Goal: Task Accomplishment & Management: Manage account settings

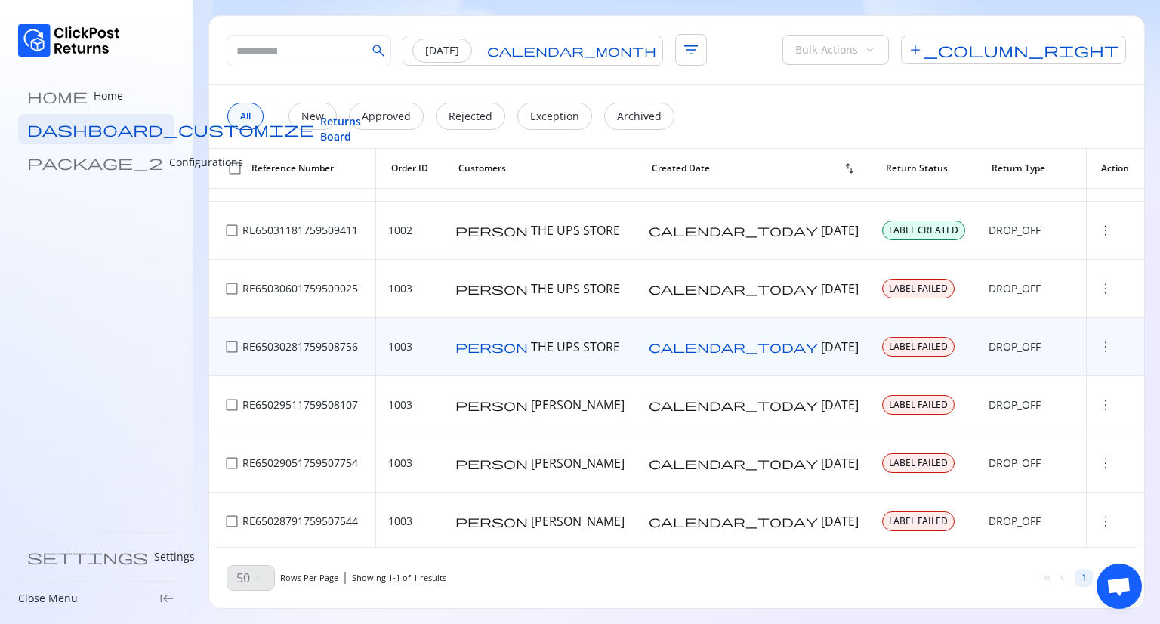
scroll to position [444, 0]
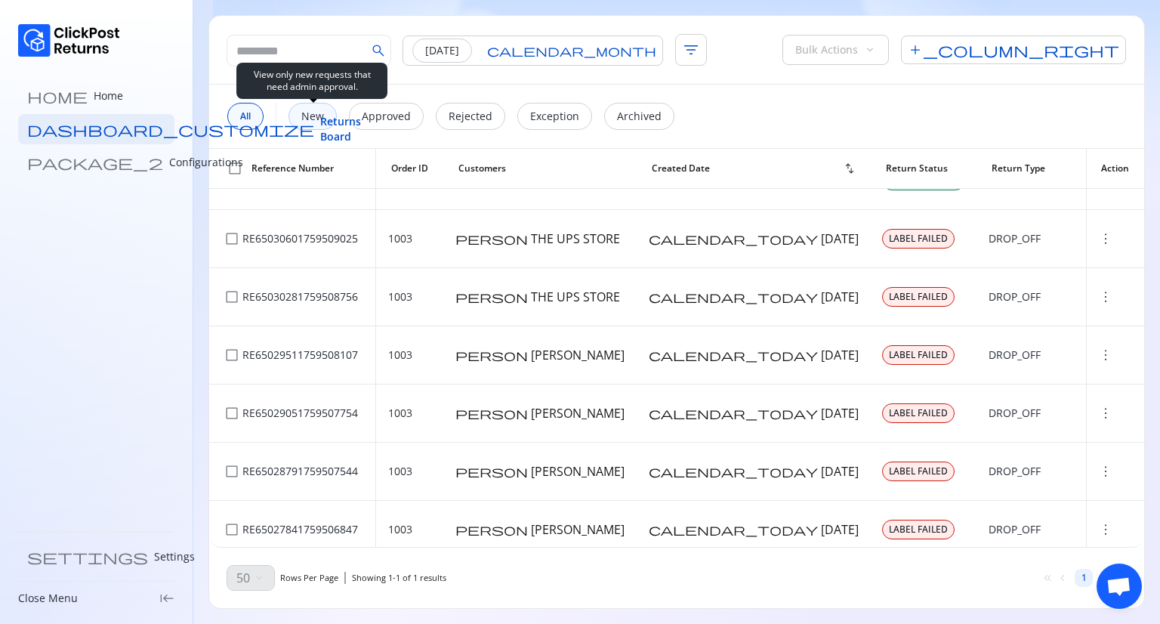
click at [320, 119] on p "New" at bounding box center [312, 116] width 23 height 15
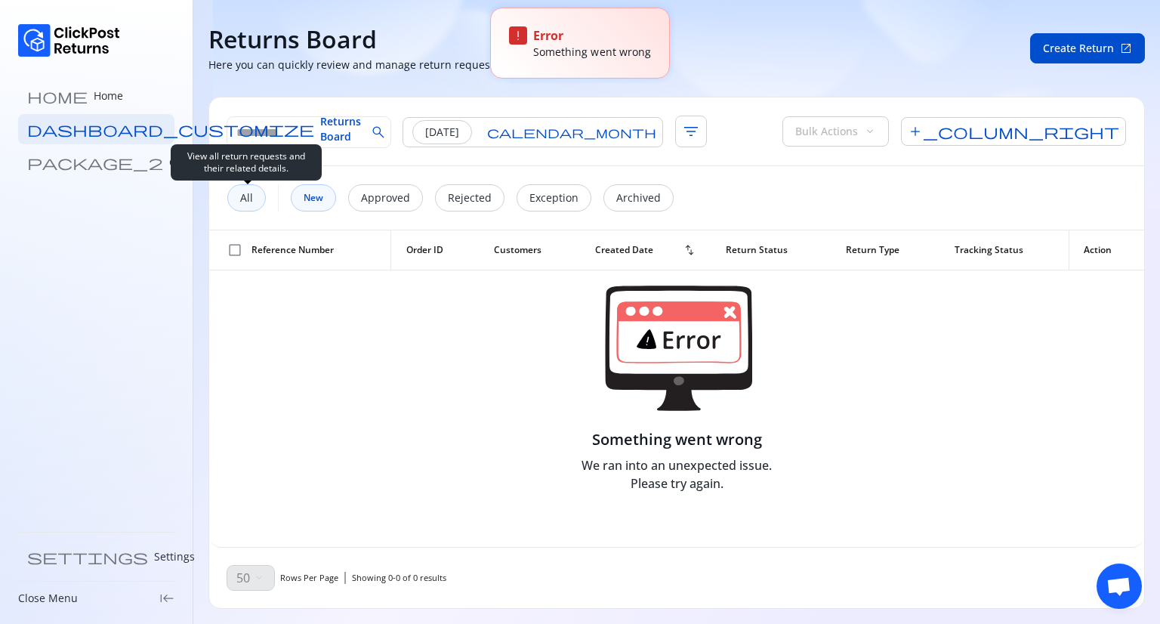
click at [244, 194] on p "All" at bounding box center [246, 197] width 13 height 15
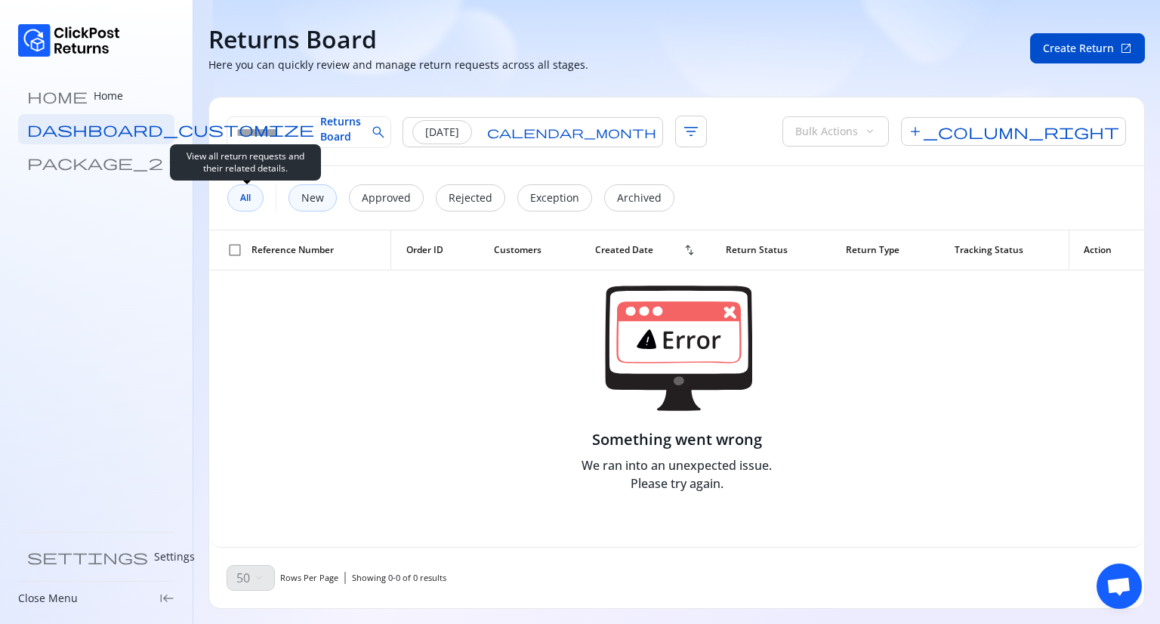
click at [244, 209] on div "All" at bounding box center [245, 197] width 36 height 27
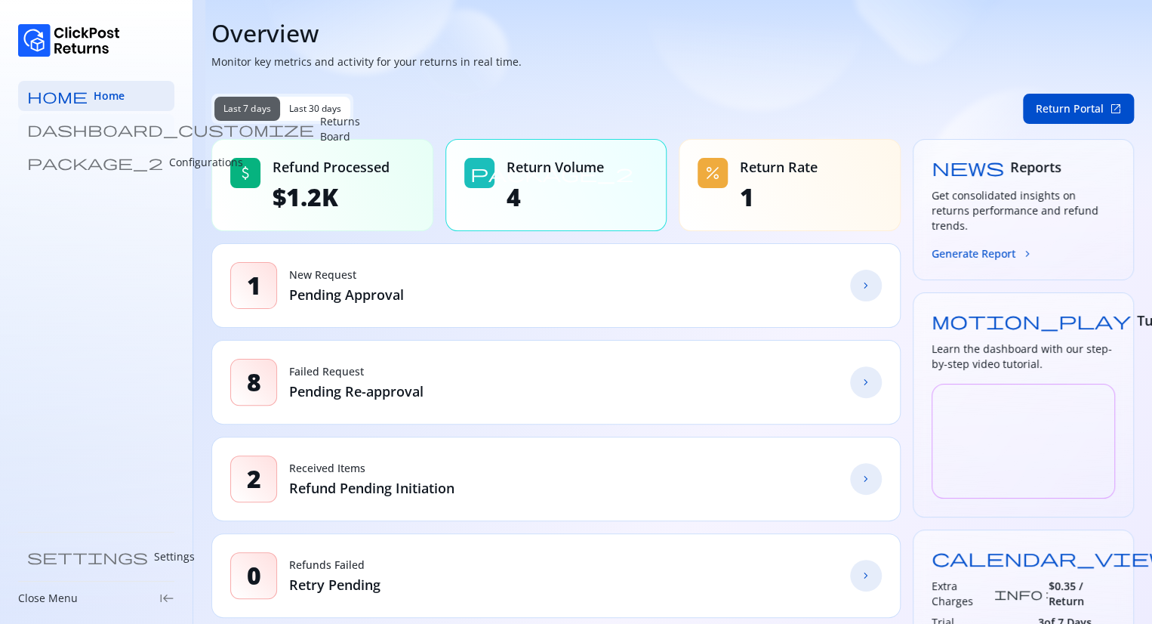
click at [320, 128] on p "Returns Board" at bounding box center [340, 129] width 40 height 30
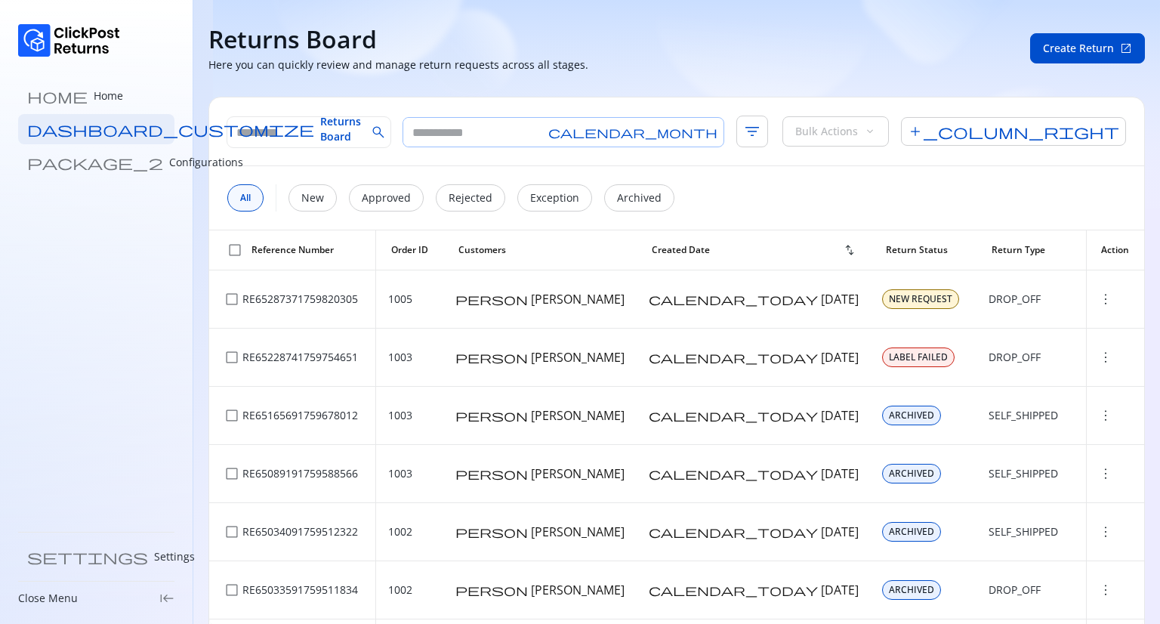
click at [585, 130] on span "calendar_month" at bounding box center [632, 132] width 169 height 12
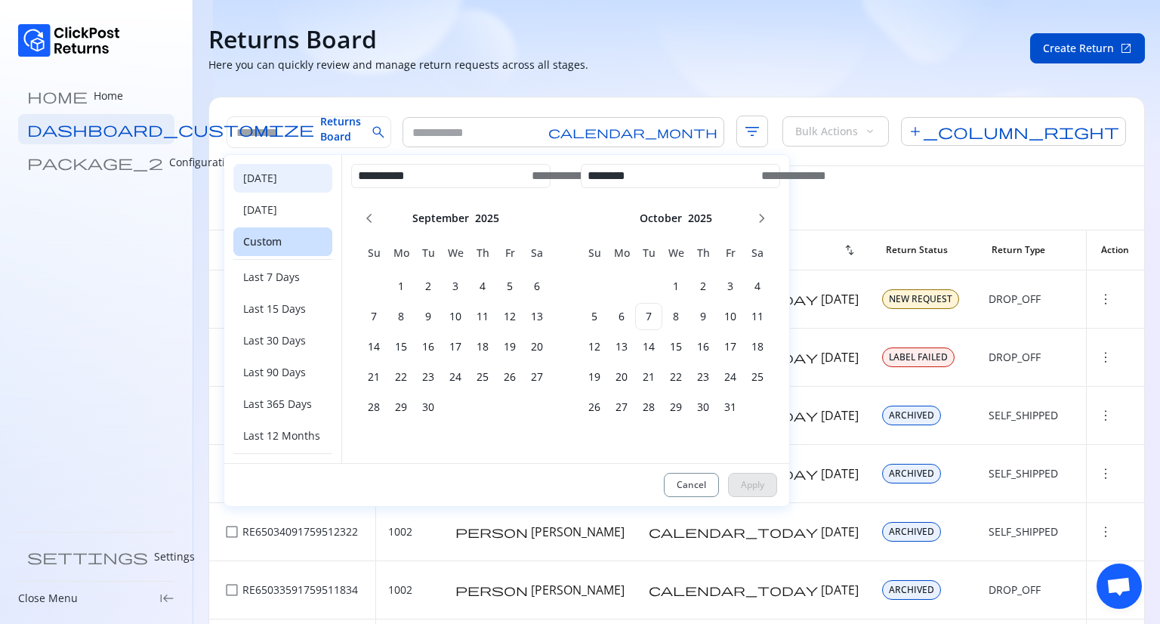
click at [274, 183] on div "Today" at bounding box center [282, 178] width 99 height 29
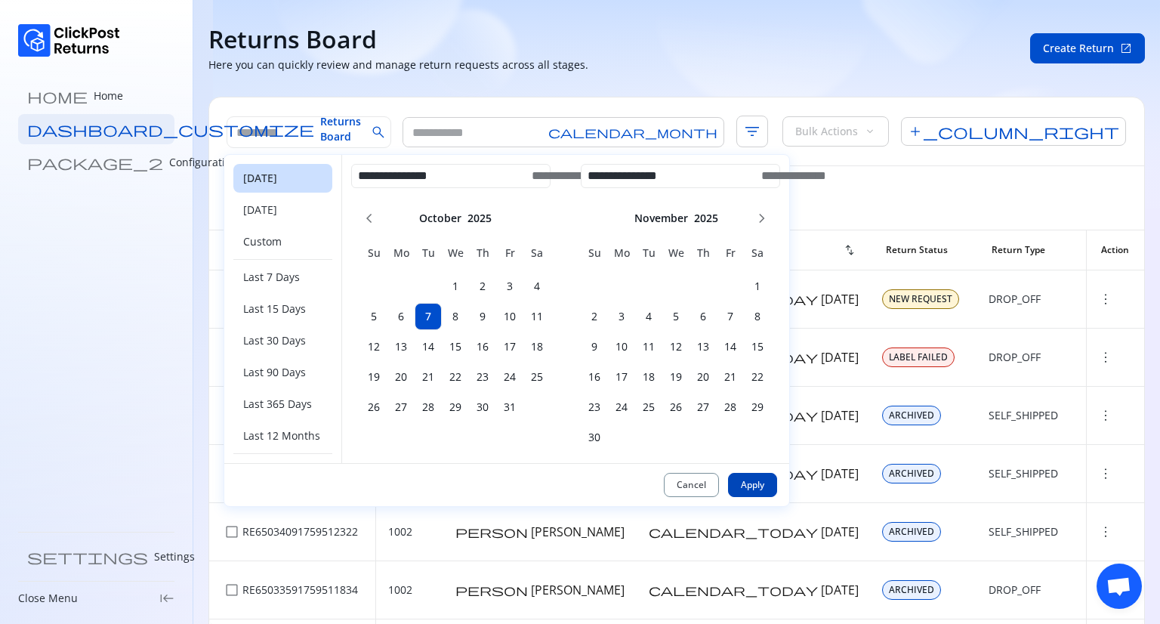
click at [761, 477] on button "Apply" at bounding box center [752, 485] width 49 height 24
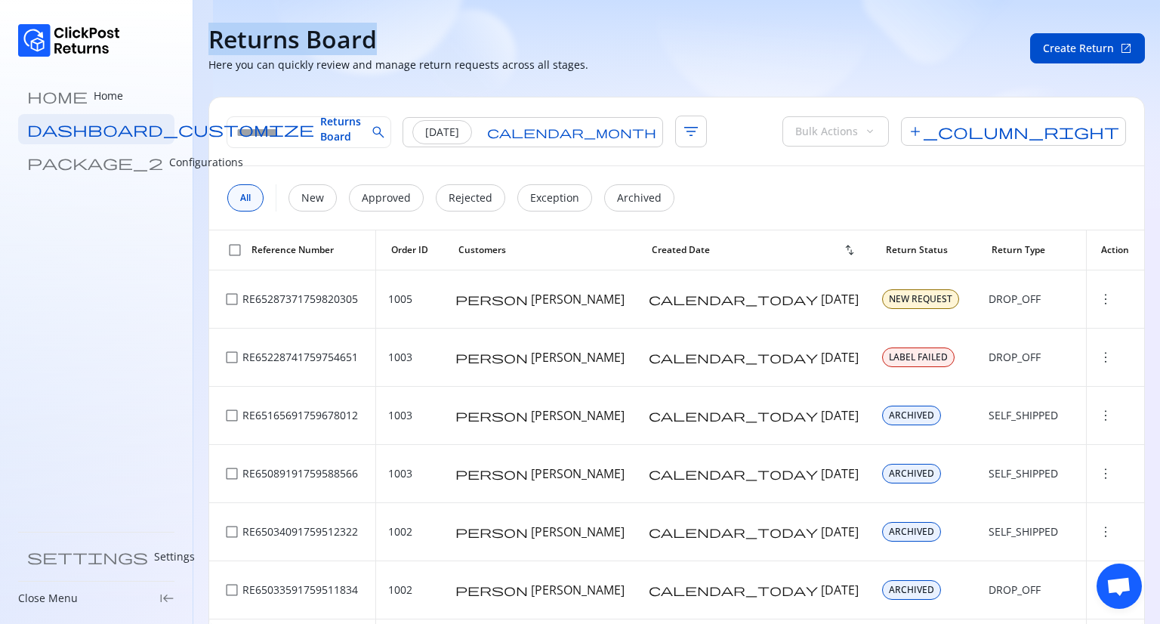
drag, startPoint x: 400, startPoint y: 37, endPoint x: 207, endPoint y: 40, distance: 193.3
click at [207, 40] on section "**********" at bounding box center [676, 312] width 966 height 624
copy h4 "Returns Board"
click at [559, 128] on span "calendar_month" at bounding box center [571, 132] width 169 height 12
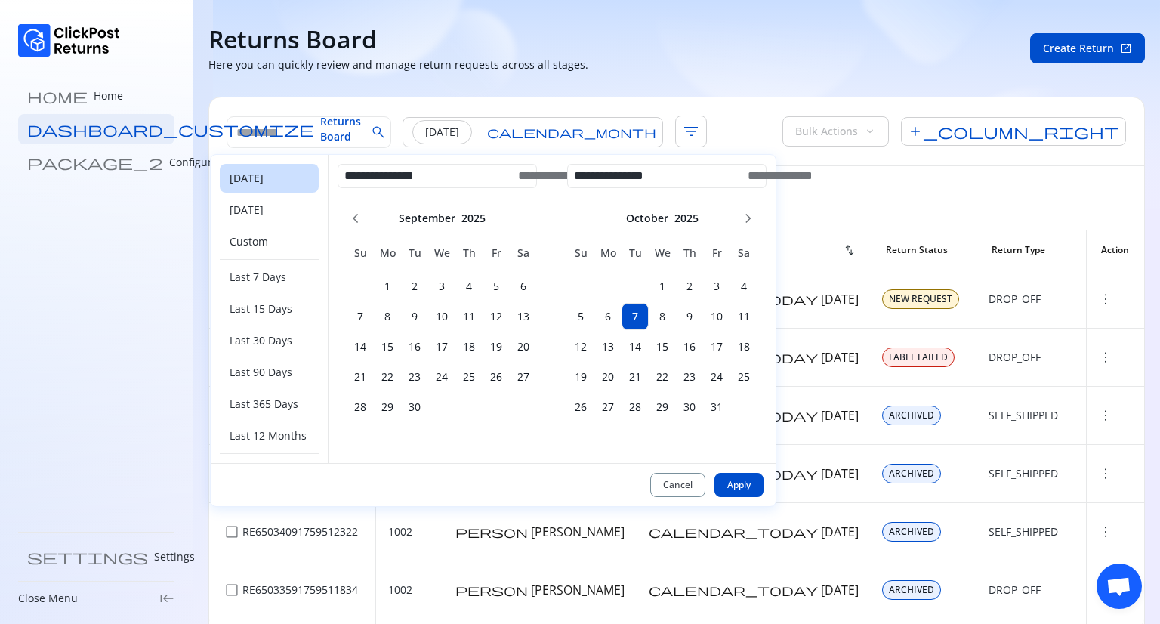
click at [261, 180] on div "[DATE]" at bounding box center [269, 178] width 99 height 29
click at [747, 487] on span "Apply" at bounding box center [738, 485] width 23 height 12
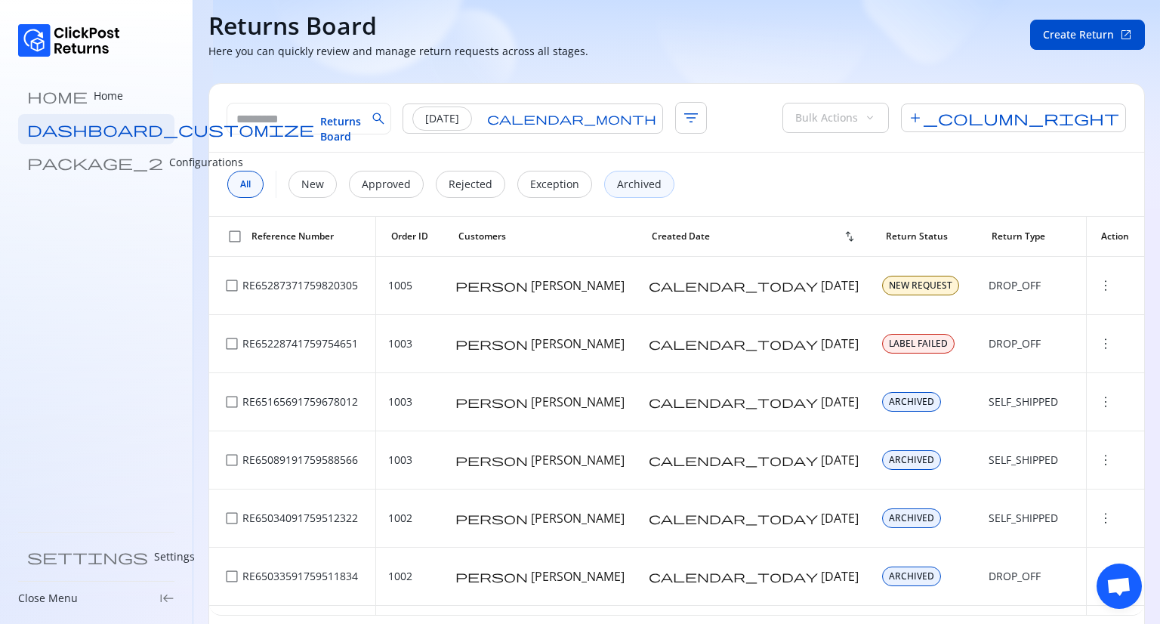
scroll to position [12, 0]
click at [556, 121] on span "calendar_month" at bounding box center [571, 120] width 169 height 12
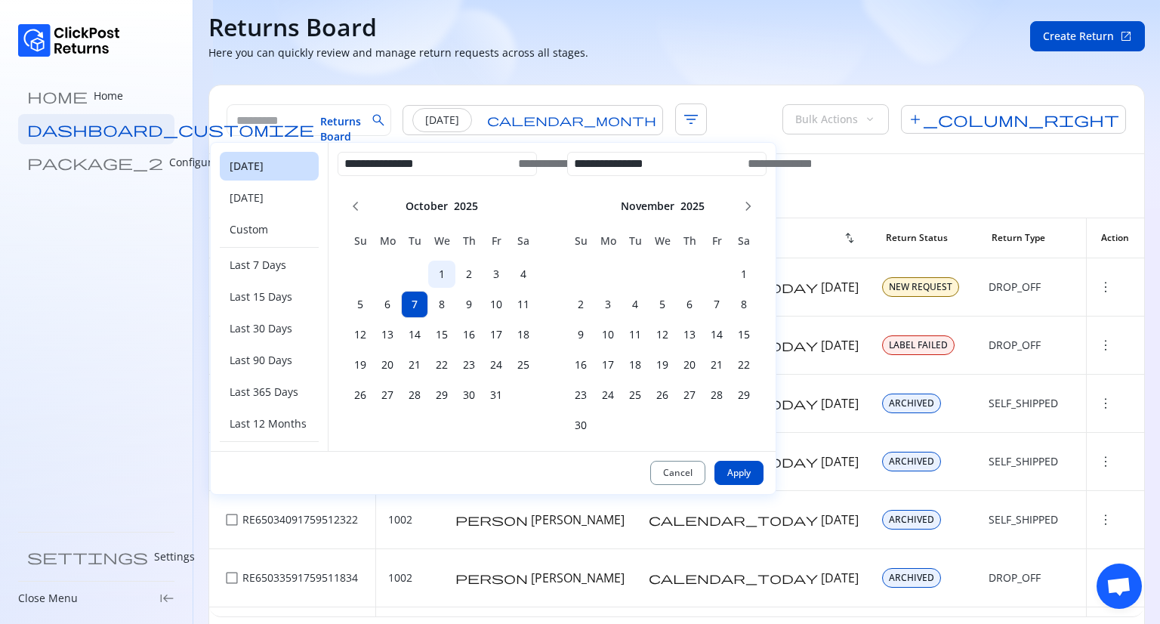
click at [446, 276] on h6 "1" at bounding box center [441, 273] width 27 height 15
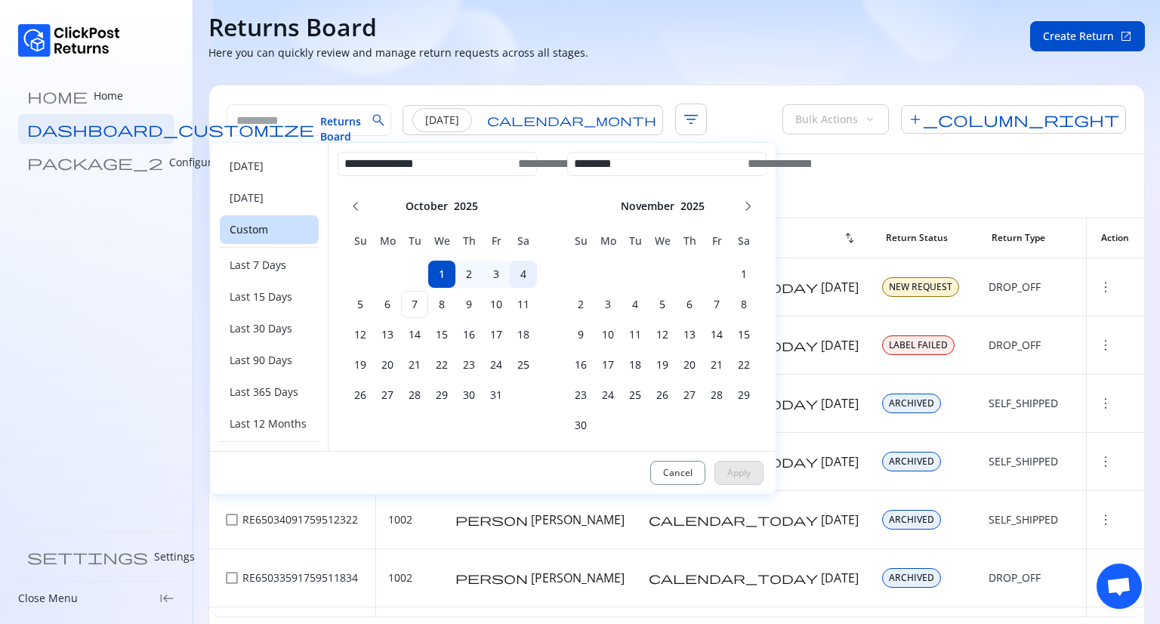
click at [525, 276] on h6 "4" at bounding box center [523, 273] width 27 height 15
click at [737, 473] on span "Apply" at bounding box center [738, 473] width 23 height 12
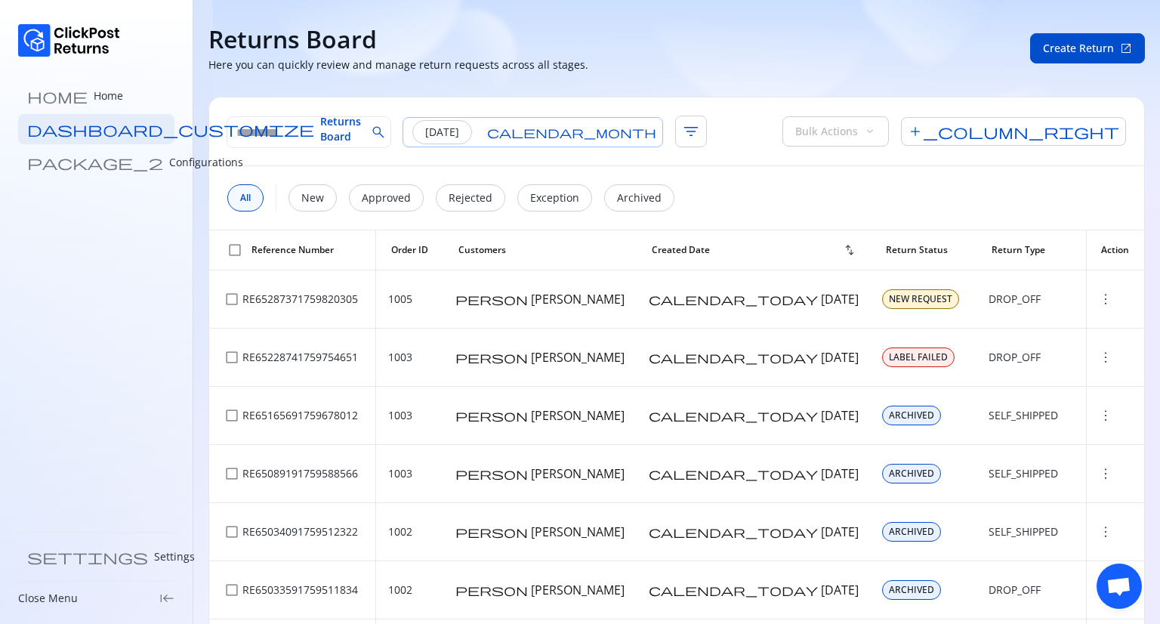
click at [561, 126] on span "calendar_month" at bounding box center [571, 132] width 169 height 12
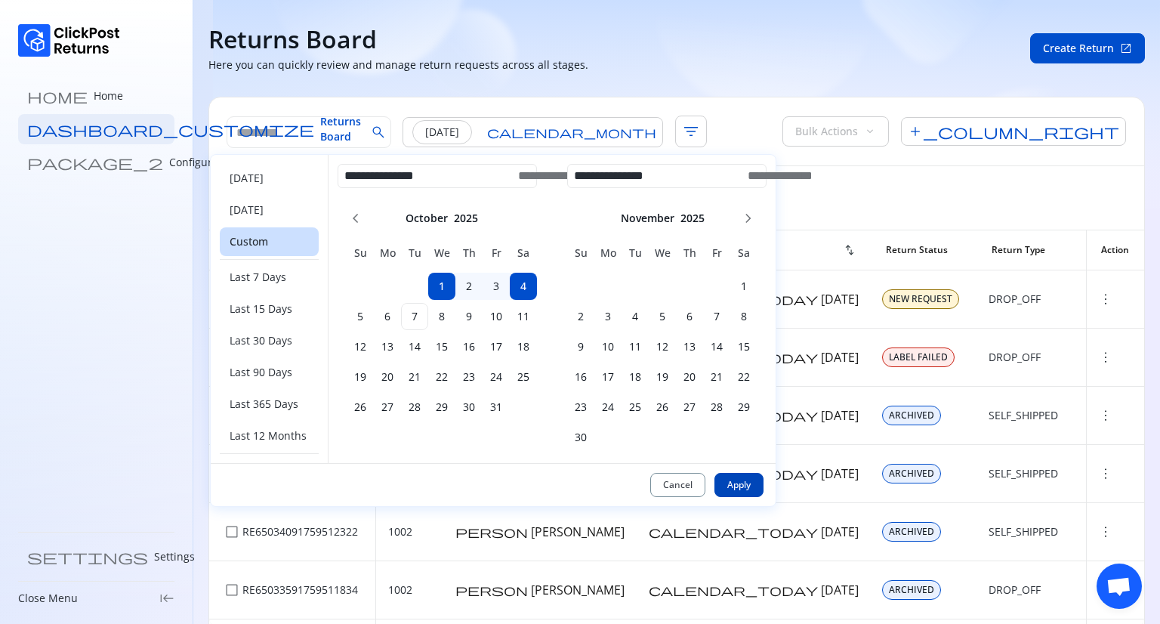
click at [743, 492] on button "Apply" at bounding box center [738, 485] width 49 height 24
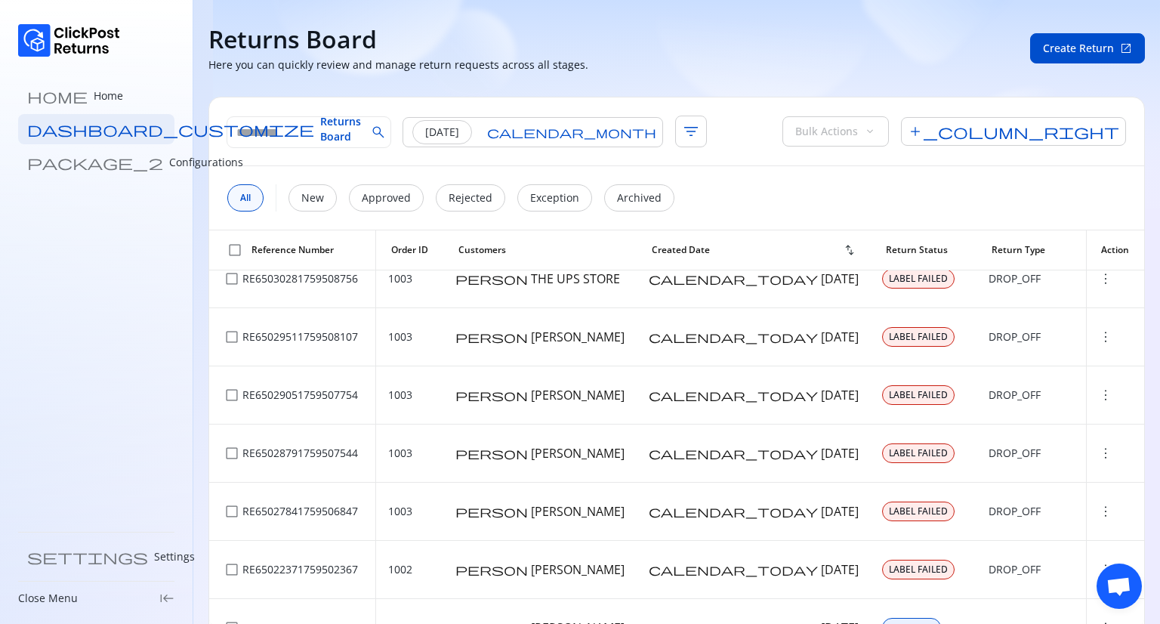
scroll to position [568, 0]
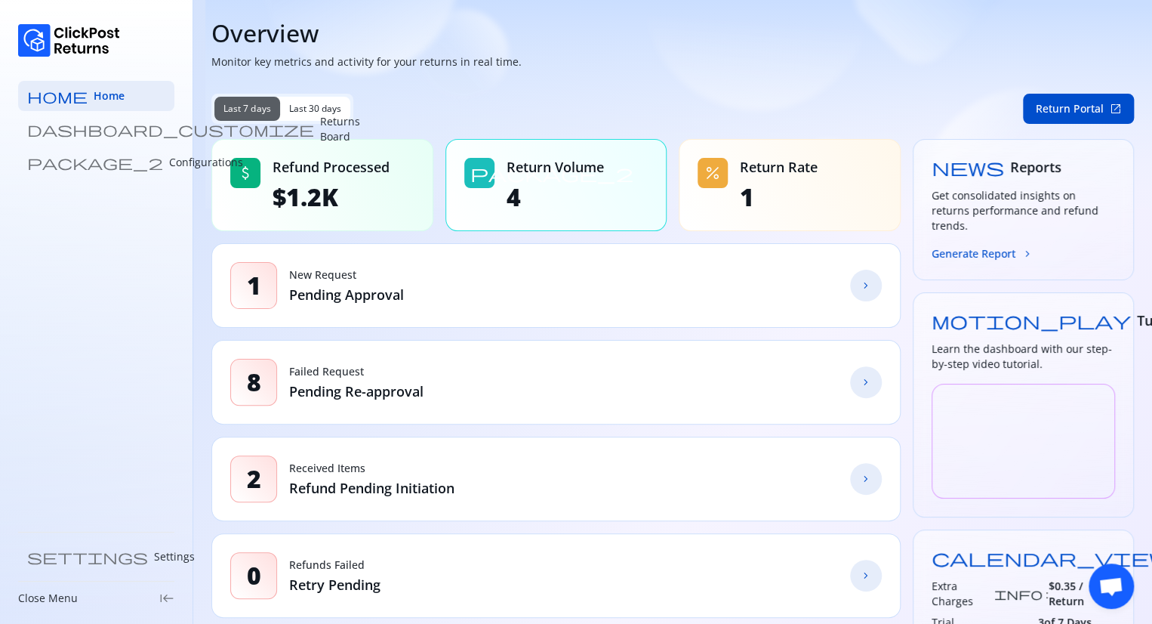
click at [868, 284] on span "chevron_forward" at bounding box center [866, 285] width 12 height 12
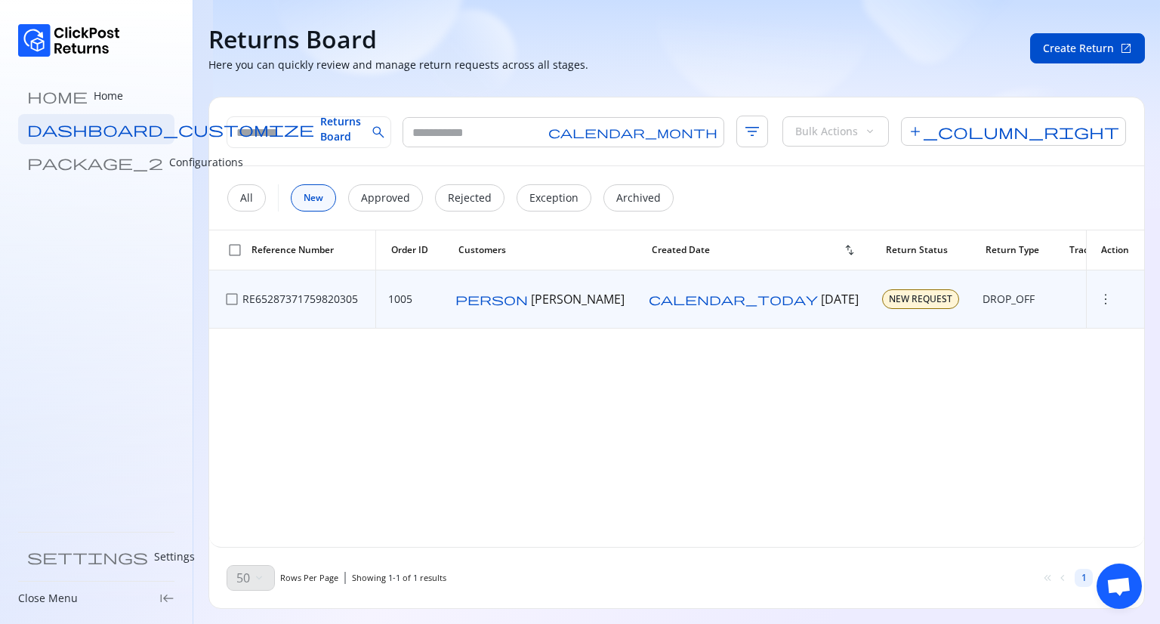
click at [1098, 300] on span "more_vert" at bounding box center [1105, 298] width 15 height 15
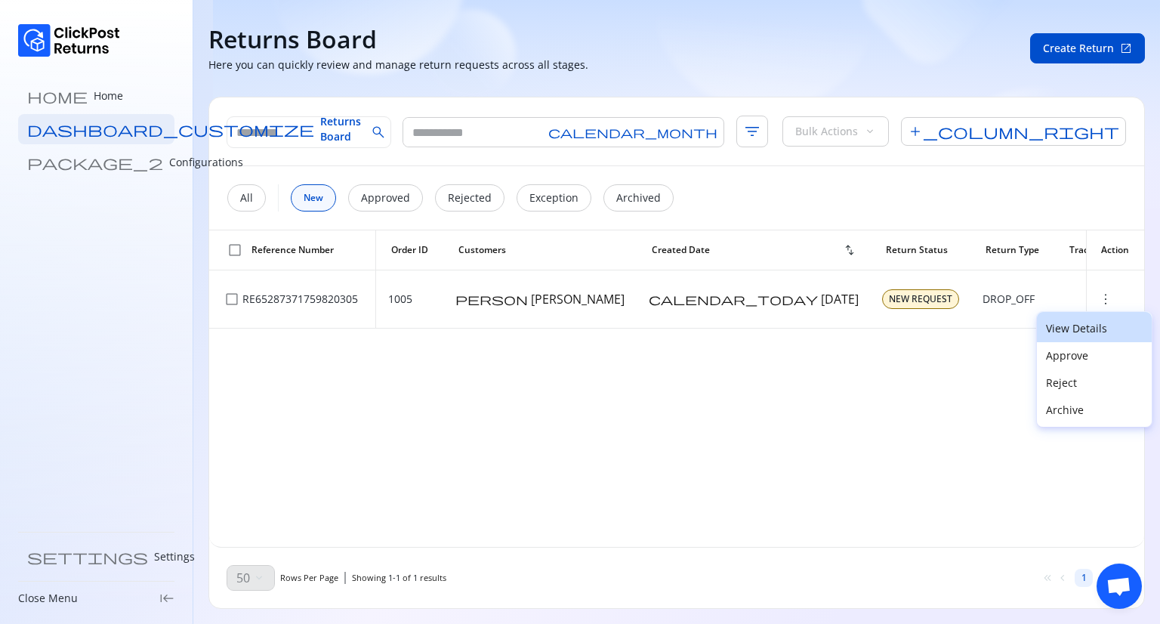
click at [1075, 323] on p "View Details" at bounding box center [1094, 328] width 97 height 15
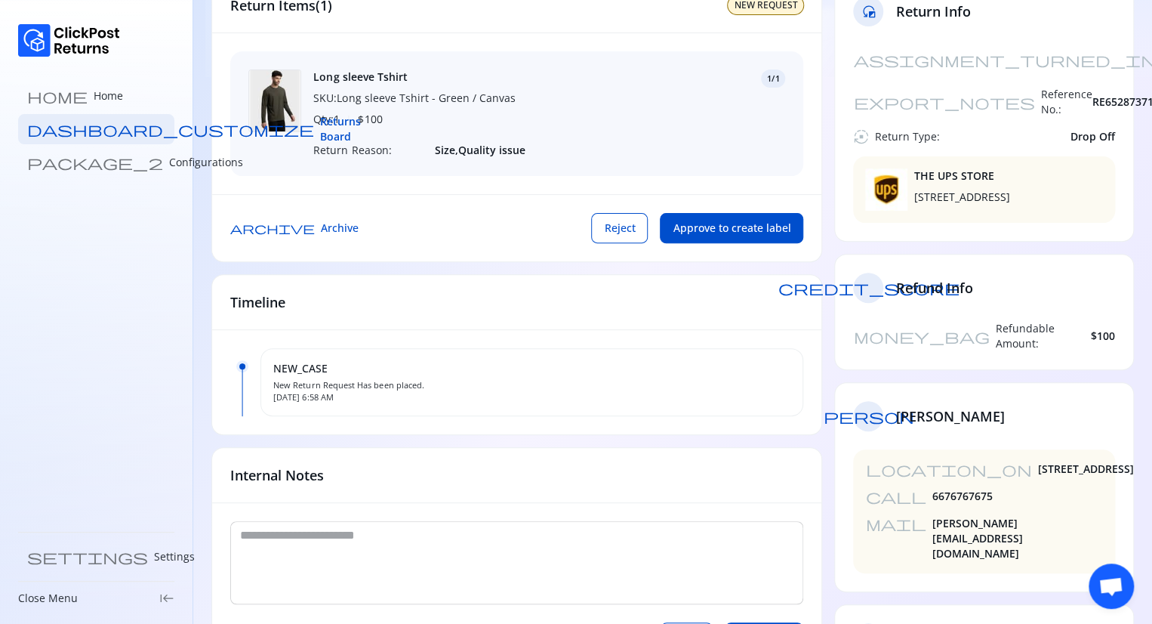
scroll to position [217, 0]
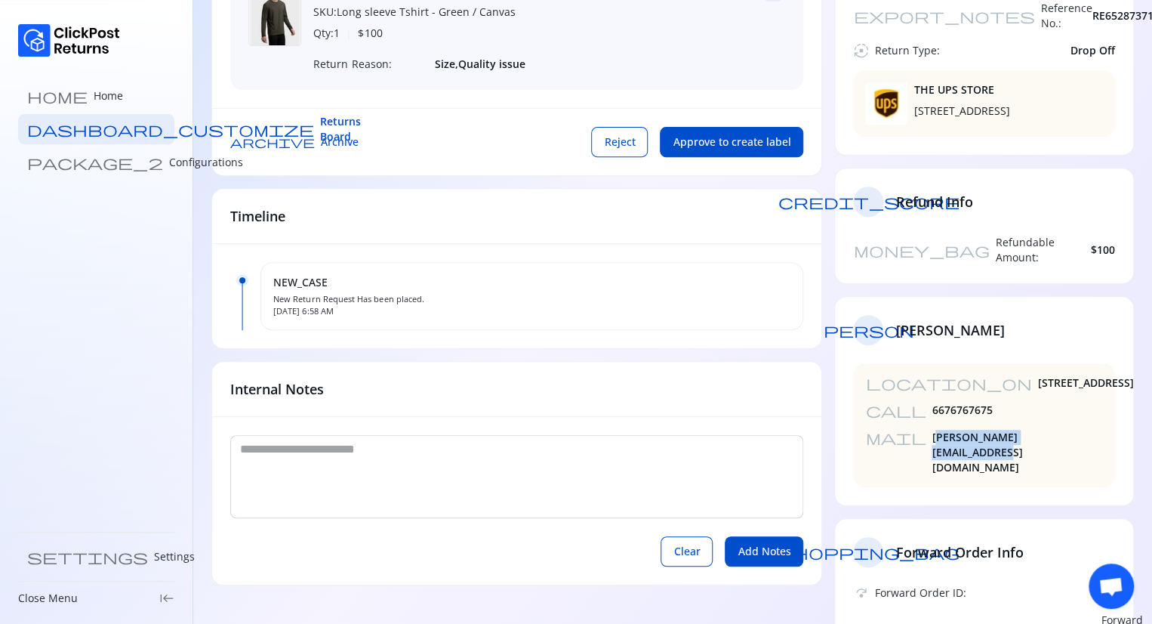
drag, startPoint x: 1027, startPoint y: 406, endPoint x: 886, endPoint y: 417, distance: 141.6
click at [886, 417] on div "location_on 4230 Domino Avenue,test call 6676767675 mail kamaljit.deka@clickpos…" at bounding box center [984, 425] width 262 height 124
drag, startPoint x: 1107, startPoint y: 578, endPoint x: 1055, endPoint y: 637, distance: 79.7
click at [1055, 406] on html "home Home dashboard_customize Returns Board package_2 Configurations settings S…" at bounding box center [576, 95] width 1152 height 624
drag, startPoint x: 1159, startPoint y: 10, endPoint x: 749, endPoint y: 485, distance: 627.9
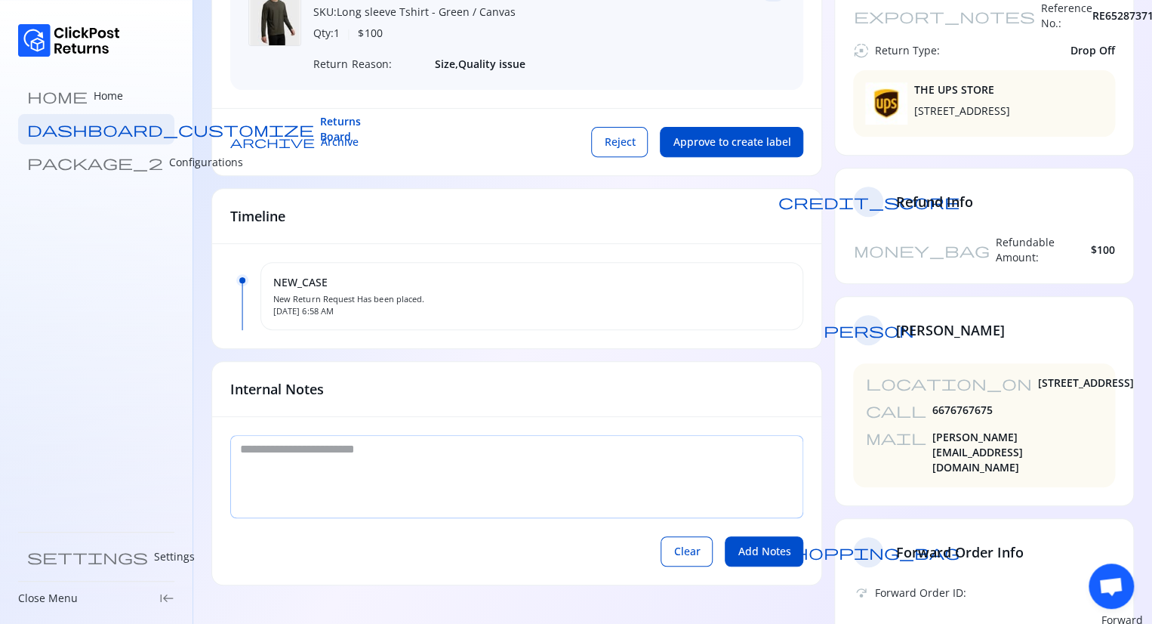
click at [749, 485] on textarea at bounding box center [516, 477] width 571 height 82
click at [870, 402] on span "call" at bounding box center [895, 409] width 60 height 15
click at [932, 402] on span "6676767675" at bounding box center [962, 409] width 60 height 15
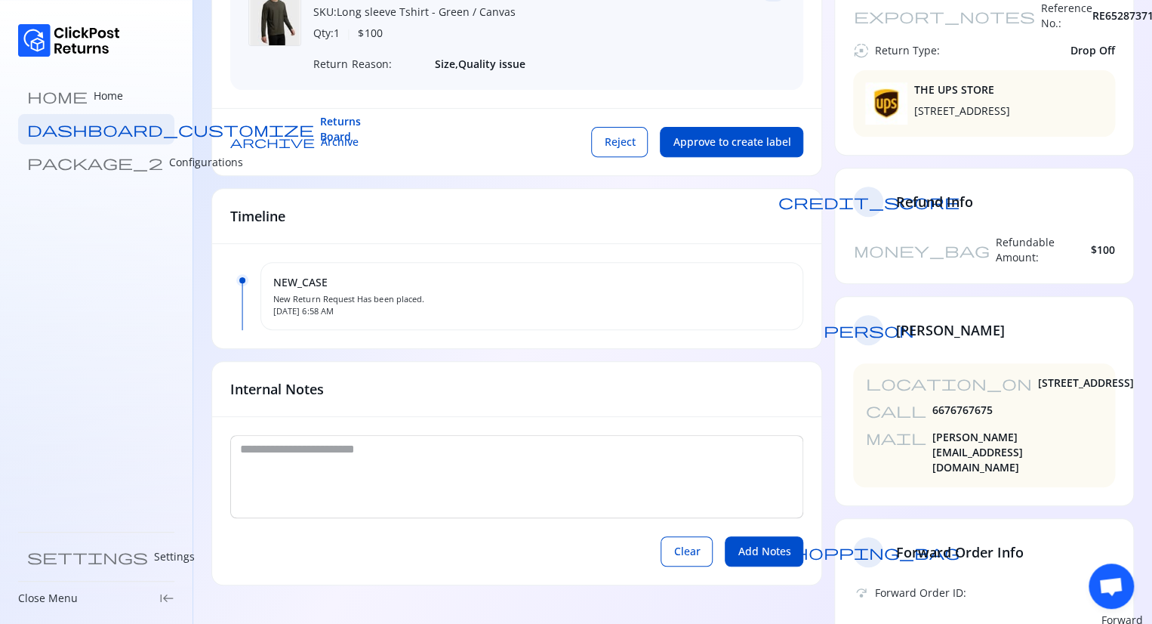
click at [873, 375] on span "location_on" at bounding box center [948, 382] width 166 height 15
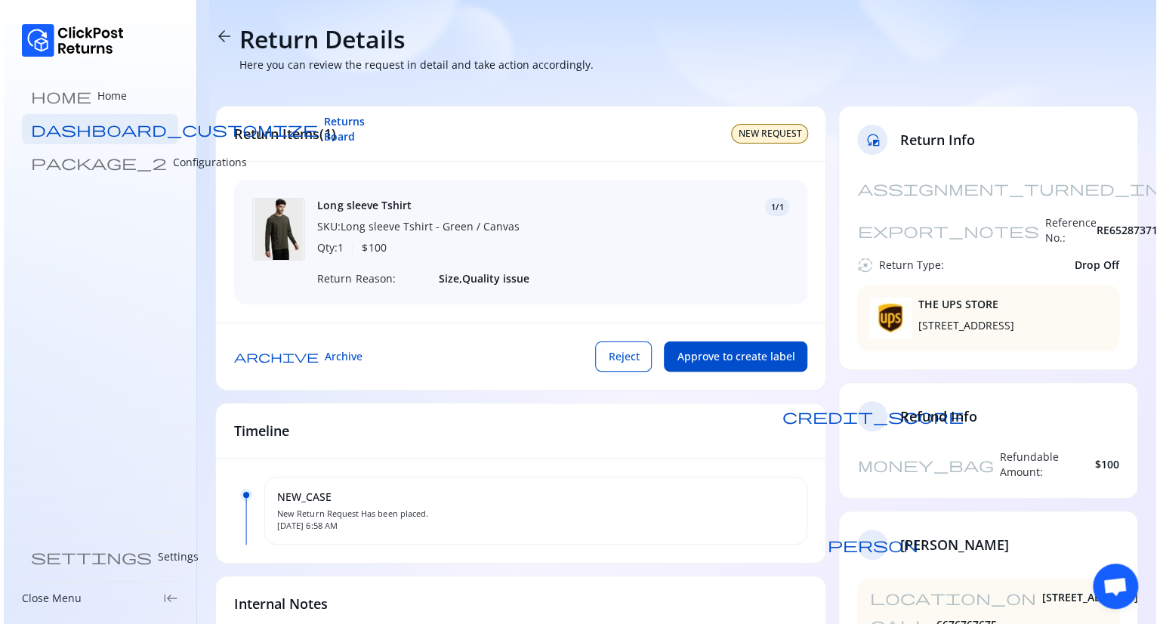
scroll to position [0, 0]
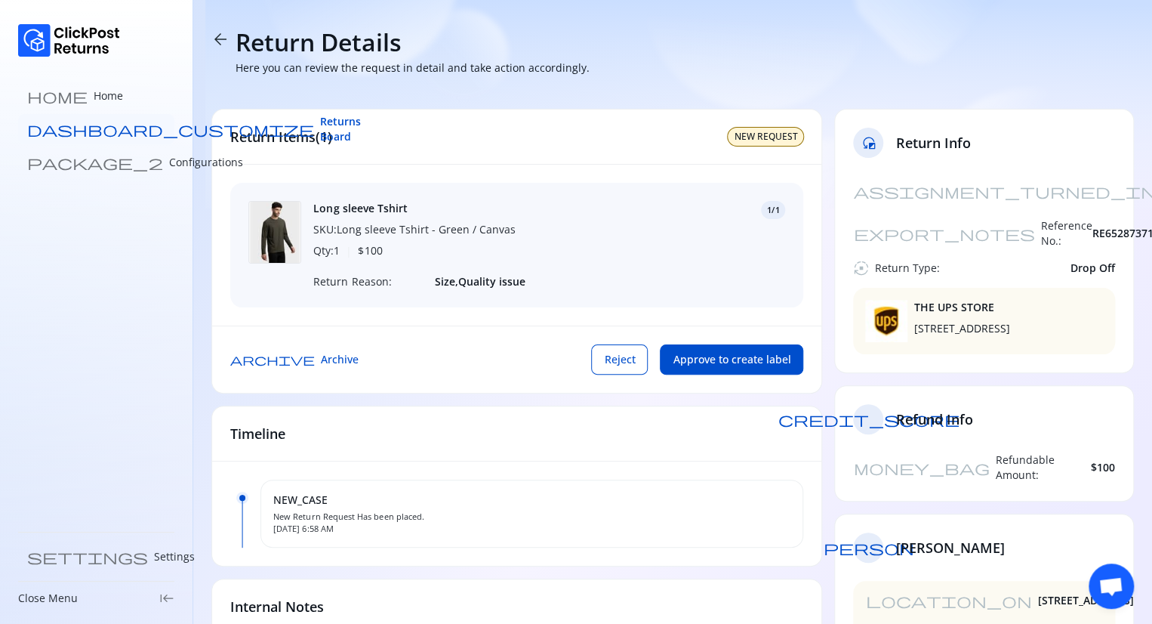
click at [320, 135] on span "Returns Board" at bounding box center [340, 129] width 41 height 30
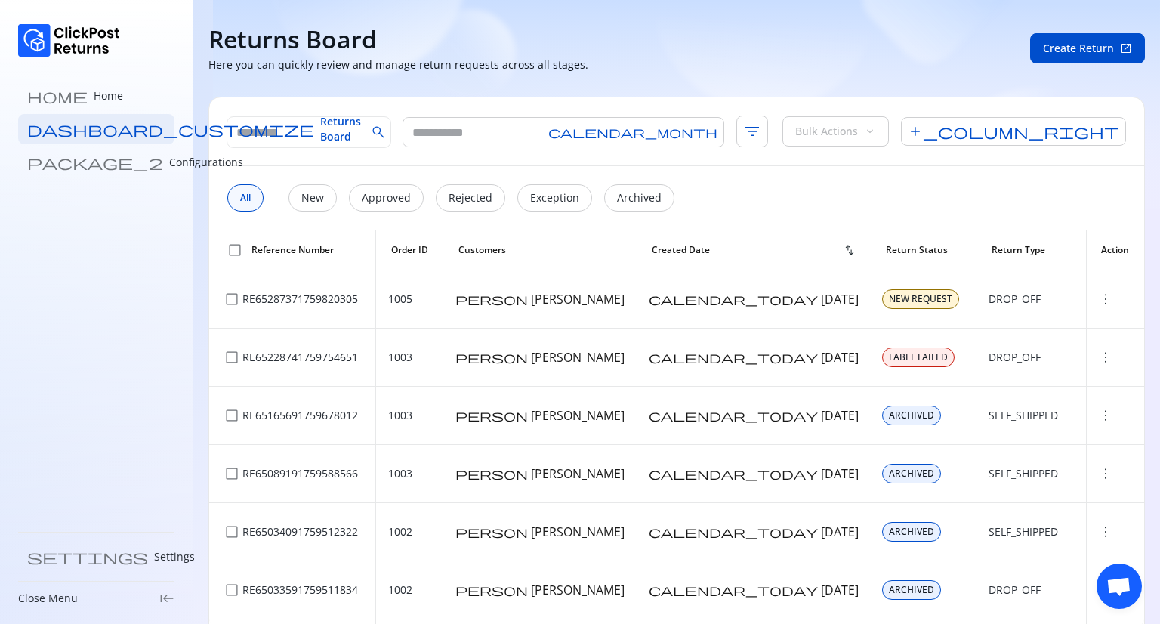
click at [232, 246] on span "check_box_outline_blank" at bounding box center [234, 249] width 15 height 15
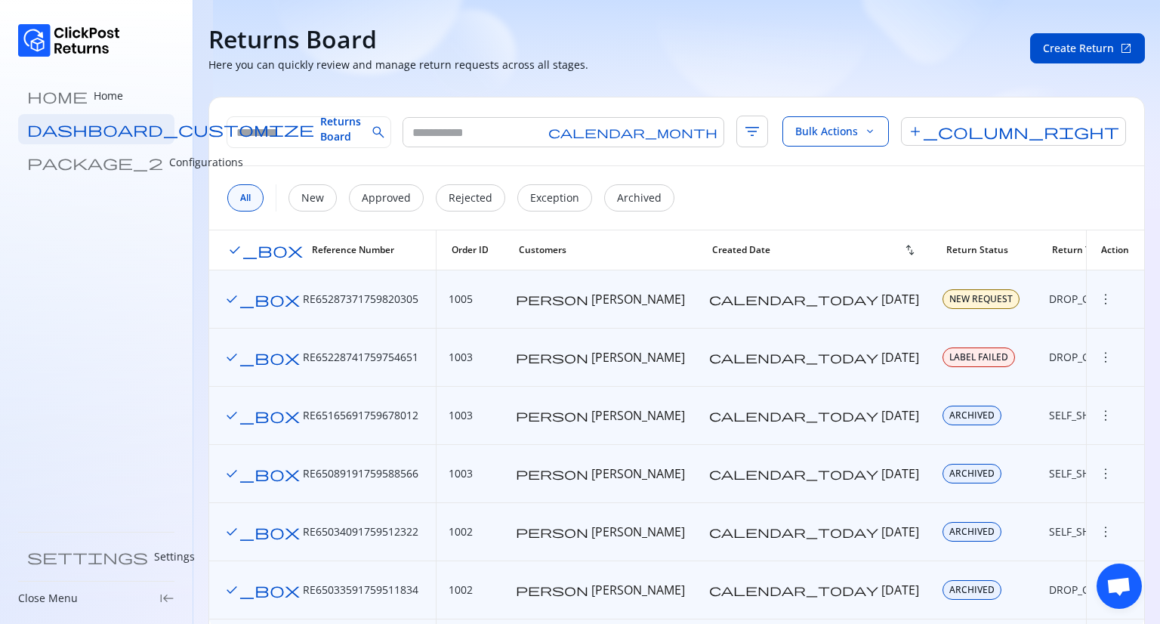
click at [232, 246] on span "check_box" at bounding box center [264, 249] width 75 height 15
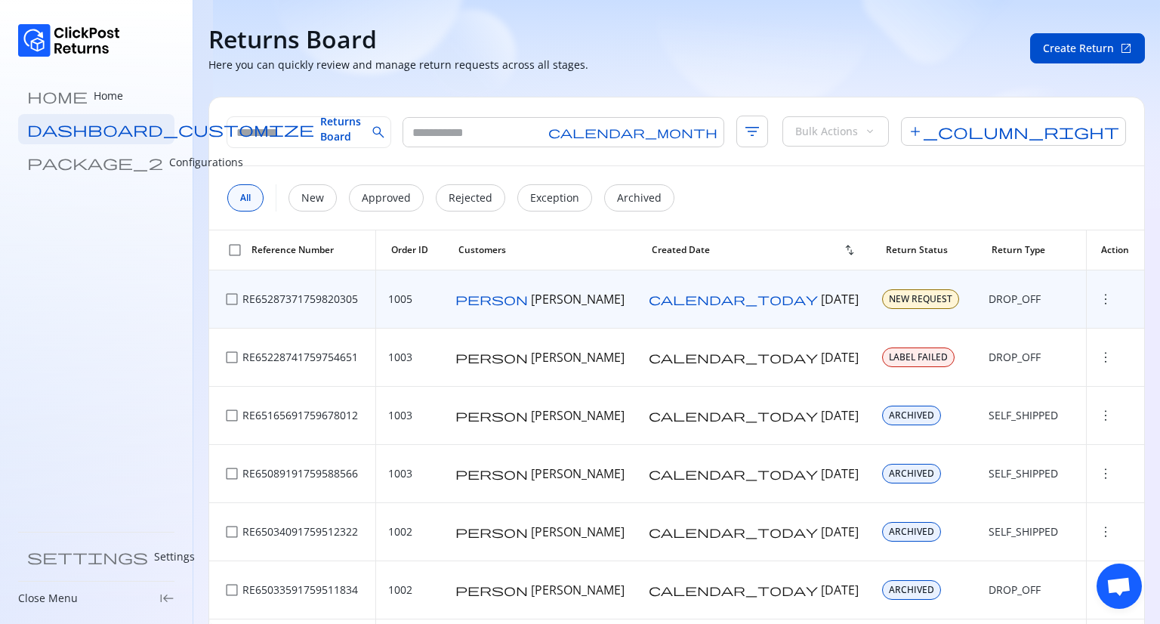
click at [233, 297] on span "check_box_outline_blank" at bounding box center [231, 298] width 15 height 15
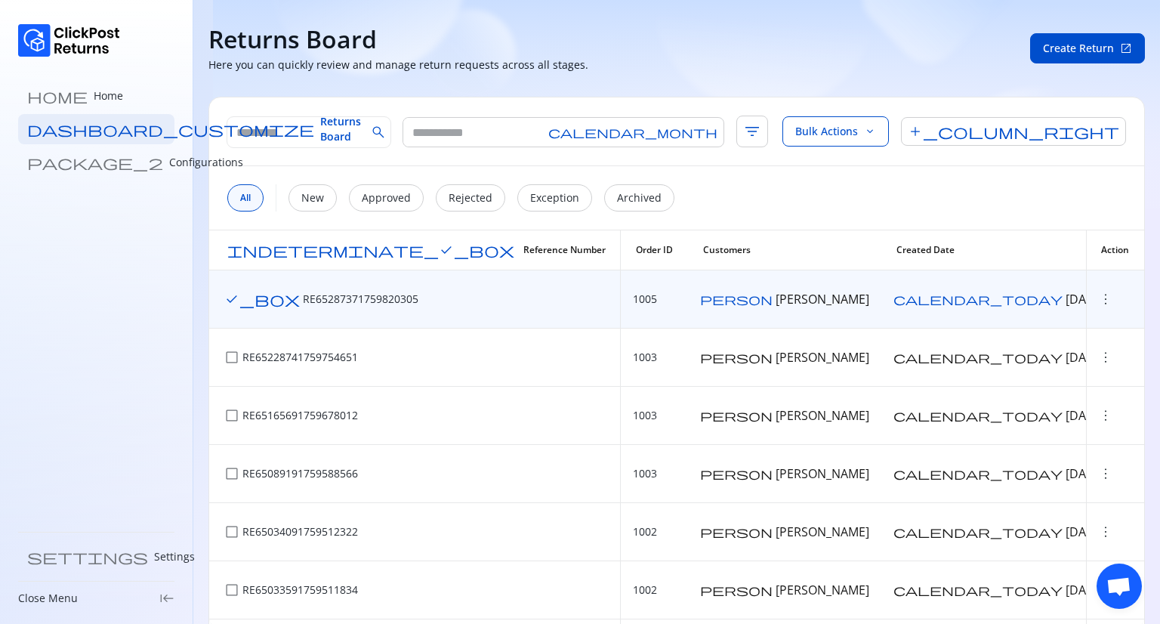
click at [233, 297] on span "check_box" at bounding box center [261, 298] width 75 height 15
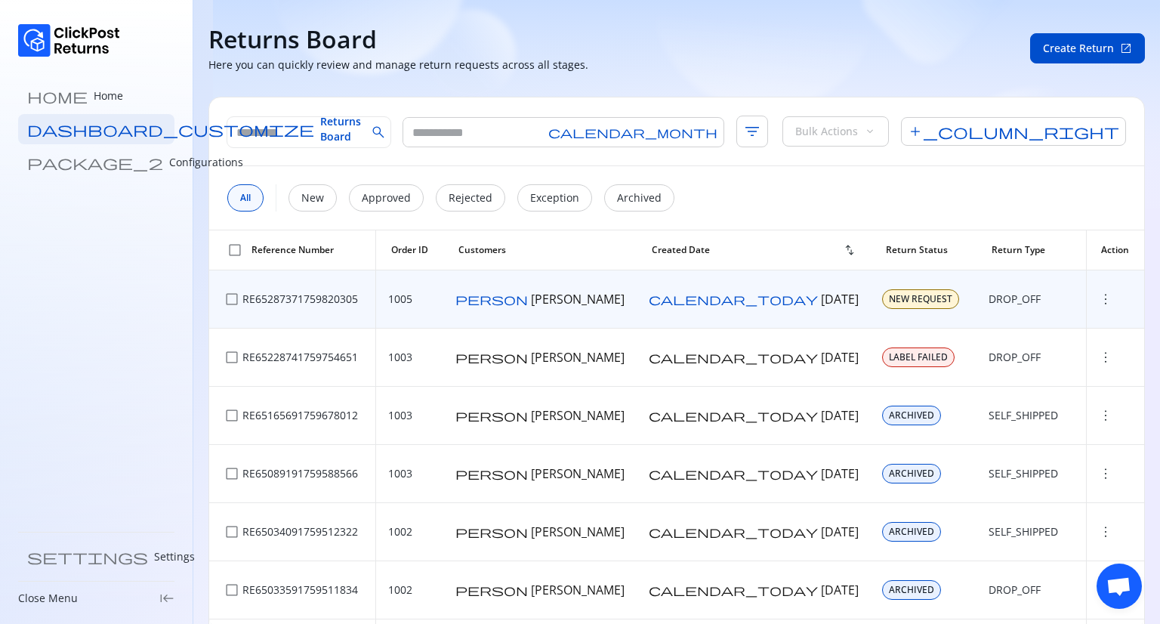
click at [233, 297] on span "check_box_outline_blank" at bounding box center [231, 298] width 15 height 15
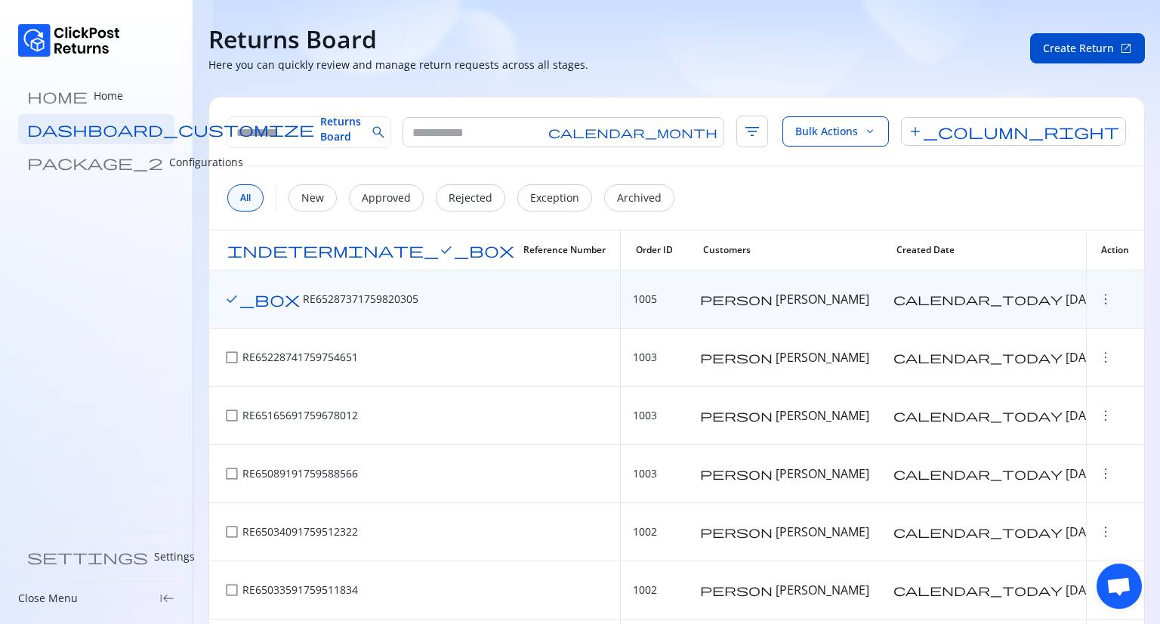
click at [233, 248] on span "indeterminate_check_box" at bounding box center [370, 249] width 287 height 15
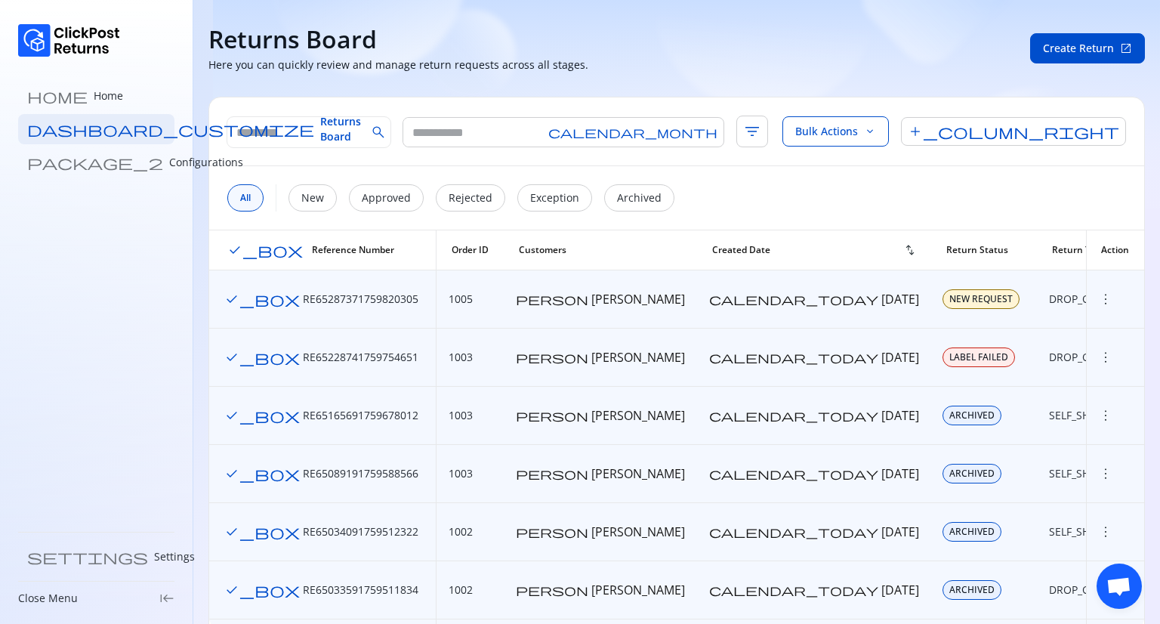
click at [233, 248] on span "check_box" at bounding box center [264, 249] width 75 height 15
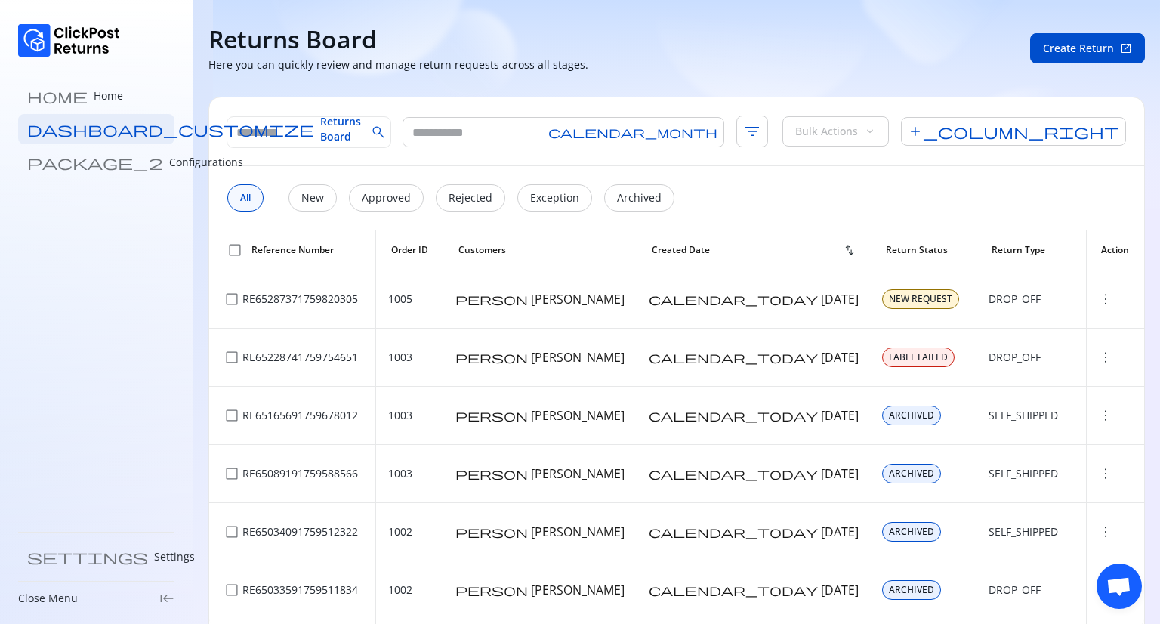
click at [233, 248] on span "check_box_outline_blank" at bounding box center [234, 249] width 15 height 15
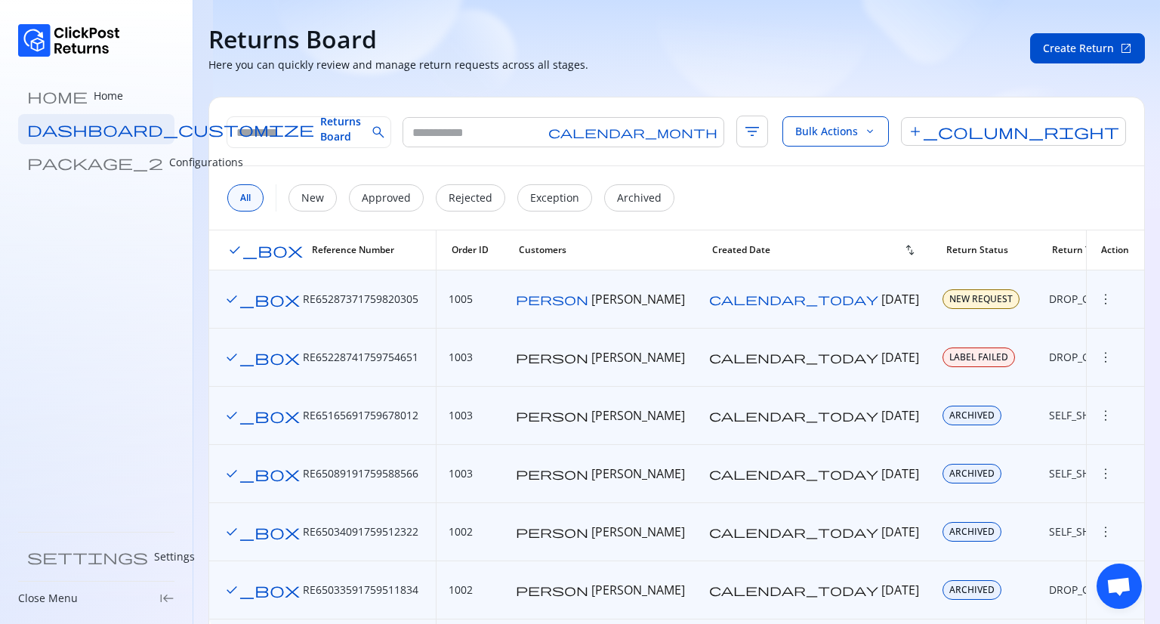
click at [233, 298] on span "check_box" at bounding box center [261, 298] width 75 height 15
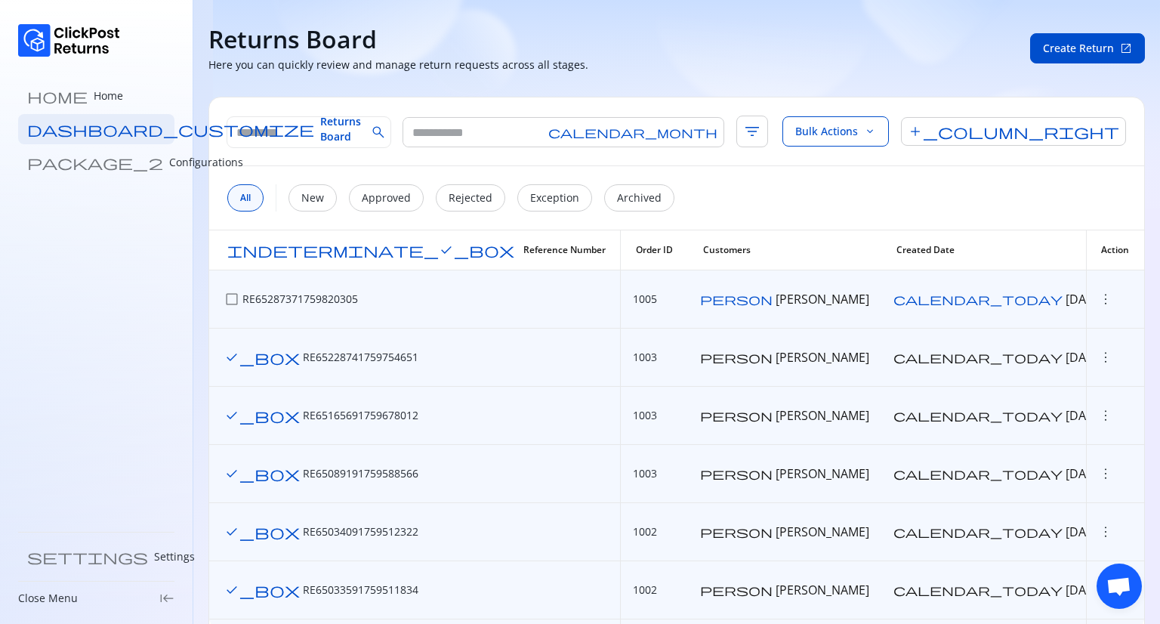
click at [233, 298] on span "check_box_outline_blank" at bounding box center [231, 298] width 15 height 15
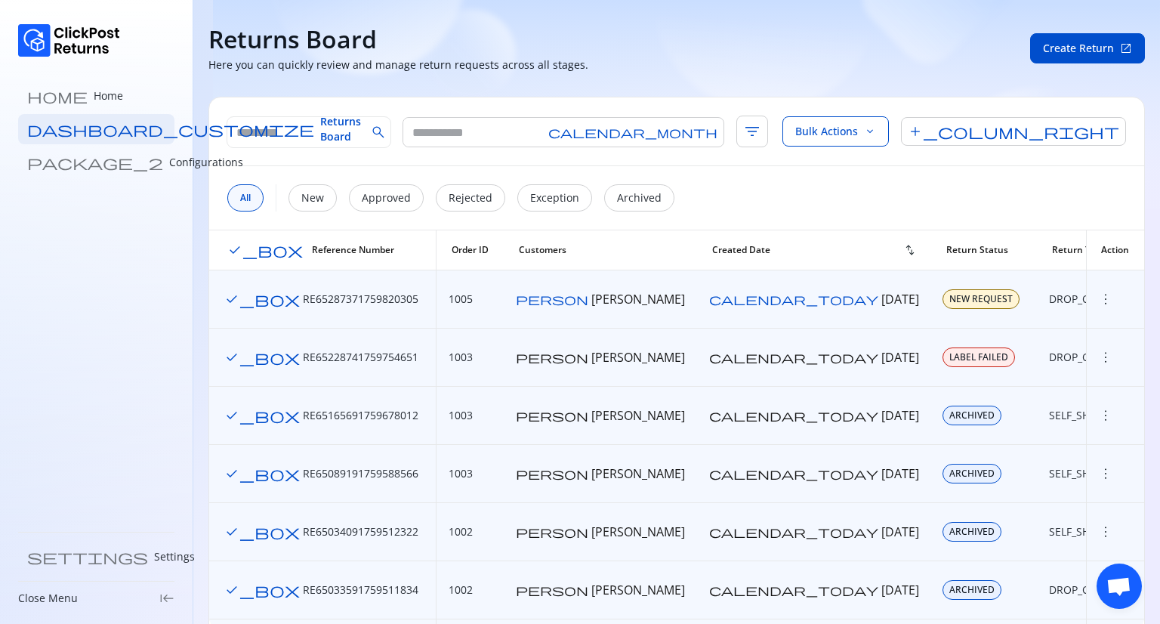
click at [233, 298] on span "check_box" at bounding box center [261, 298] width 75 height 15
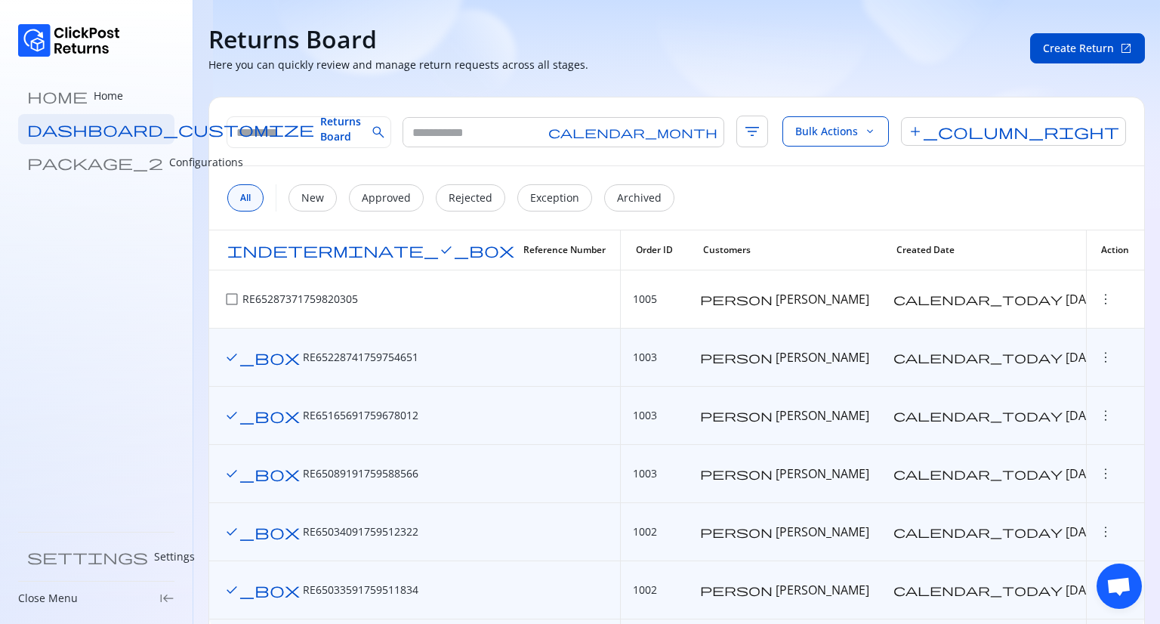
click at [234, 245] on span "indeterminate_check_box" at bounding box center [370, 249] width 287 height 15
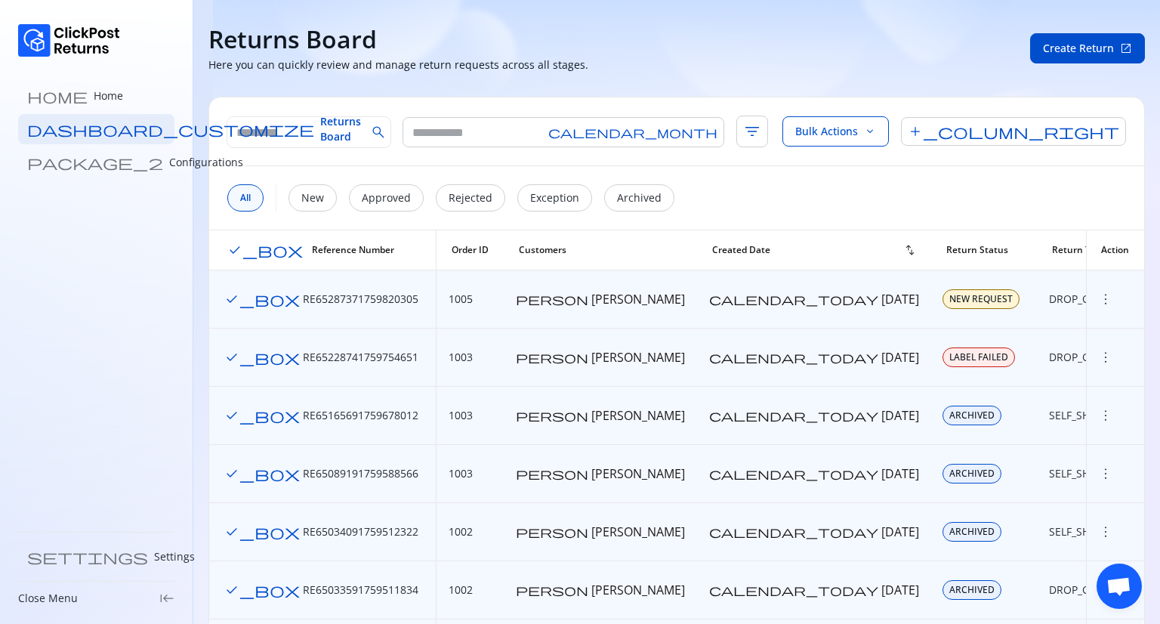
click at [234, 245] on span "check_box" at bounding box center [264, 249] width 75 height 15
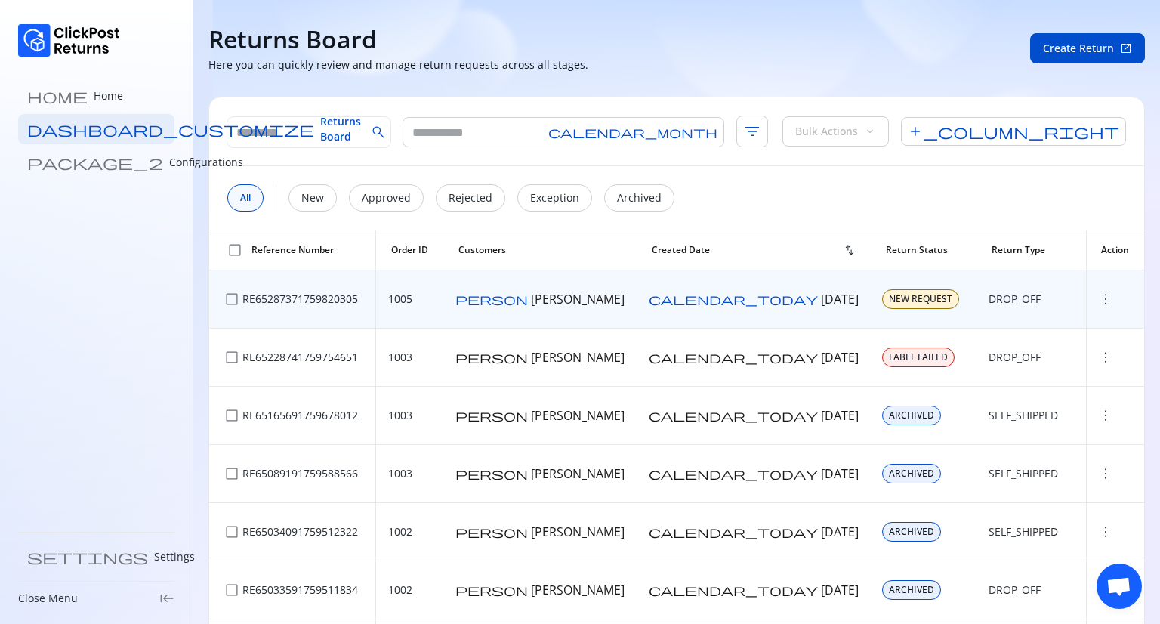
click at [1098, 298] on span "more_vert" at bounding box center [1105, 298] width 15 height 15
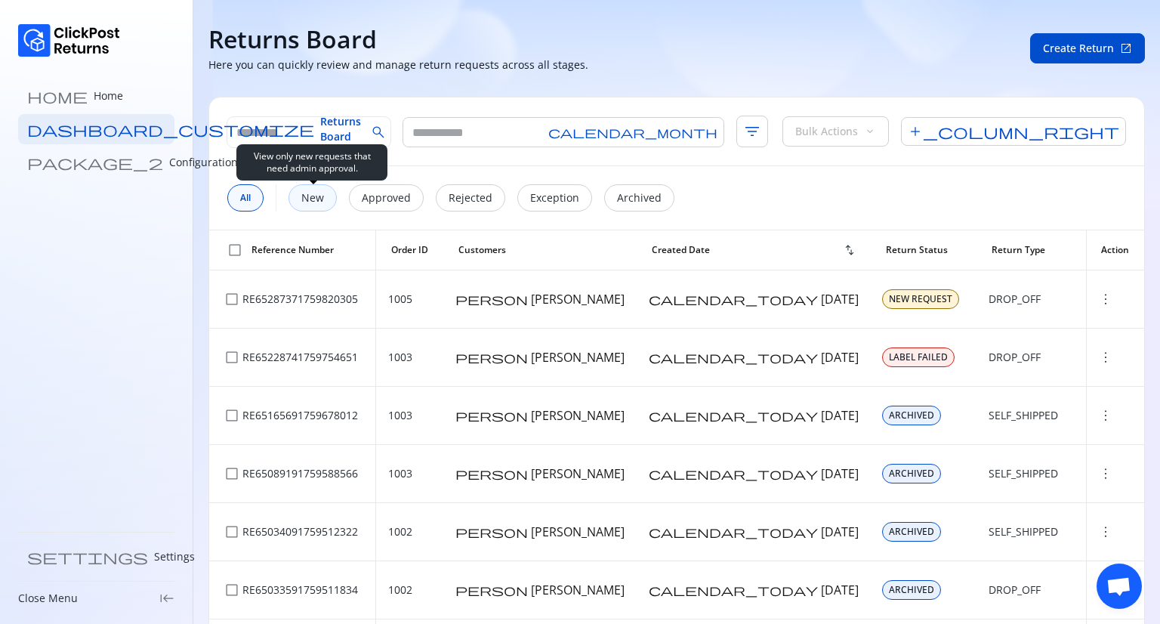
click at [305, 200] on p "New" at bounding box center [312, 197] width 23 height 15
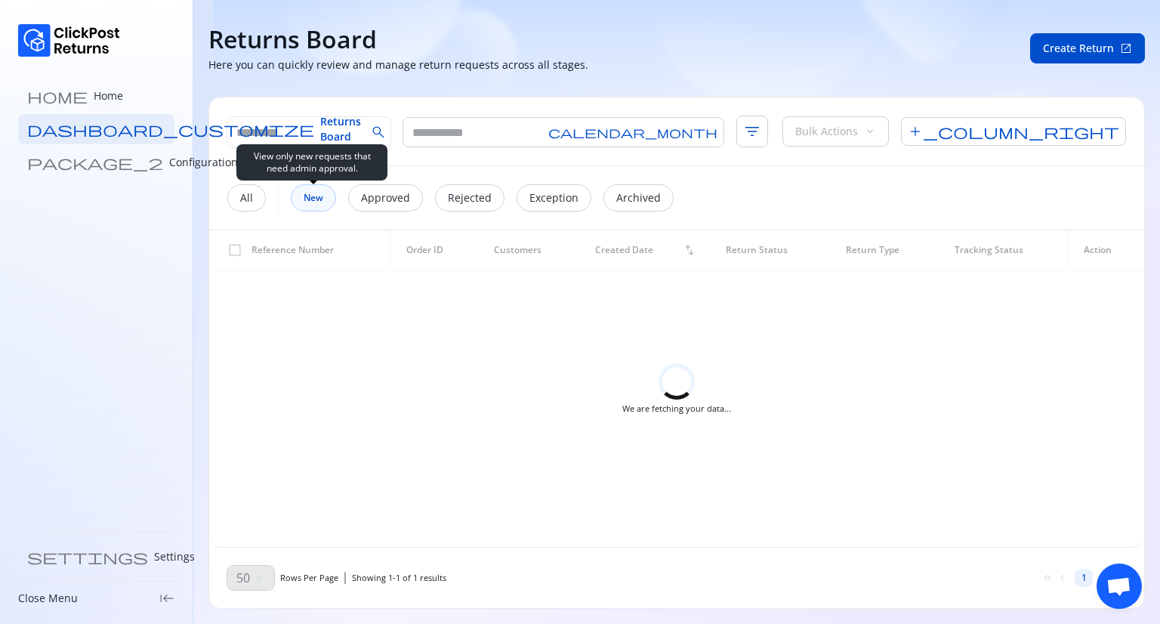
click at [305, 200] on span "New" at bounding box center [313, 198] width 20 height 12
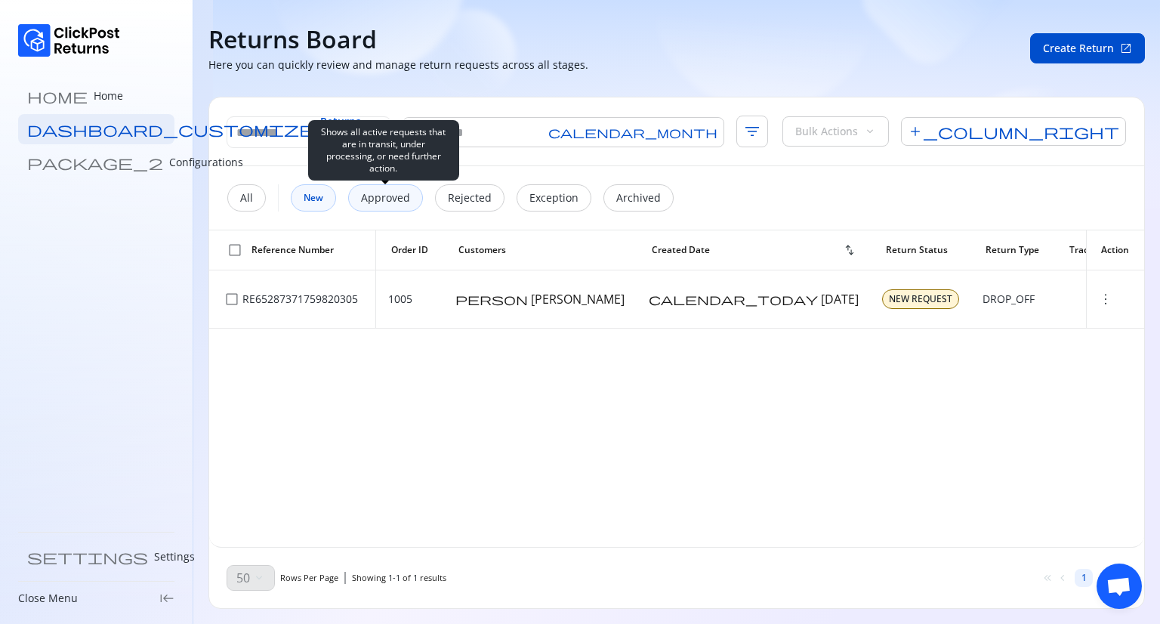
click at [371, 197] on p "Approved" at bounding box center [385, 197] width 49 height 15
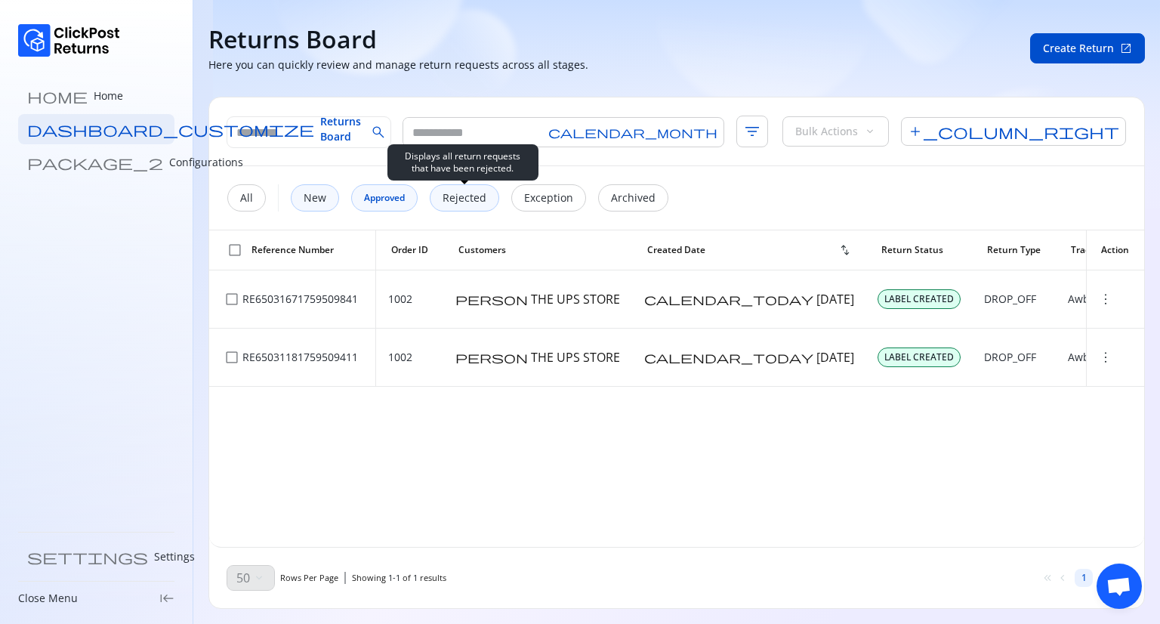
click at [464, 188] on div "Rejected" at bounding box center [464, 197] width 69 height 27
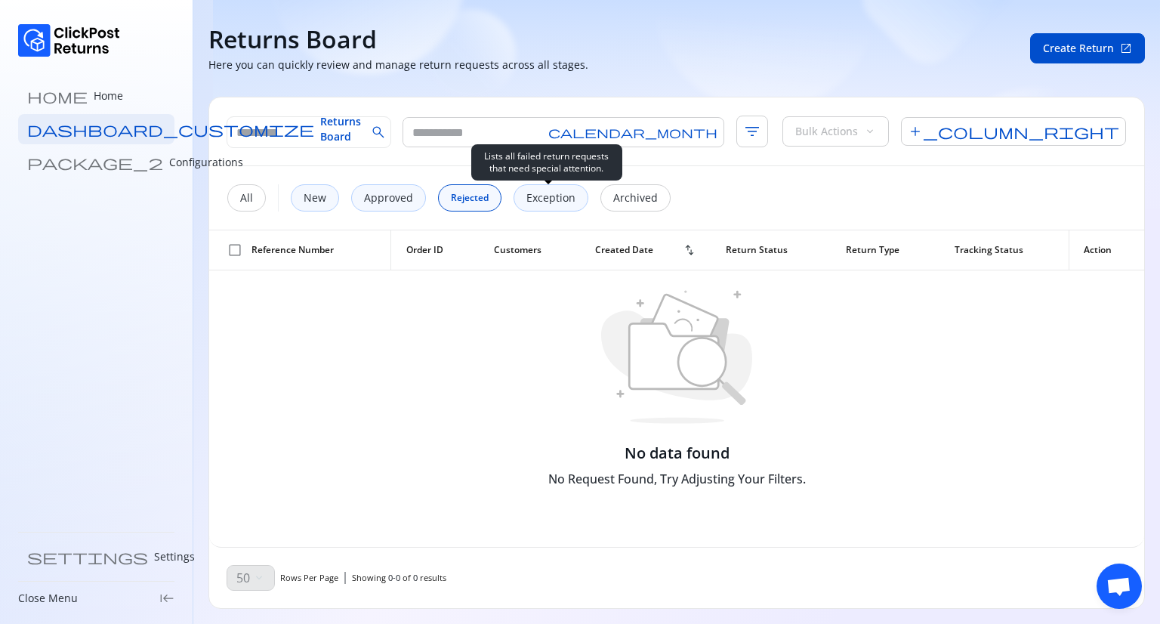
click at [545, 197] on p "Exception" at bounding box center [550, 197] width 49 height 15
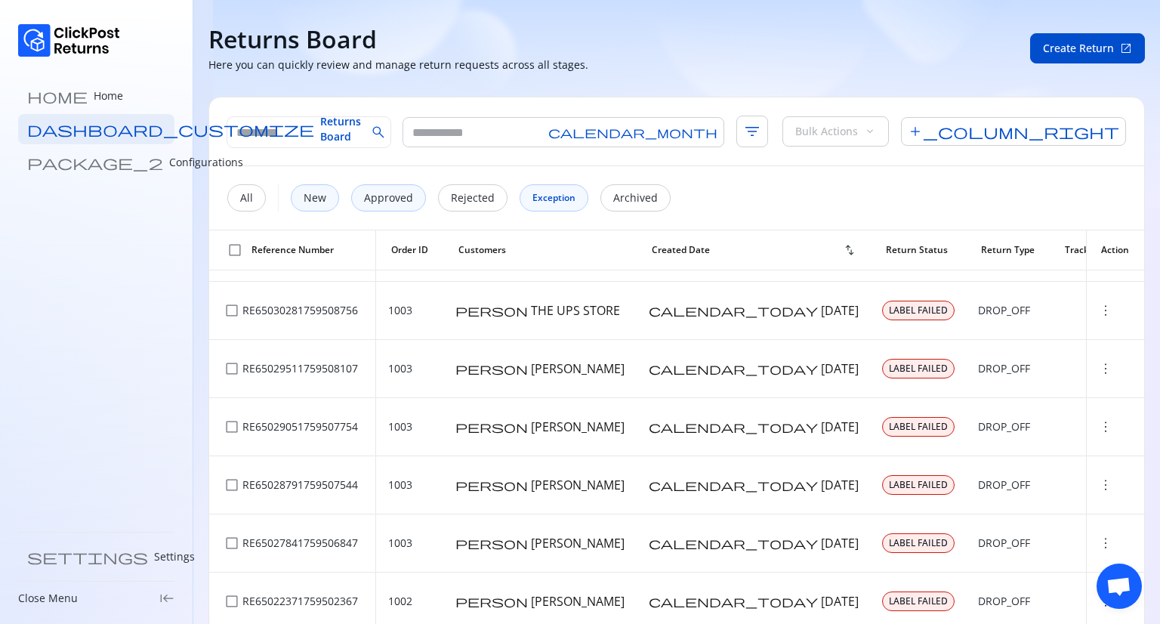
scroll to position [82, 0]
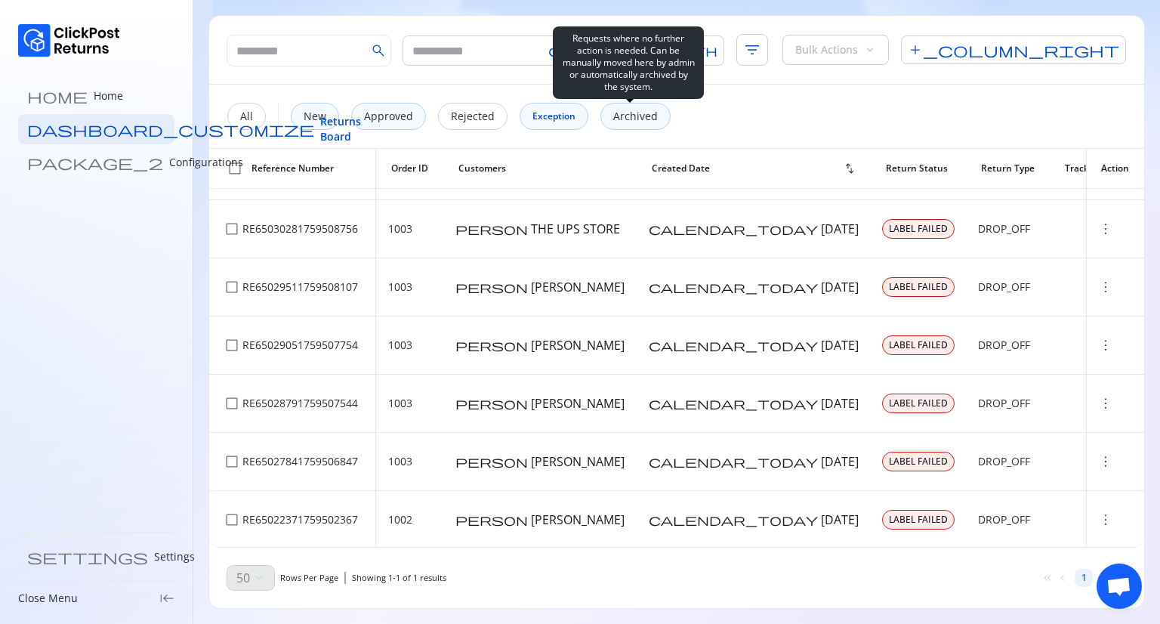
click at [636, 120] on p "Archived" at bounding box center [635, 116] width 45 height 15
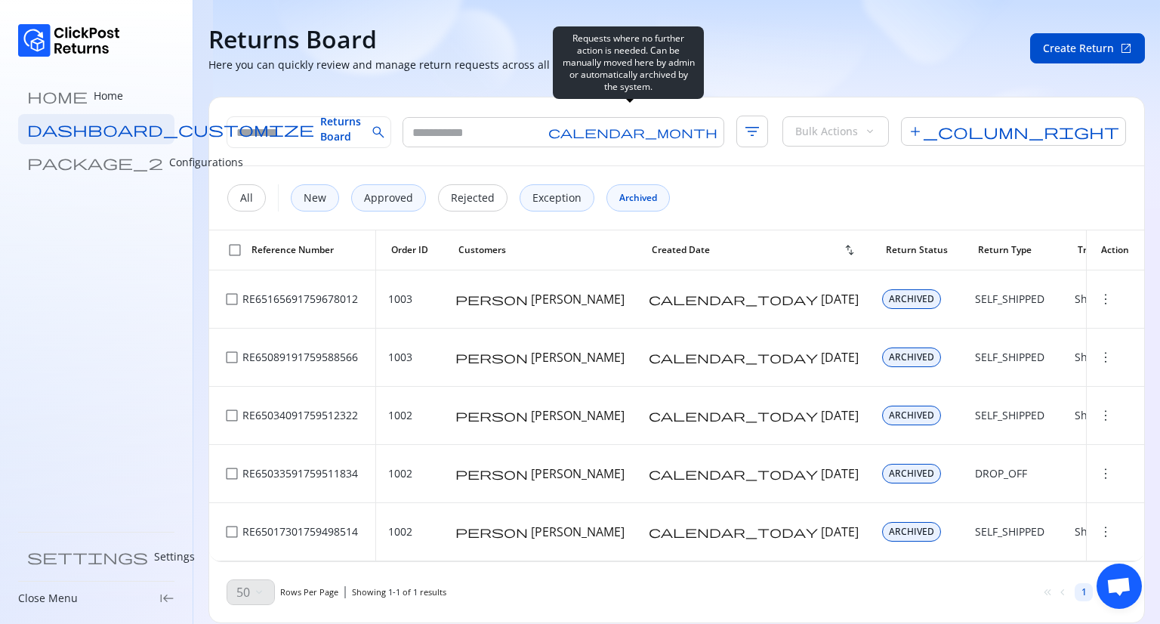
scroll to position [12, 0]
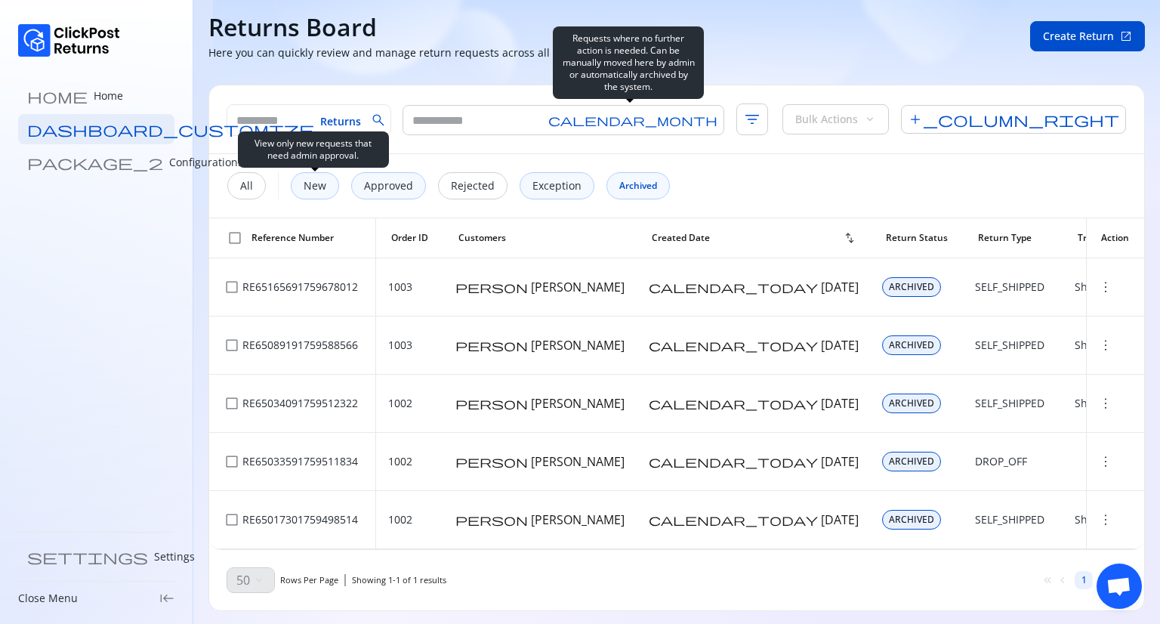
click at [329, 186] on div "New" at bounding box center [315, 185] width 48 height 27
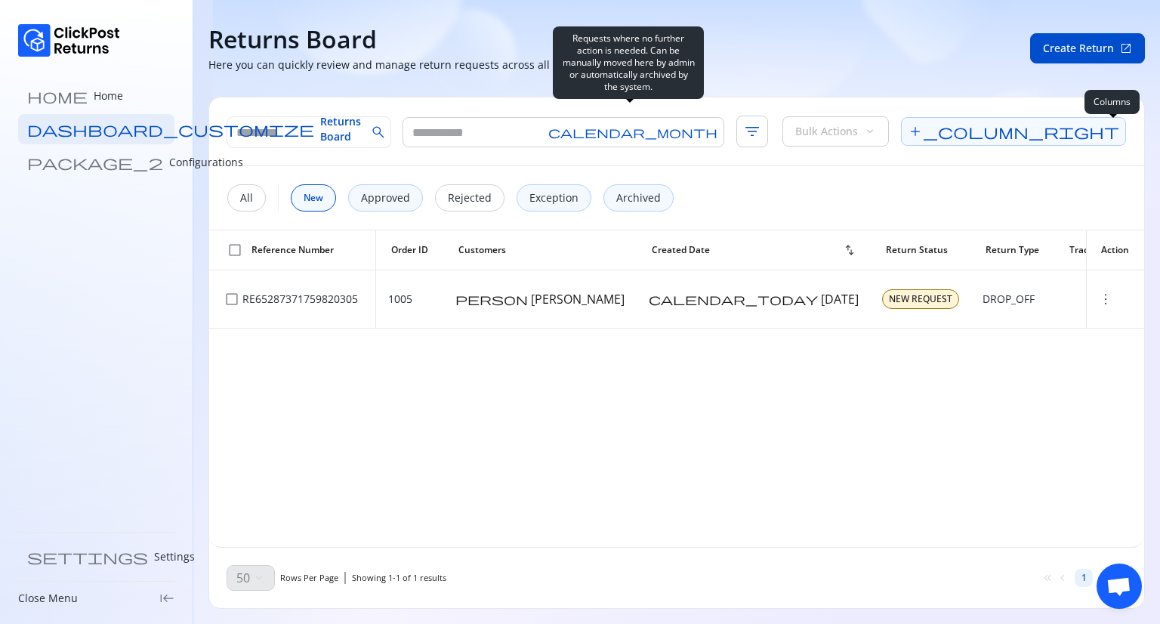
click at [1110, 128] on span "add_column_right" at bounding box center [1013, 131] width 225 height 29
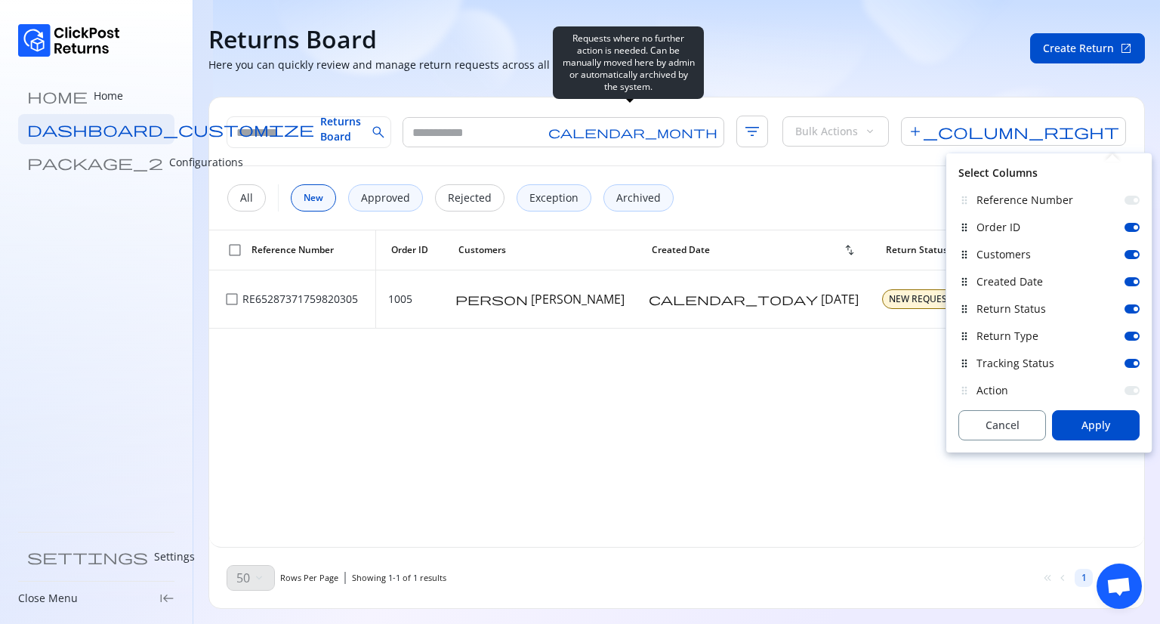
click at [1129, 229] on div at bounding box center [1131, 227] width 15 height 9
click at [1106, 428] on span "Apply" at bounding box center [1095, 424] width 29 height 15
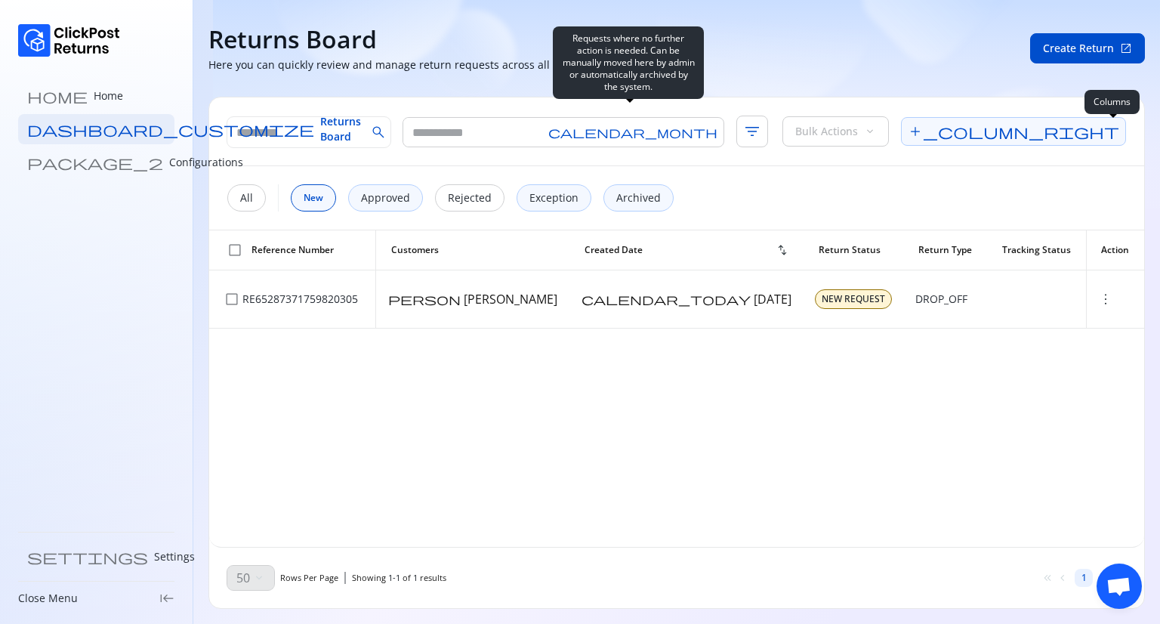
click at [1120, 128] on span "add_column_right" at bounding box center [1013, 131] width 225 height 29
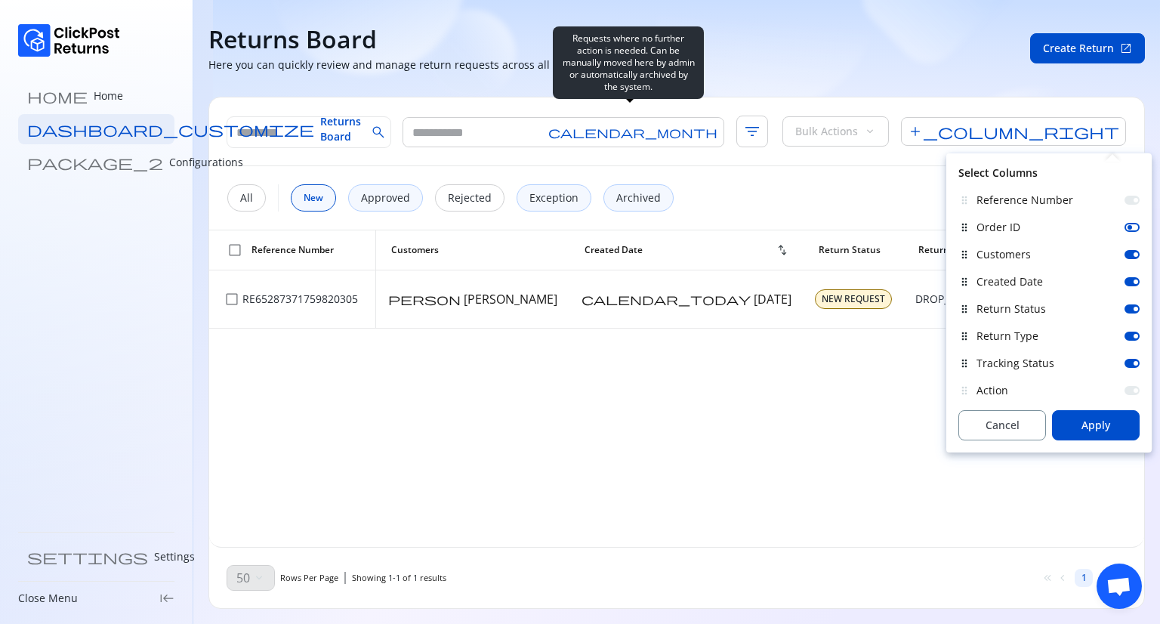
click at [1138, 230] on div "Order ID" at bounding box center [1057, 227] width 163 height 15
click at [1134, 225] on div at bounding box center [1131, 227] width 15 height 9
click at [1092, 427] on span "Apply" at bounding box center [1095, 424] width 29 height 15
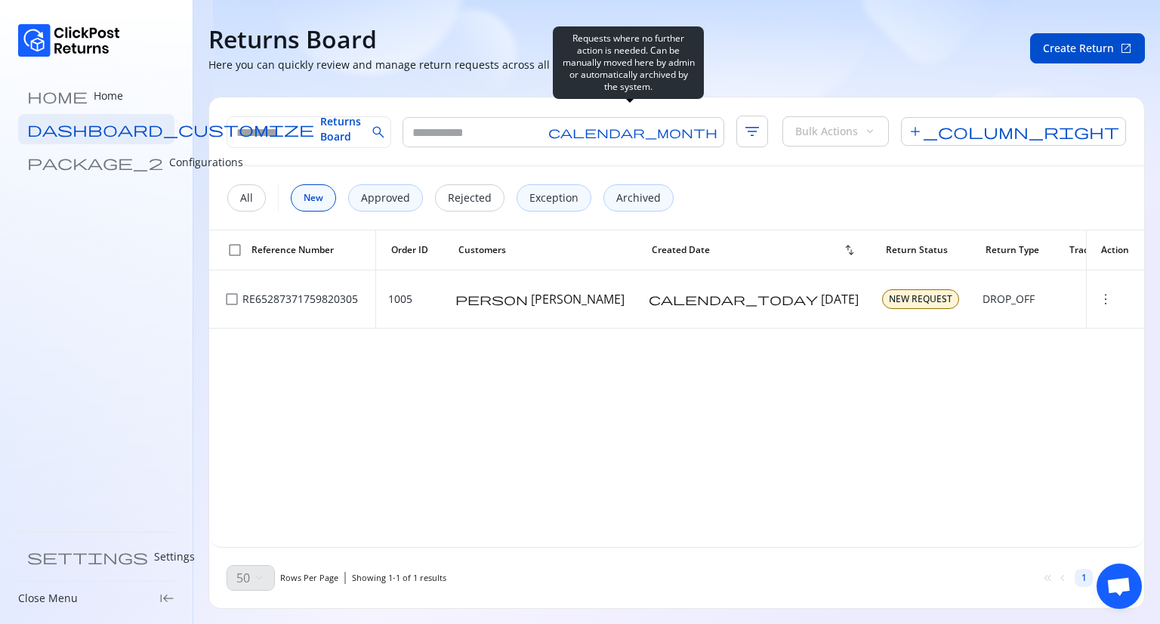
click at [889, 130] on div "Bulk Actions keyboard_arrow_down" at bounding box center [835, 131] width 106 height 30
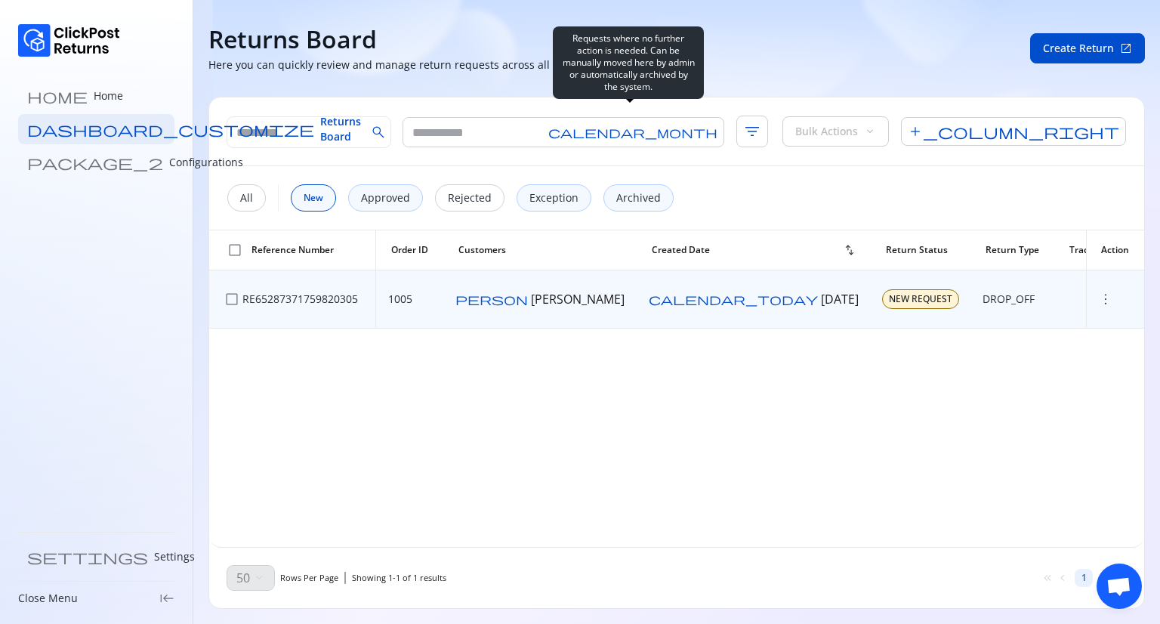
click at [1099, 304] on span "more_vert" at bounding box center [1105, 298] width 15 height 15
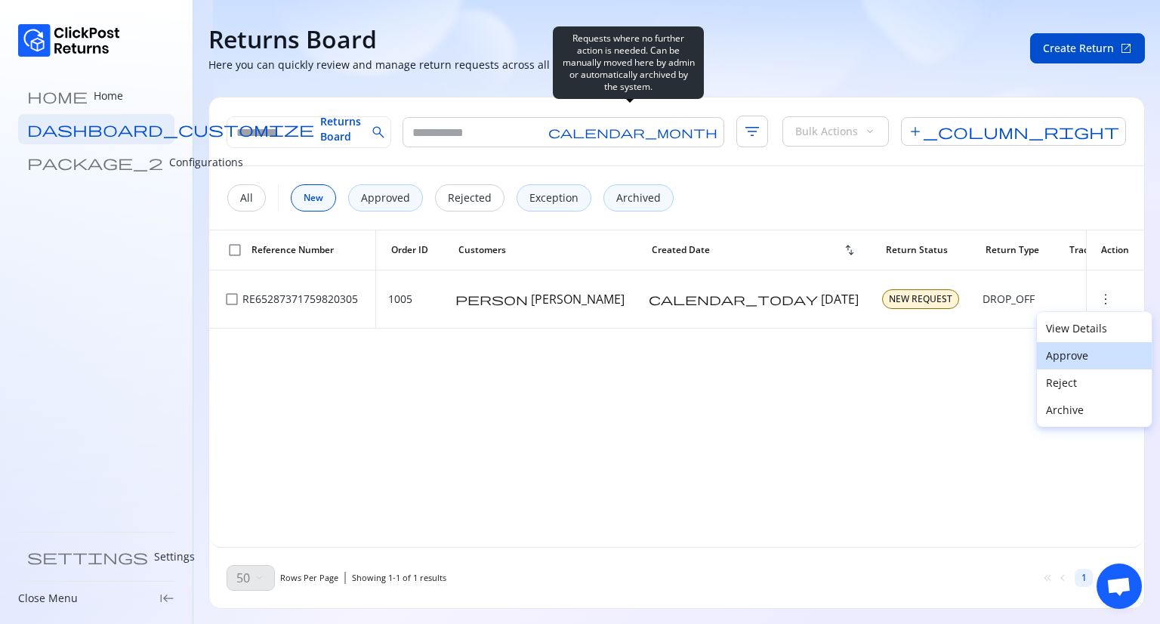
click at [1074, 357] on p "Approve" at bounding box center [1094, 355] width 97 height 15
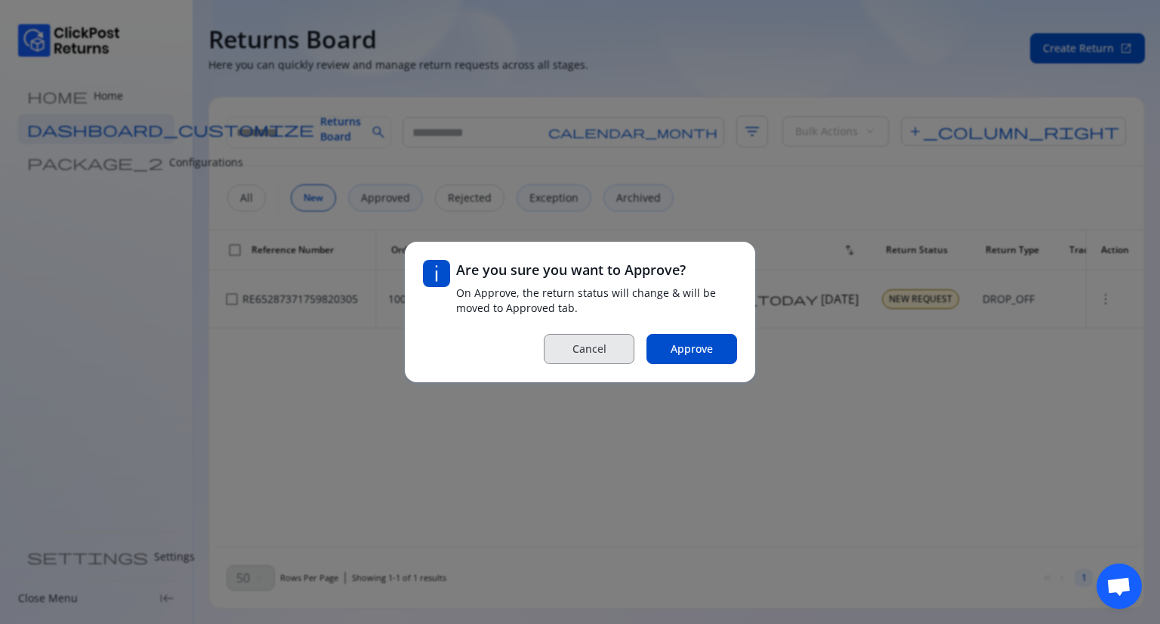
click at [586, 343] on span "Cancel" at bounding box center [589, 348] width 34 height 15
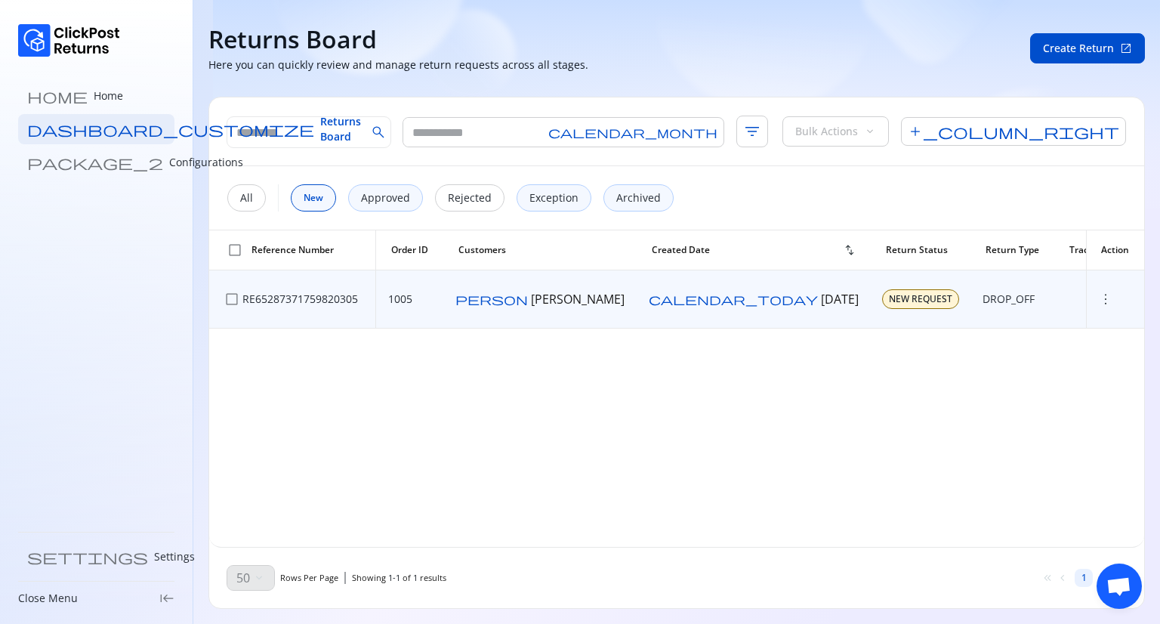
click at [1098, 295] on span "more_vert" at bounding box center [1105, 298] width 15 height 15
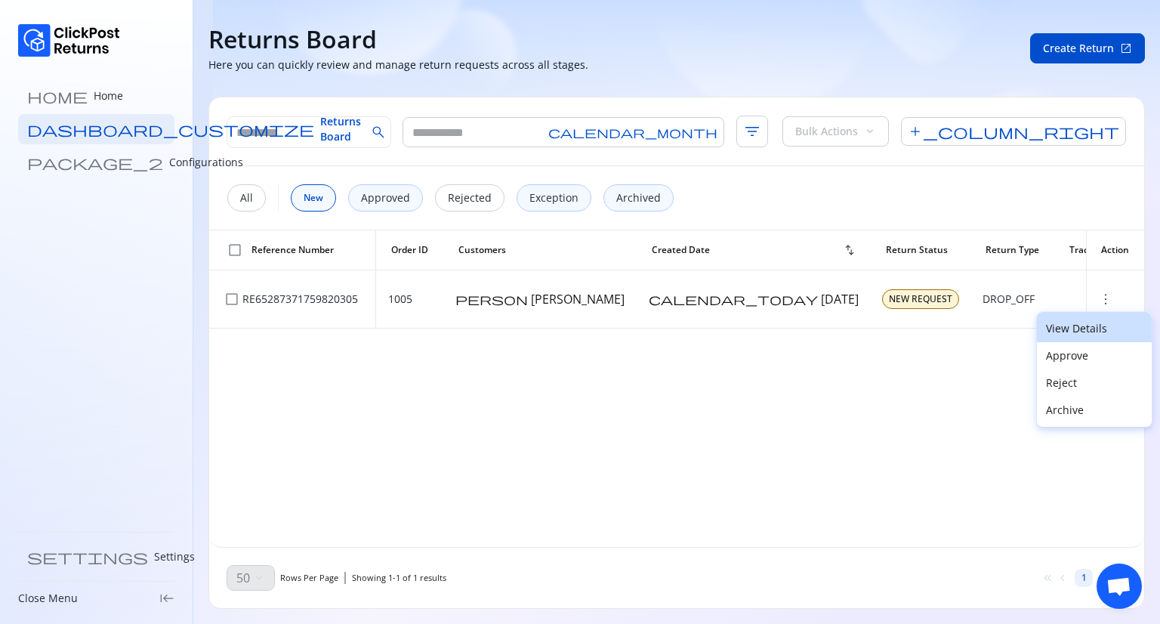
click at [1079, 335] on p "View Details" at bounding box center [1094, 328] width 97 height 15
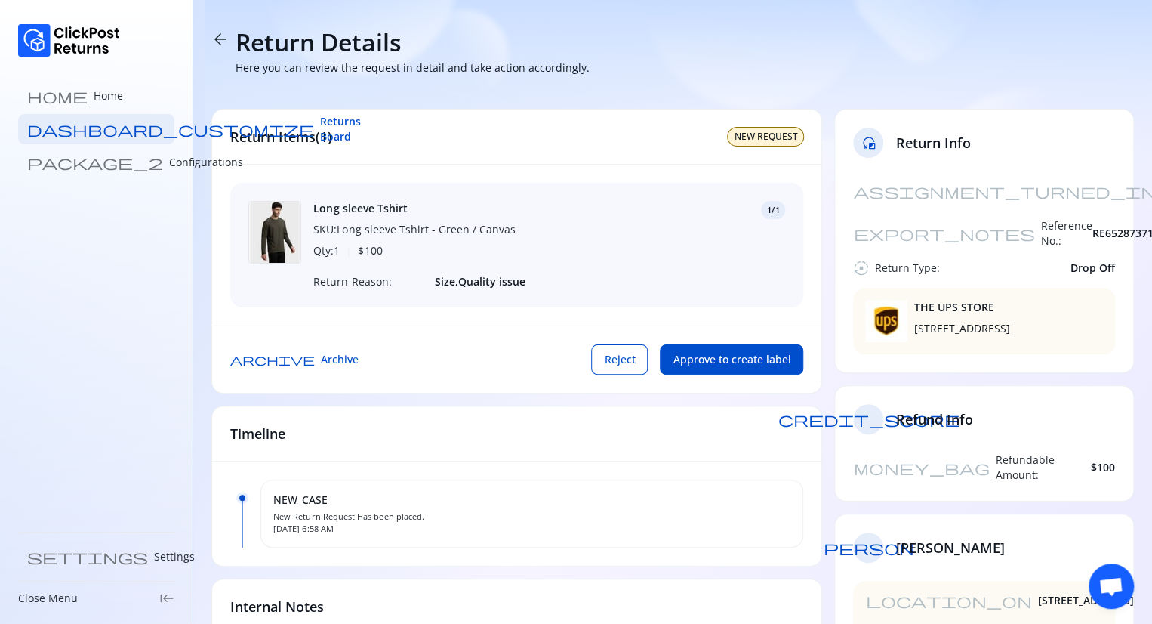
drag, startPoint x: 1123, startPoint y: 188, endPoint x: 1037, endPoint y: 188, distance: 85.3
click at [1037, 188] on div "assignment_turned_in Created At: 07 Oct 2025 export_notes Reference No.: RE6528…" at bounding box center [984, 274] width 298 height 196
click at [860, 260] on span "autostop" at bounding box center [860, 267] width 15 height 15
drag, startPoint x: 1132, startPoint y: 233, endPoint x: 1069, endPoint y: 239, distance: 63.7
click at [1069, 239] on div "assignment_turned_in Created At: 07 Oct 2025 export_notes Reference No.: RE6528…" at bounding box center [984, 274] width 298 height 196
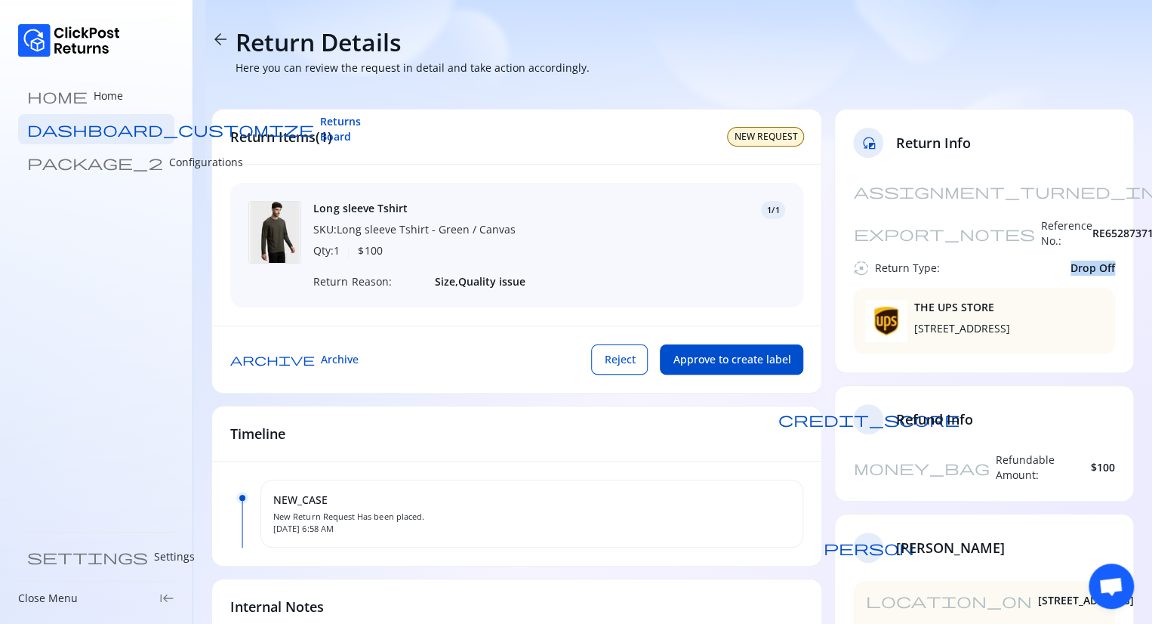
scroll to position [2, 0]
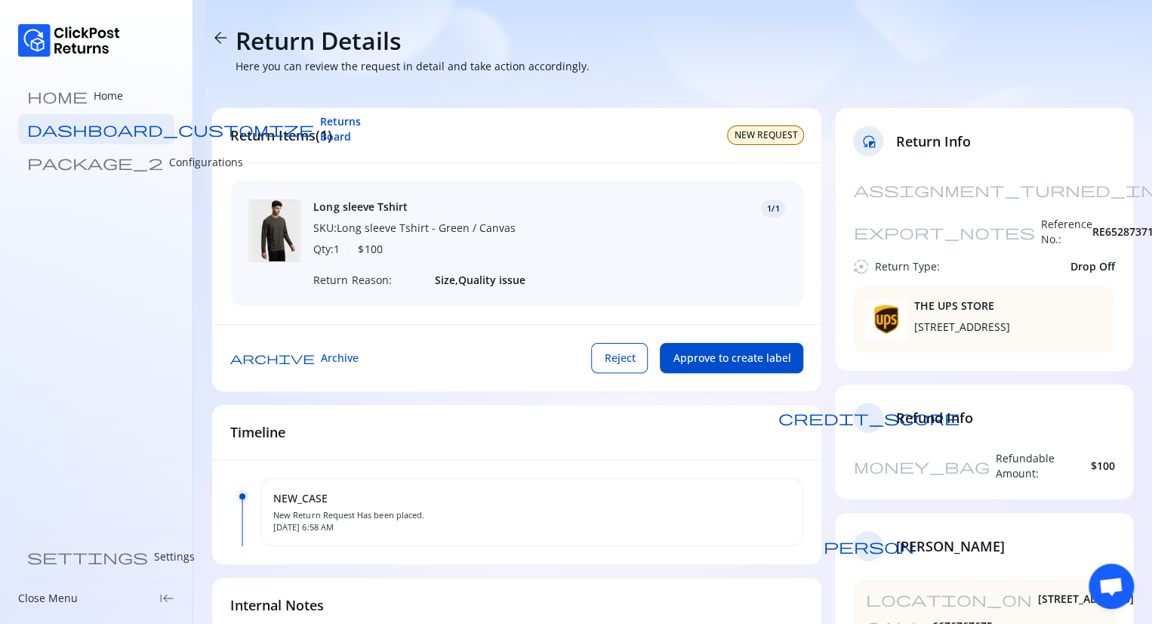
click at [875, 410] on span "credit_score" at bounding box center [868, 417] width 181 height 15
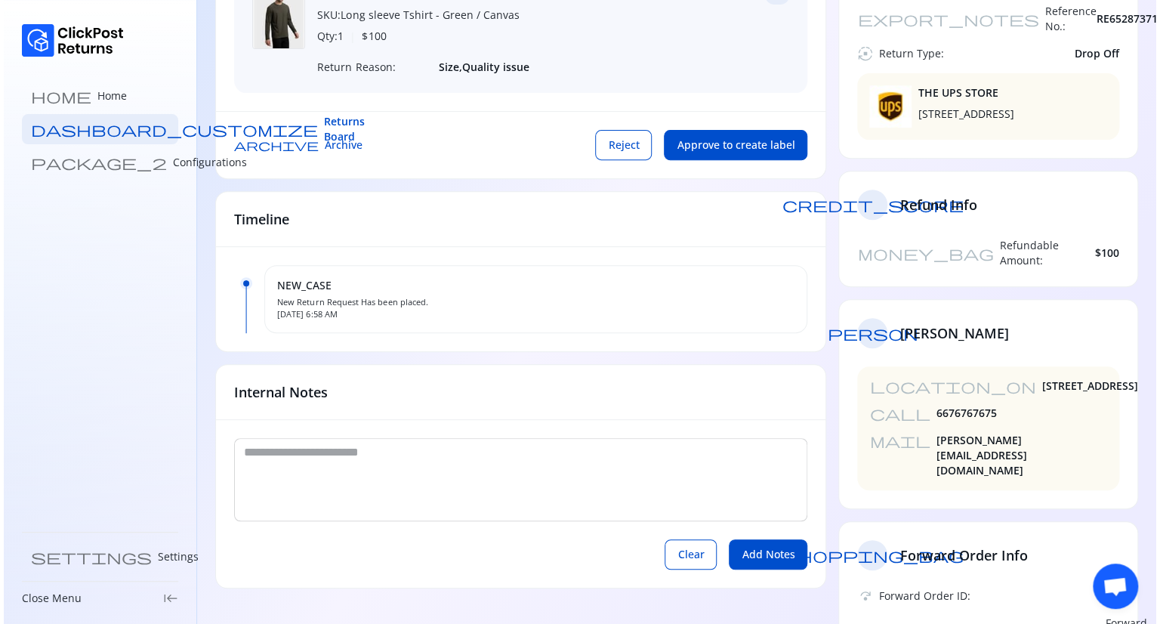
scroll to position [217, 0]
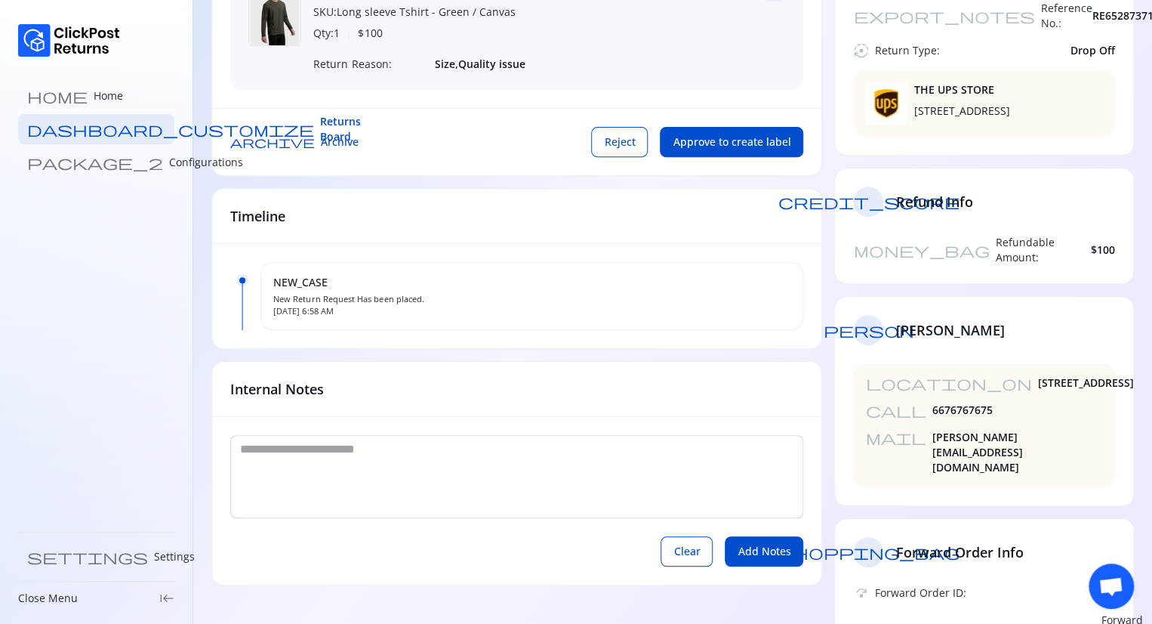
click at [321, 149] on span "Archive" at bounding box center [340, 141] width 38 height 15
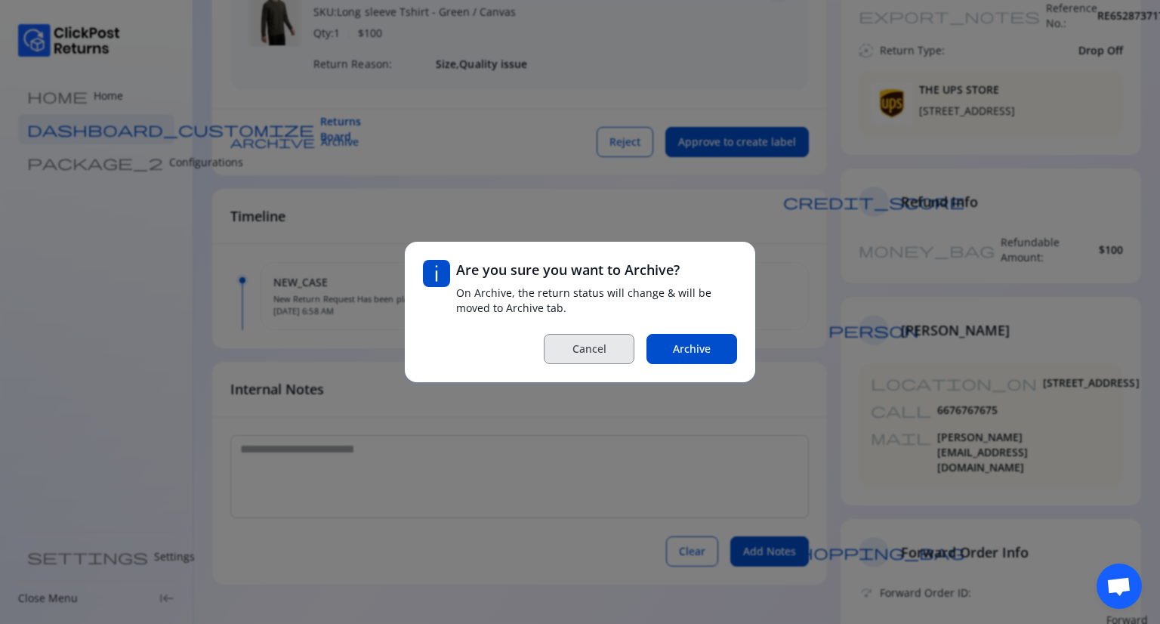
click at [574, 355] on span "Cancel" at bounding box center [589, 348] width 34 height 15
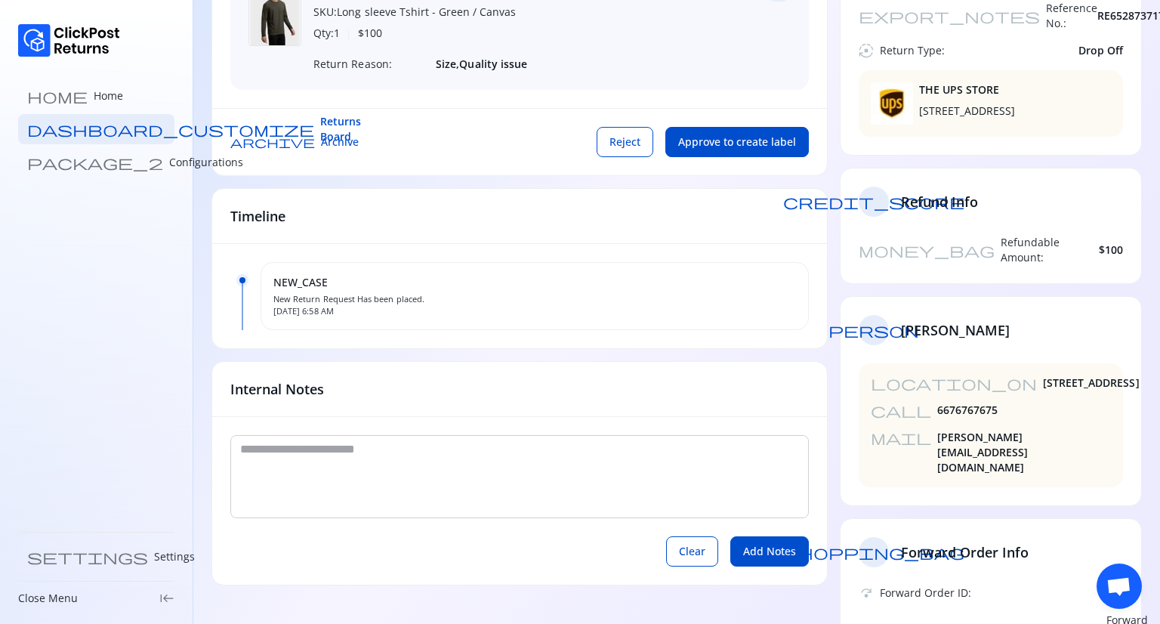
drag, startPoint x: 319, startPoint y: 101, endPoint x: 411, endPoint y: 358, distance: 272.4
click at [411, 358] on div "Return Items(1) NEW REQUEST Long sleeve Tshirt SKU: Long sleeve Tshirt - Green …" at bounding box center [519, 297] width 616 height 812
click at [320, 129] on span "Returns Board" at bounding box center [340, 129] width 41 height 30
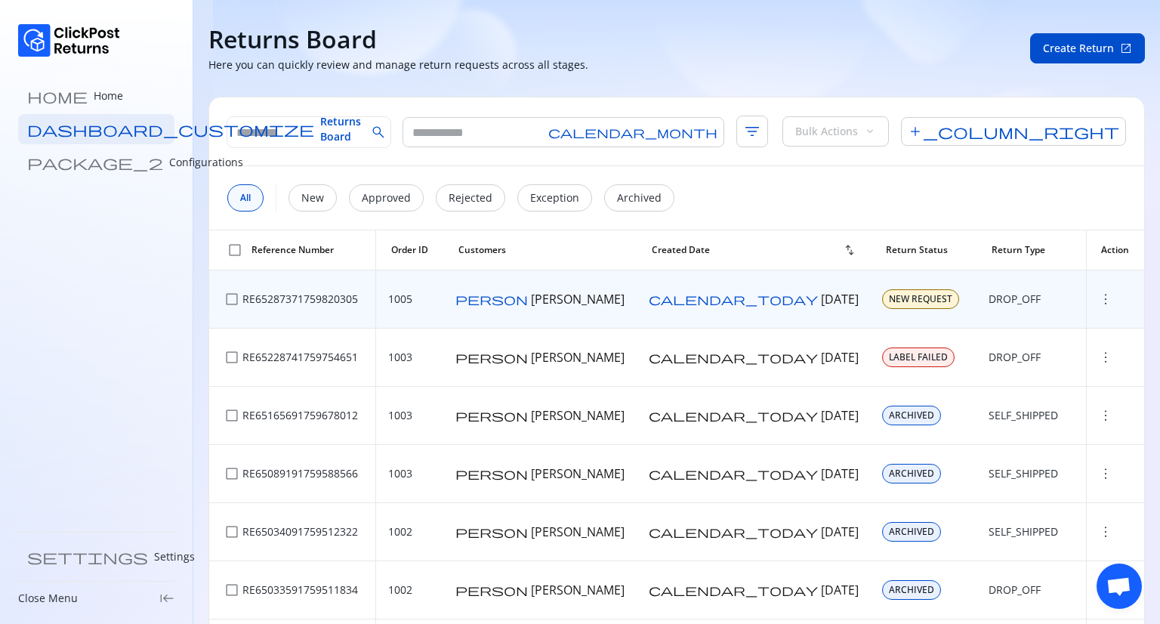
click at [1098, 297] on span "more_vert" at bounding box center [1105, 298] width 15 height 15
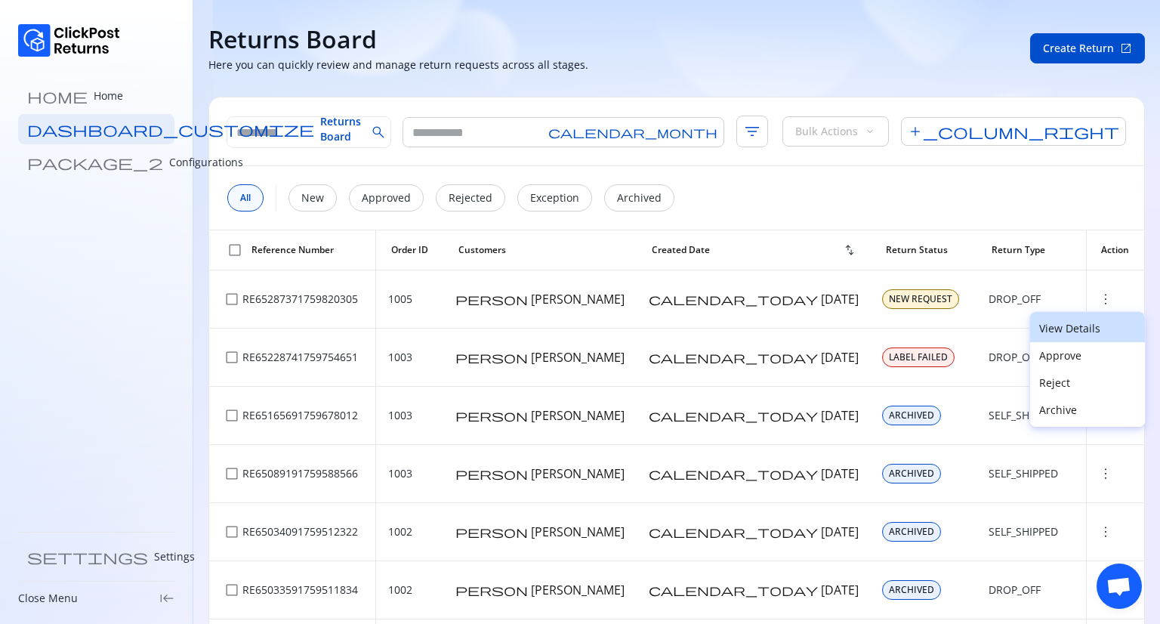
click at [1053, 328] on p "View Details" at bounding box center [1087, 328] width 97 height 15
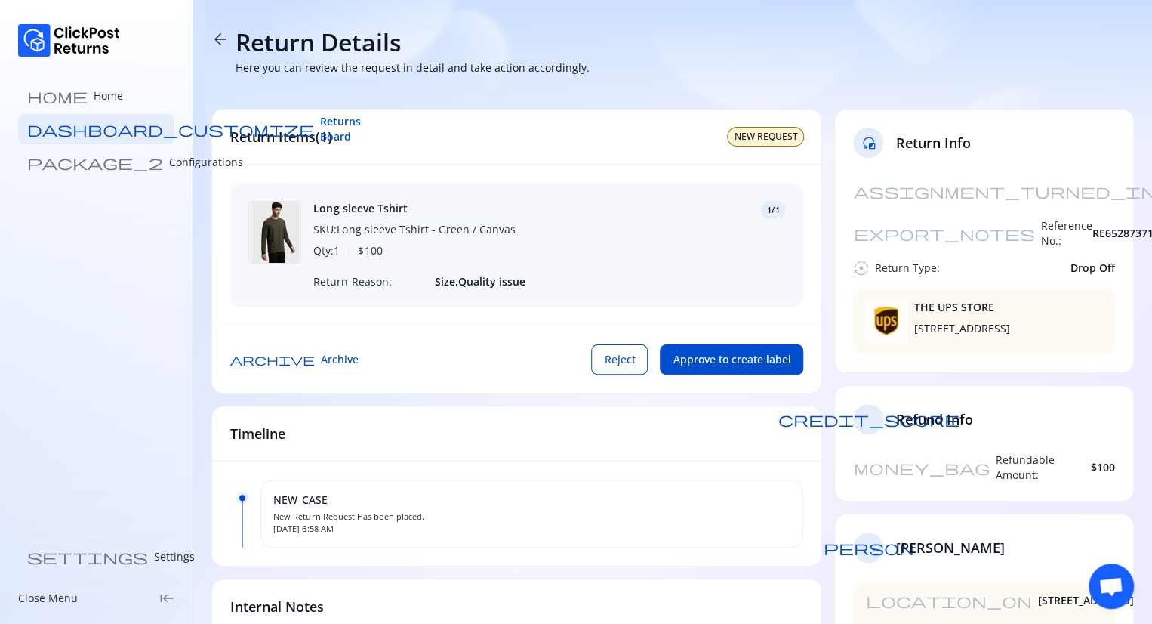
click at [216, 31] on span "arrow_back" at bounding box center [220, 39] width 18 height 18
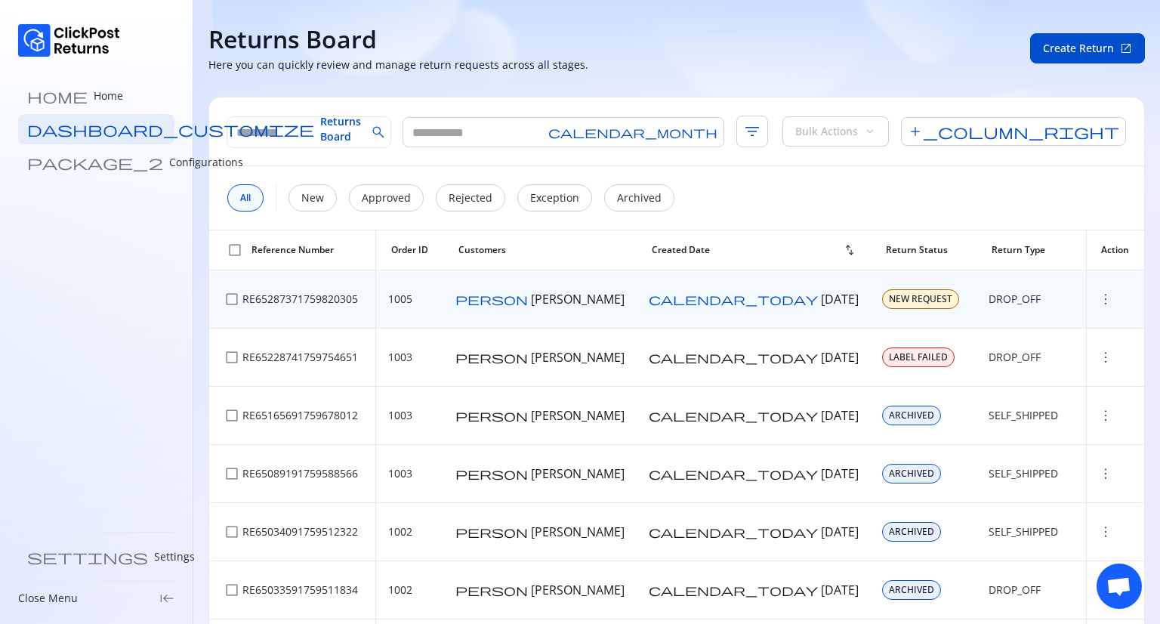
click at [1098, 296] on span "more_vert" at bounding box center [1105, 298] width 15 height 15
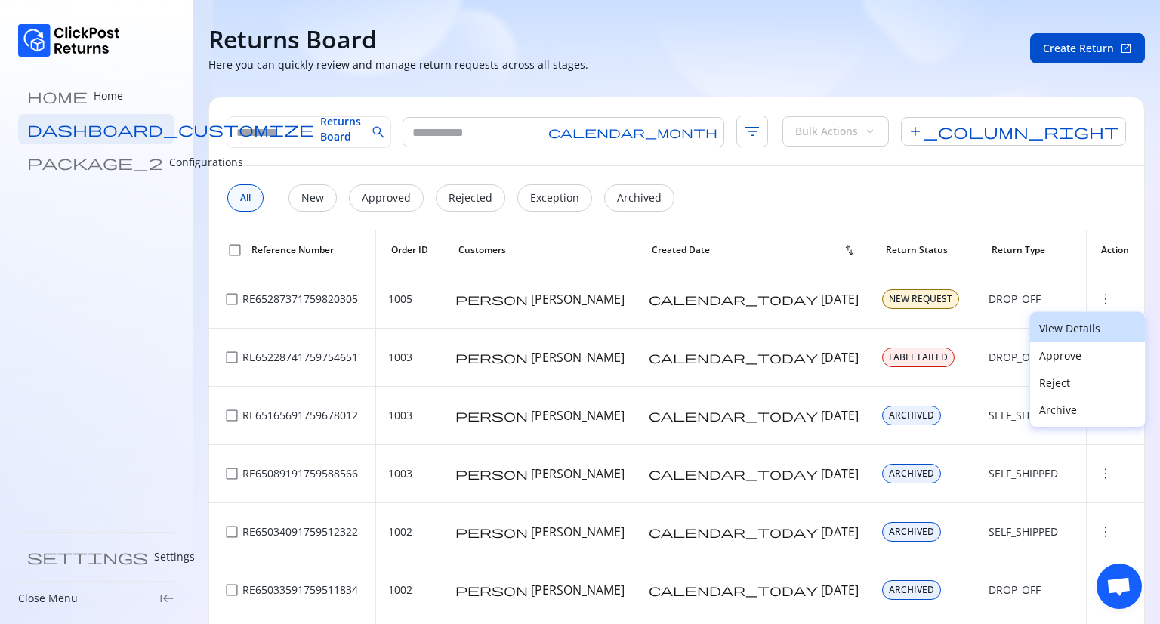
click at [1063, 328] on p "View Details" at bounding box center [1087, 328] width 97 height 15
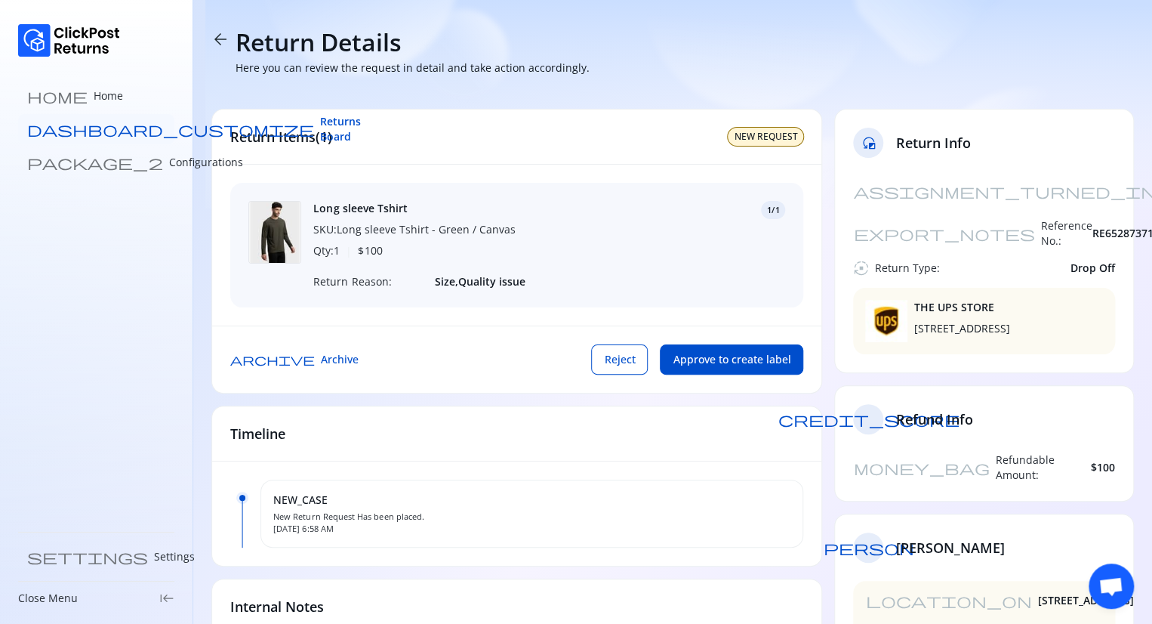
click at [124, 134] on link "dashboard_customize Returns Board" at bounding box center [96, 129] width 156 height 30
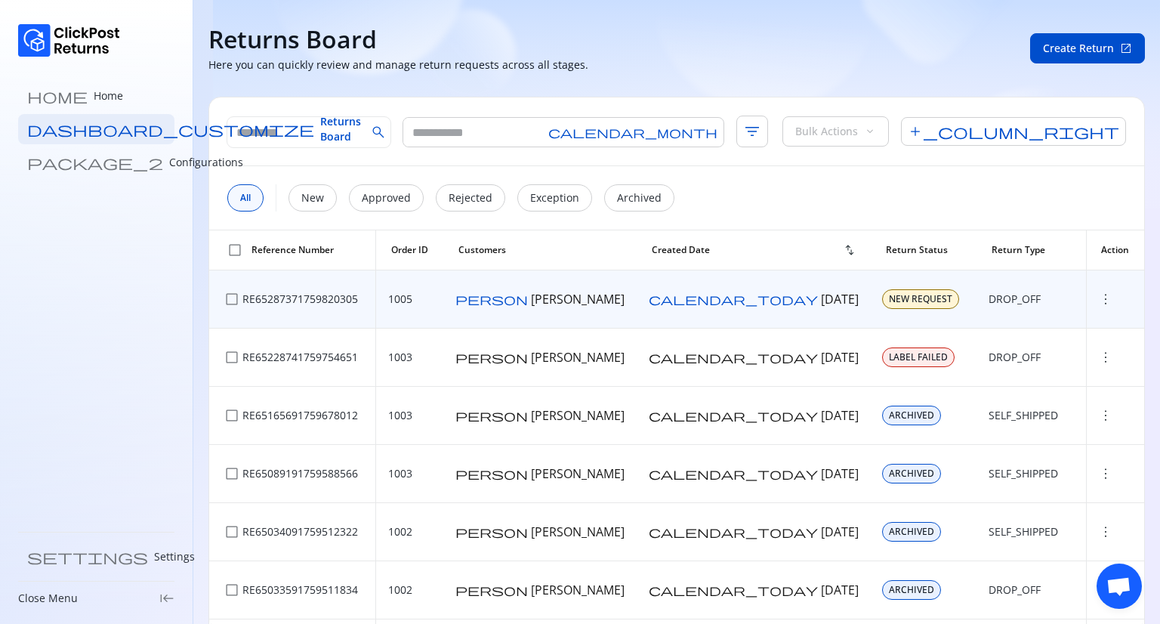
click at [1098, 291] on span "more_vert" at bounding box center [1105, 298] width 15 height 15
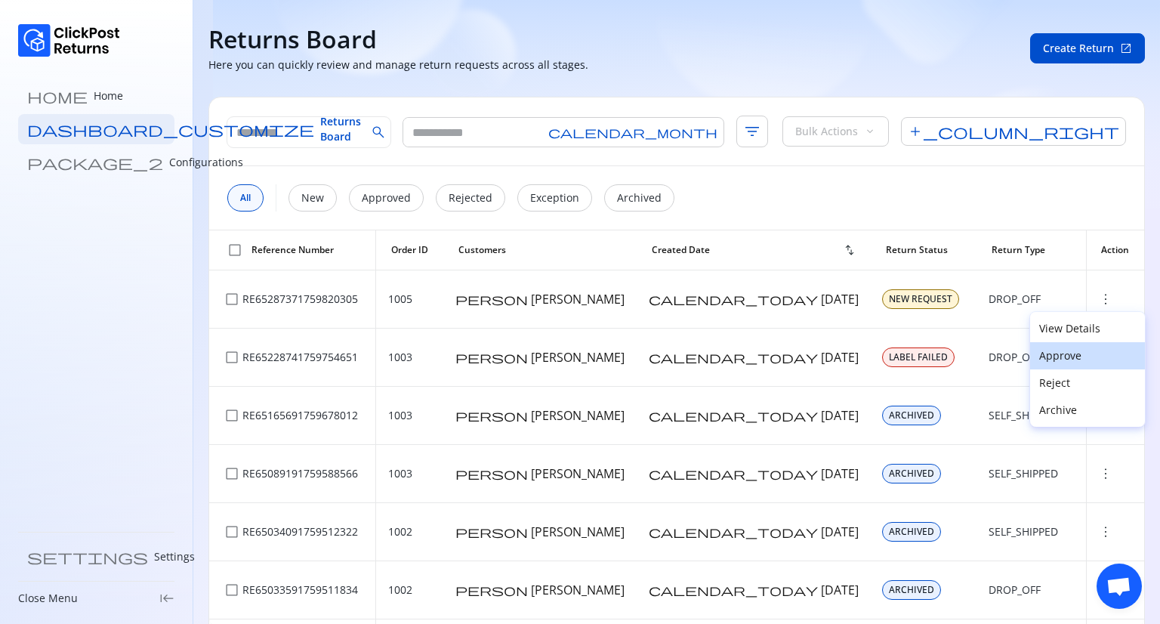
click at [1071, 364] on button "Approve" at bounding box center [1087, 355] width 115 height 27
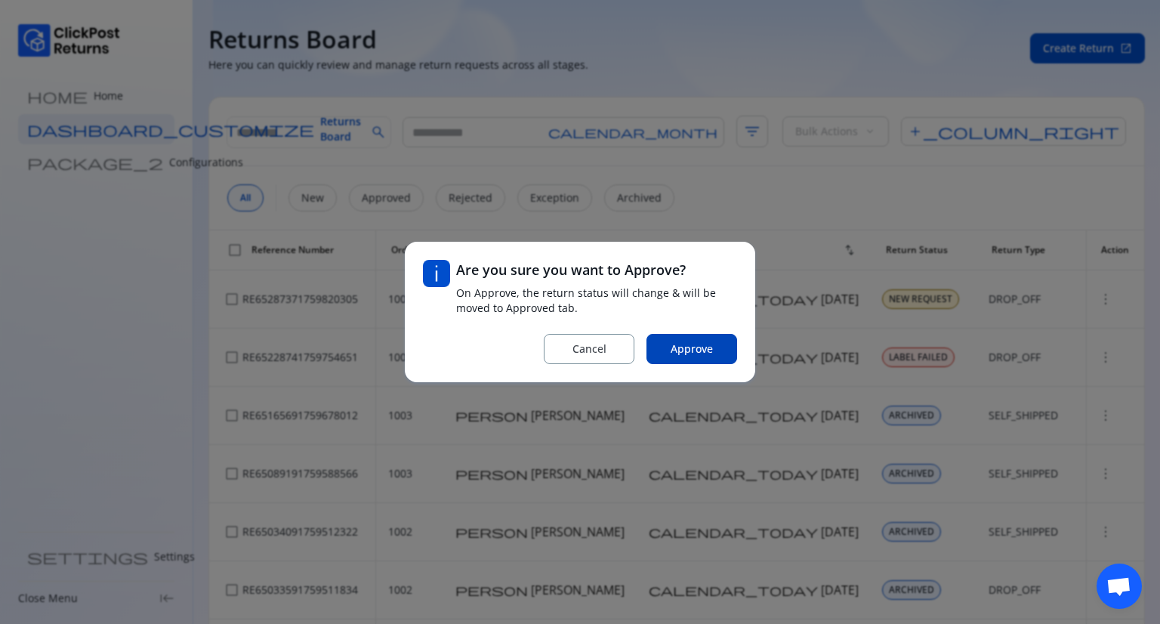
click at [695, 342] on span "Approve" at bounding box center [691, 348] width 42 height 15
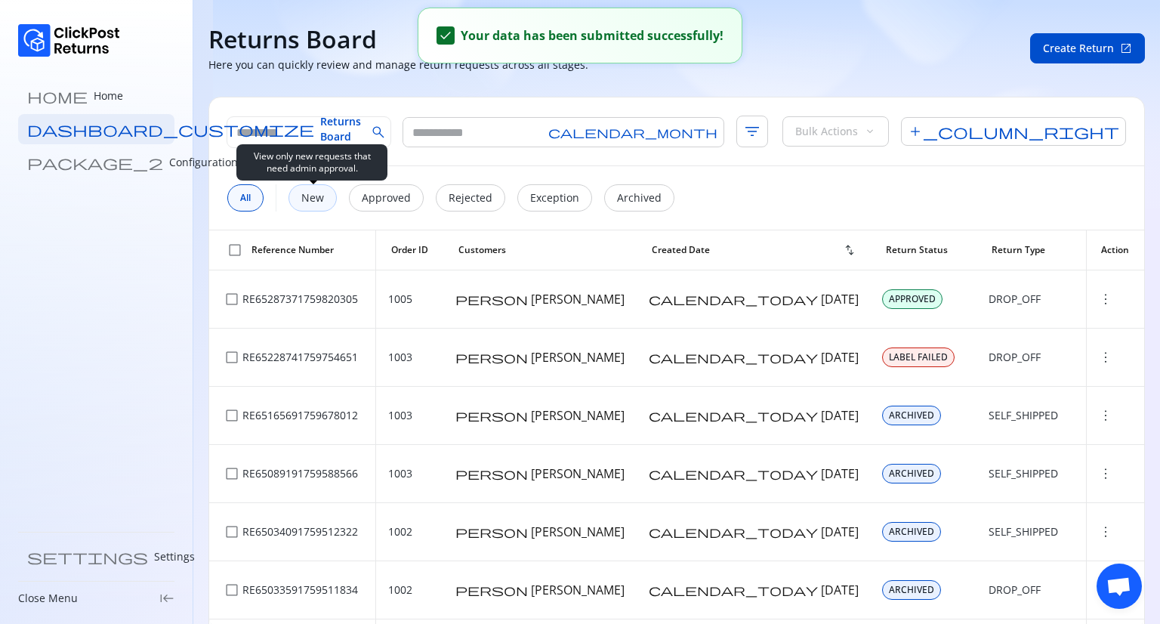
click at [307, 197] on p "New" at bounding box center [312, 197] width 23 height 15
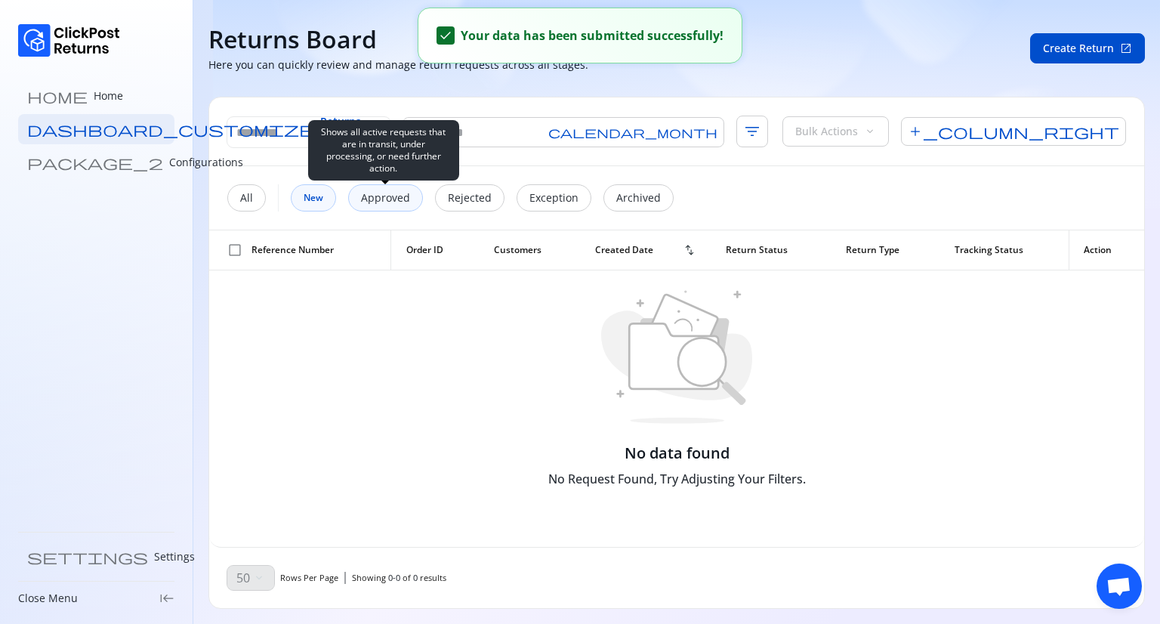
click at [371, 200] on p "Approved" at bounding box center [385, 197] width 49 height 15
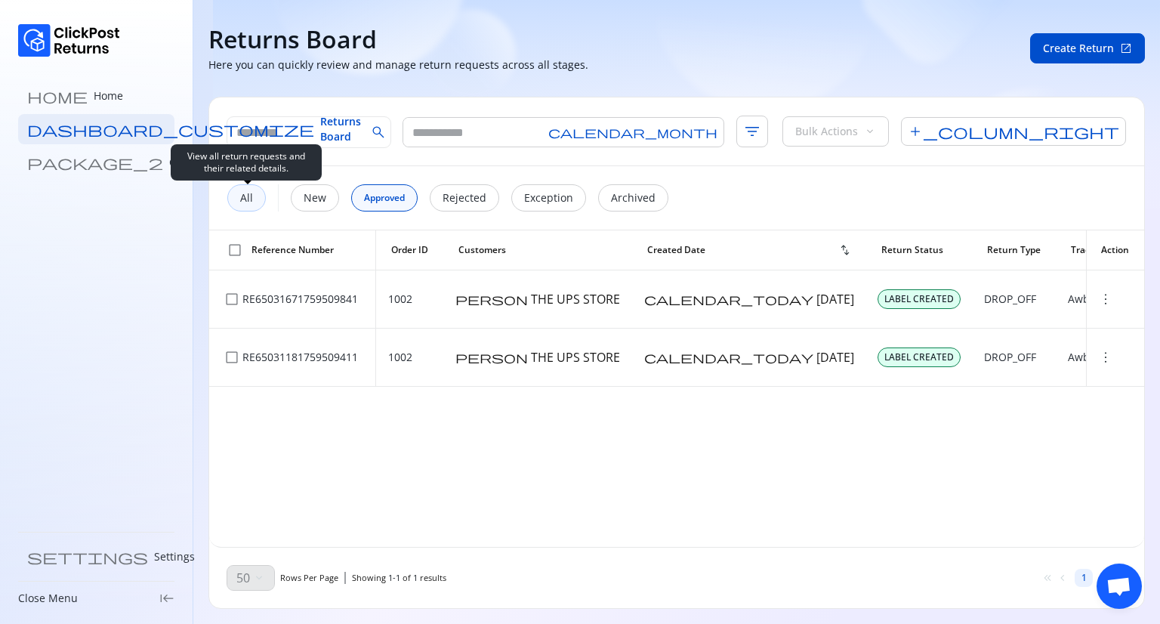
click at [254, 197] on div "All" at bounding box center [246, 197] width 39 height 27
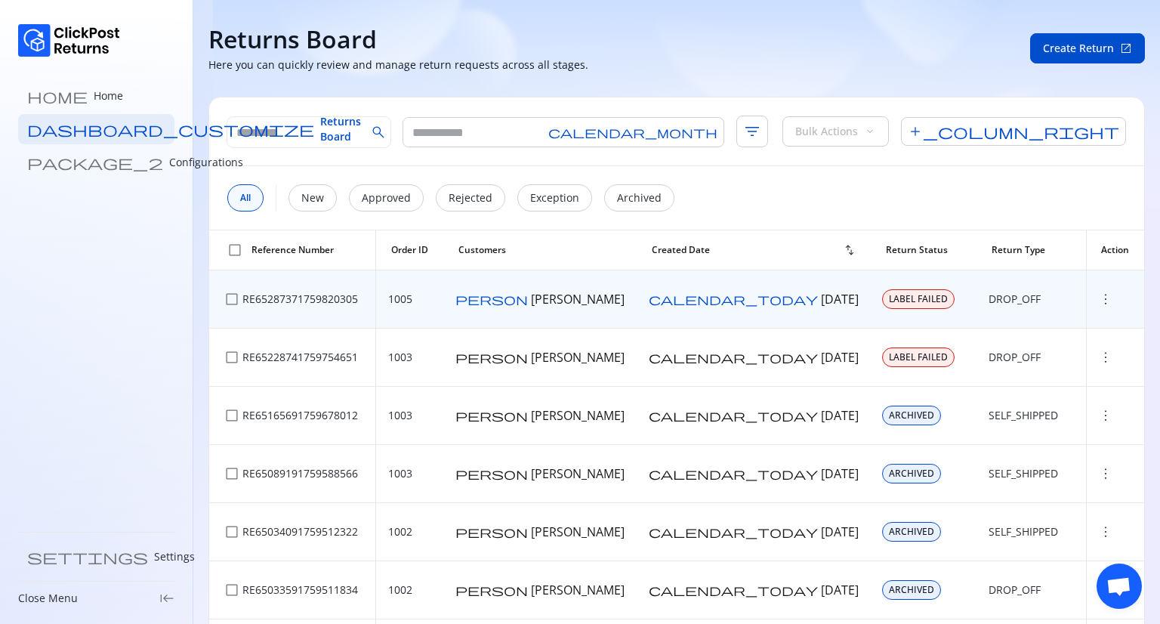
click at [1098, 302] on span "more_vert" at bounding box center [1105, 298] width 15 height 15
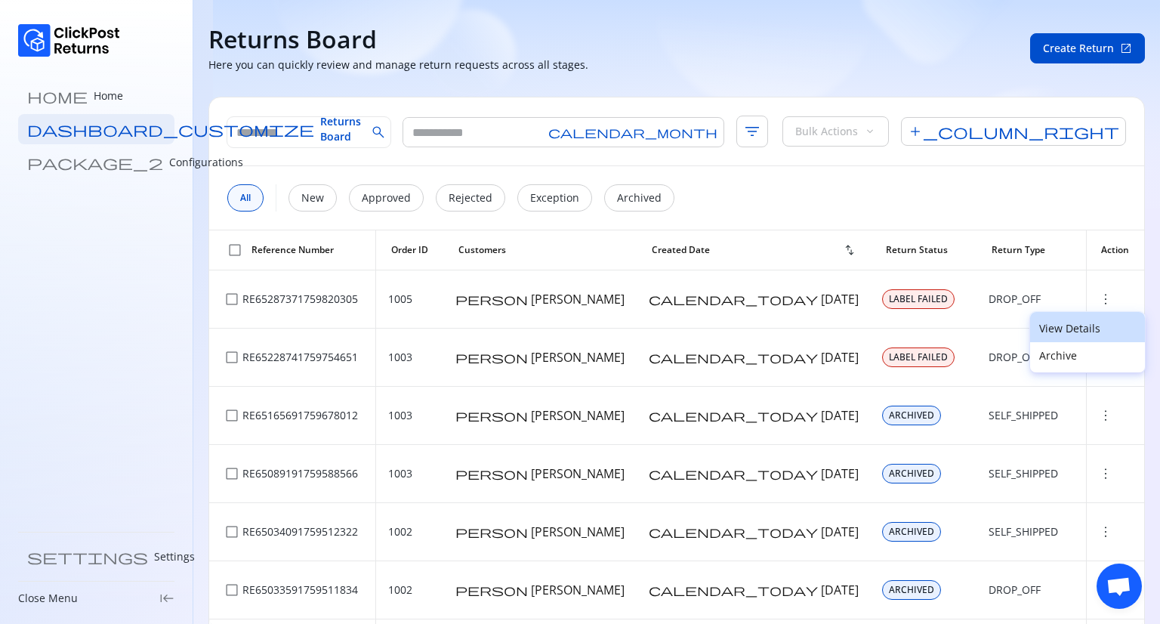
click at [1076, 324] on p "View Details" at bounding box center [1087, 328] width 97 height 15
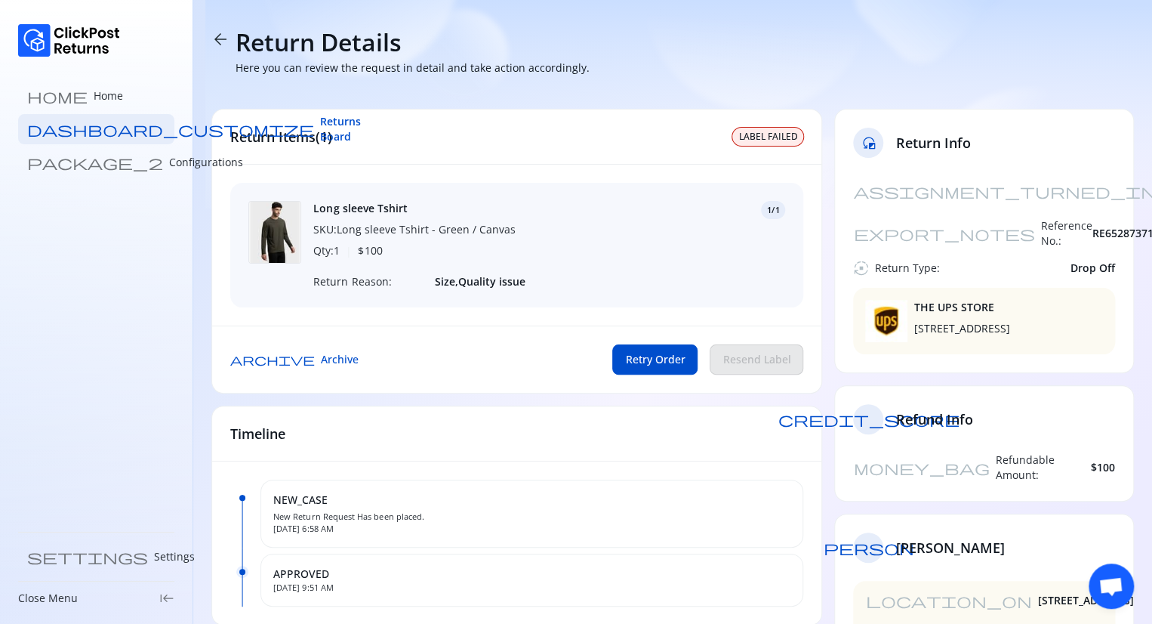
click at [770, 137] on span "LABEL FAILED" at bounding box center [767, 137] width 59 height 12
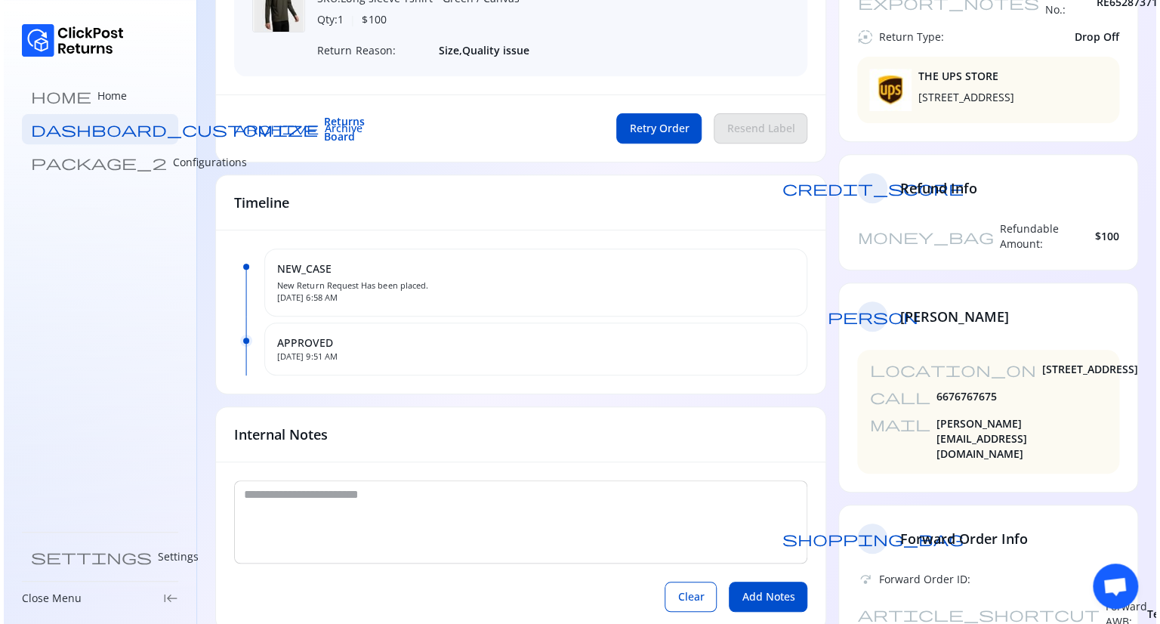
scroll to position [261, 0]
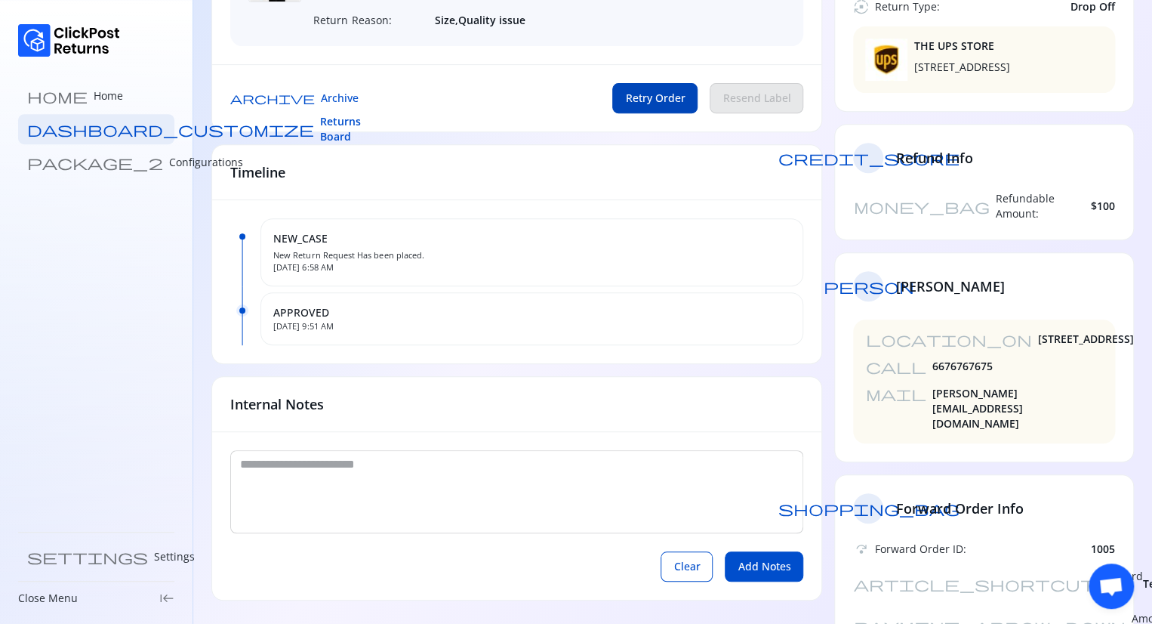
click at [665, 100] on span "Retry Order" at bounding box center [655, 98] width 60 height 15
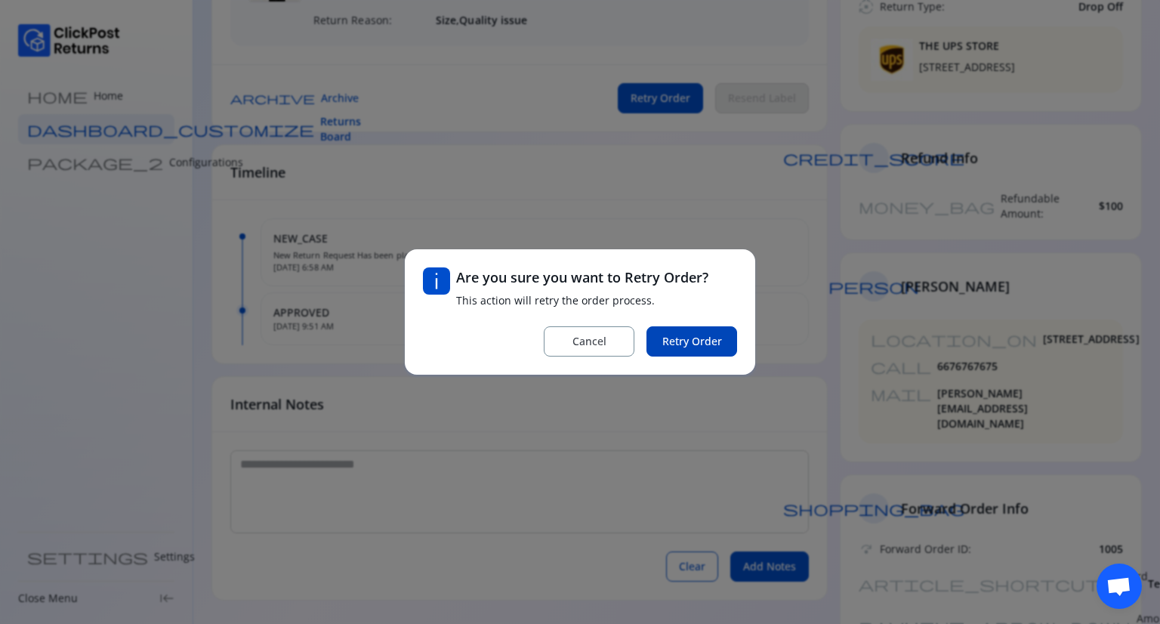
click at [700, 342] on span "Retry Order" at bounding box center [692, 341] width 60 height 15
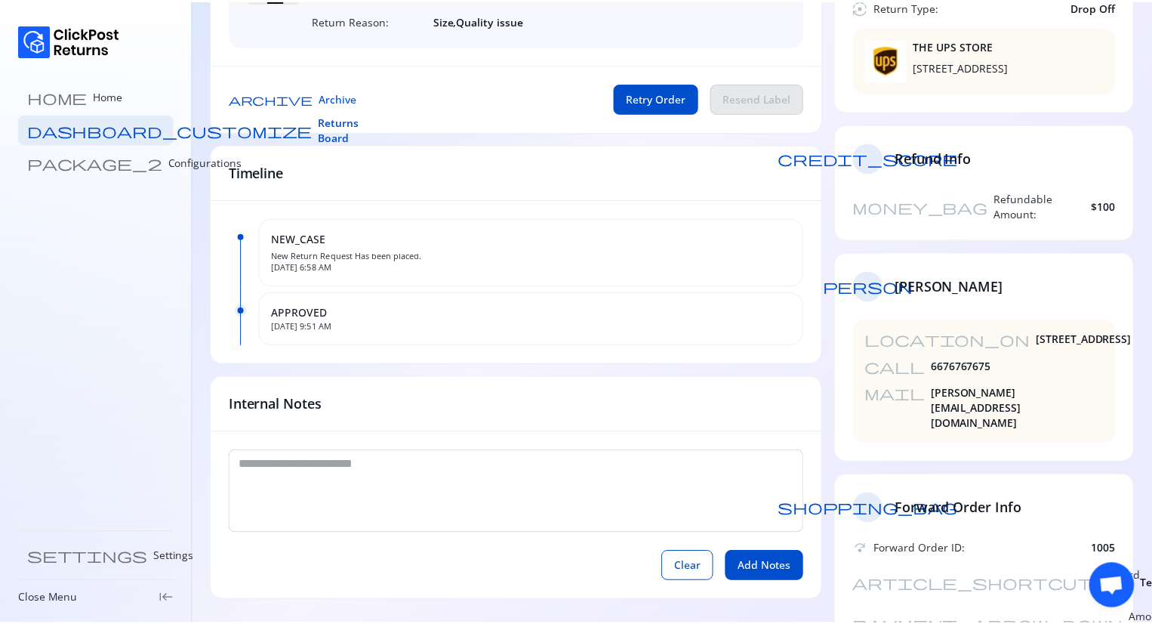
scroll to position [0, 0]
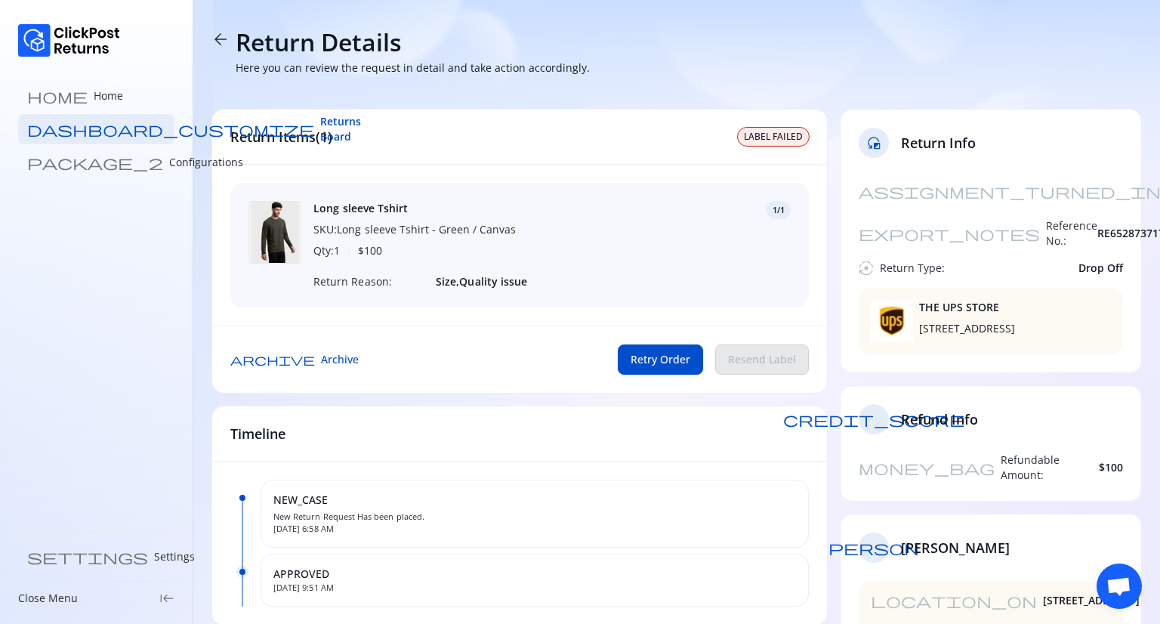
click at [219, 38] on span "arrow_back" at bounding box center [220, 39] width 18 height 18
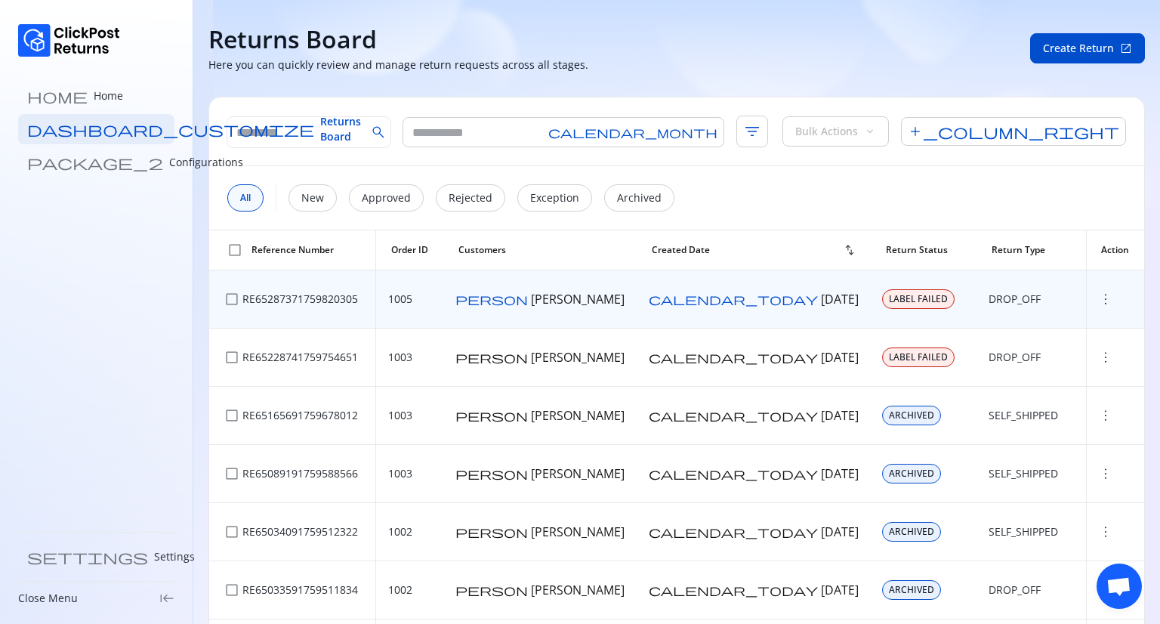
click at [230, 304] on span "check_box_outline_blank" at bounding box center [231, 298] width 15 height 15
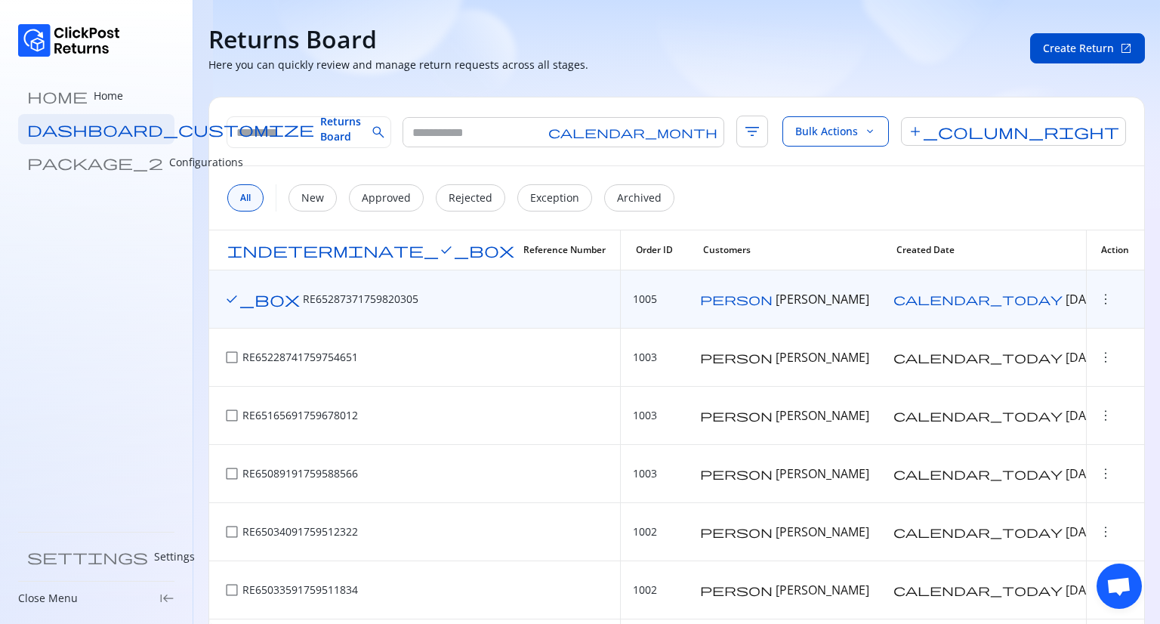
click at [1098, 295] on span "more_vert" at bounding box center [1105, 298] width 15 height 15
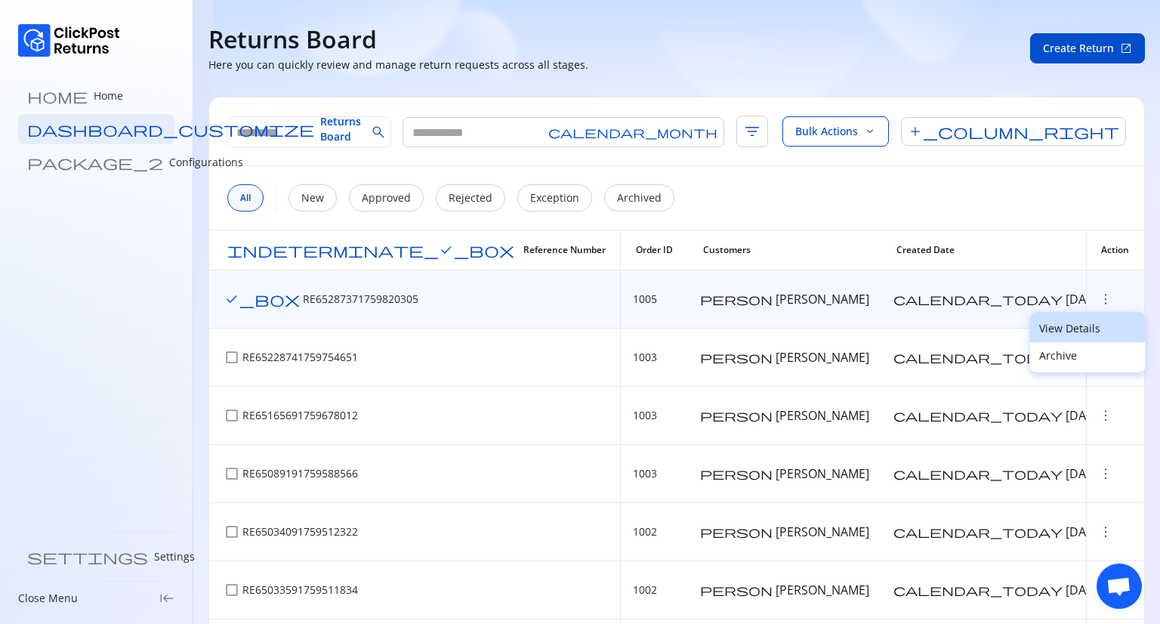
click at [1070, 321] on p "View Details" at bounding box center [1087, 328] width 97 height 15
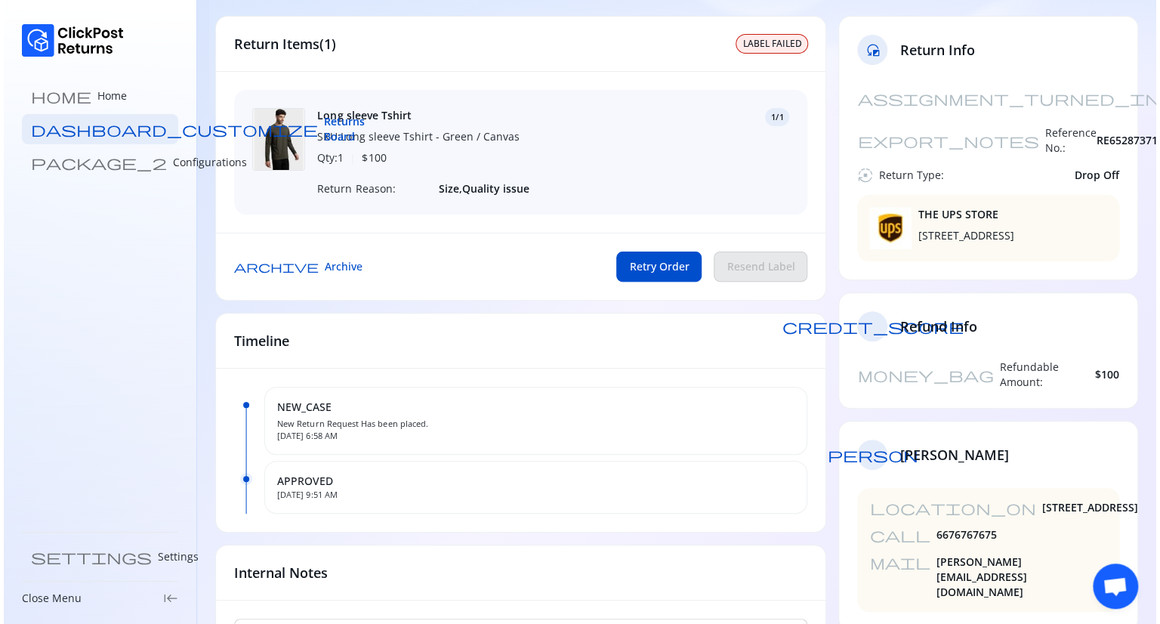
scroll to position [92, 0]
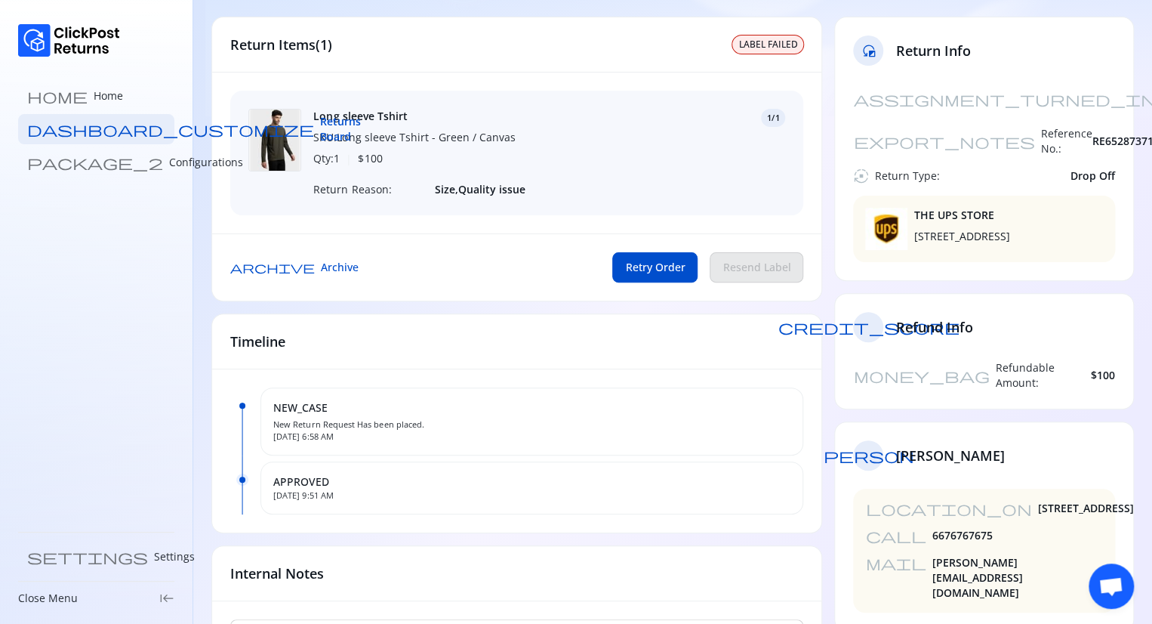
click at [754, 273] on div "Resend Label" at bounding box center [757, 267] width 94 height 30
click at [321, 273] on span "Archive" at bounding box center [340, 267] width 38 height 15
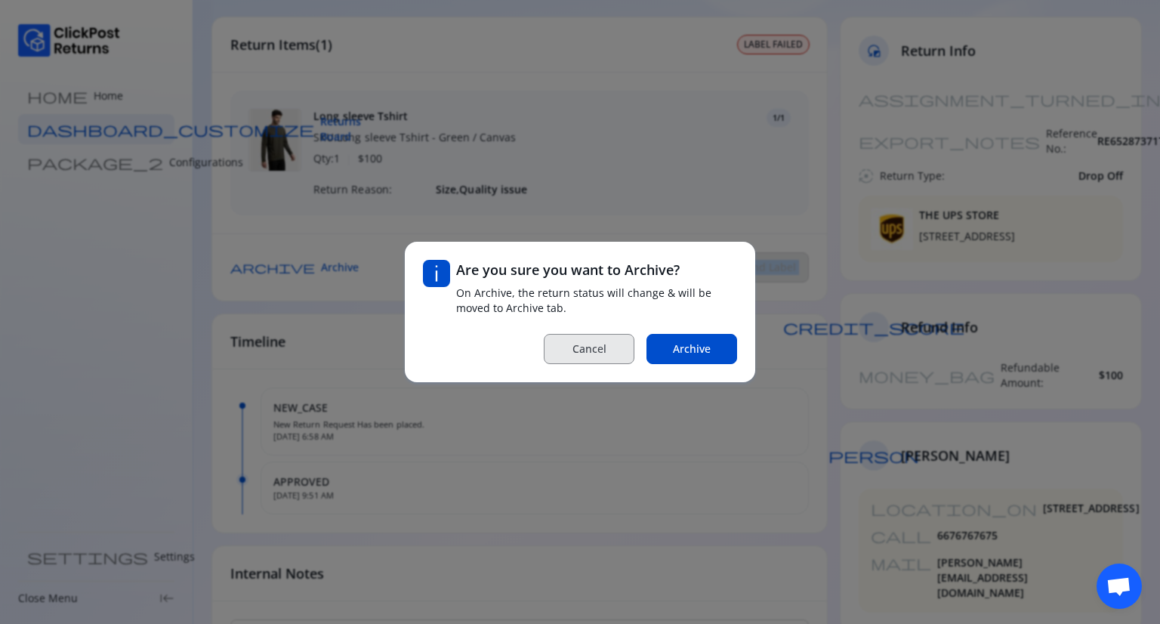
click at [590, 342] on span "Cancel" at bounding box center [589, 348] width 34 height 15
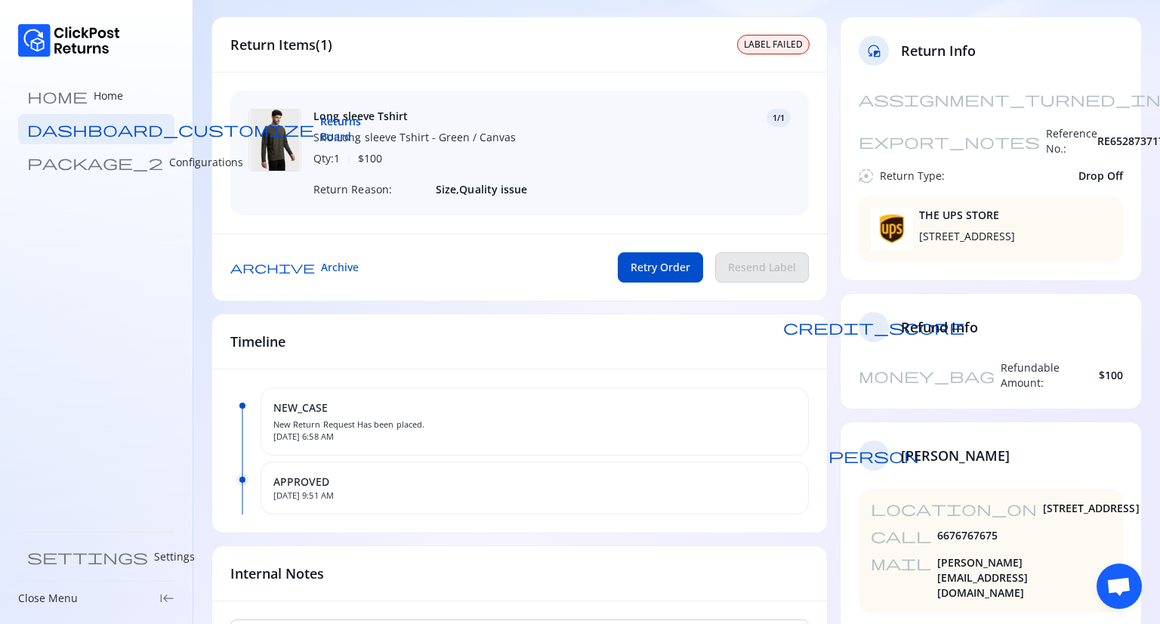
click at [879, 382] on div "reset_exposure Return Info assignment_turned_in Created At: 07 Oct 2025 export_…" at bounding box center [990, 423] width 302 height 812
click at [730, 473] on div "APPROVED Oct 7, 2025, 9:51 AM" at bounding box center [534, 487] width 548 height 53
drag, startPoint x: 1159, startPoint y: 257, endPoint x: 1159, endPoint y: 441, distance: 184.2
click at [1159, 441] on section "arrow_back Return Details Here you can review the request in detail and take ac…" at bounding box center [676, 377] width 966 height 939
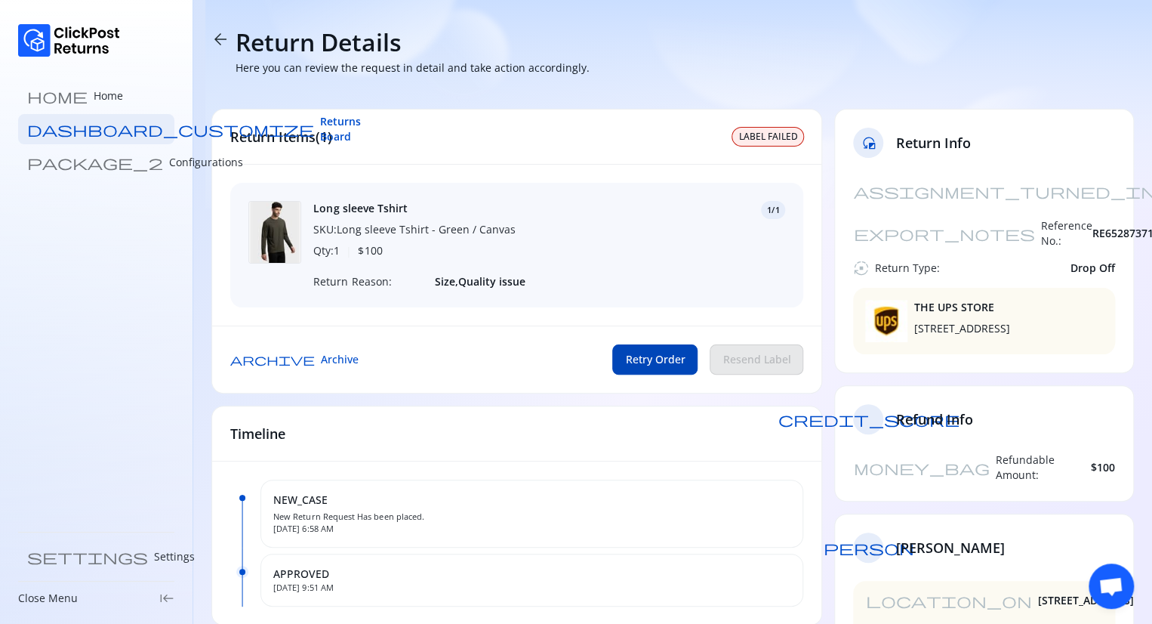
click at [649, 367] on span "Retry Order" at bounding box center [655, 359] width 60 height 15
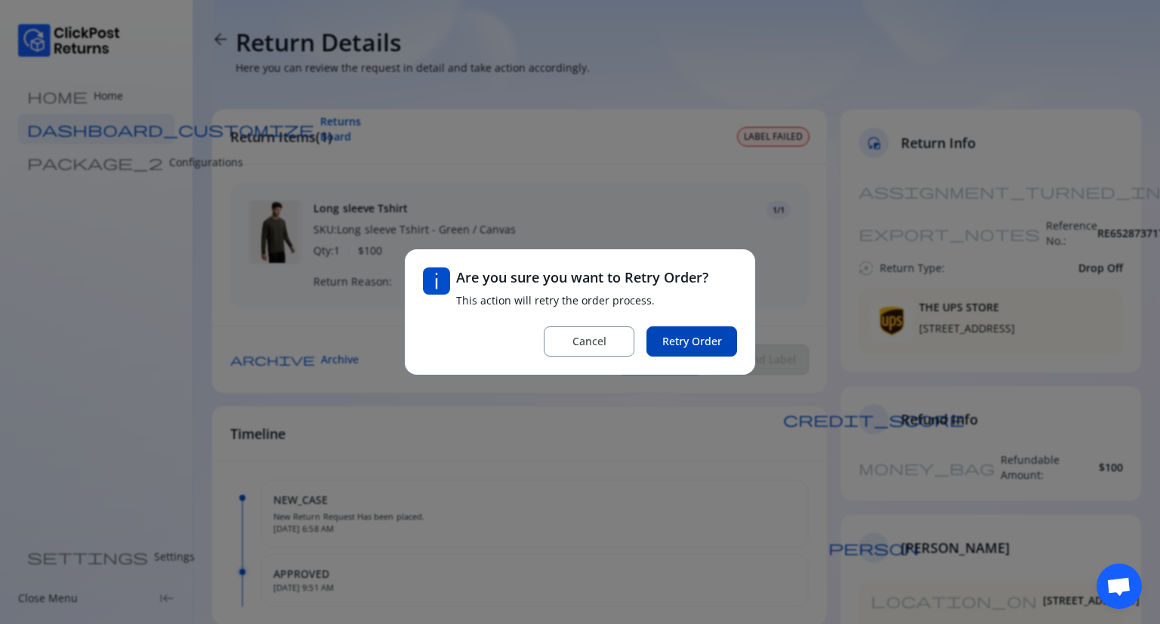
click at [679, 343] on span "Retry Order" at bounding box center [692, 341] width 60 height 15
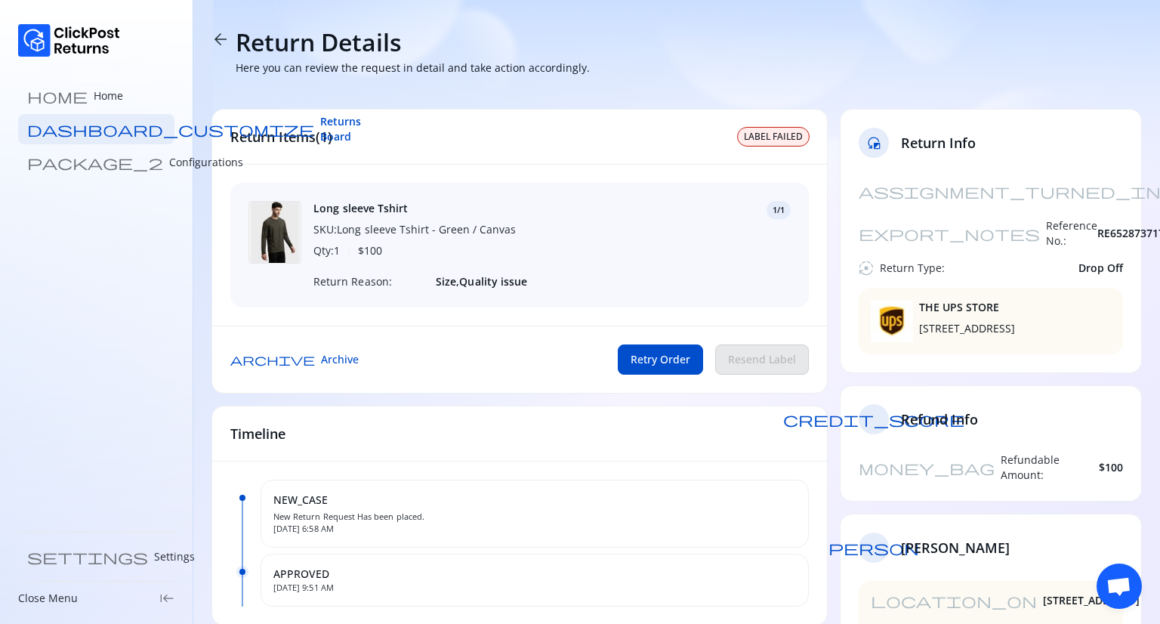
click at [217, 33] on span "arrow_back" at bounding box center [220, 39] width 18 height 18
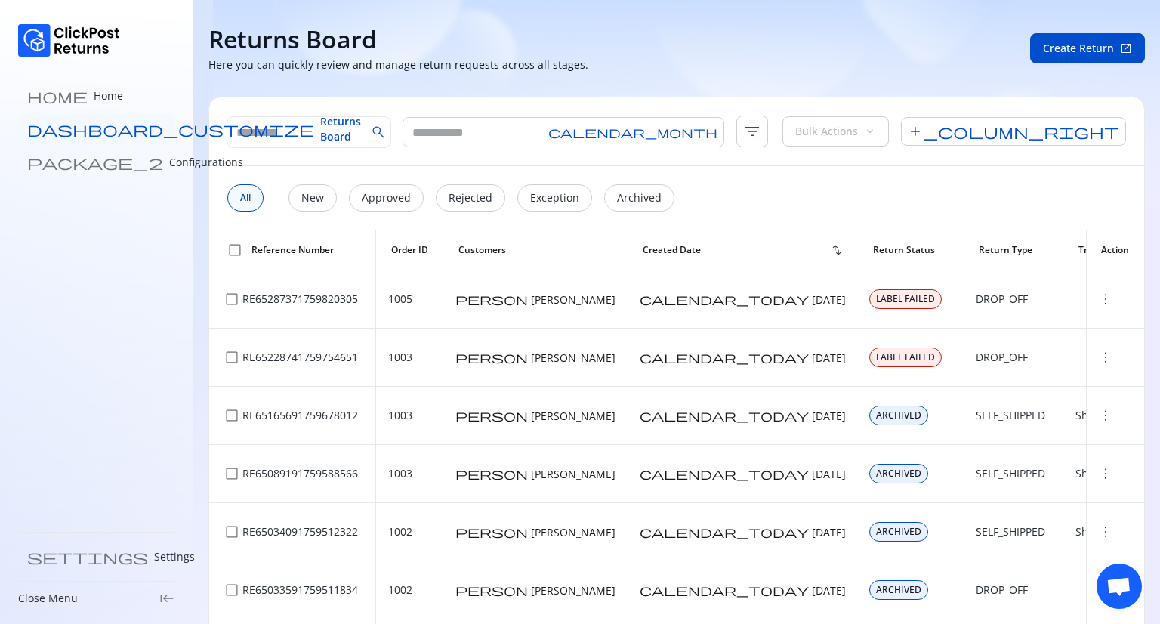
click at [320, 123] on span "Returns Board" at bounding box center [340, 129] width 41 height 30
click at [320, 128] on span "Returns Board" at bounding box center [340, 129] width 41 height 30
click at [92, 103] on link "home Home" at bounding box center [96, 96] width 156 height 30
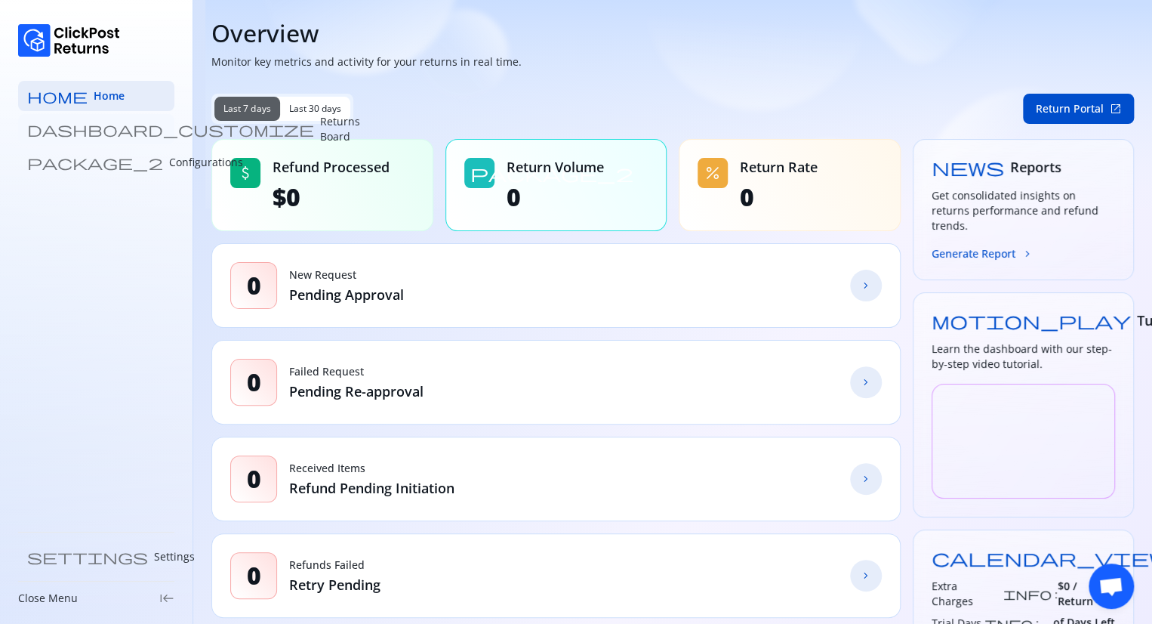
click at [320, 123] on p "Returns Board" at bounding box center [340, 129] width 40 height 30
click at [320, 124] on p "Returns Board" at bounding box center [340, 129] width 40 height 30
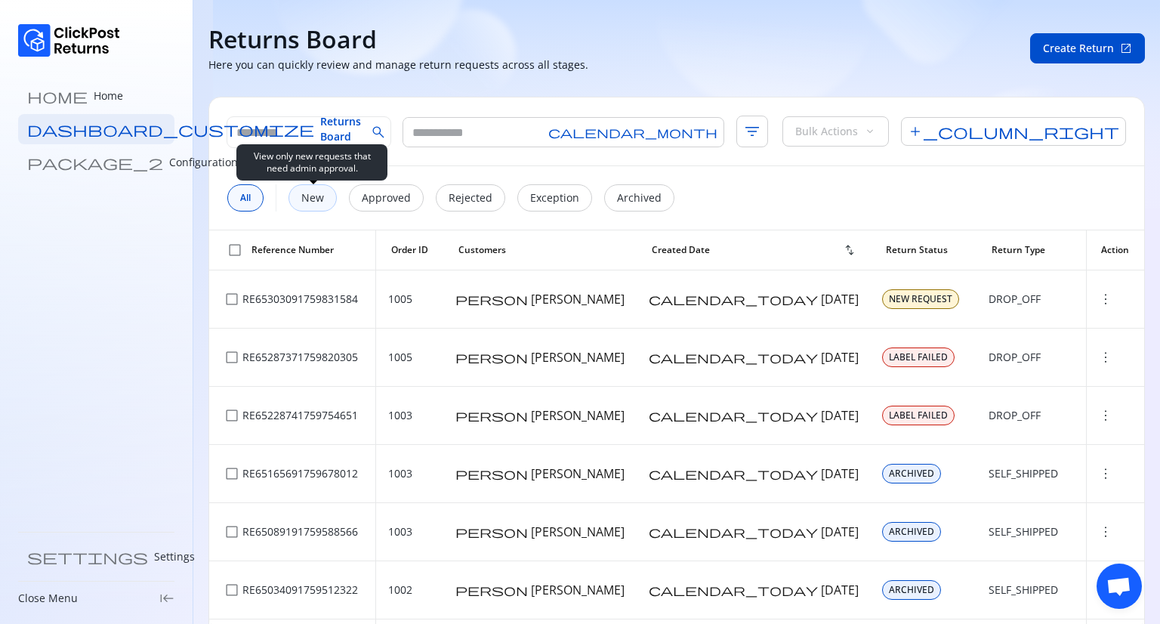
click at [320, 203] on p "New" at bounding box center [312, 197] width 23 height 15
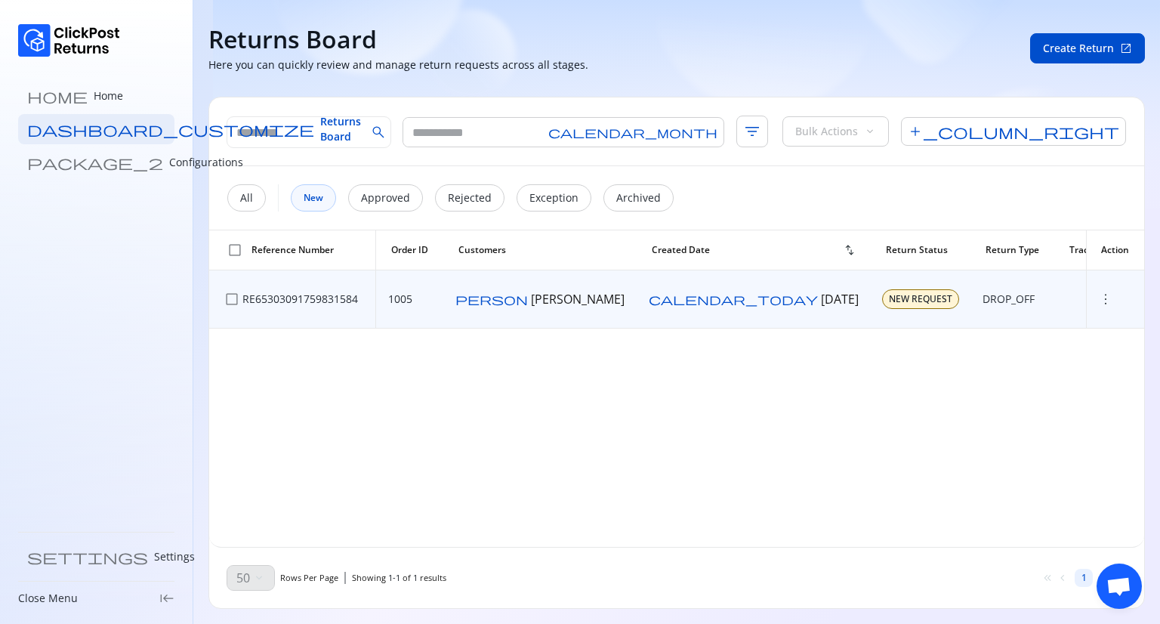
click at [1098, 300] on span "more_vert" at bounding box center [1105, 298] width 15 height 15
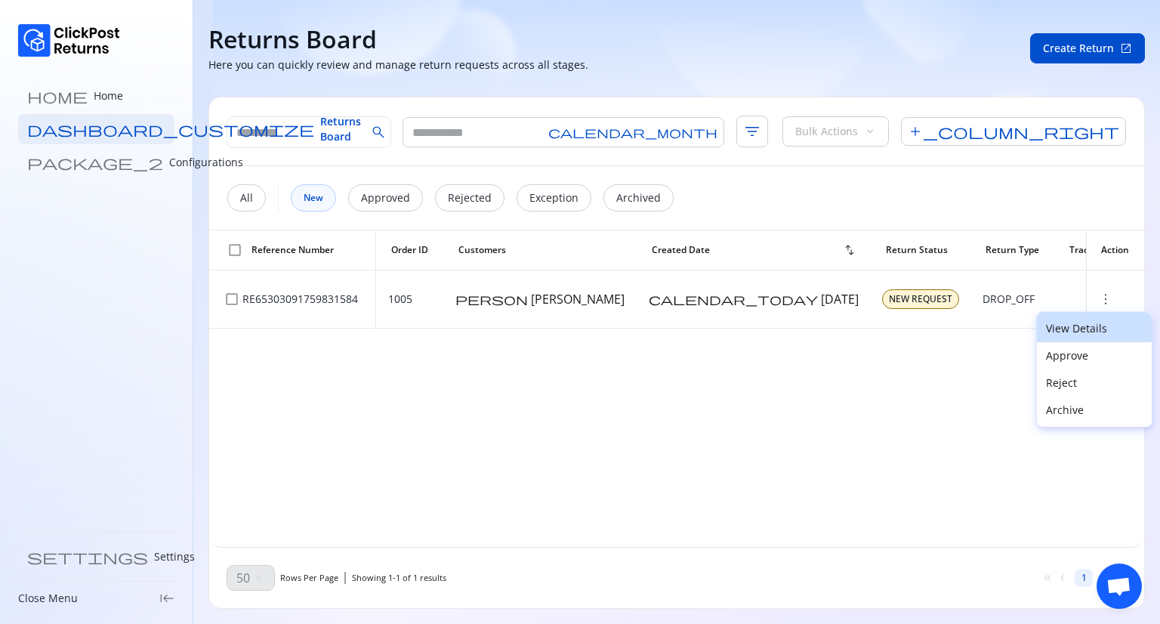
click at [1063, 329] on p "View Details" at bounding box center [1094, 328] width 97 height 15
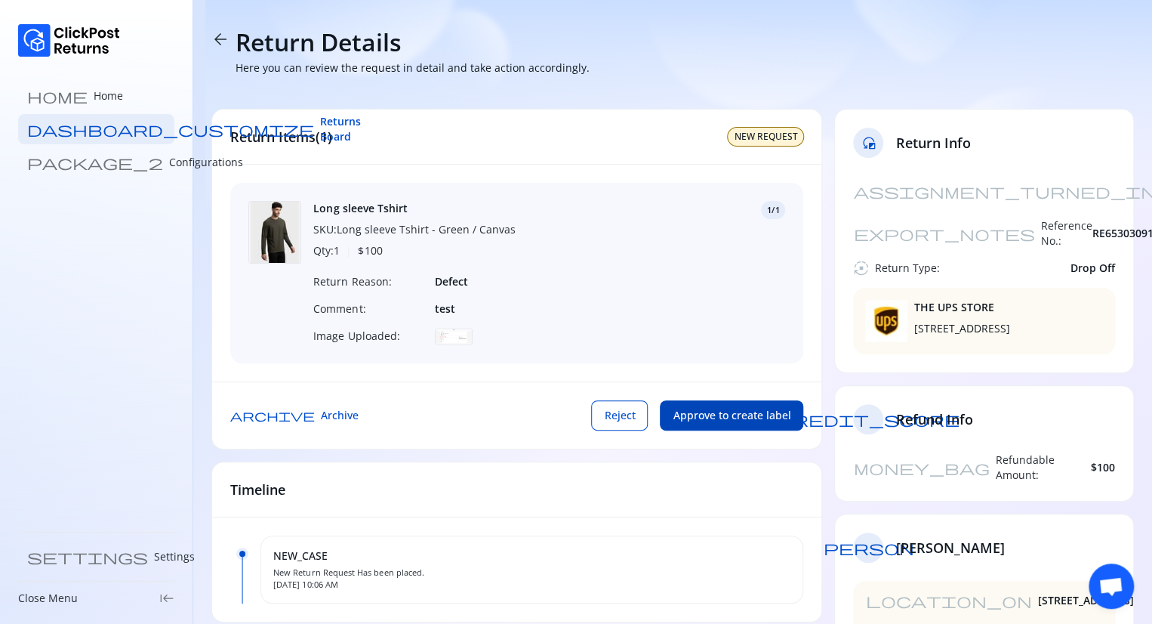
click at [741, 423] on span "Approve to create label" at bounding box center [732, 415] width 118 height 15
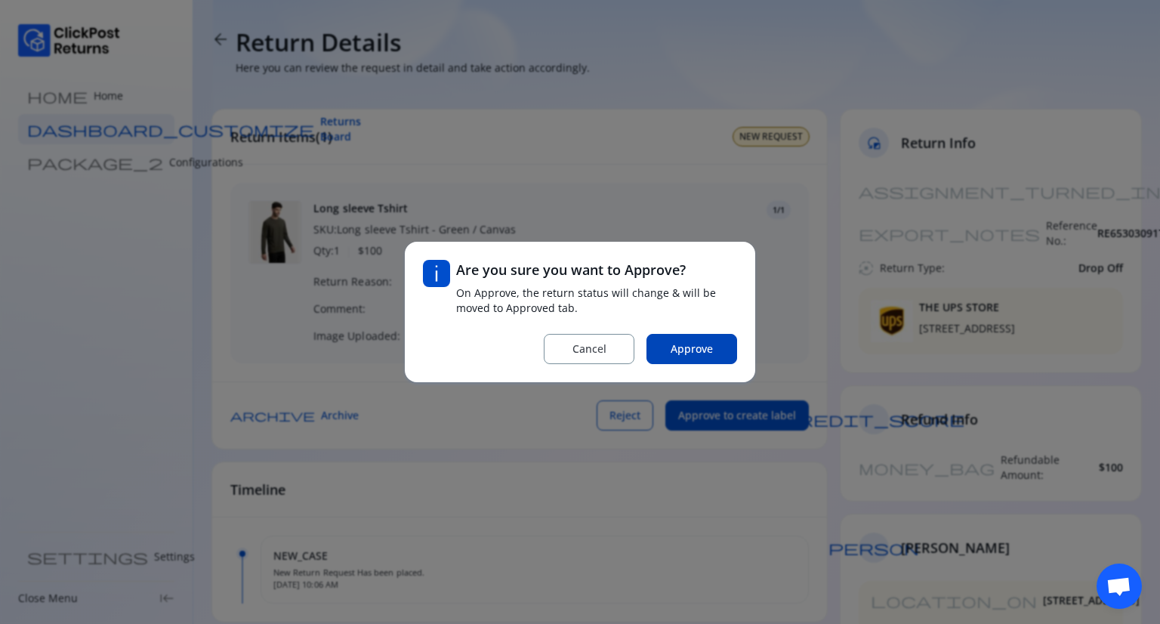
click at [676, 347] on span "Approve" at bounding box center [691, 348] width 42 height 15
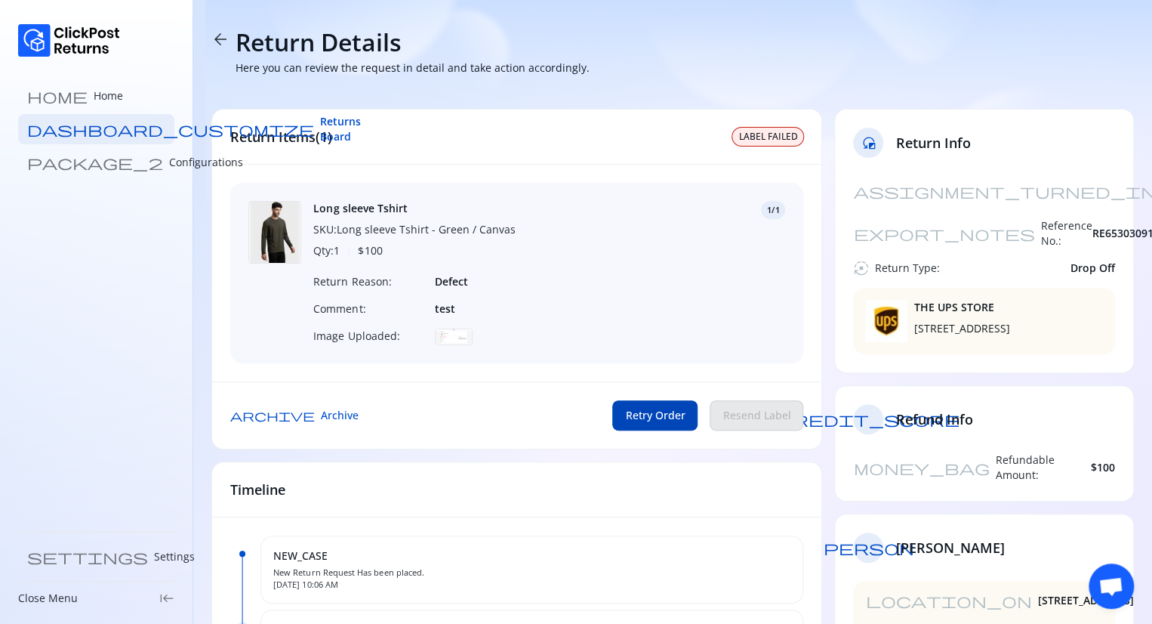
click at [671, 423] on span "Retry Order" at bounding box center [655, 415] width 60 height 15
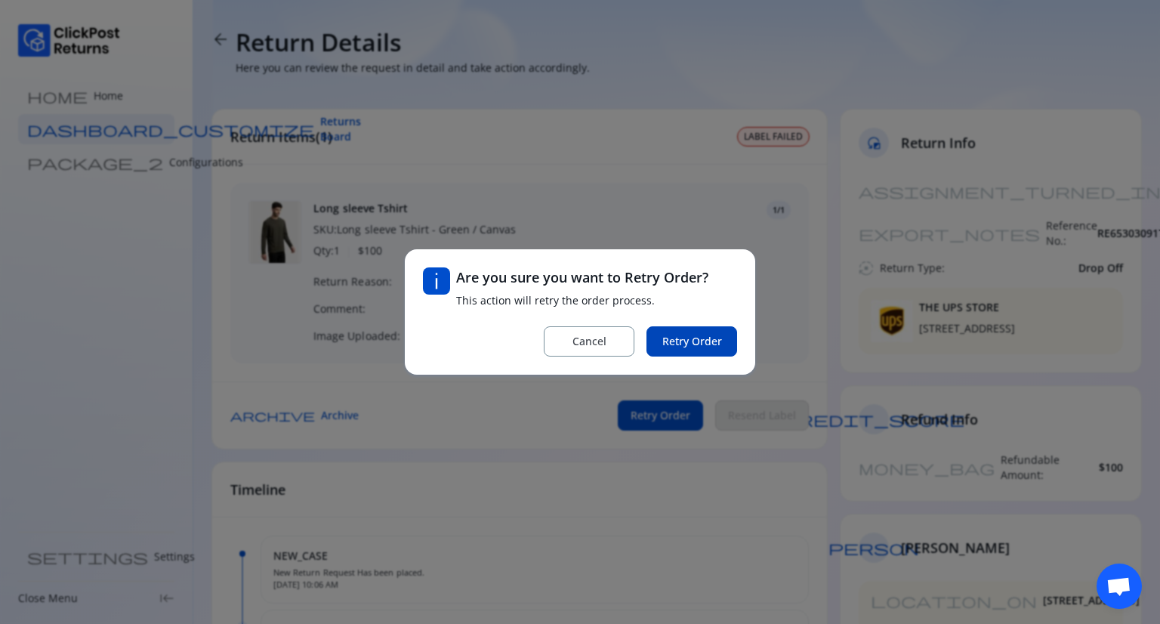
click at [707, 334] on span "Retry Order" at bounding box center [692, 341] width 60 height 15
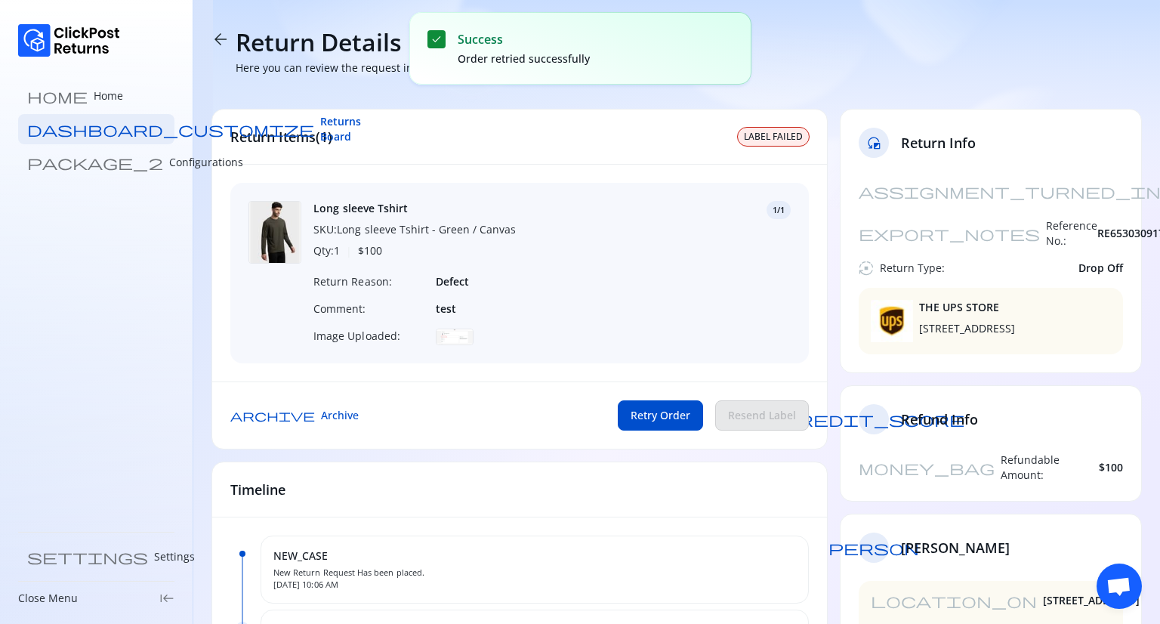
click at [220, 37] on span "arrow_back" at bounding box center [220, 39] width 18 height 18
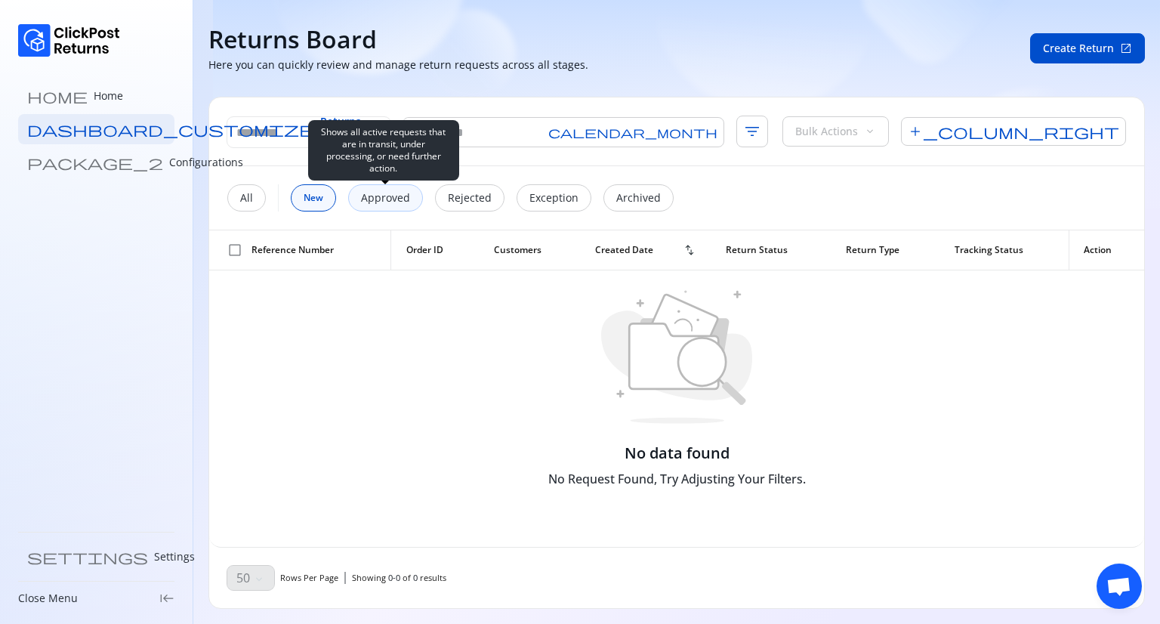
click at [380, 195] on p "Approved" at bounding box center [385, 197] width 49 height 15
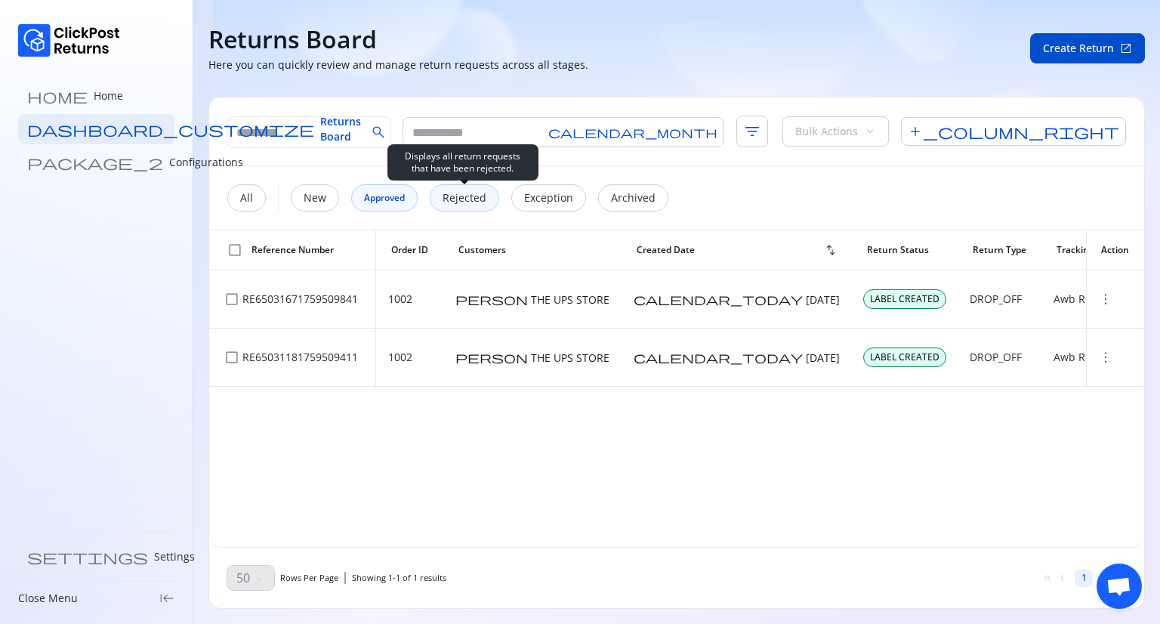
click at [449, 193] on p "Rejected" at bounding box center [464, 197] width 44 height 15
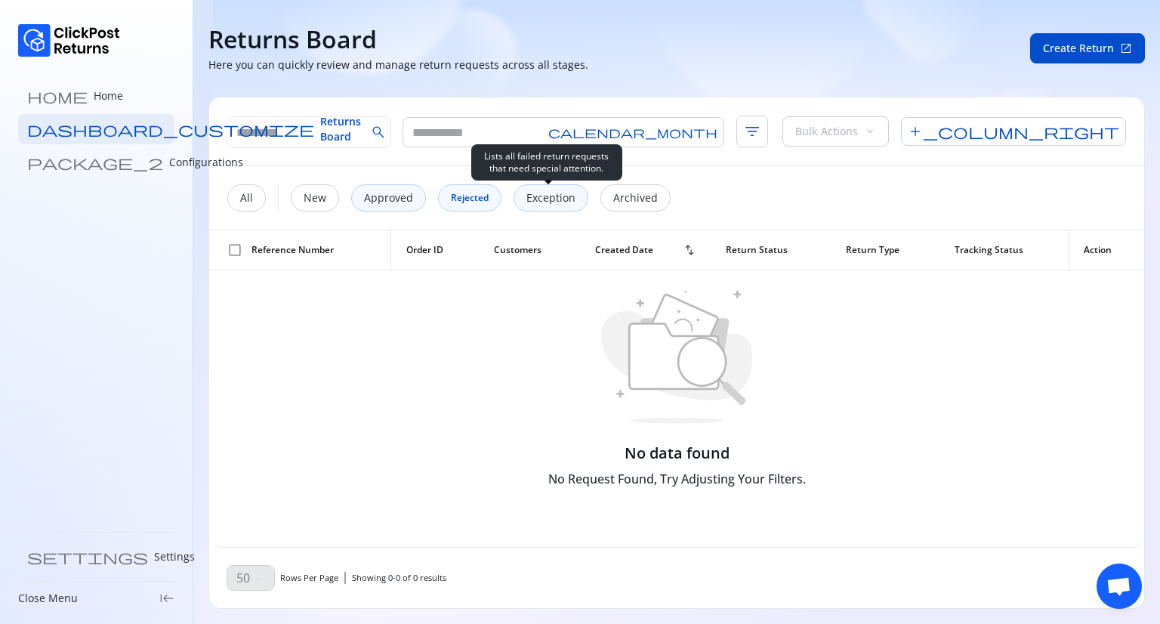
click at [559, 208] on div "Exception" at bounding box center [550, 197] width 75 height 27
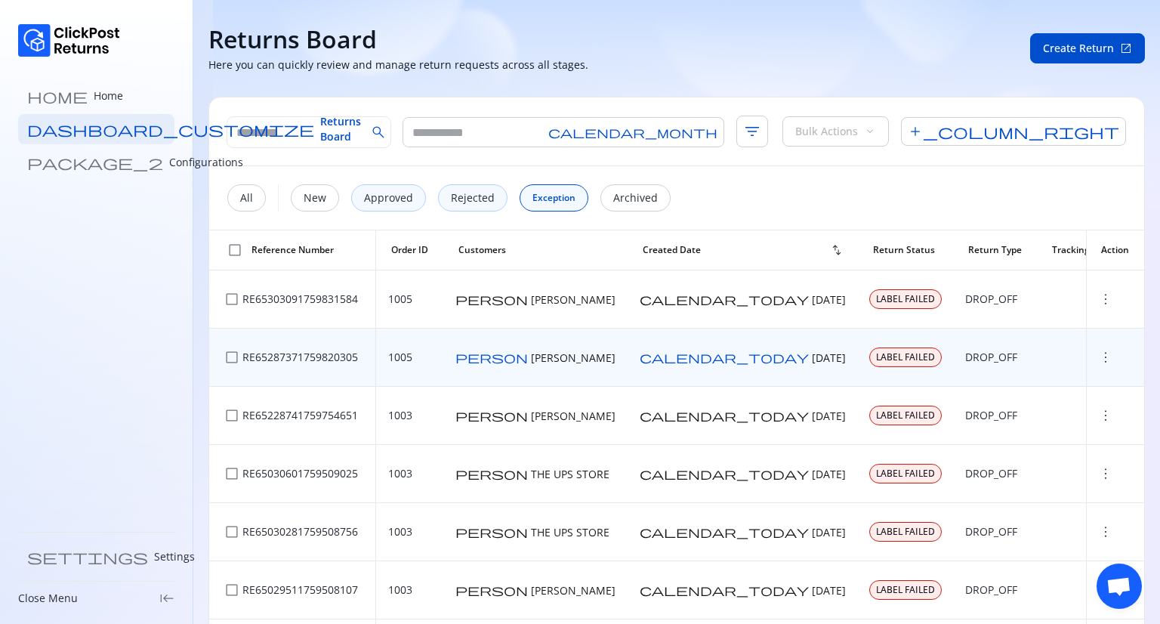
click at [1098, 359] on span "more_vert" at bounding box center [1105, 357] width 15 height 15
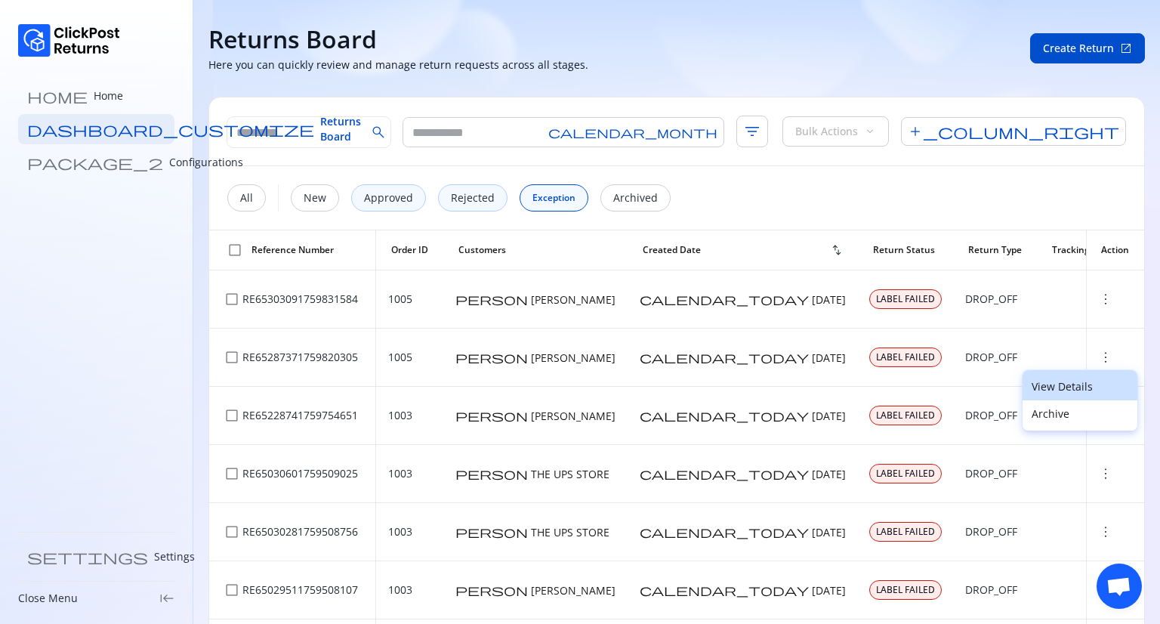
click at [1064, 385] on p "View Details" at bounding box center [1079, 386] width 97 height 15
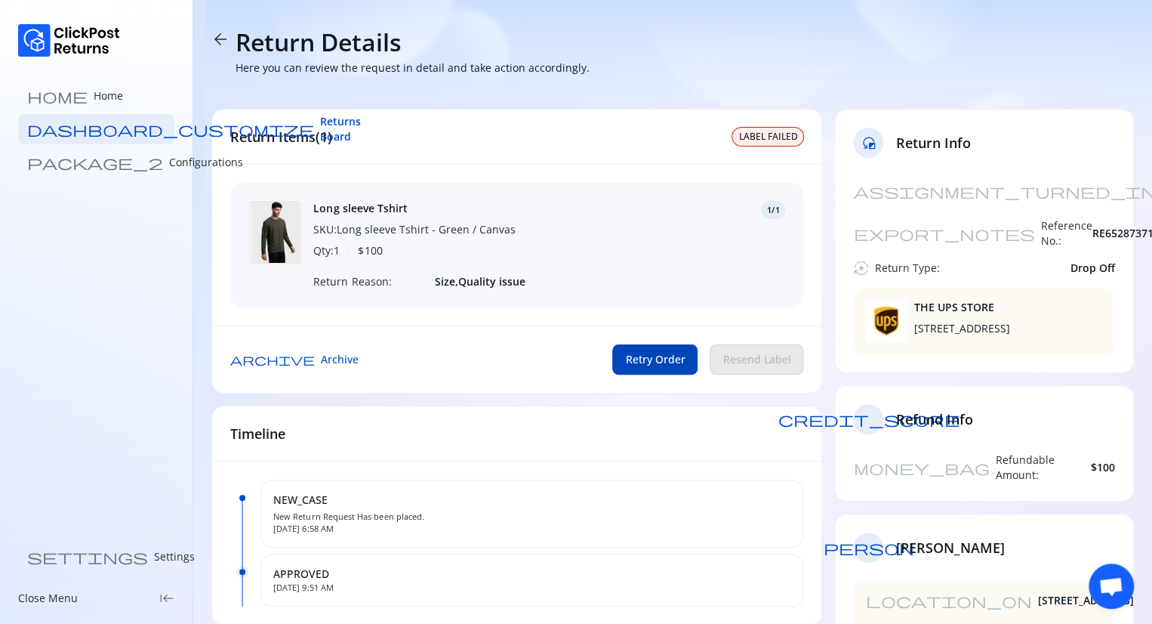
click at [655, 367] on span "Retry Order" at bounding box center [655, 359] width 60 height 15
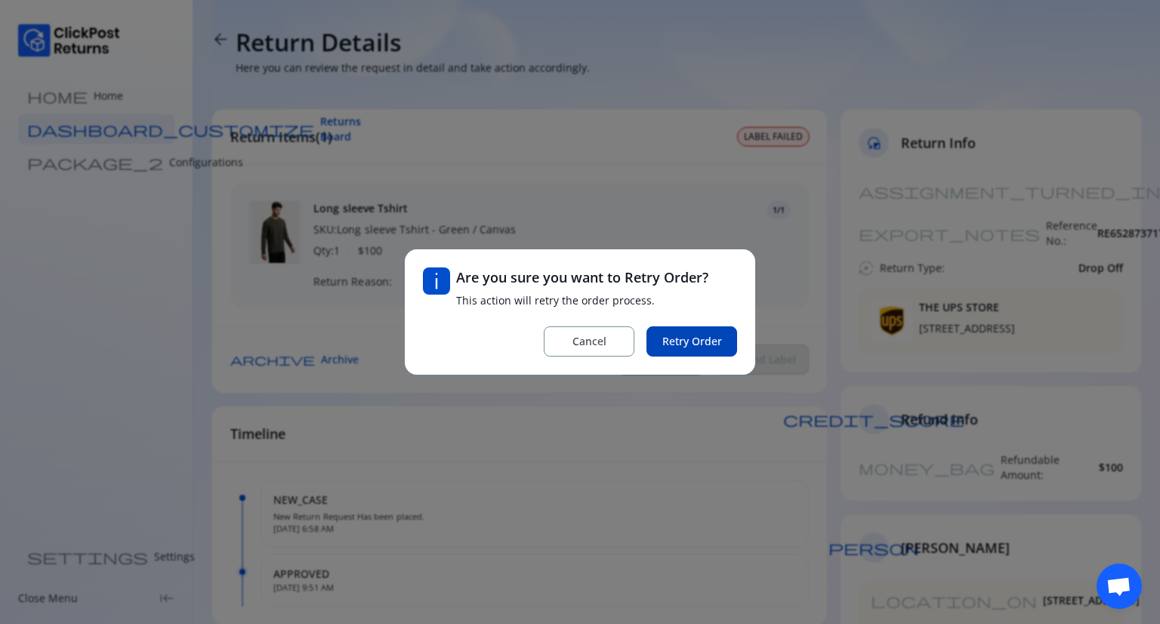
click at [683, 342] on span "Retry Order" at bounding box center [692, 341] width 60 height 15
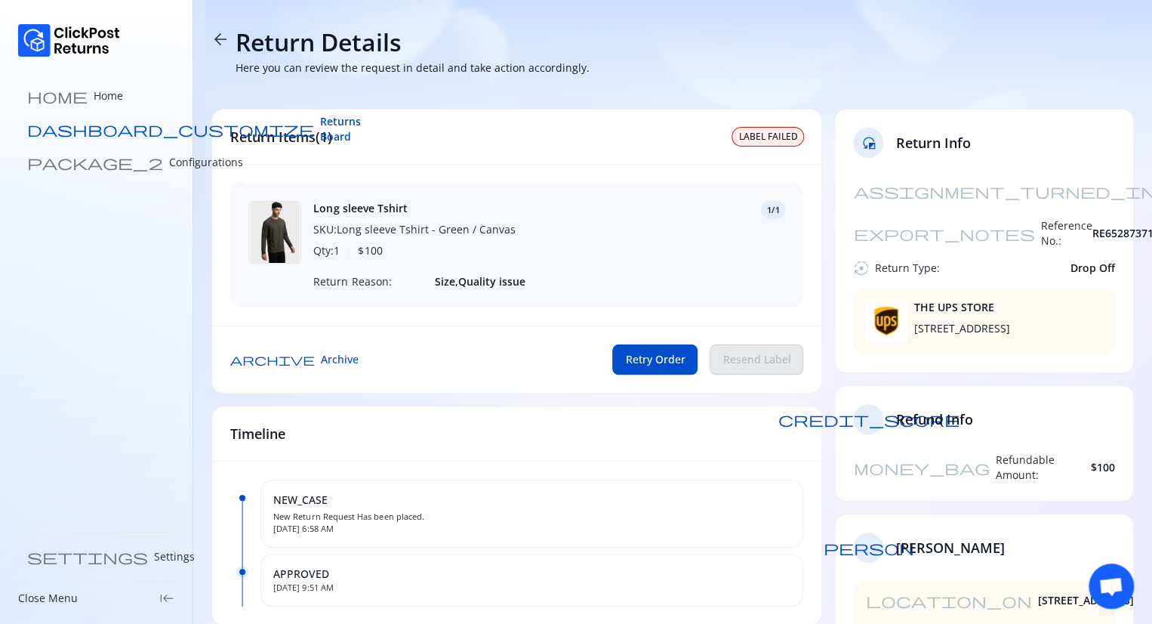
click at [320, 134] on span "Returns Board" at bounding box center [340, 129] width 41 height 30
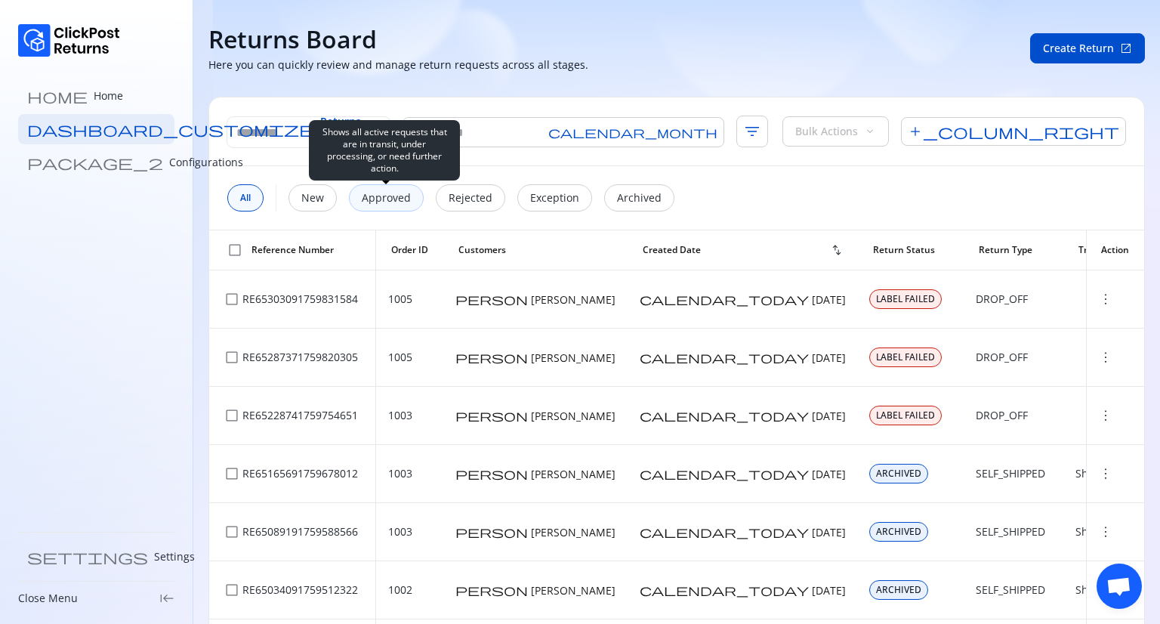
click at [399, 205] on div "Approved" at bounding box center [386, 197] width 75 height 27
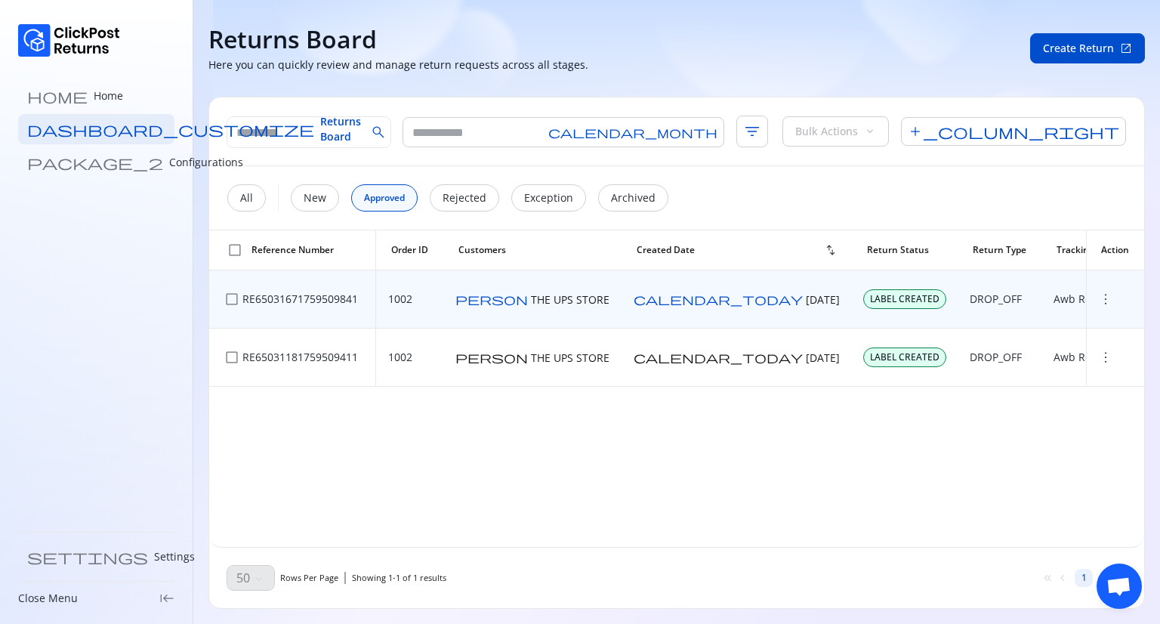
click at [1100, 296] on span "more_vert" at bounding box center [1105, 298] width 15 height 15
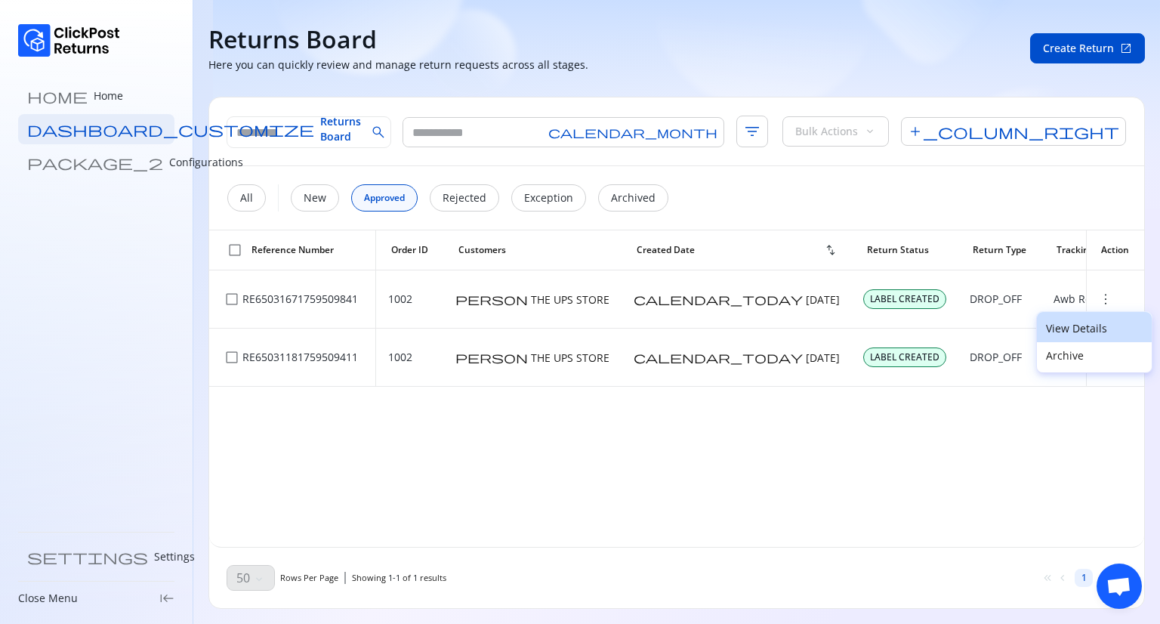
click at [1071, 325] on p "View Details" at bounding box center [1094, 328] width 97 height 15
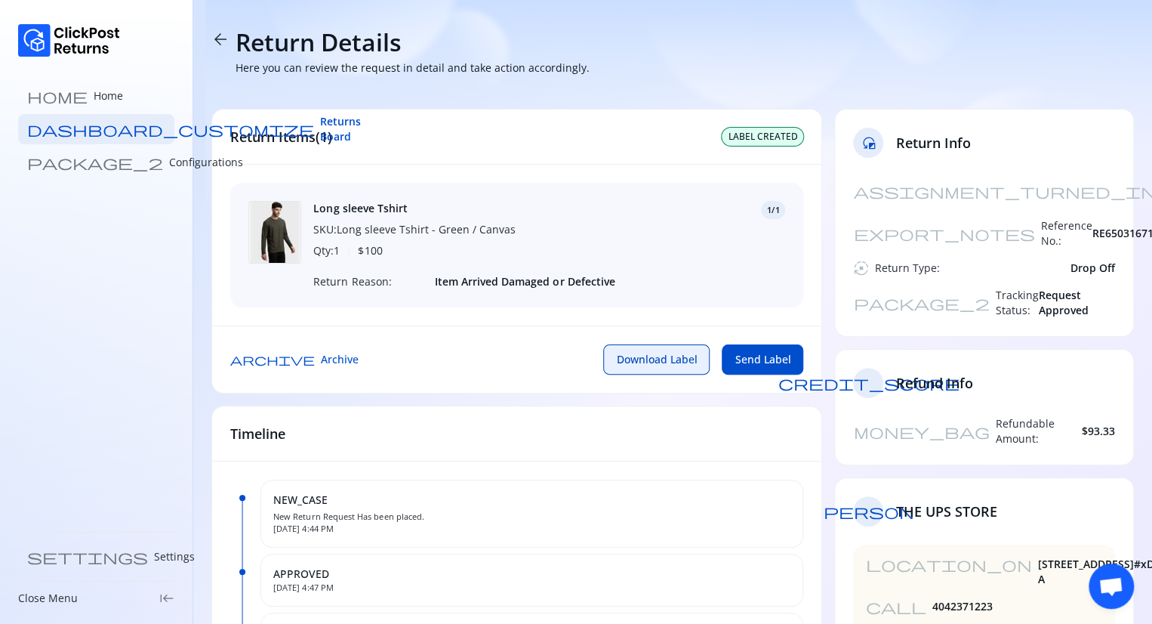
click at [668, 366] on span "Download Label" at bounding box center [656, 359] width 81 height 15
click at [94, 97] on p "Home" at bounding box center [108, 95] width 29 height 15
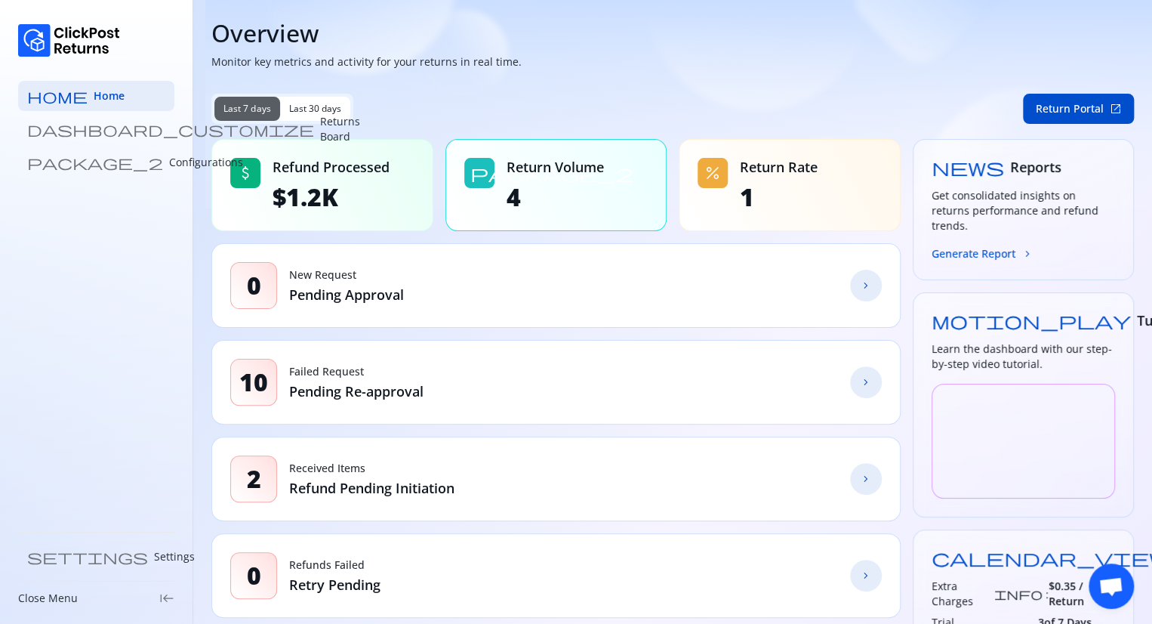
click at [864, 383] on span "chevron_forward" at bounding box center [866, 382] width 12 height 12
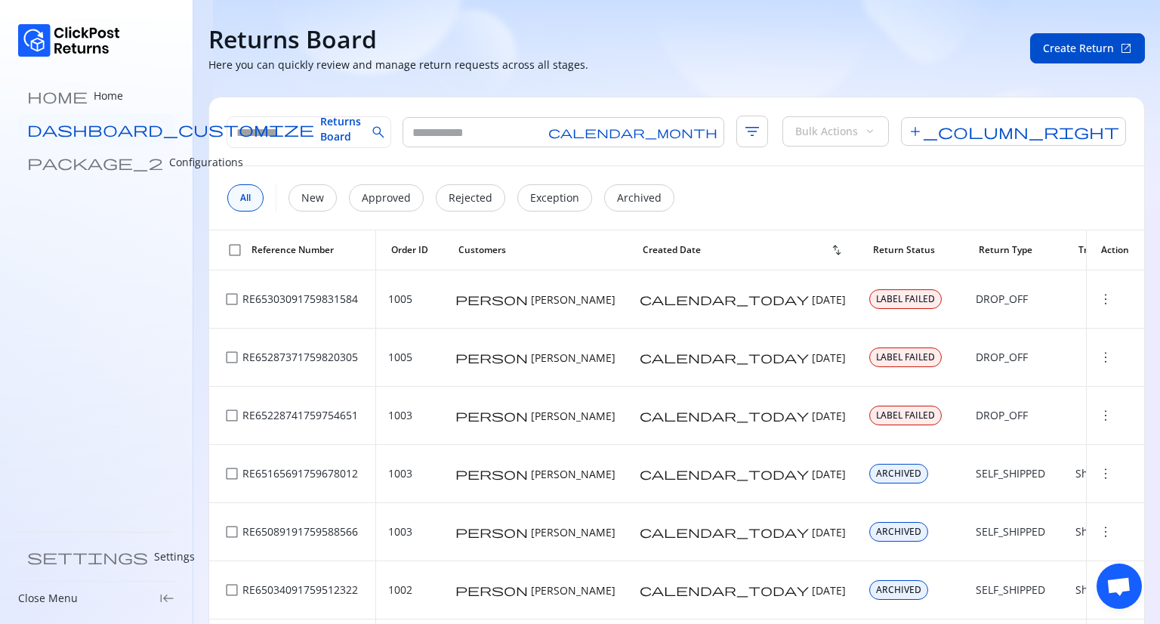
click at [140, 128] on link "dashboard_customize Returns Board" at bounding box center [96, 129] width 156 height 30
click at [107, 95] on link "home Home" at bounding box center [96, 96] width 156 height 30
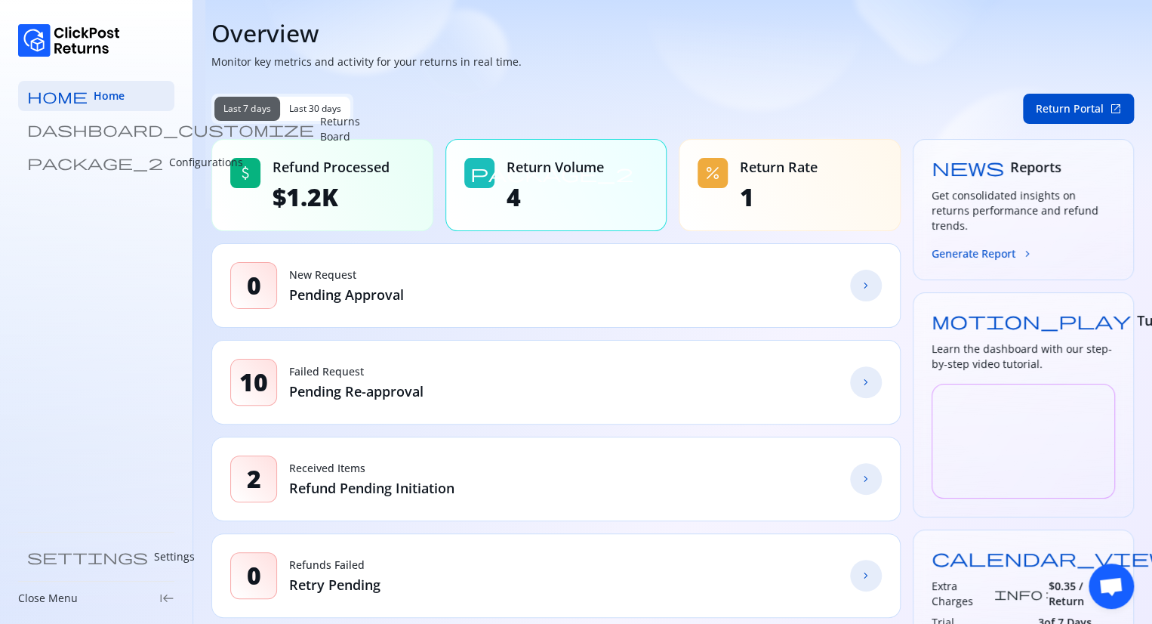
click at [868, 486] on link "chevron_forward" at bounding box center [866, 479] width 32 height 32
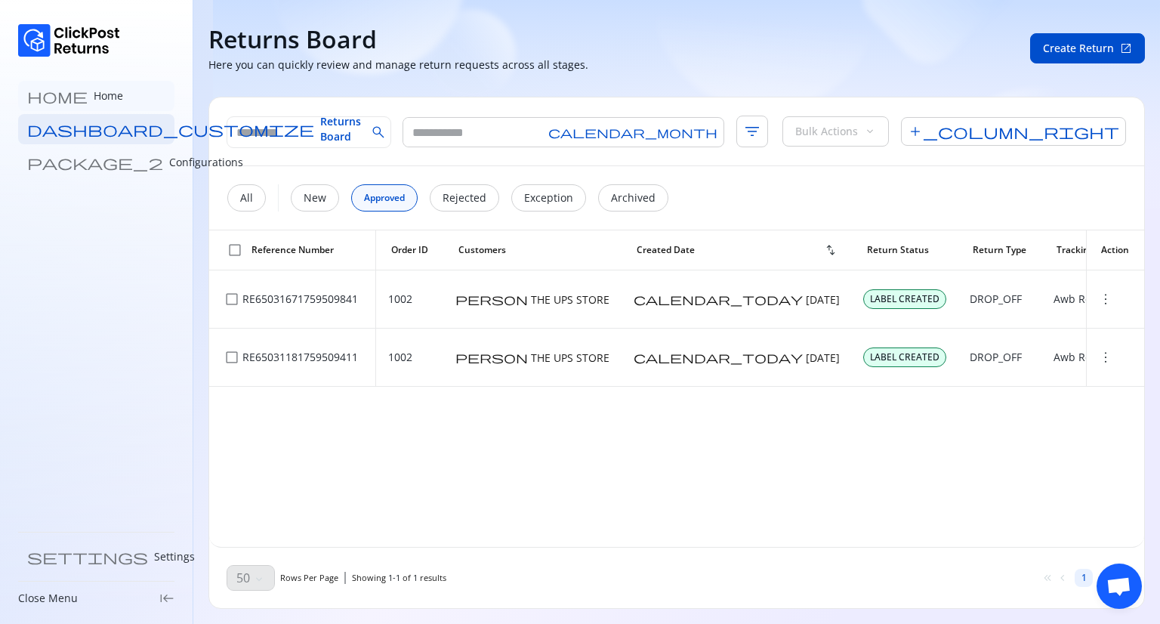
click at [95, 94] on link "home Home" at bounding box center [96, 96] width 156 height 30
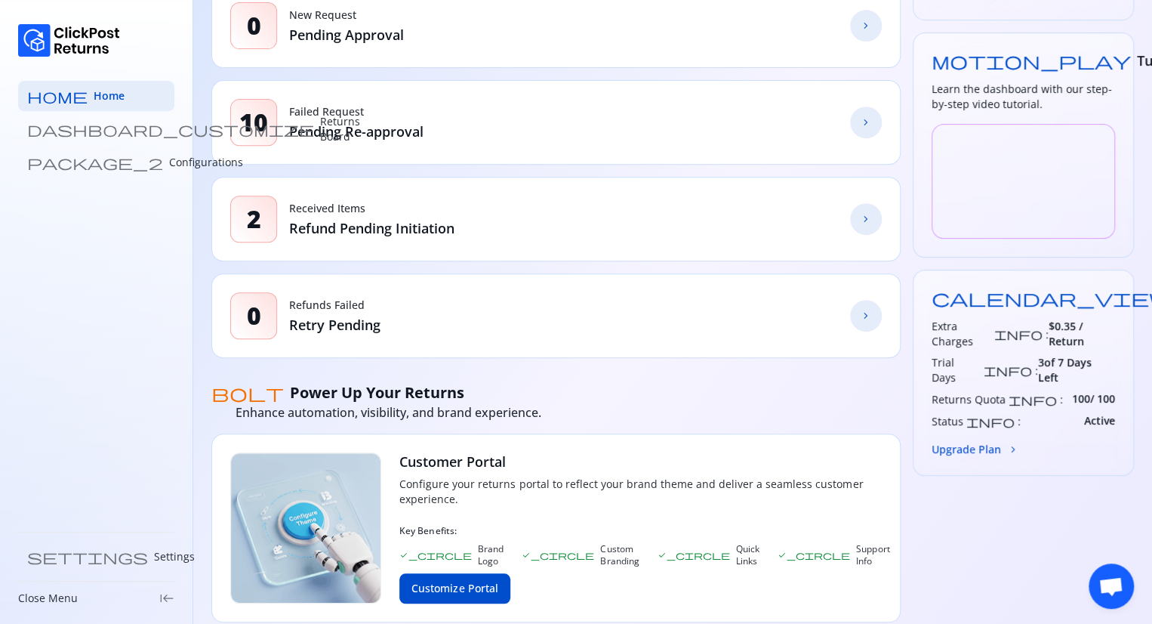
scroll to position [270, 0]
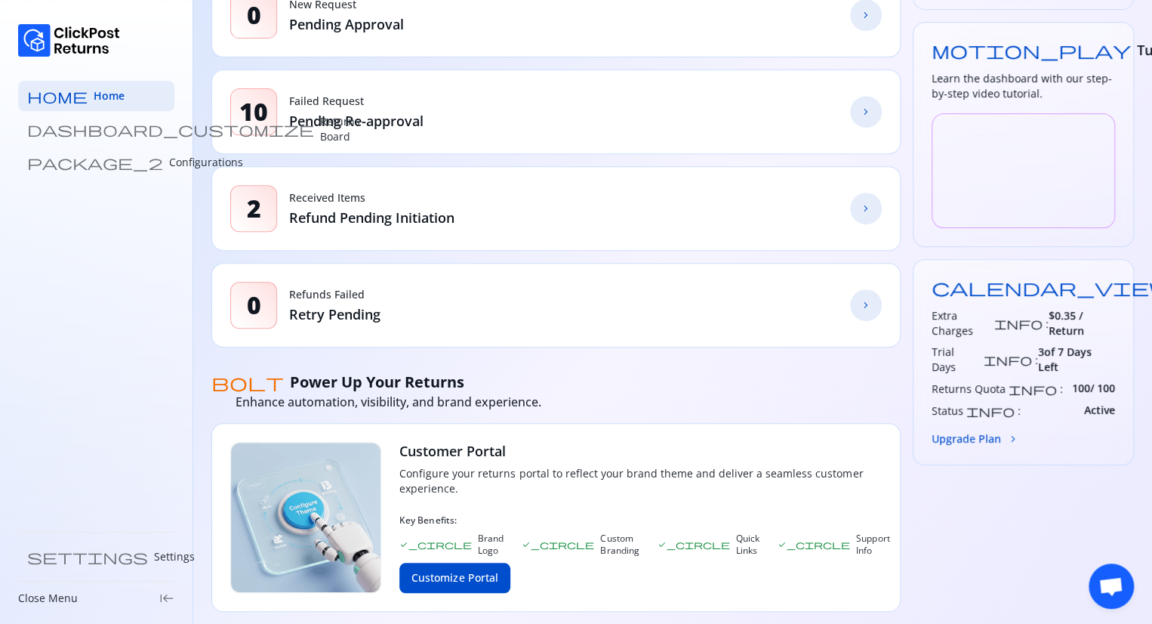
click at [854, 306] on link "chevron_forward" at bounding box center [866, 305] width 32 height 32
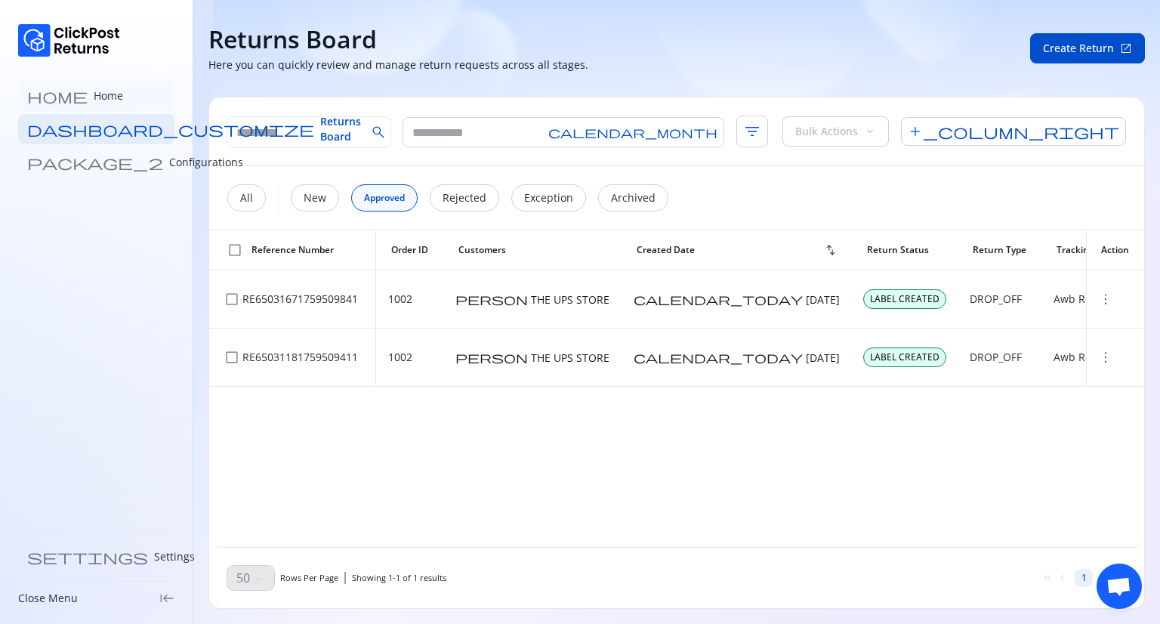
click at [82, 86] on link "home Home" at bounding box center [96, 96] width 156 height 30
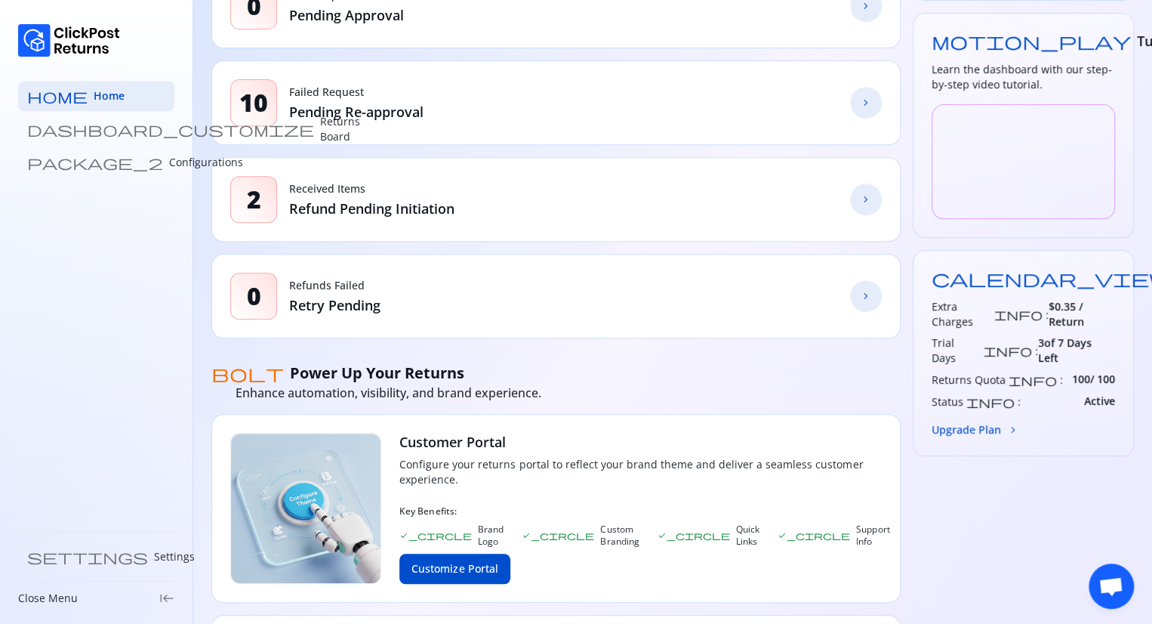
scroll to position [287, 0]
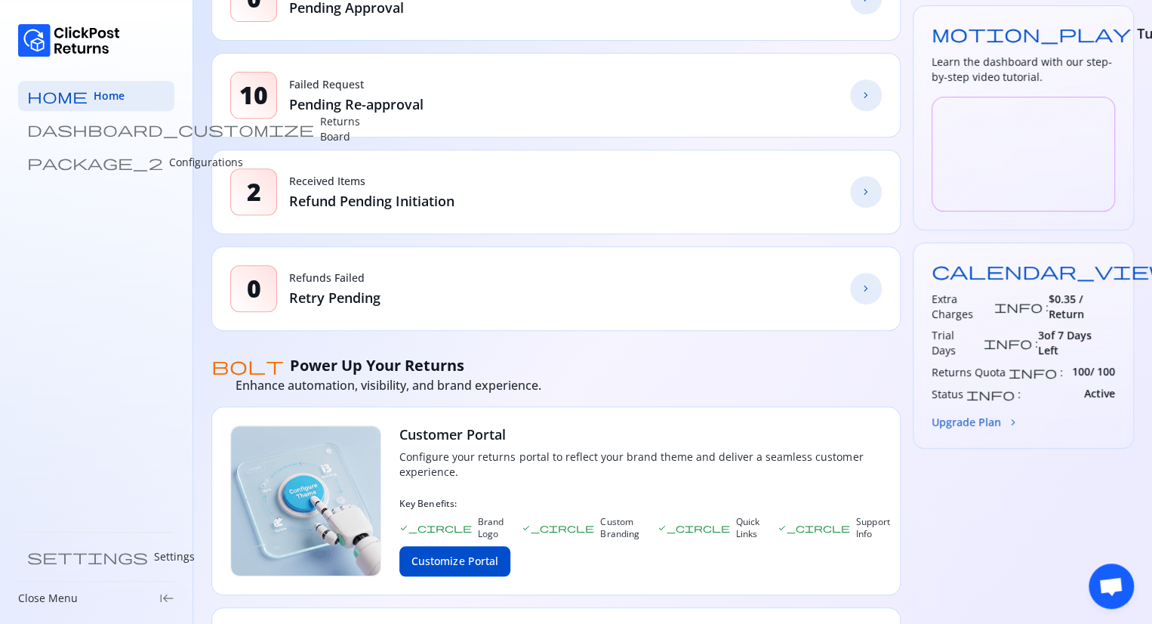
click at [1009, 416] on span "chevron_forward" at bounding box center [1013, 422] width 12 height 12
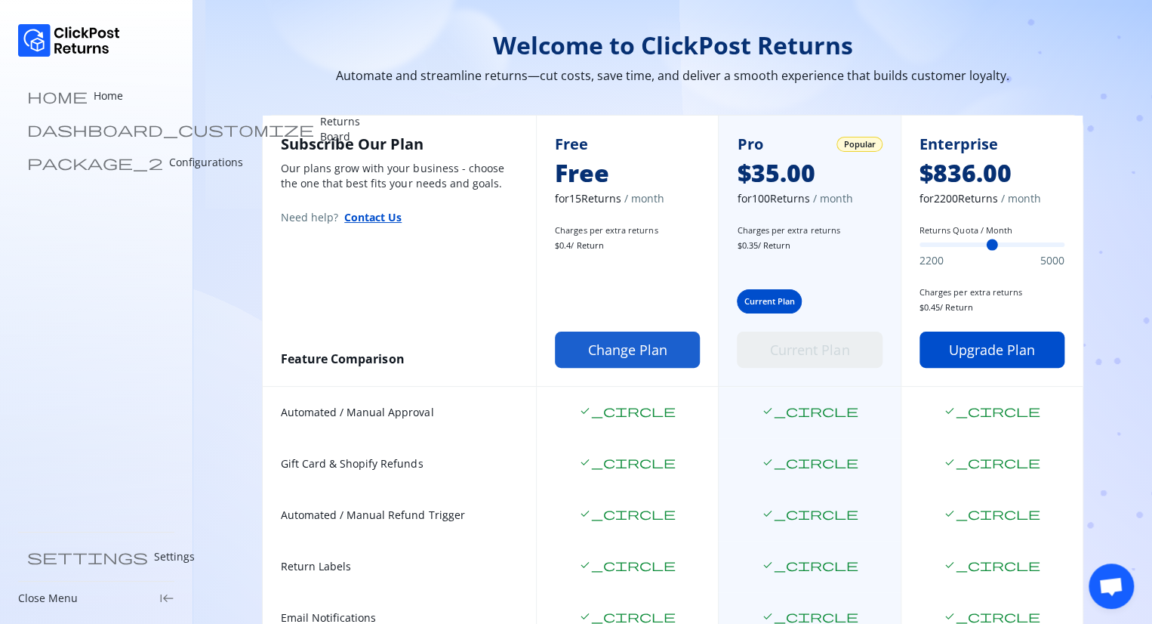
click at [621, 346] on button "Change Plan" at bounding box center [627, 349] width 145 height 36
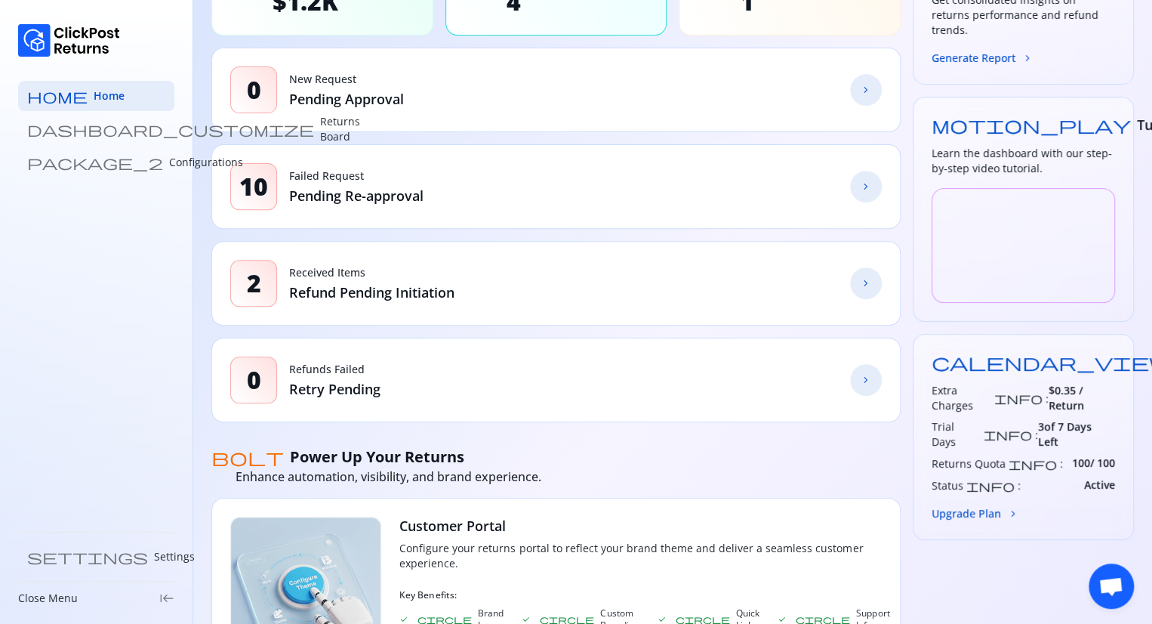
scroll to position [196, 0]
click at [866, 378] on span "chevron_forward" at bounding box center [866, 379] width 12 height 12
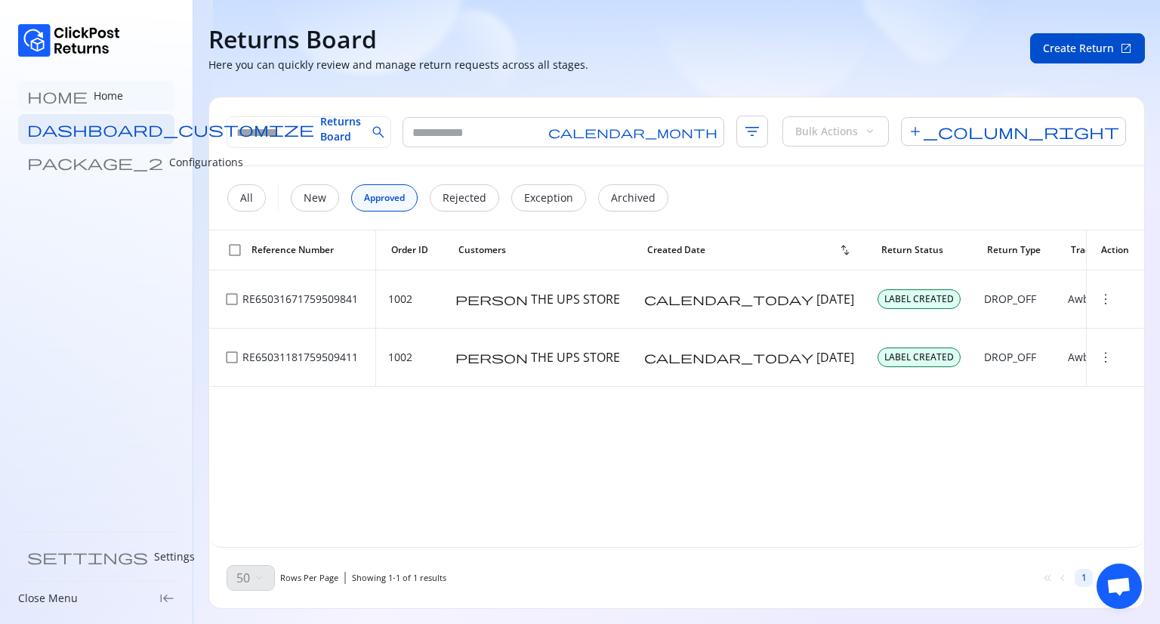
click at [72, 103] on link "home Home" at bounding box center [96, 96] width 156 height 30
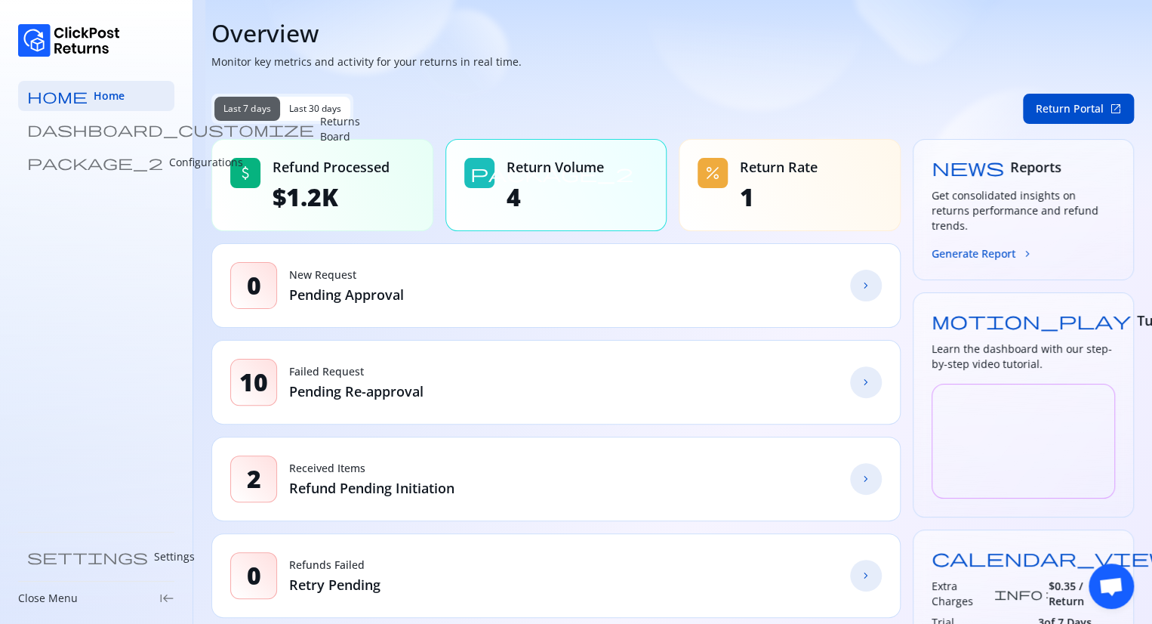
click at [862, 393] on link "chevron_forward" at bounding box center [866, 382] width 32 height 32
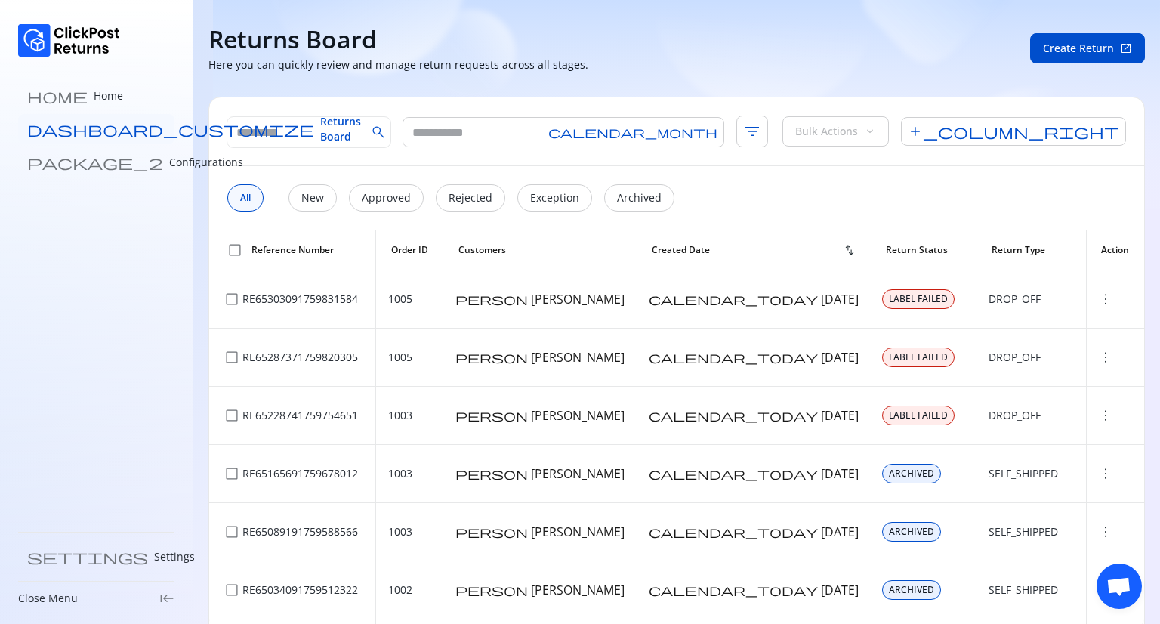
click at [320, 126] on span "Returns Board" at bounding box center [340, 129] width 41 height 30
click at [80, 94] on link "home Home" at bounding box center [96, 96] width 156 height 30
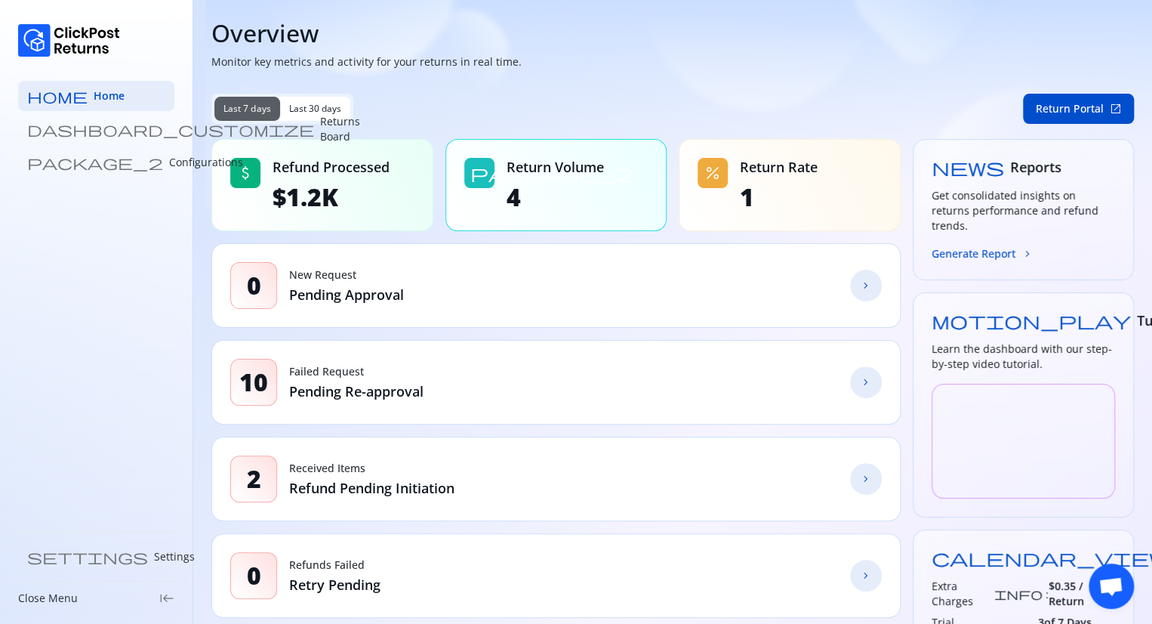
click at [867, 377] on span "chevron_forward" at bounding box center [866, 382] width 12 height 12
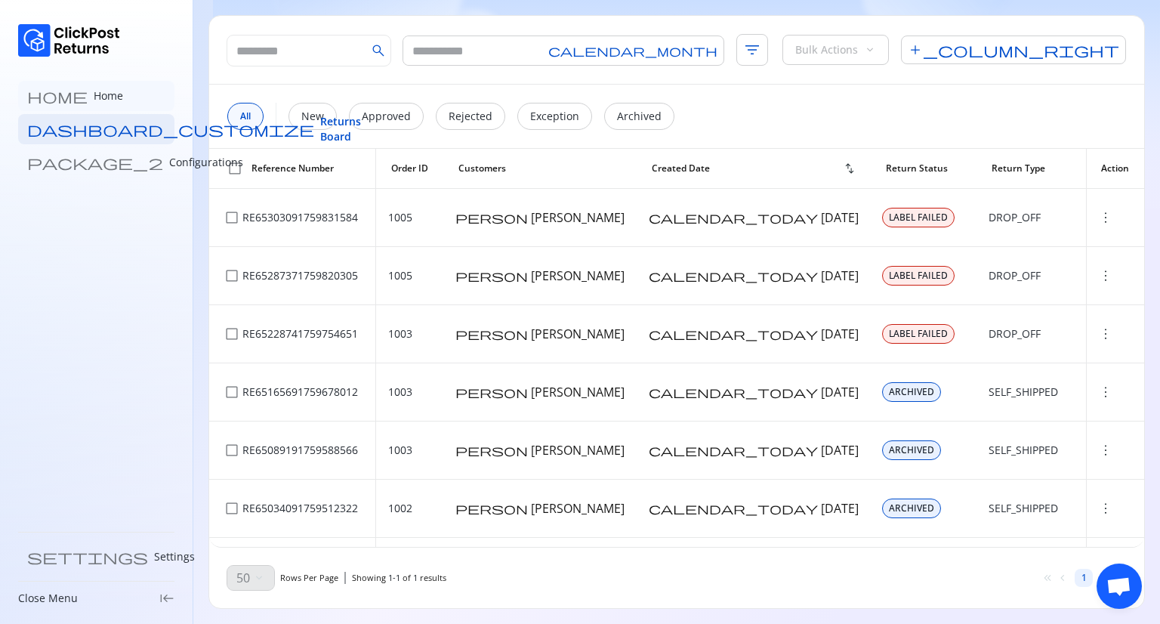
click at [103, 103] on link "home Home" at bounding box center [96, 96] width 156 height 30
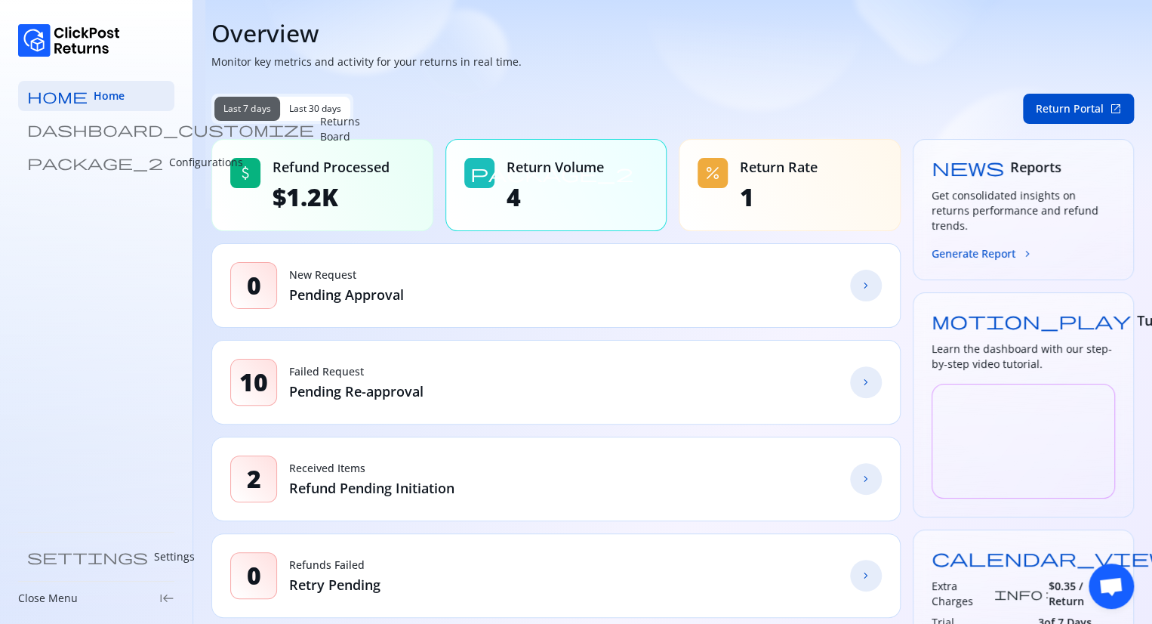
click at [866, 293] on link "chevron_forward" at bounding box center [866, 286] width 32 height 32
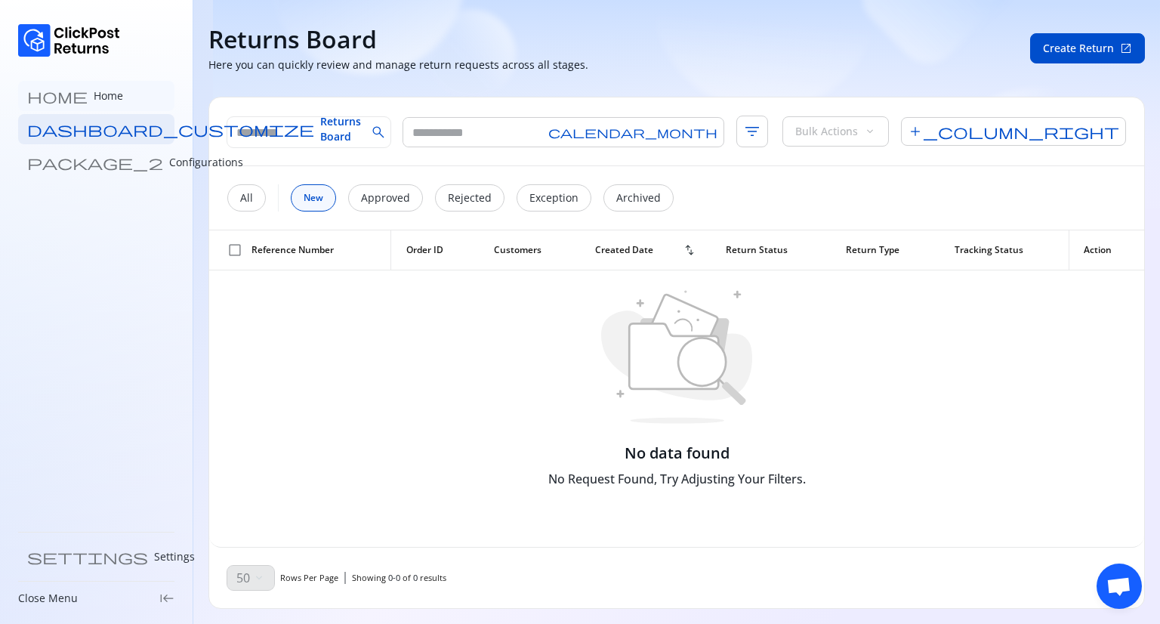
click at [122, 103] on link "home Home" at bounding box center [96, 96] width 156 height 30
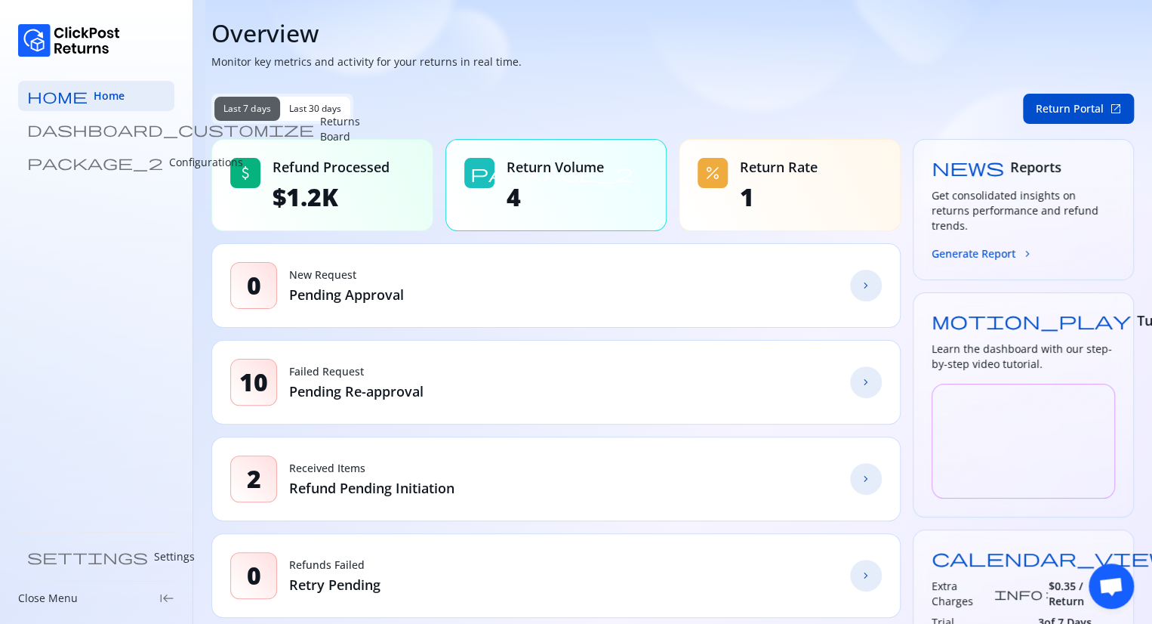
click at [868, 482] on span "chevron_forward" at bounding box center [866, 479] width 12 height 12
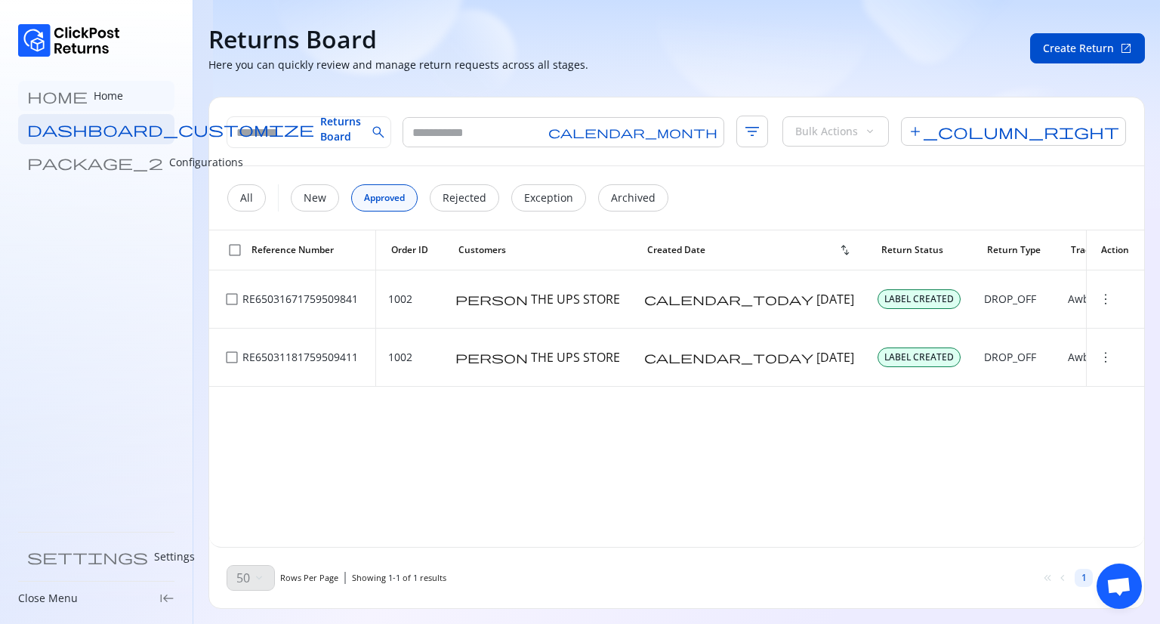
click at [104, 106] on link "home Home" at bounding box center [96, 96] width 156 height 30
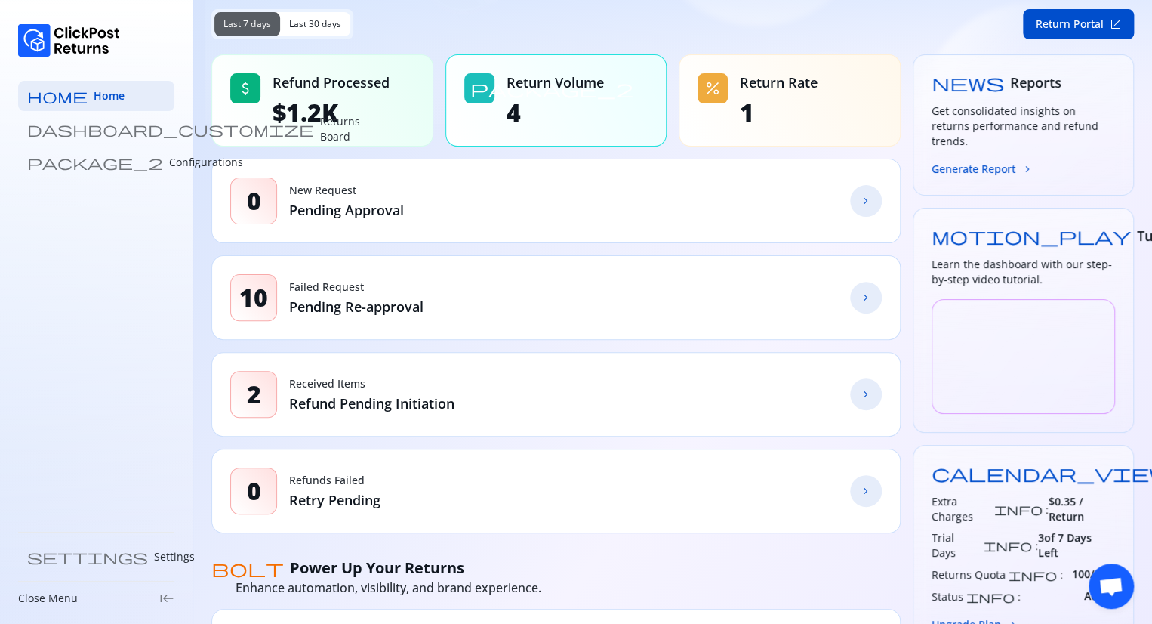
scroll to position [87, 0]
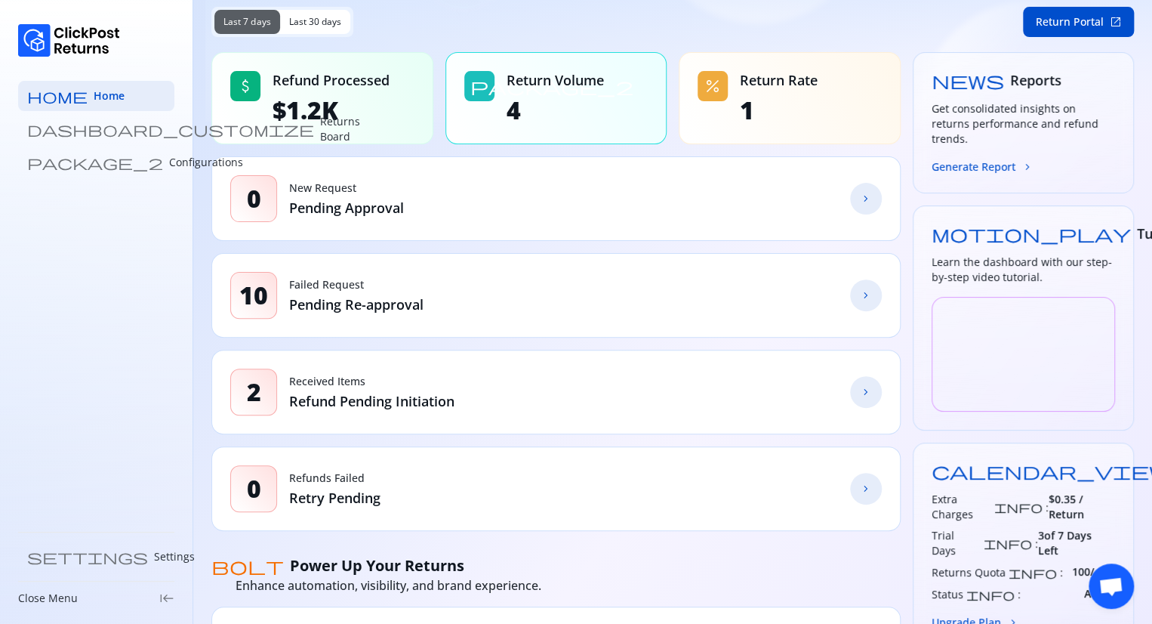
click at [860, 492] on span "chevron_forward" at bounding box center [866, 488] width 12 height 12
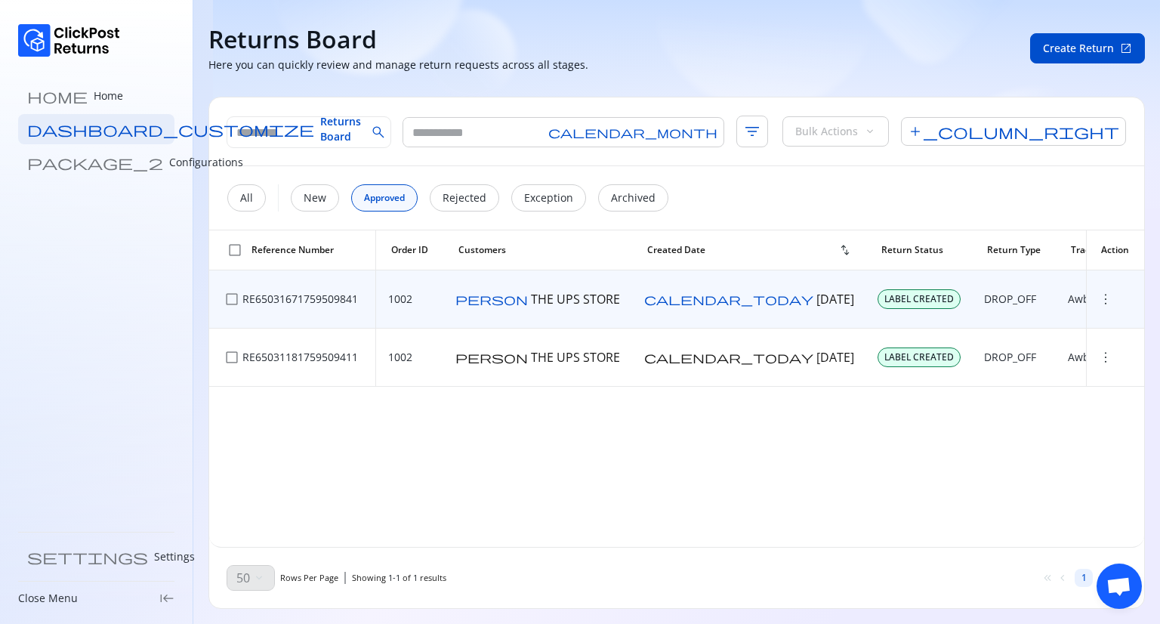
click at [1099, 303] on span "more_vert" at bounding box center [1105, 298] width 15 height 15
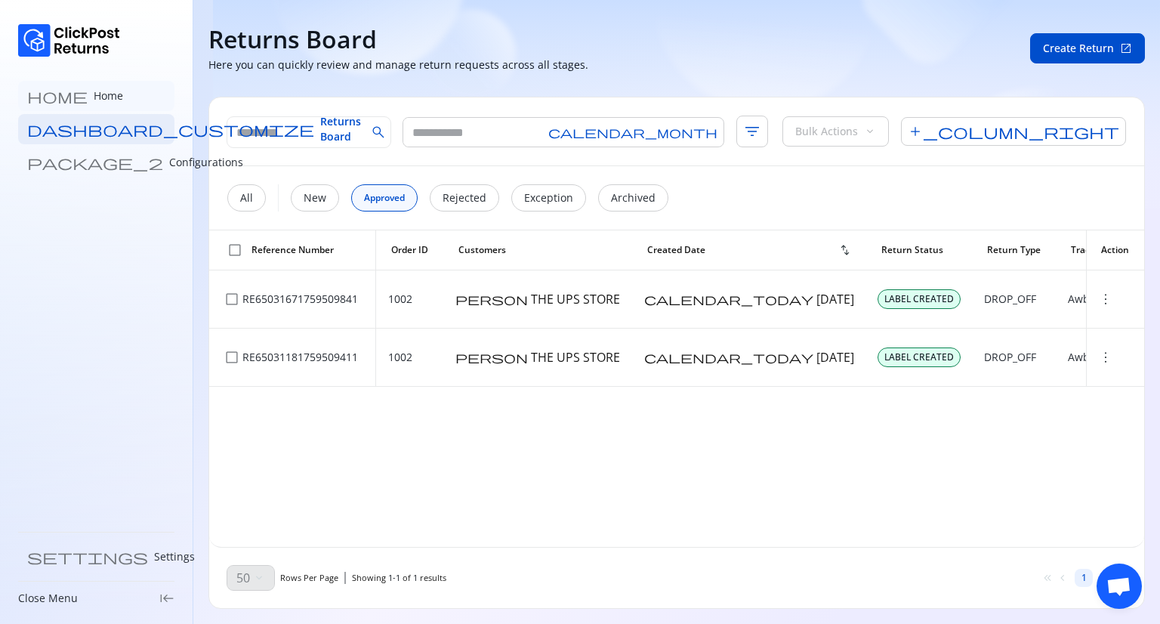
click at [105, 97] on link "home Home" at bounding box center [96, 96] width 156 height 30
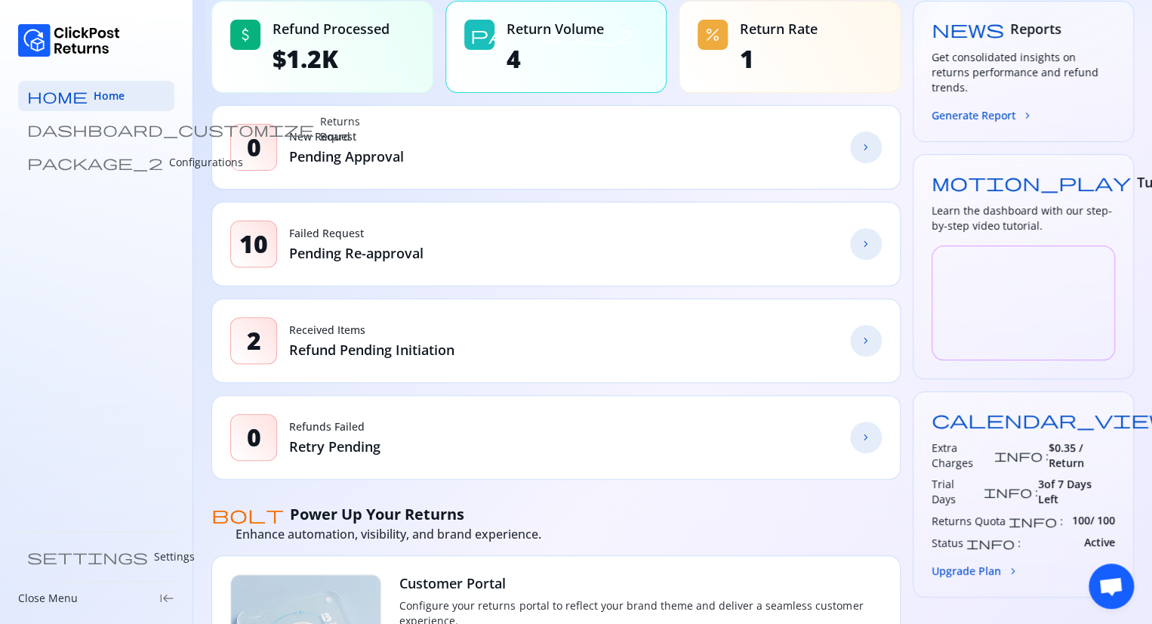
scroll to position [139, 0]
click at [871, 439] on link "chevron_forward" at bounding box center [866, 436] width 32 height 32
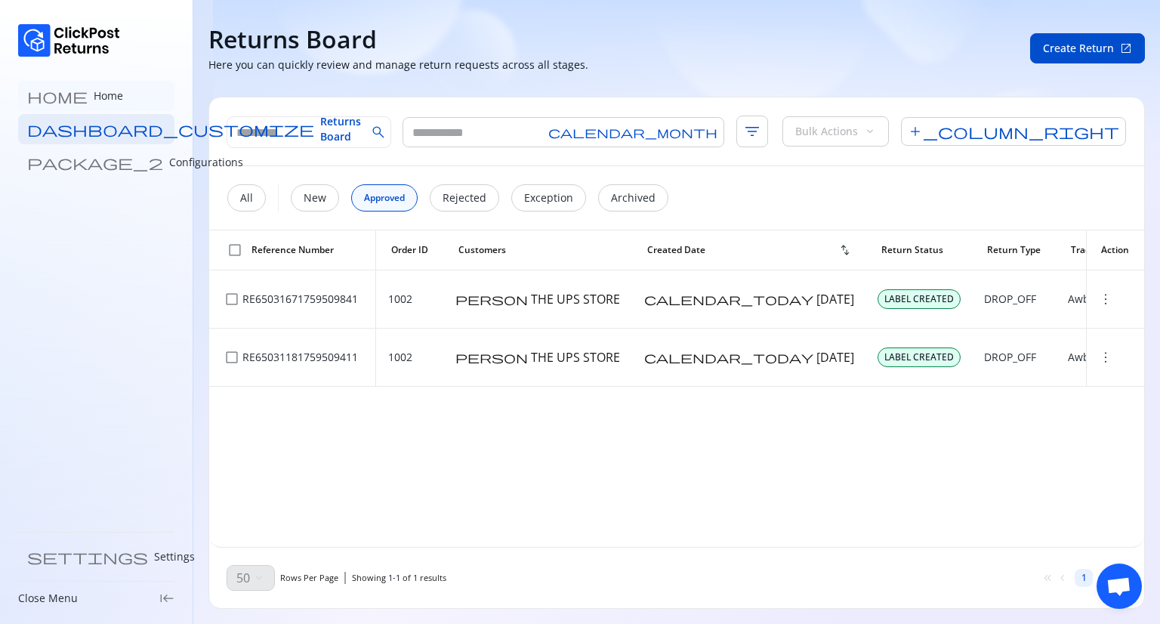
click at [94, 100] on p "Home" at bounding box center [108, 95] width 29 height 15
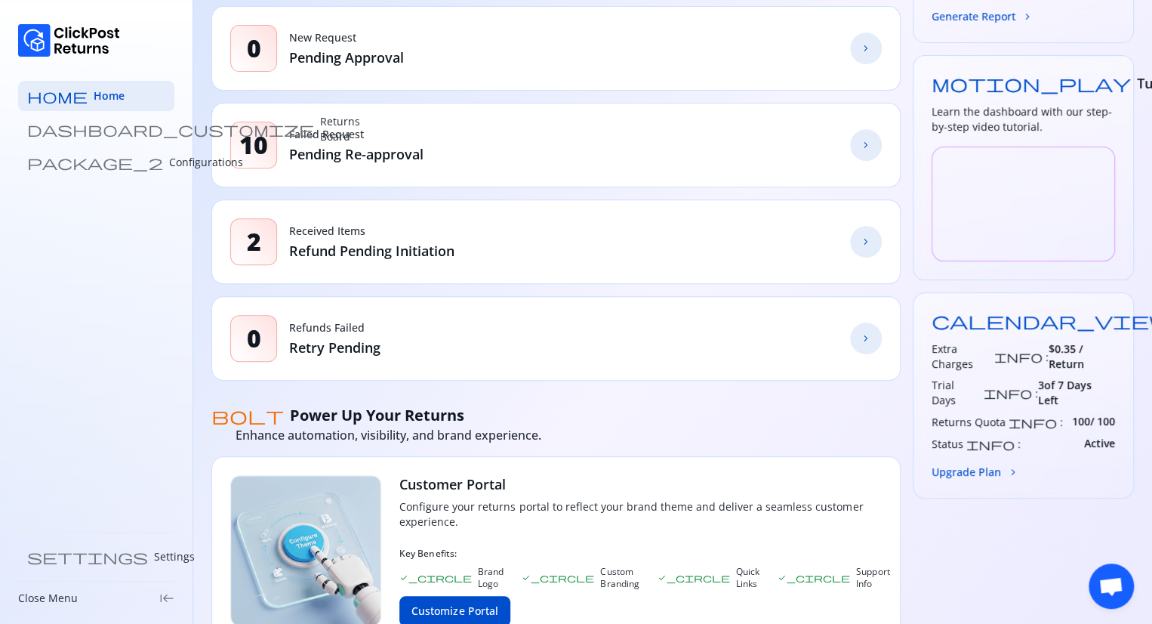
scroll to position [236, 0]
click at [870, 155] on link "chevron_forward" at bounding box center [866, 147] width 32 height 32
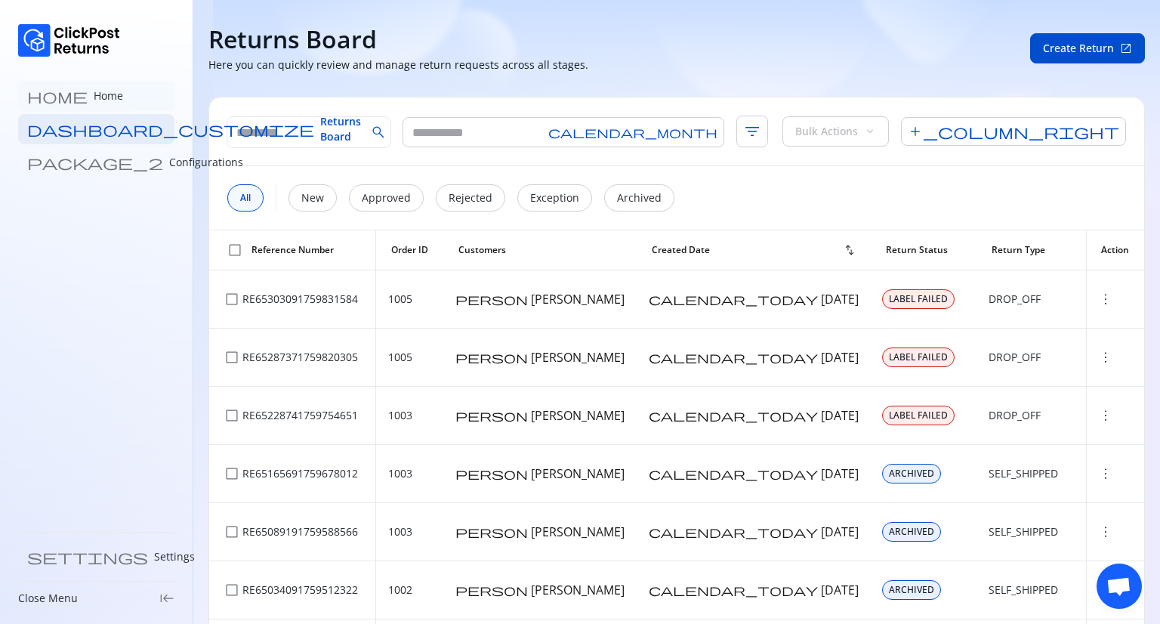
click at [107, 109] on link "home Home" at bounding box center [96, 96] width 156 height 30
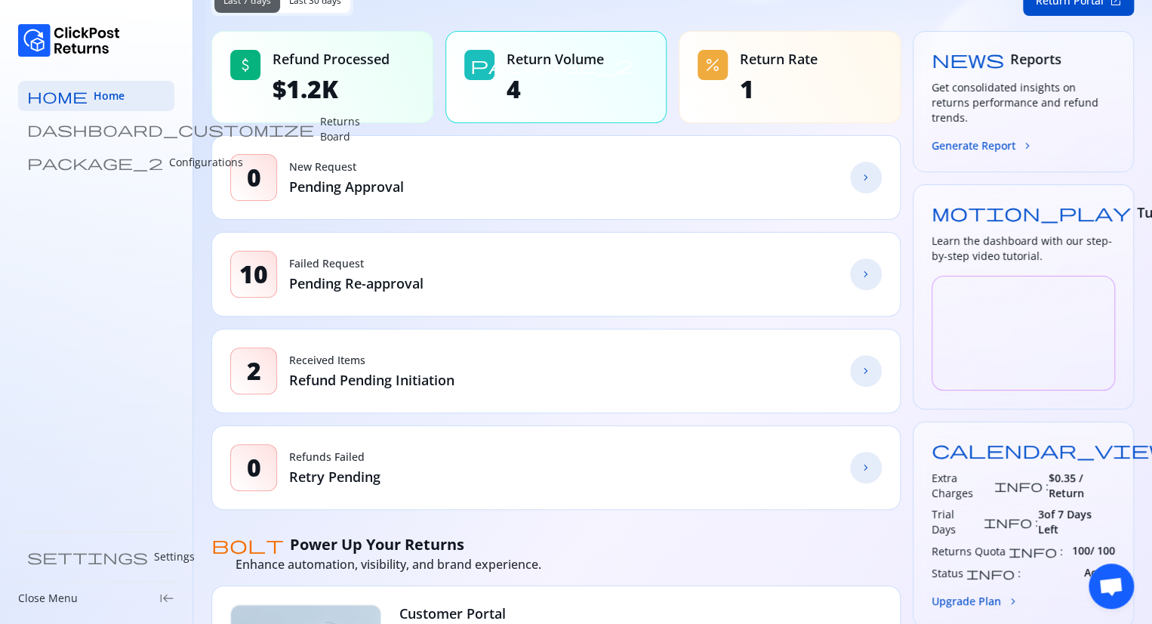
scroll to position [106, 0]
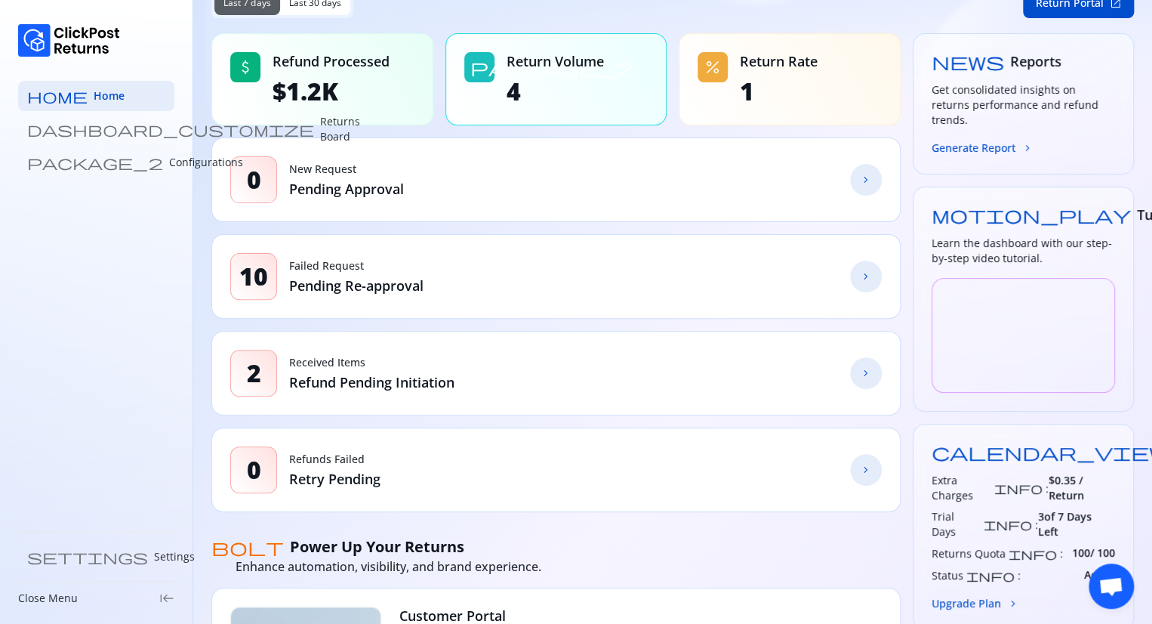
click at [872, 276] on link "chevron_forward" at bounding box center [866, 276] width 32 height 32
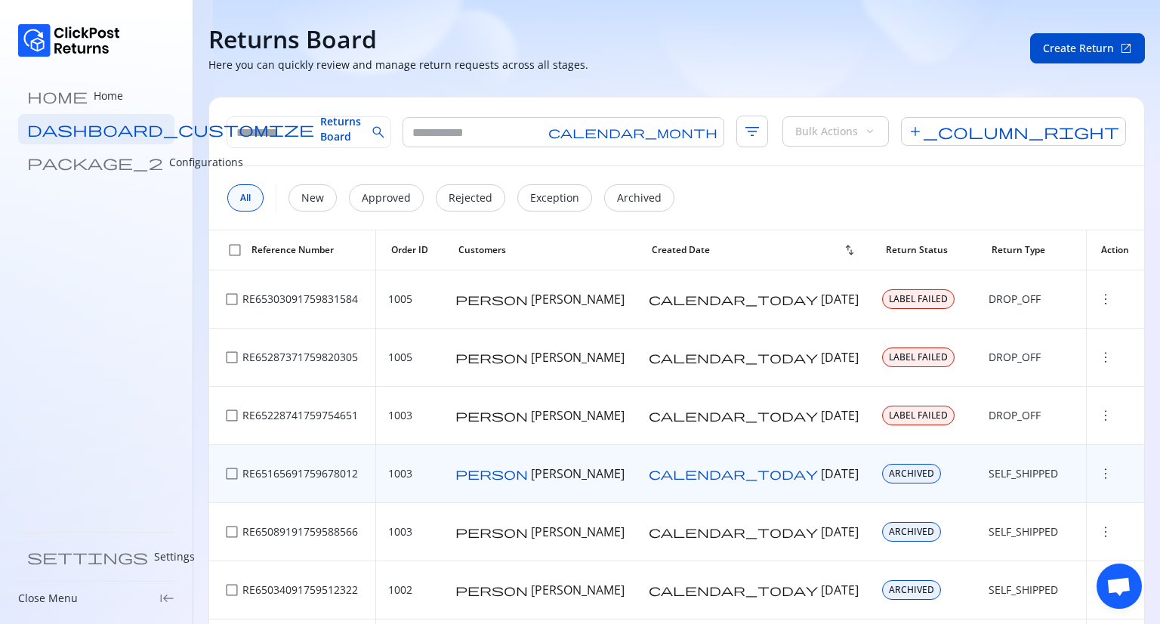
click at [1098, 476] on span "more_vert" at bounding box center [1105, 473] width 15 height 15
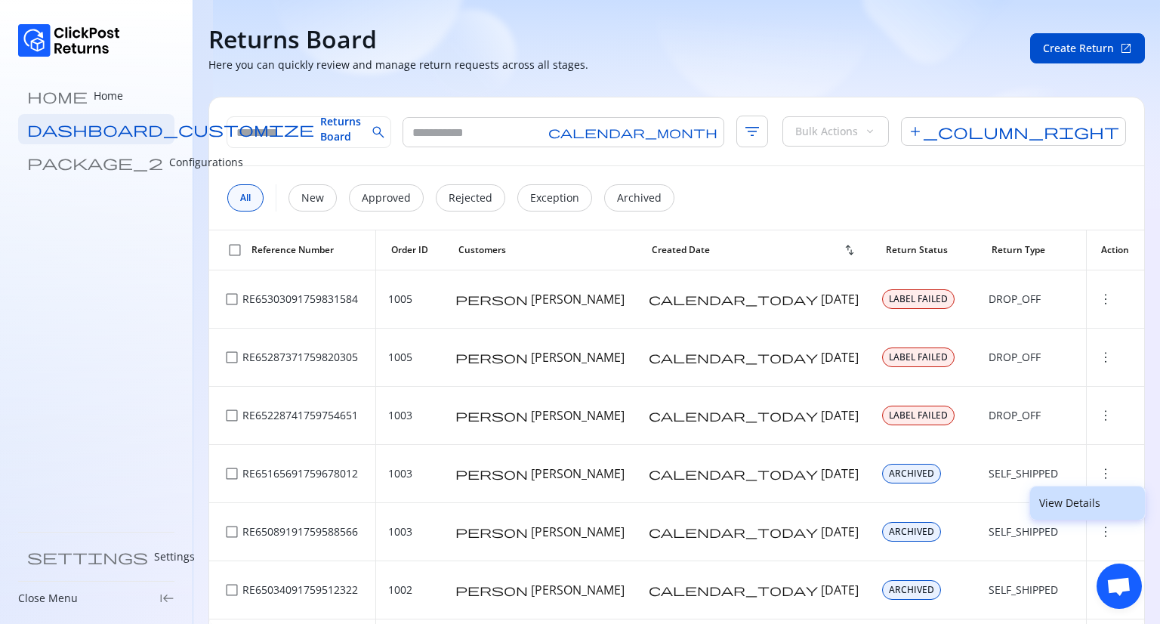
click at [1064, 500] on p "View Details" at bounding box center [1087, 502] width 97 height 15
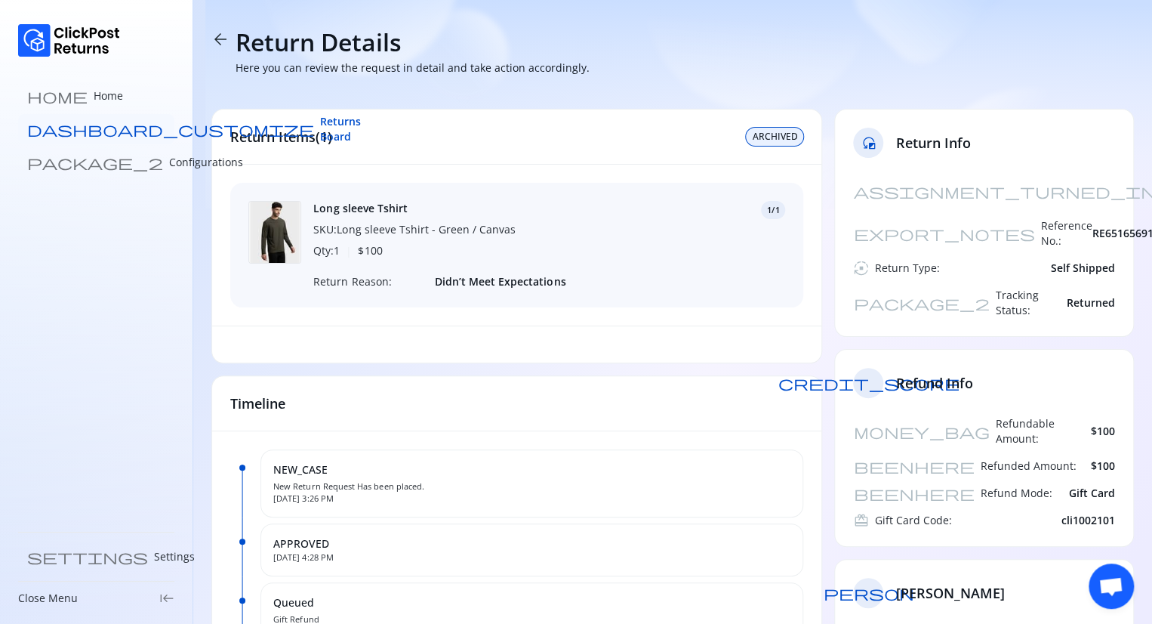
click at [320, 131] on span "Returns Board" at bounding box center [340, 129] width 41 height 30
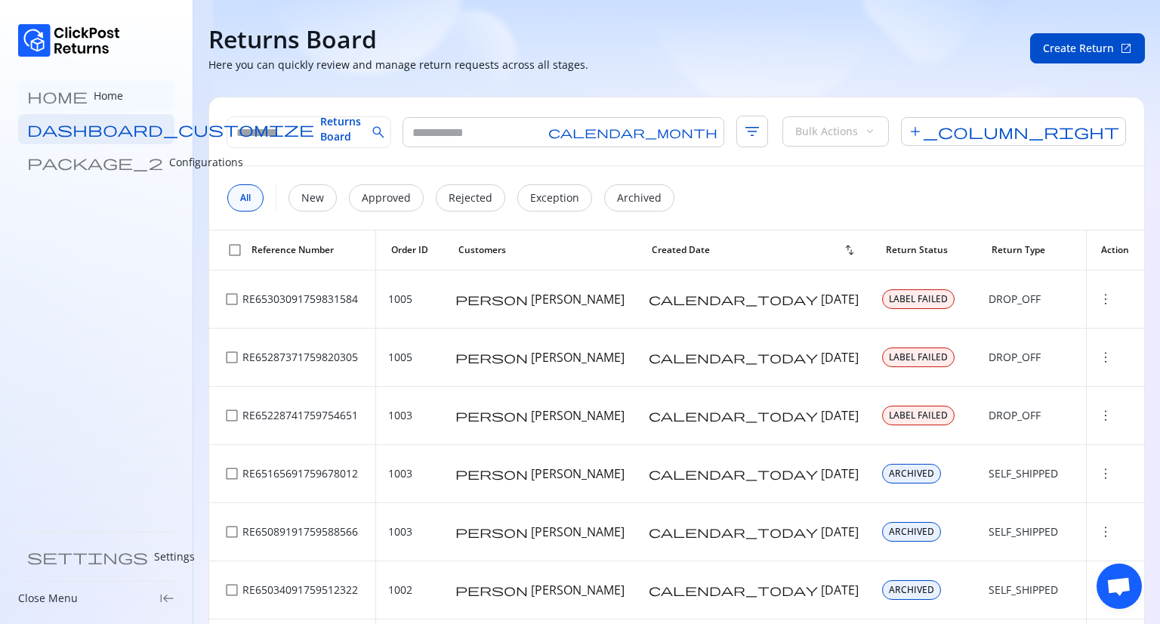
click at [90, 103] on link "home Home" at bounding box center [96, 96] width 156 height 30
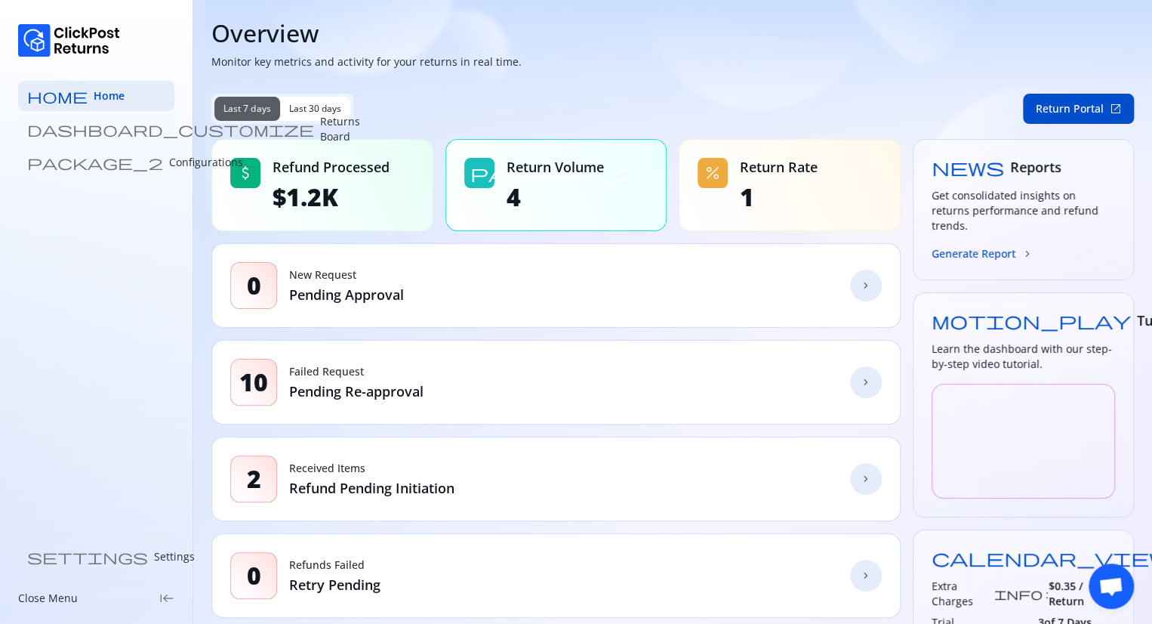
click at [320, 125] on p "Returns Board" at bounding box center [340, 129] width 40 height 30
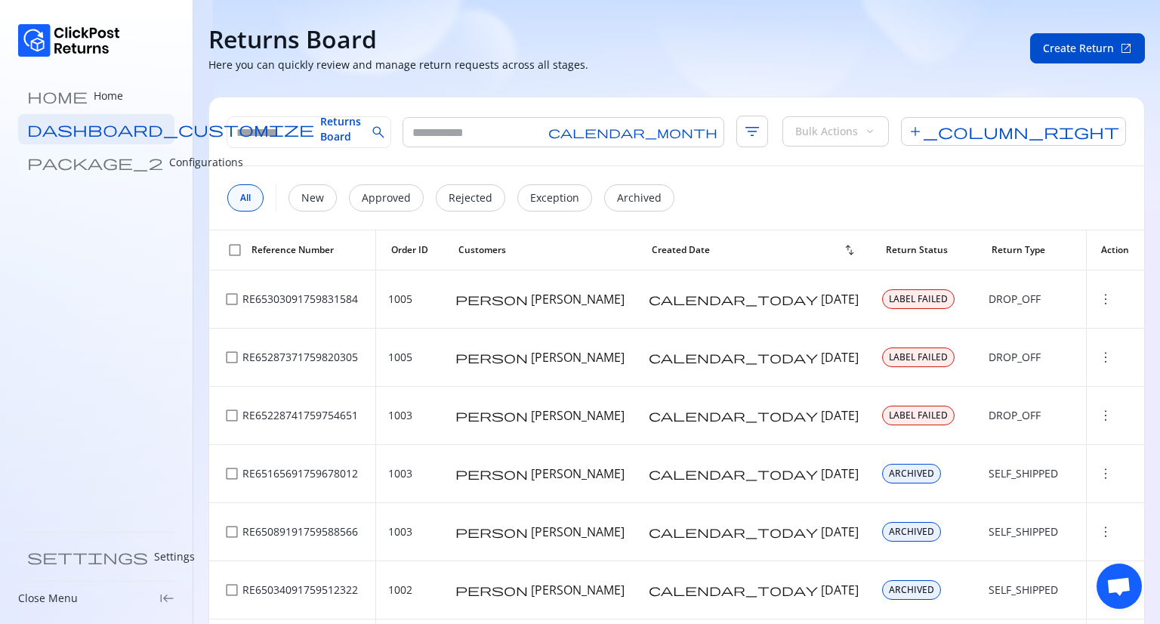
click at [169, 159] on p "Configurations" at bounding box center [206, 162] width 74 height 15
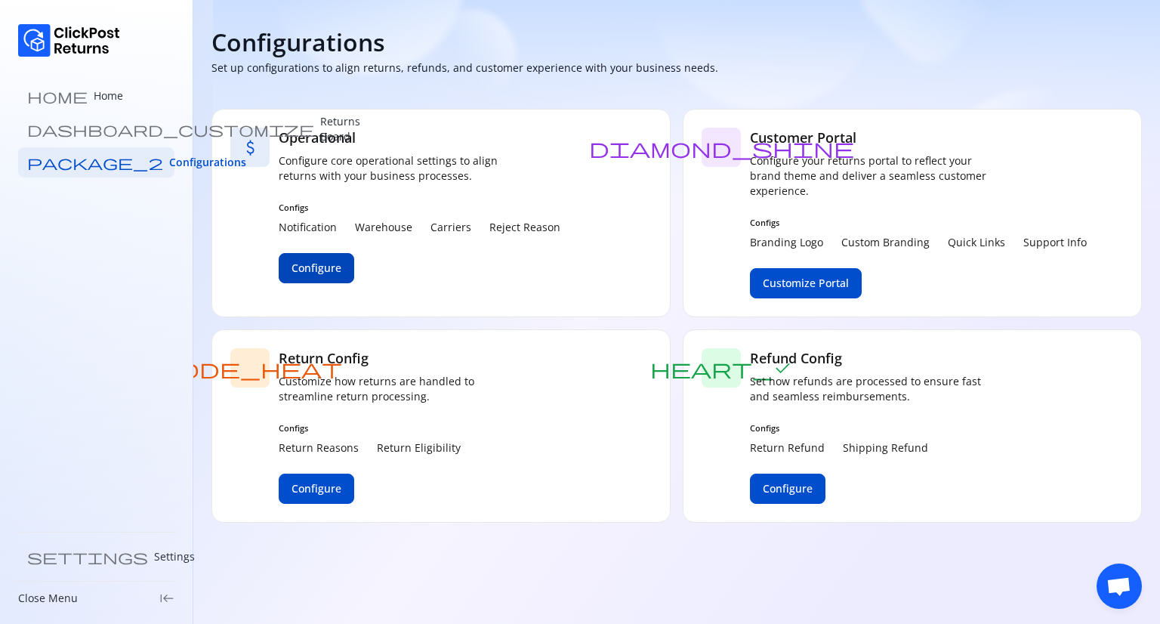
click at [316, 277] on button "Configure" at bounding box center [316, 268] width 75 height 30
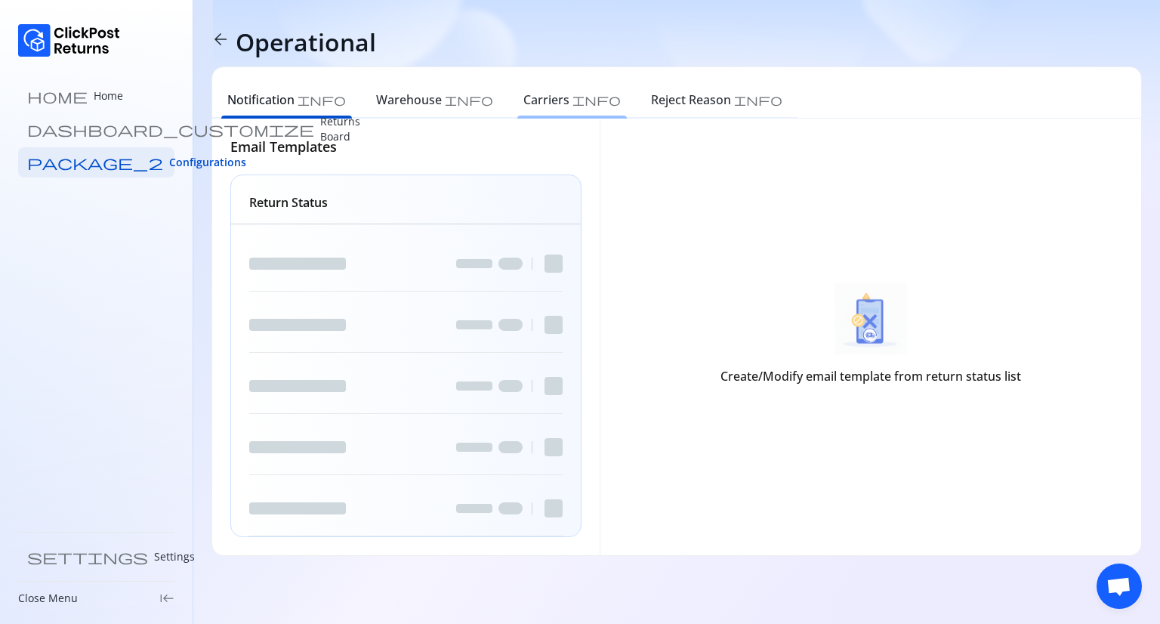
click at [523, 100] on h6 "Carriers" at bounding box center [546, 100] width 46 height 18
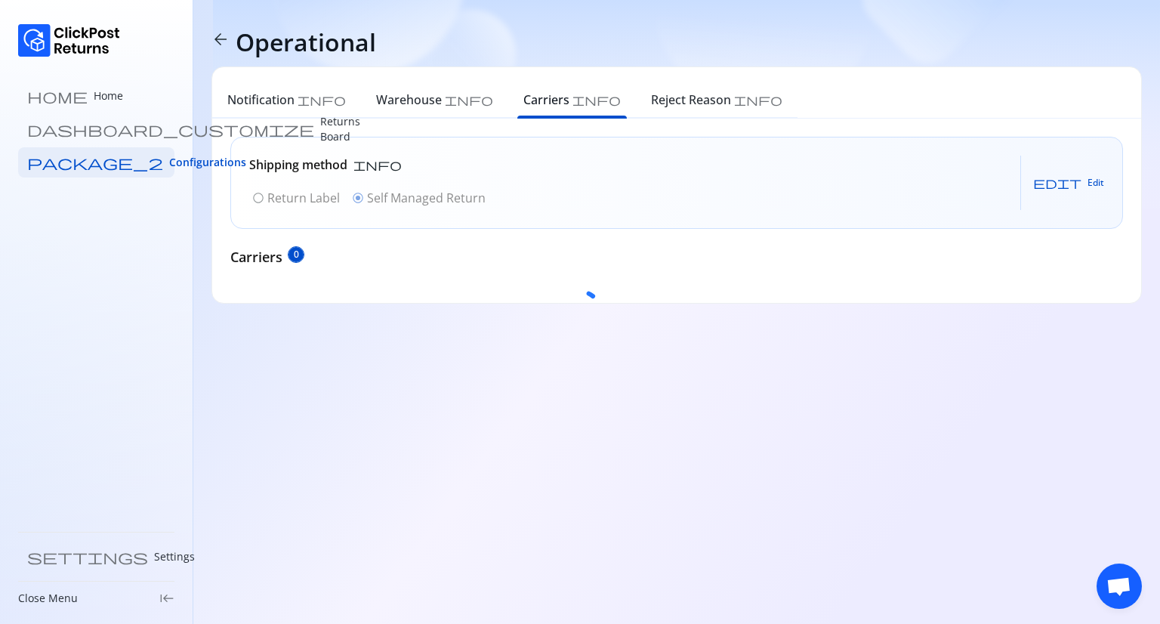
click at [1082, 184] on div at bounding box center [580, 312] width 1160 height 624
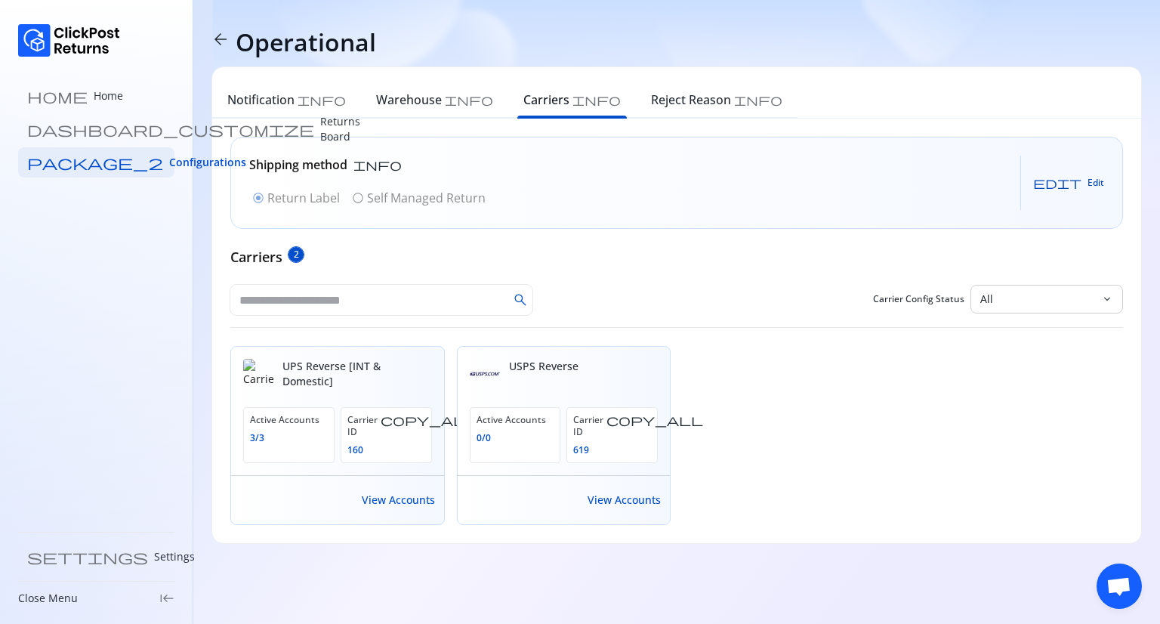
click at [1073, 182] on span "edit" at bounding box center [1057, 183] width 48 height 12
click at [355, 200] on span "radio_button_unchecked" at bounding box center [358, 198] width 12 height 12
click at [1075, 182] on span "Save" at bounding box center [1080, 183] width 20 height 12
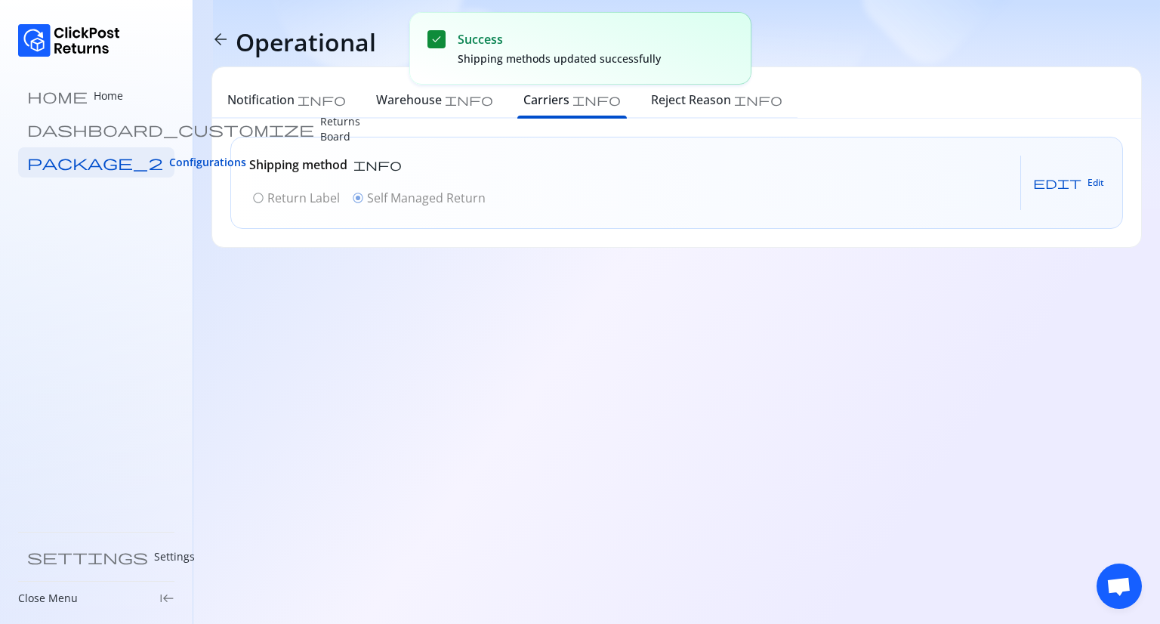
click at [1080, 182] on span "edit" at bounding box center [1057, 183] width 48 height 12
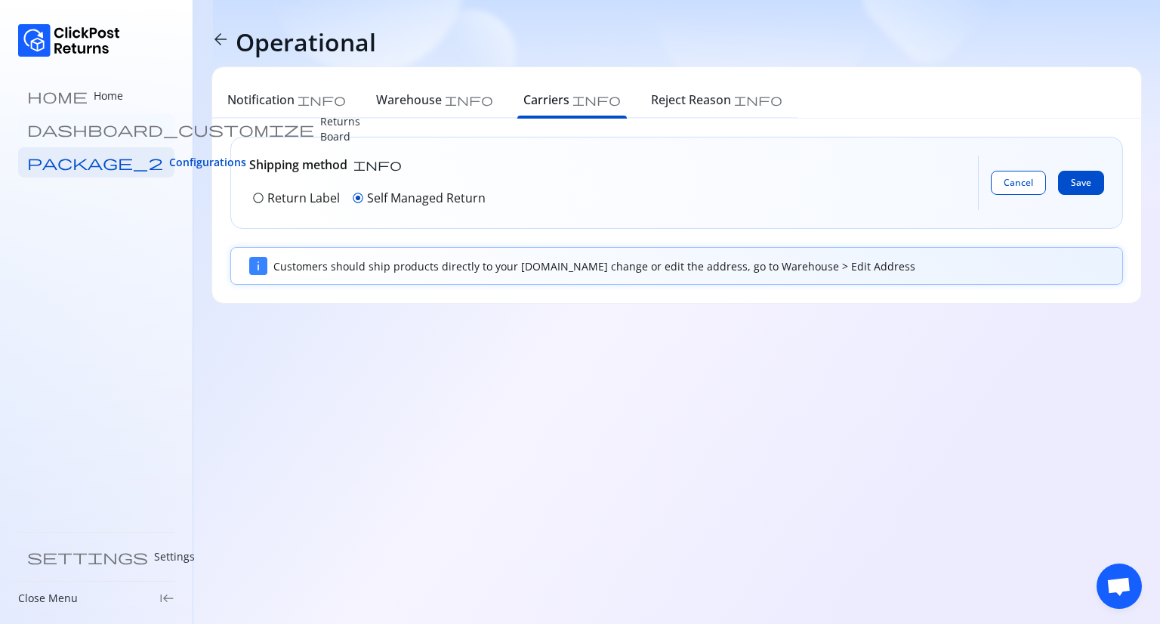
click at [93, 119] on link "dashboard_customize Returns Board" at bounding box center [96, 129] width 156 height 30
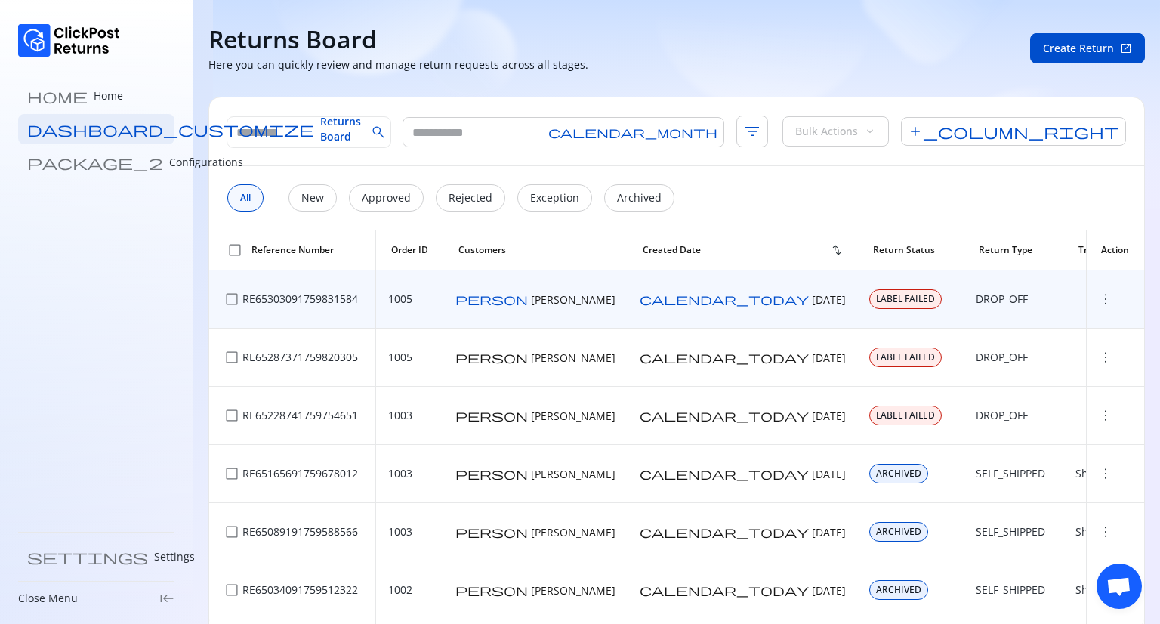
click at [1098, 305] on span "more_vert" at bounding box center [1105, 298] width 15 height 15
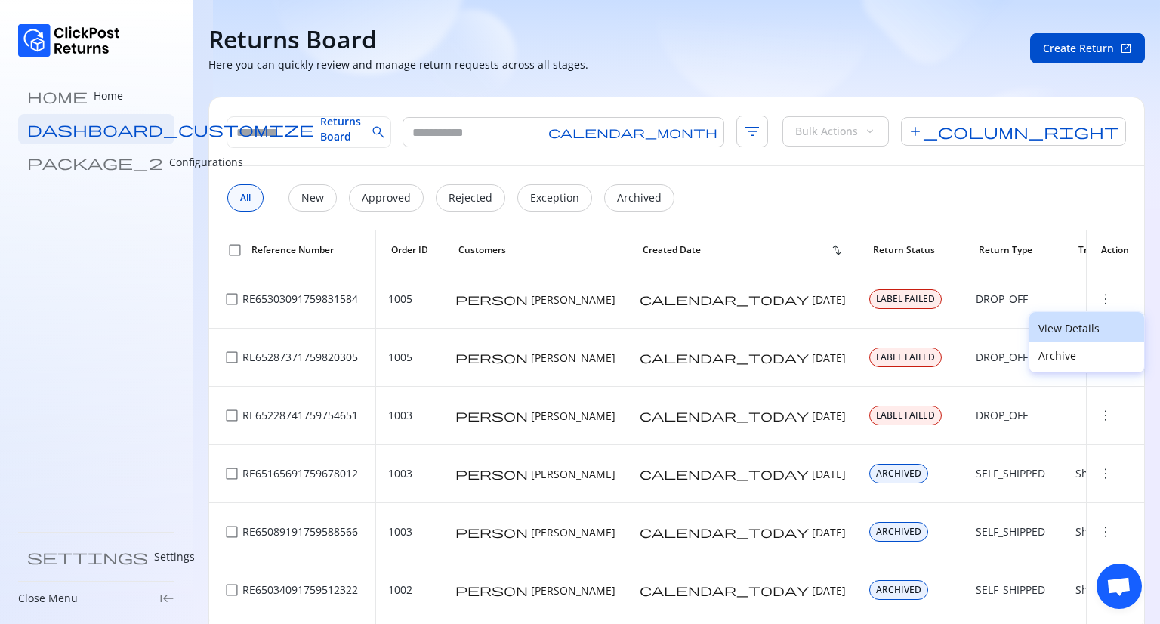
click at [1048, 327] on p "View Details" at bounding box center [1086, 328] width 97 height 15
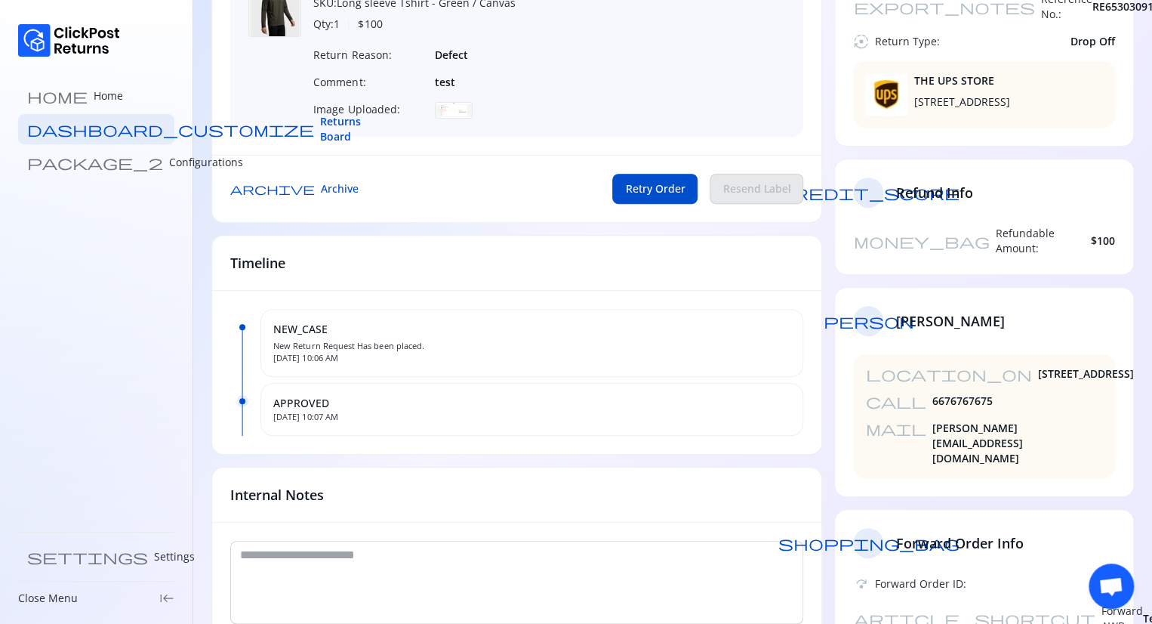
scroll to position [233, 0]
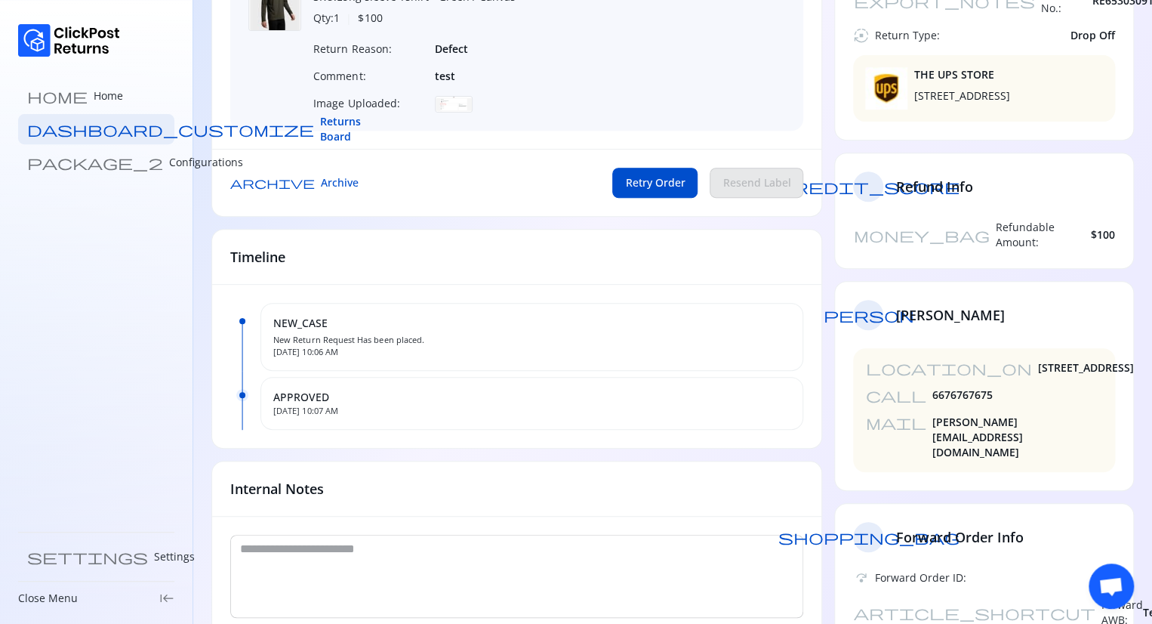
drag, startPoint x: 1033, startPoint y: 330, endPoint x: 888, endPoint y: 337, distance: 145.9
click at [888, 348] on div "location_on [STREET_ADDRESS][GEOGRAPHIC_DATA] call [PHONE_NUMBER] mail [PERSON_…" at bounding box center [984, 410] width 262 height 124
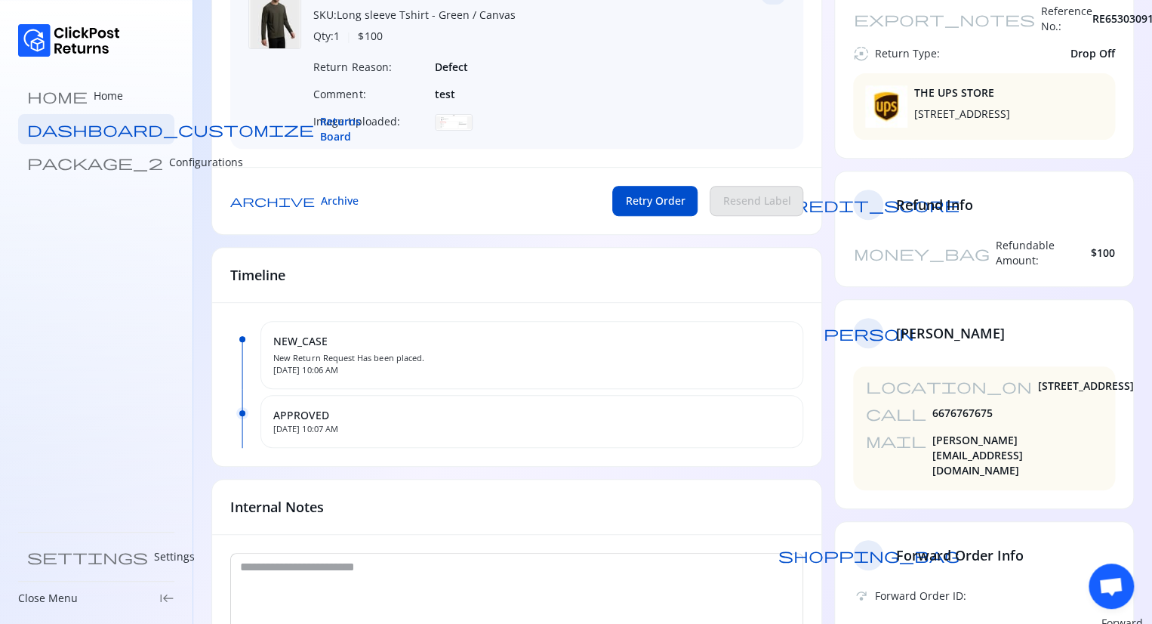
scroll to position [211, 0]
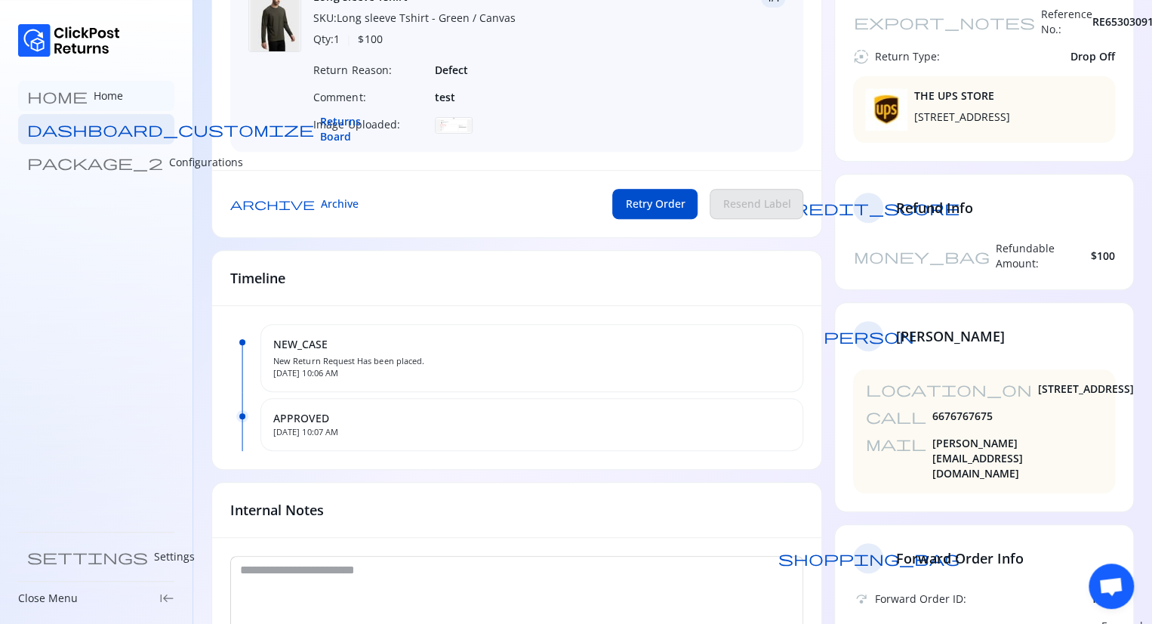
click at [94, 100] on p "Home" at bounding box center [108, 95] width 29 height 15
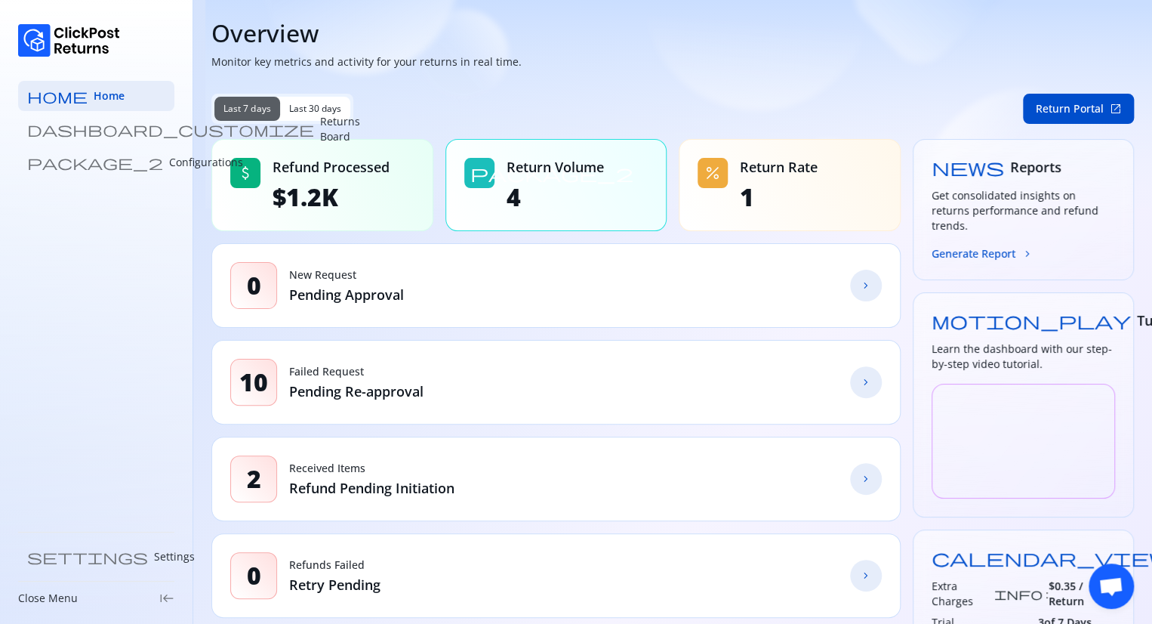
click at [870, 276] on link "chevron_forward" at bounding box center [866, 286] width 32 height 32
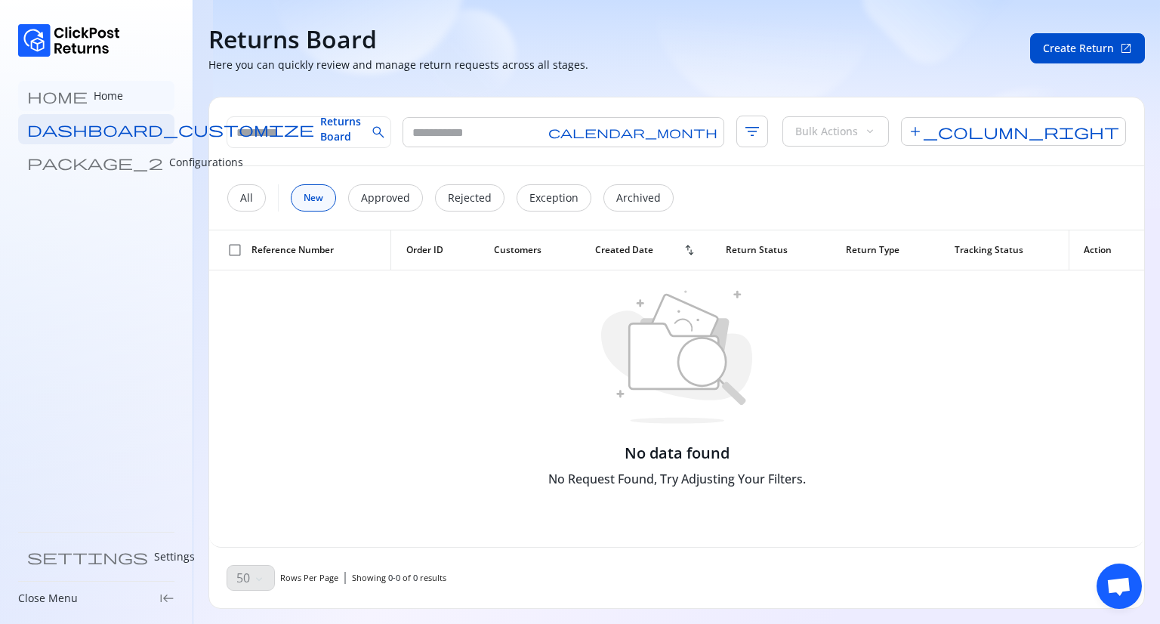
click at [75, 107] on link "home Home" at bounding box center [96, 96] width 156 height 30
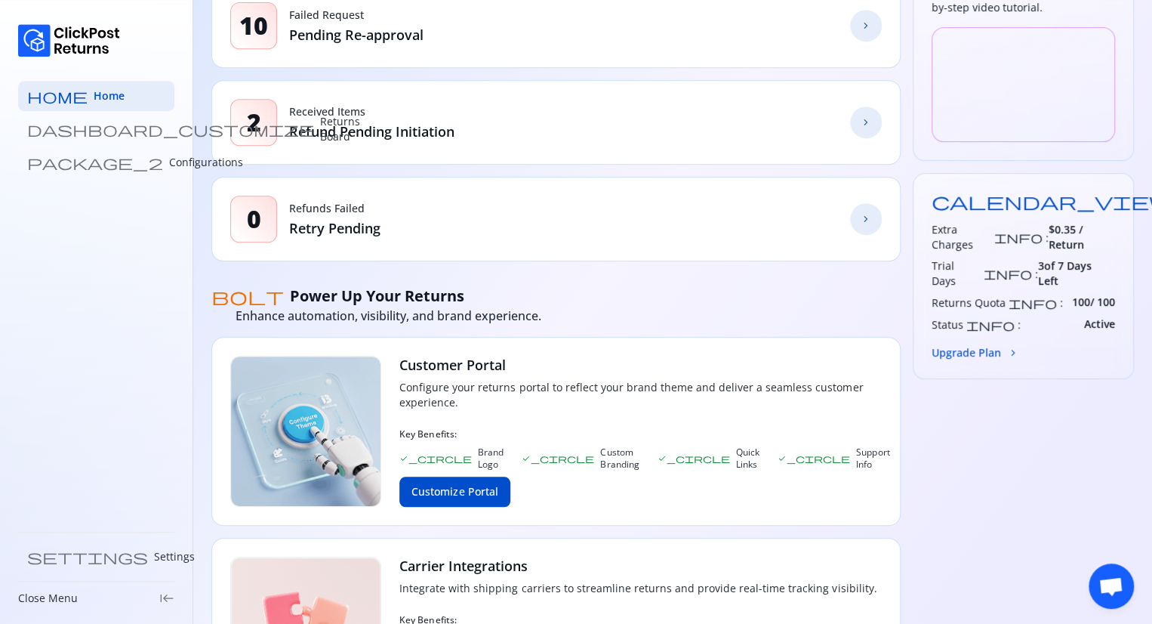
scroll to position [353, 0]
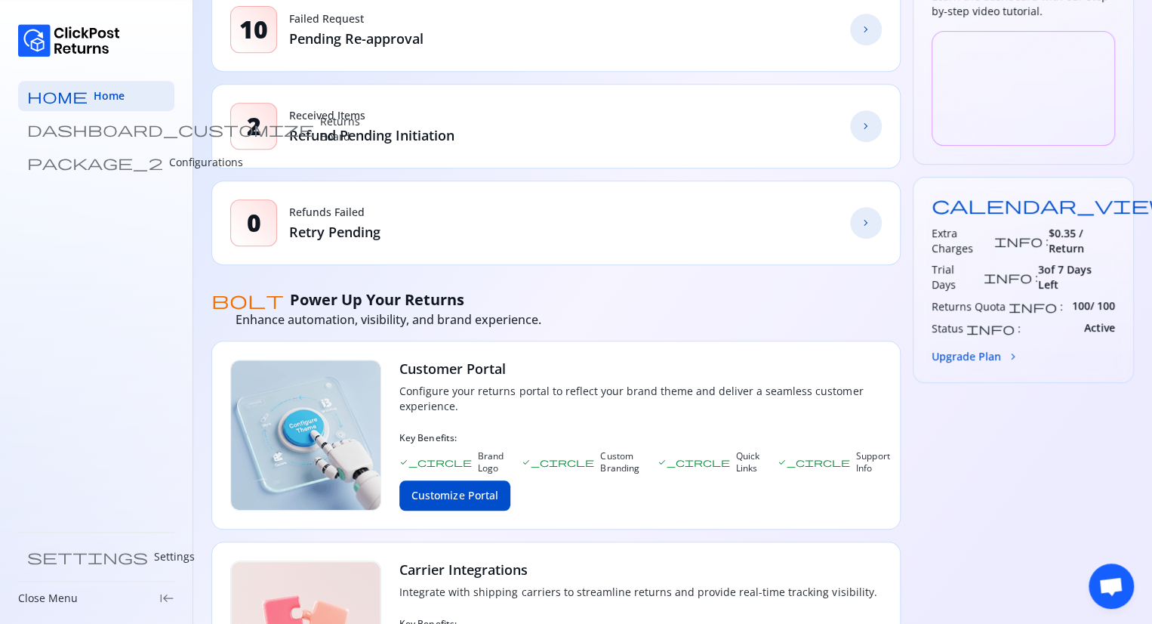
click at [863, 224] on span "chevron_forward" at bounding box center [866, 223] width 12 height 12
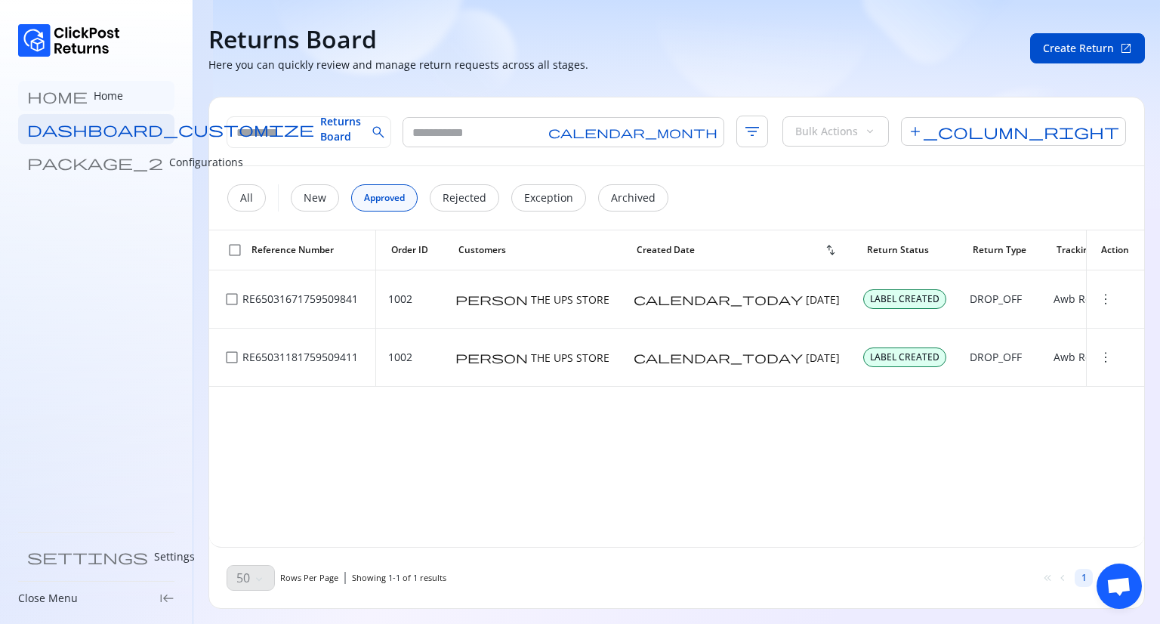
click at [123, 96] on link "home Home" at bounding box center [96, 96] width 156 height 30
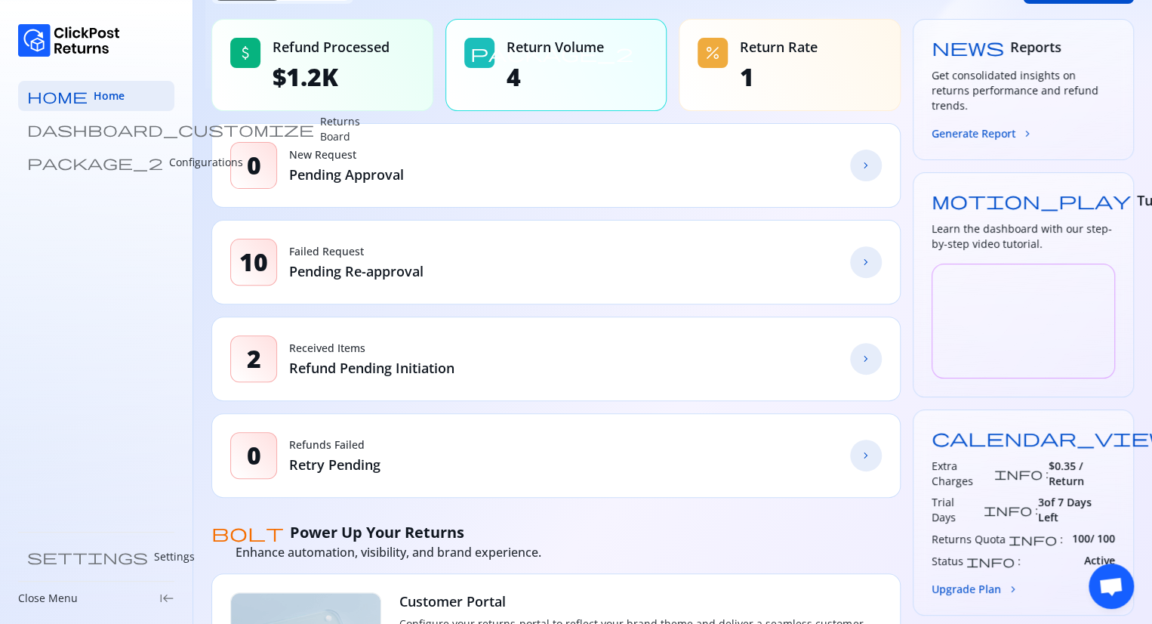
scroll to position [121, 0]
click at [865, 448] on span "chevron_forward" at bounding box center [866, 454] width 12 height 12
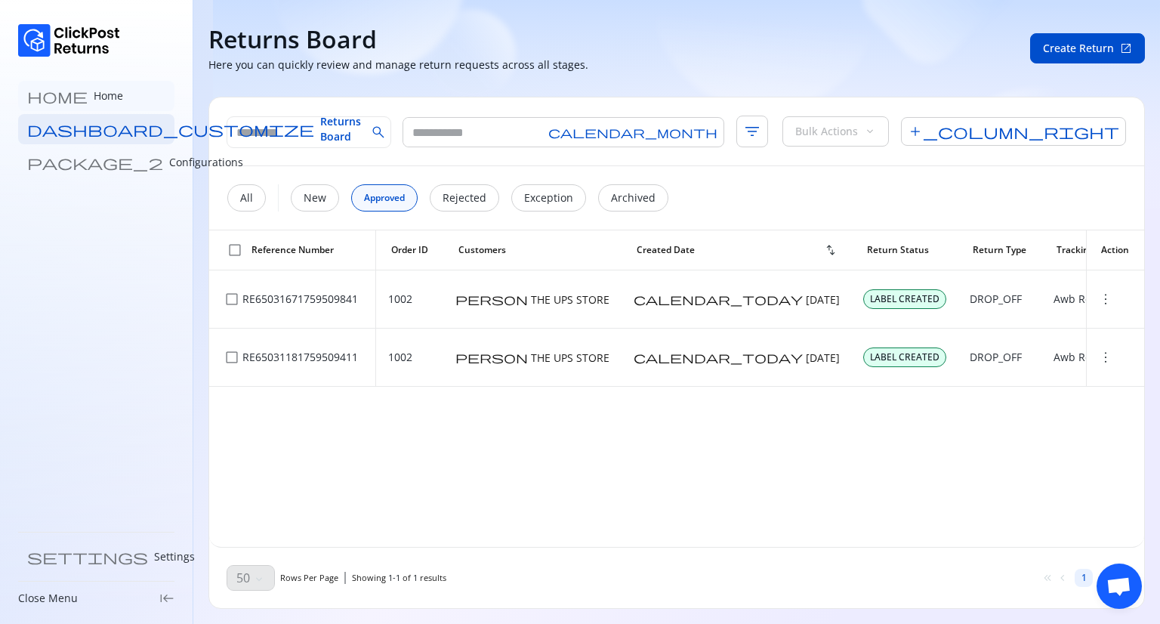
click at [104, 87] on link "home Home" at bounding box center [96, 96] width 156 height 30
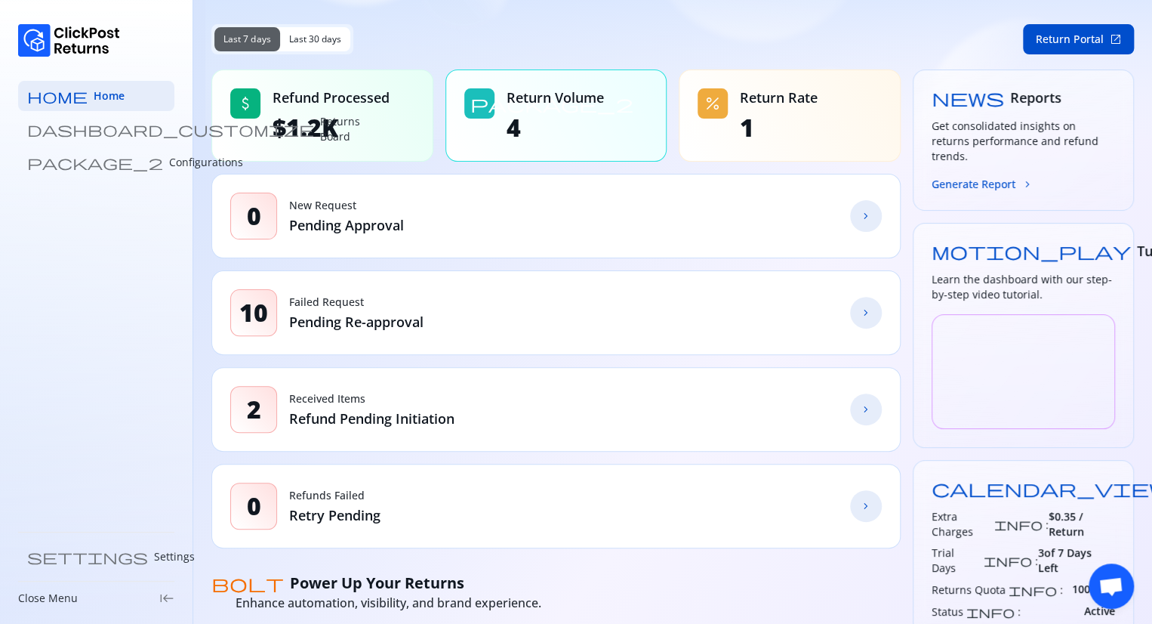
scroll to position [71, 0]
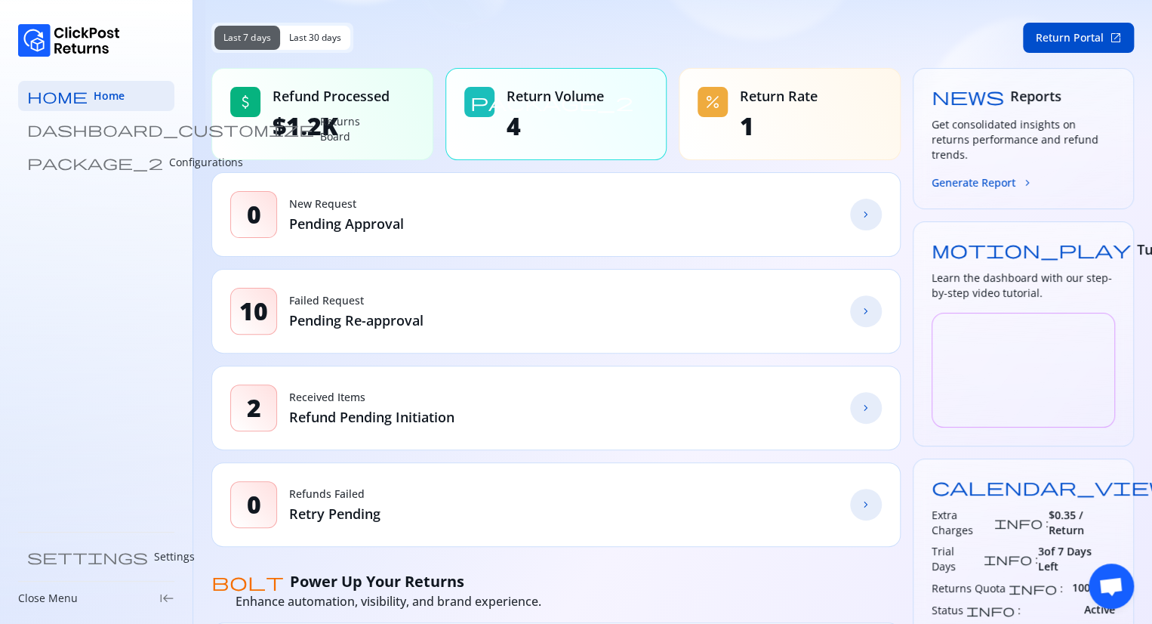
click at [861, 404] on span "chevron_forward" at bounding box center [866, 408] width 12 height 12
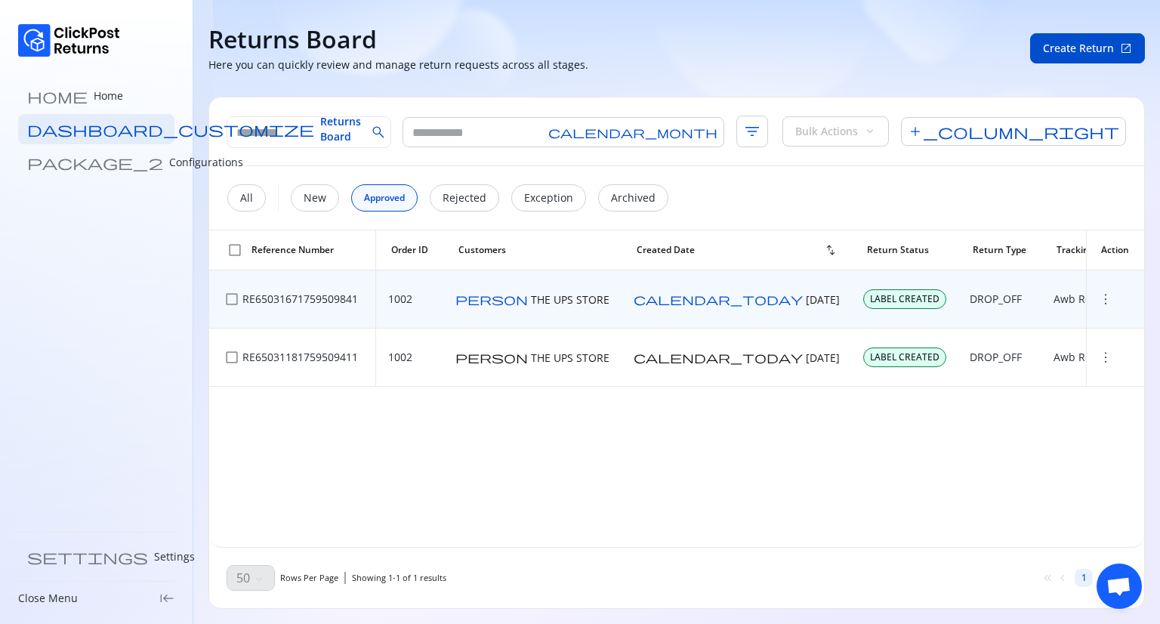
click at [1098, 299] on span "more_vert" at bounding box center [1105, 298] width 15 height 15
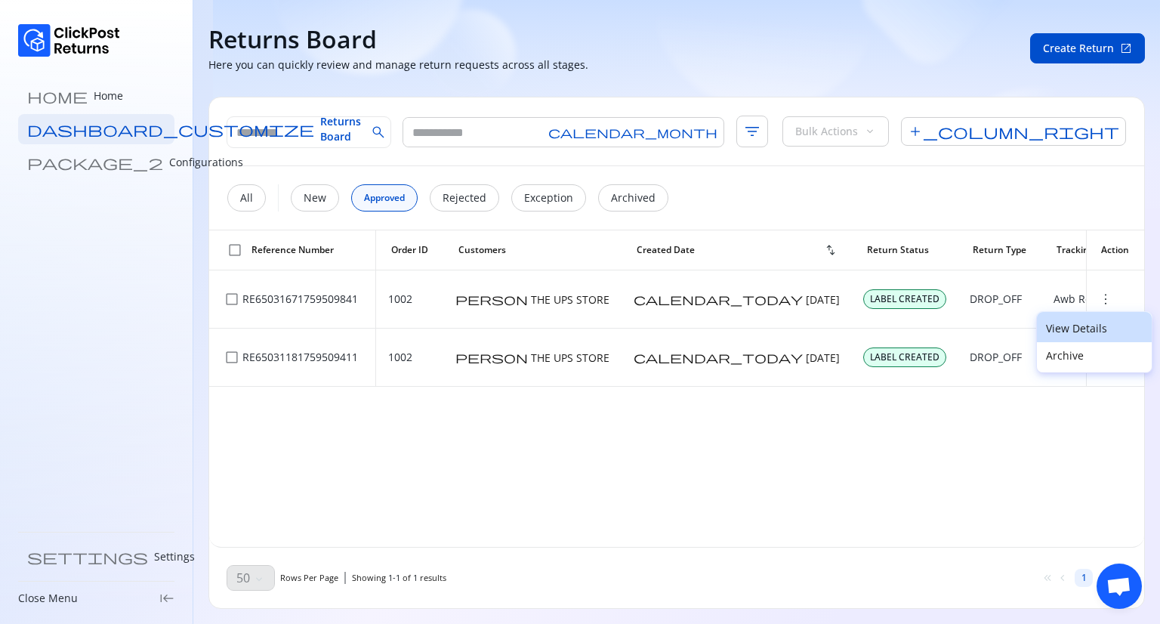
click at [1071, 321] on p "View Details" at bounding box center [1094, 328] width 97 height 15
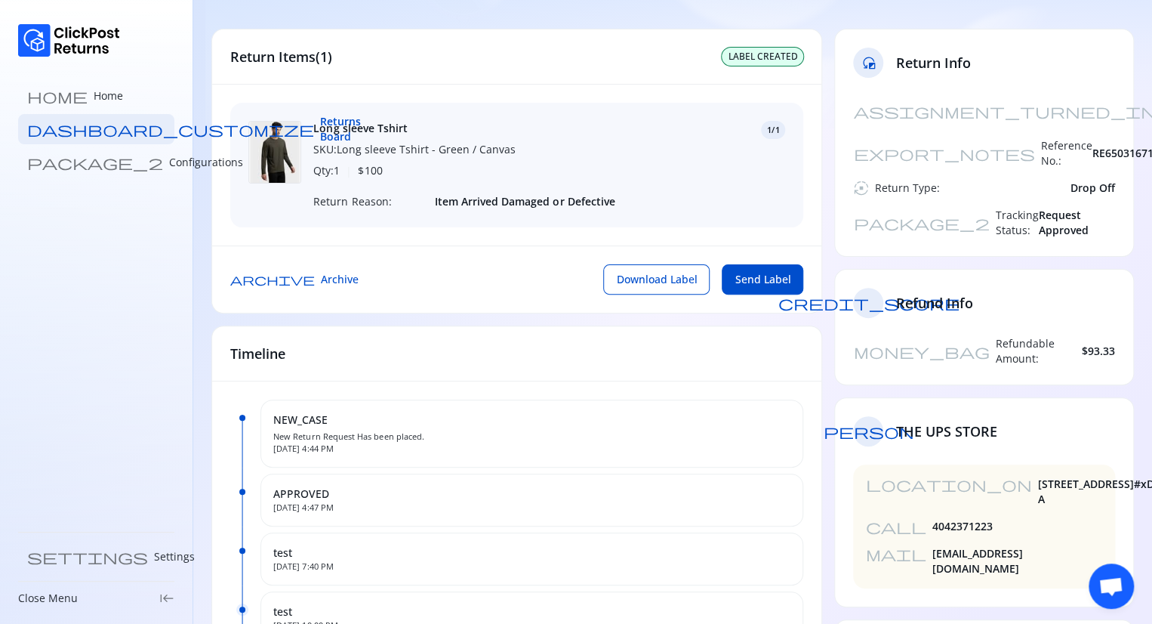
scroll to position [79, 0]
drag, startPoint x: 1063, startPoint y: 159, endPoint x: 1141, endPoint y: 153, distance: 77.9
click at [1141, 153] on section "arrow_back Return Details Here you can review the request in detail and take ac…" at bounding box center [672, 419] width 959 height 997
click at [1058, 182] on div "autostop Return Type: Drop Off" at bounding box center [984, 189] width 262 height 15
drag, startPoint x: 1064, startPoint y: 158, endPoint x: 1117, endPoint y: 156, distance: 52.9
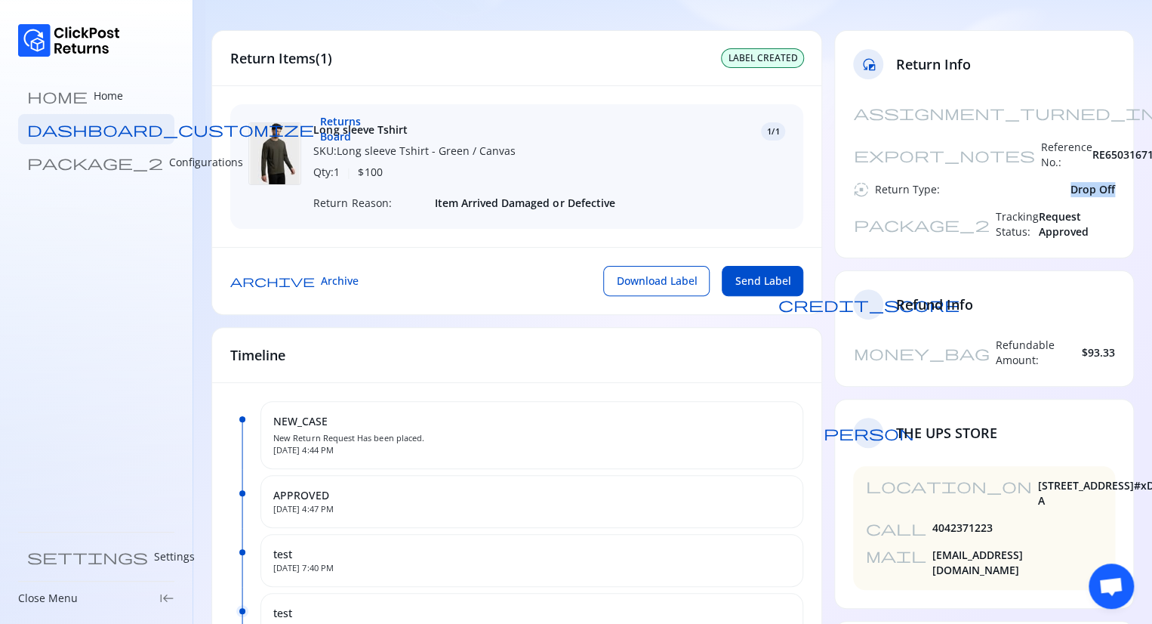
click at [1117, 156] on div "assignment_turned_in Created At: [DATE] export_notes Reference No.: RE650316717…" at bounding box center [984, 177] width 298 height 160
click at [94, 94] on link "home Home" at bounding box center [96, 96] width 156 height 30
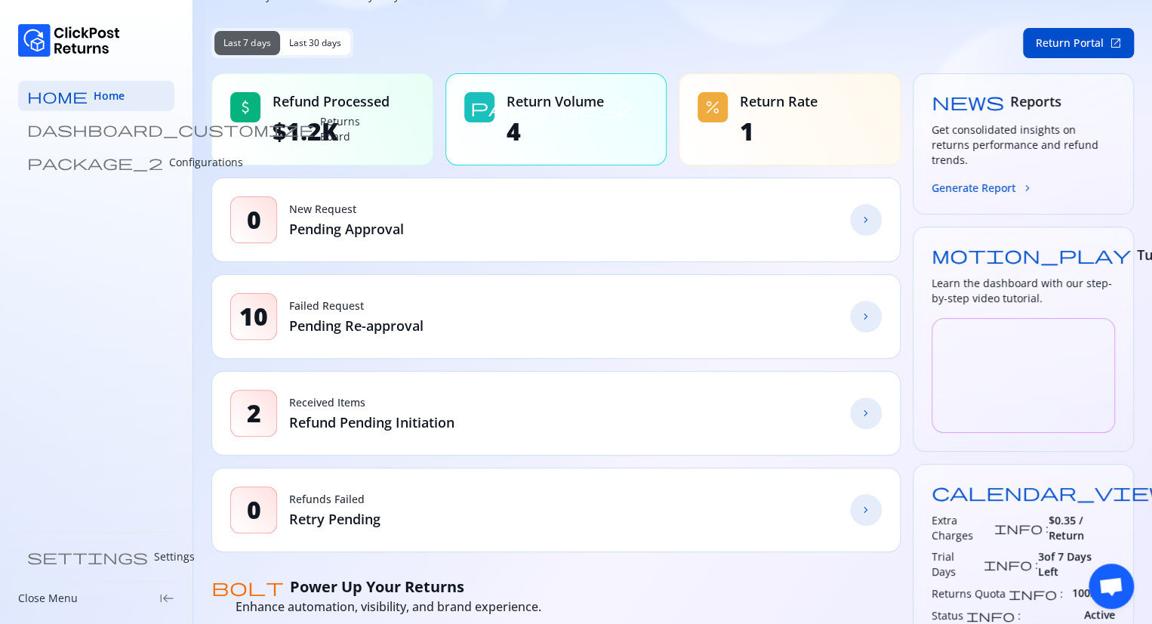
scroll to position [63, 0]
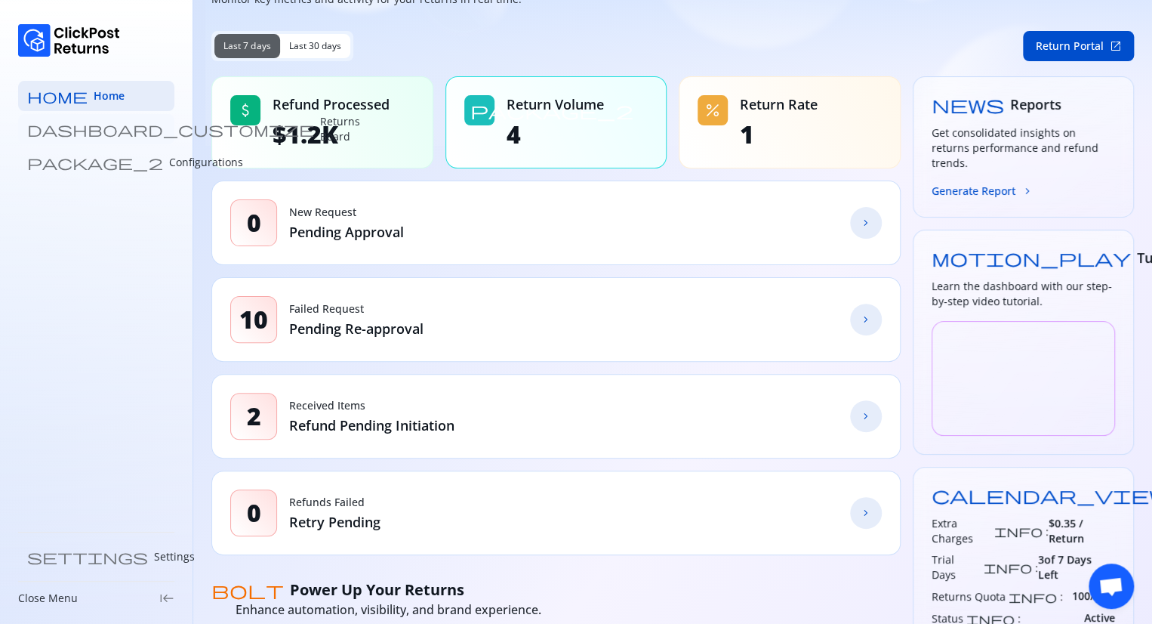
click at [320, 129] on p "Returns Board" at bounding box center [340, 129] width 40 height 30
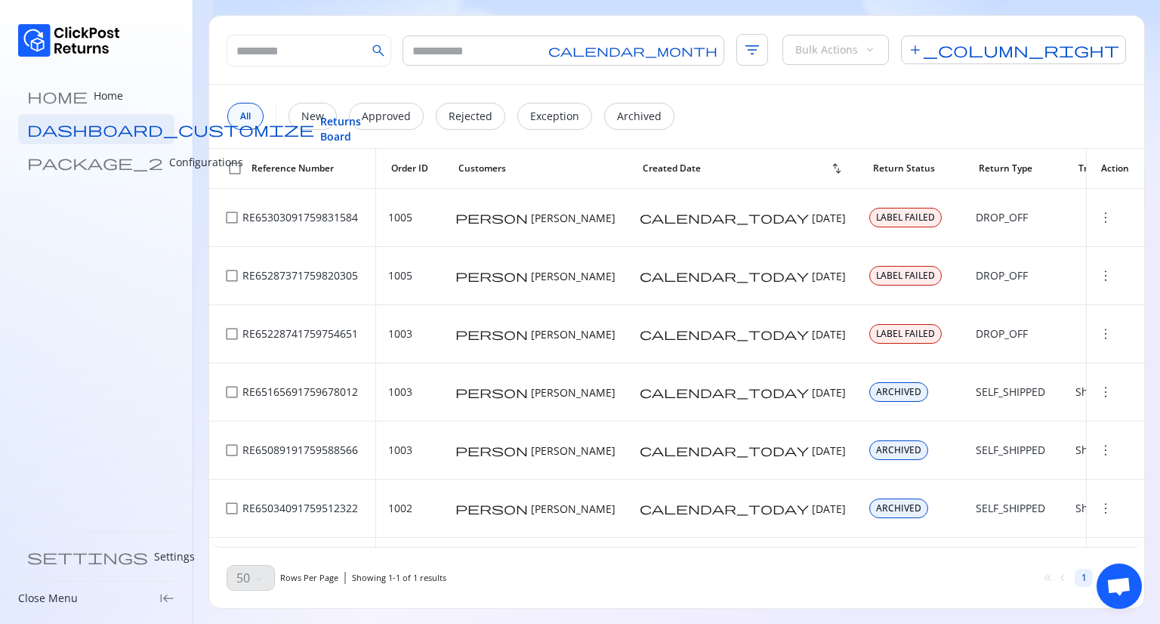
click at [169, 167] on p "Configurations" at bounding box center [206, 162] width 74 height 15
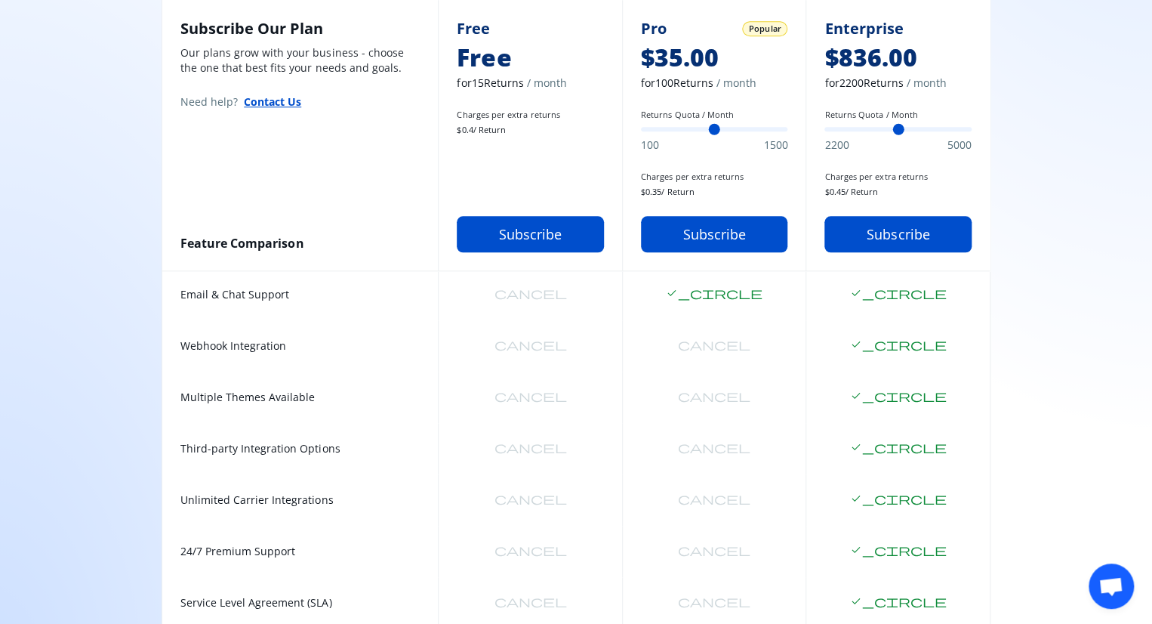
scroll to position [742, 0]
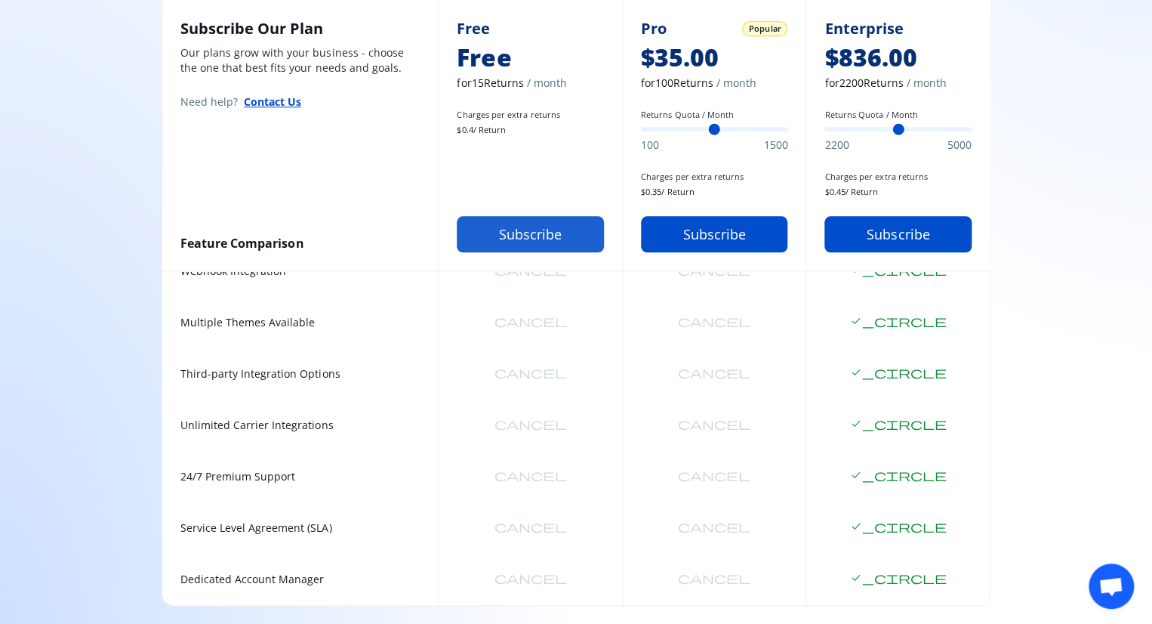
click at [520, 232] on button "Subscribe" at bounding box center [530, 234] width 147 height 36
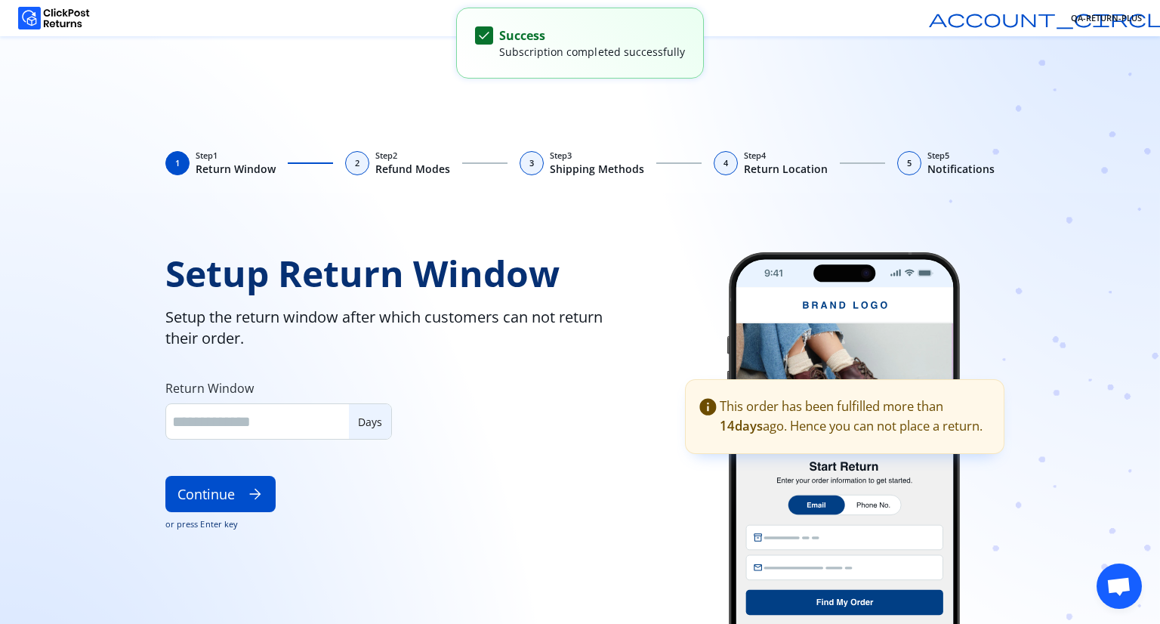
click at [731, 408] on div "This order has been fulfilled more than [DATE]. Hence you can not place a retur…" at bounding box center [852, 416] width 266 height 40
click at [211, 425] on input "**" at bounding box center [257, 421] width 171 height 20
type input "**"
click at [204, 493] on button "Continue arrow_forward" at bounding box center [220, 494] width 110 height 36
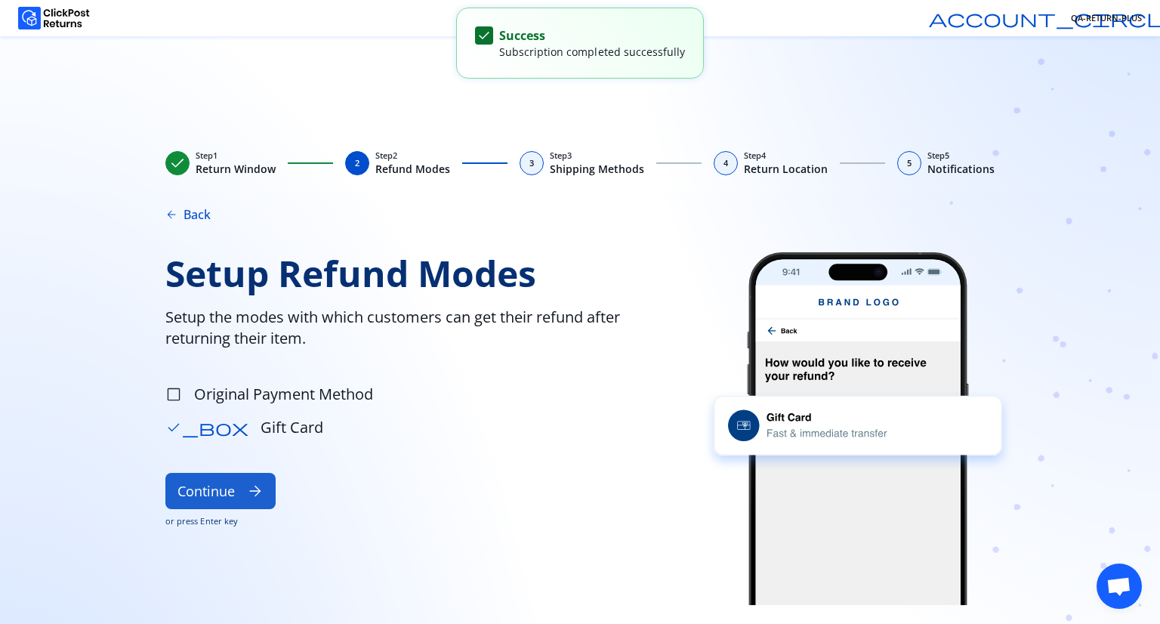
click at [204, 494] on button "Continue arrow_forward" at bounding box center [220, 491] width 110 height 36
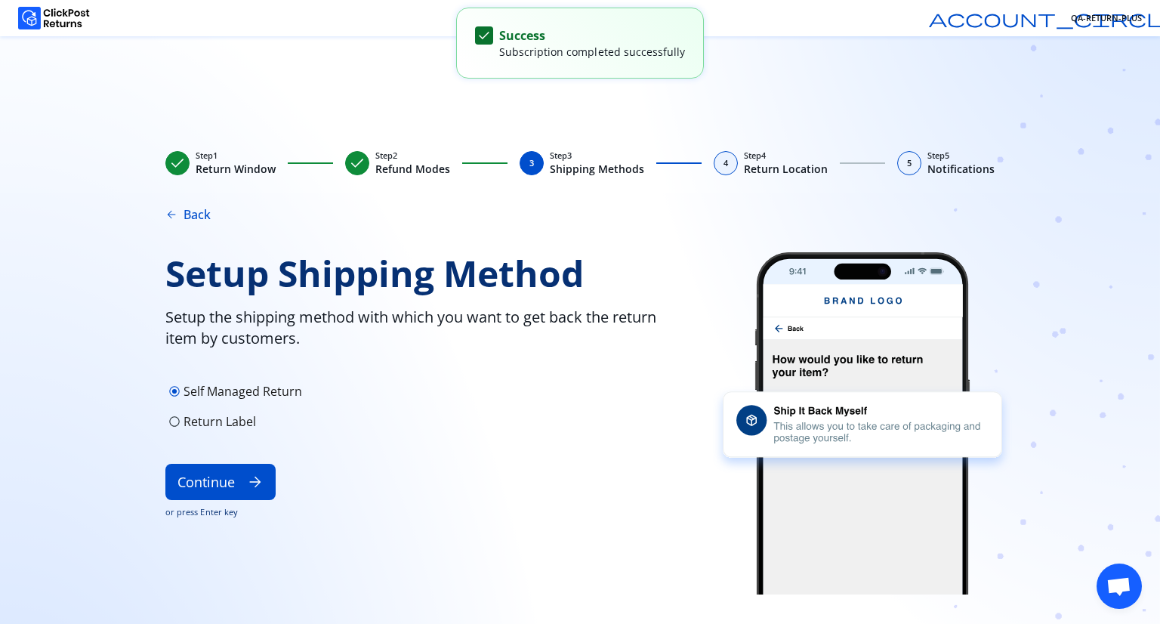
click at [204, 494] on button "Continue arrow_forward" at bounding box center [220, 482] width 110 height 36
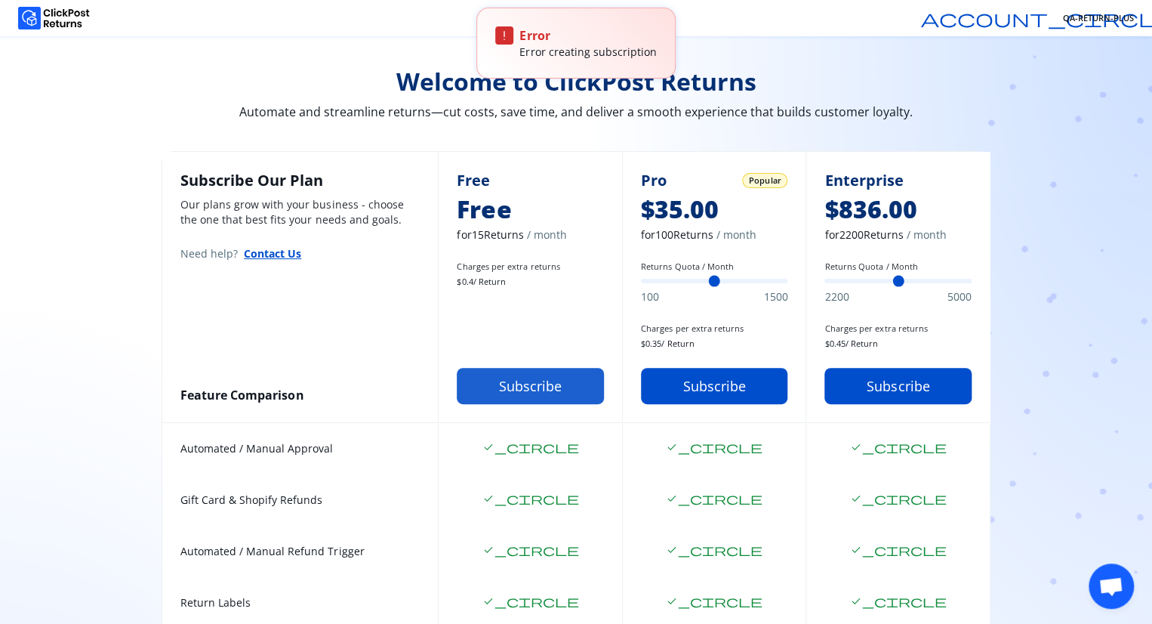
click at [526, 380] on button "Subscribe" at bounding box center [530, 386] width 147 height 36
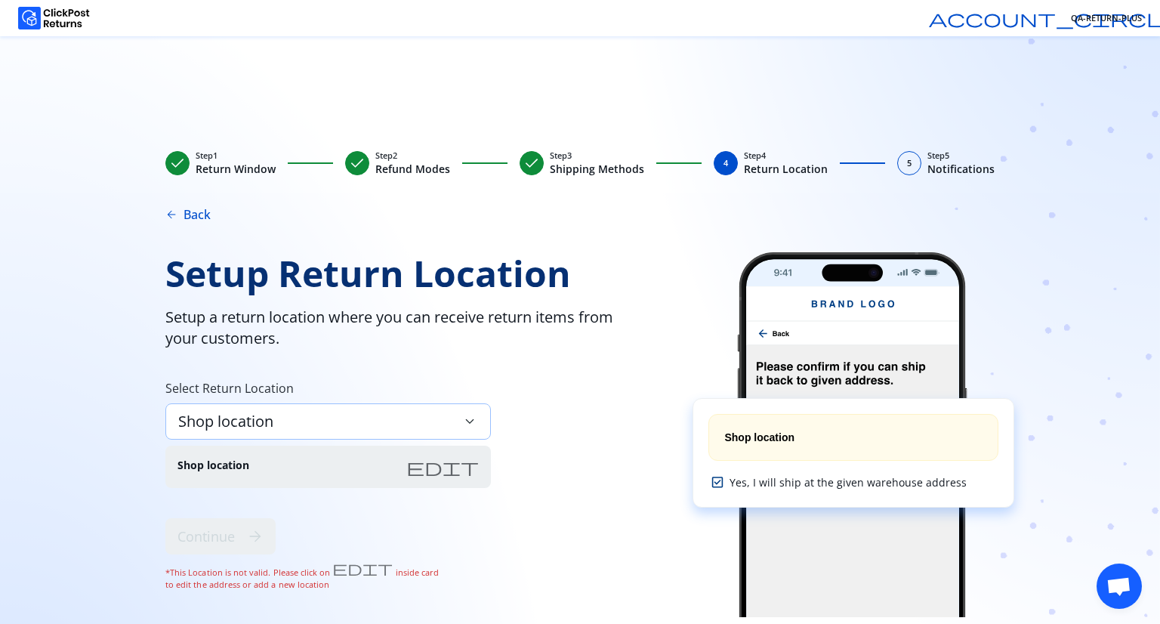
click at [448, 427] on div "Shop location keyboard_arrow_down" at bounding box center [327, 421] width 325 height 36
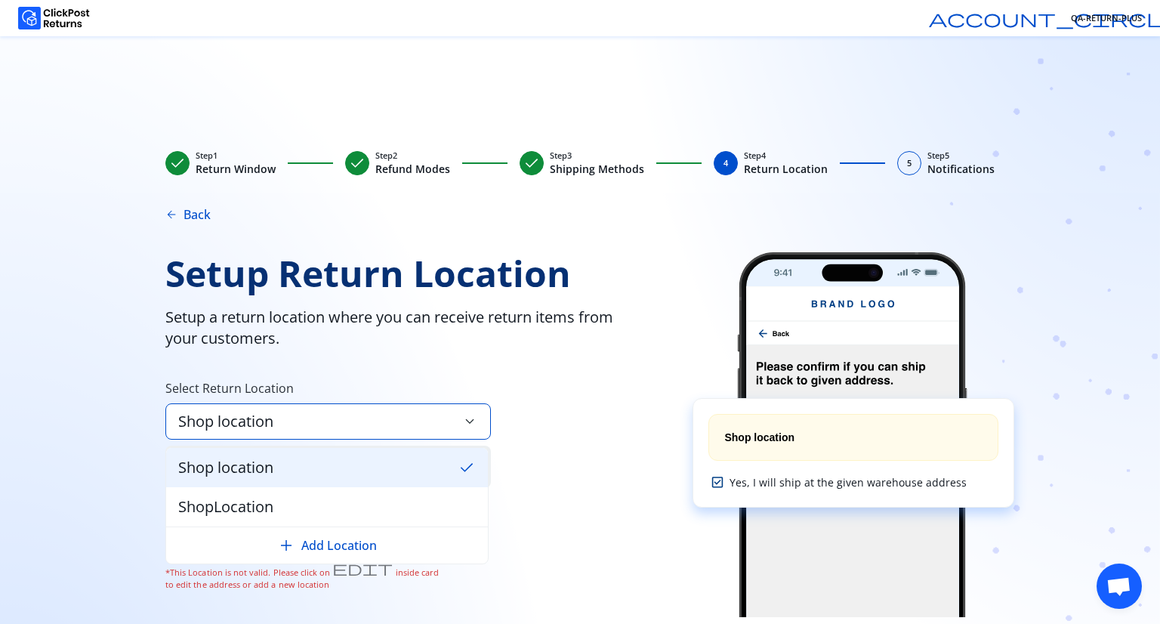
click at [307, 464] on div "Shop location check" at bounding box center [327, 467] width 322 height 39
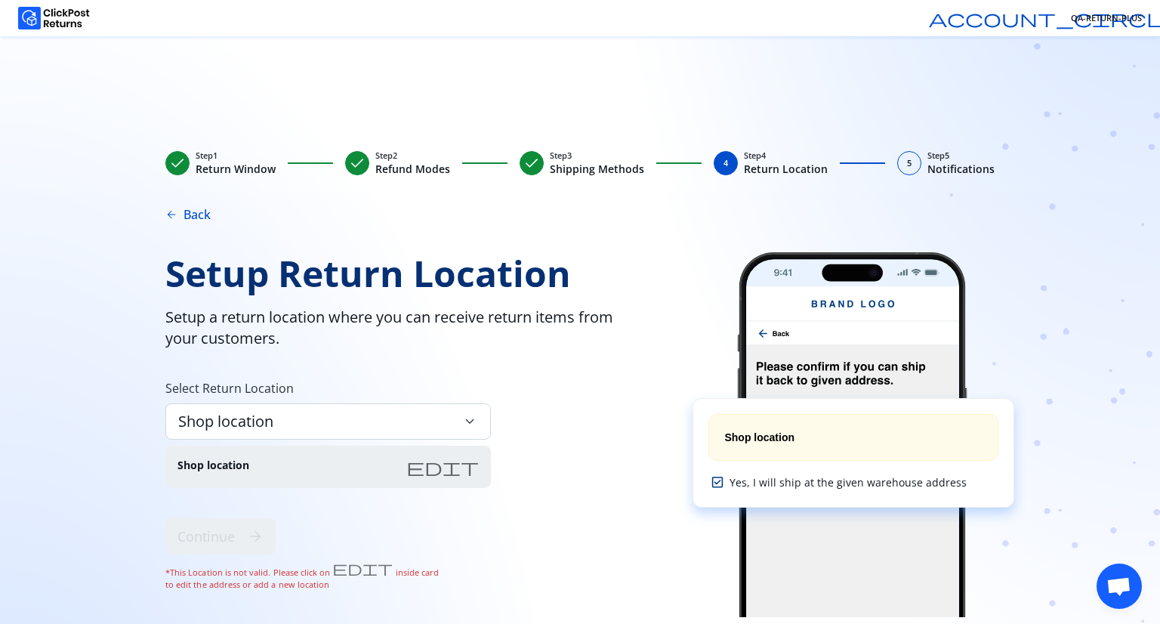
click at [423, 471] on div "Shop location edit" at bounding box center [327, 466] width 325 height 42
click at [465, 465] on span "edit" at bounding box center [442, 466] width 72 height 18
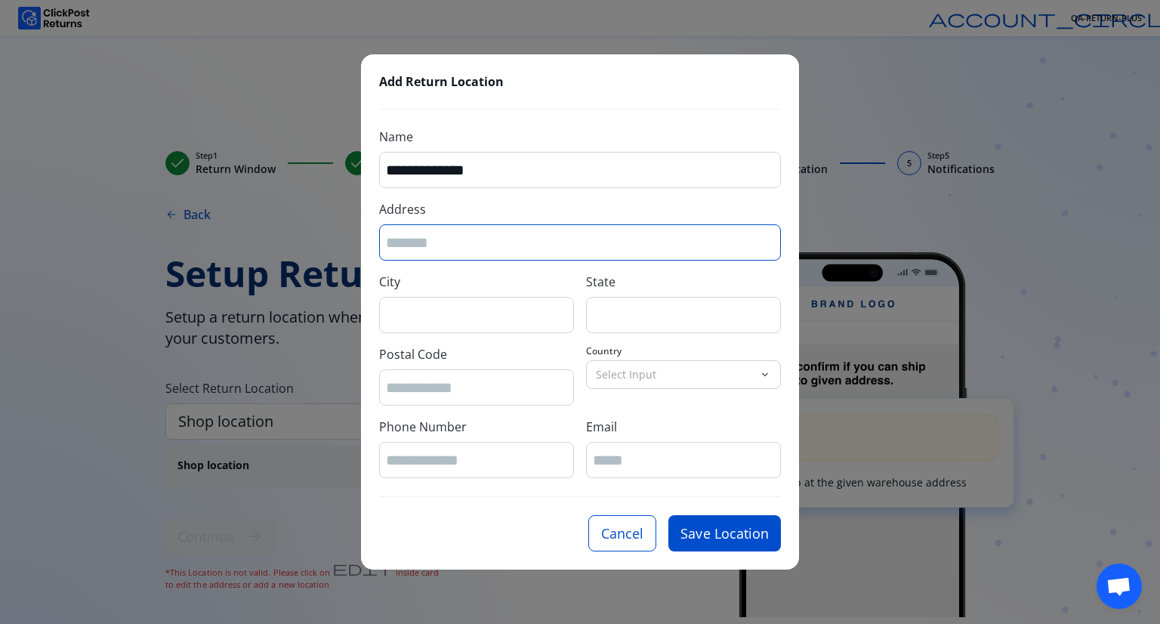
click at [435, 233] on input "Address" at bounding box center [580, 243] width 388 height 20
click at [399, 246] on input "Address" at bounding box center [580, 243] width 388 height 20
paste input "**********"
type input "**********"
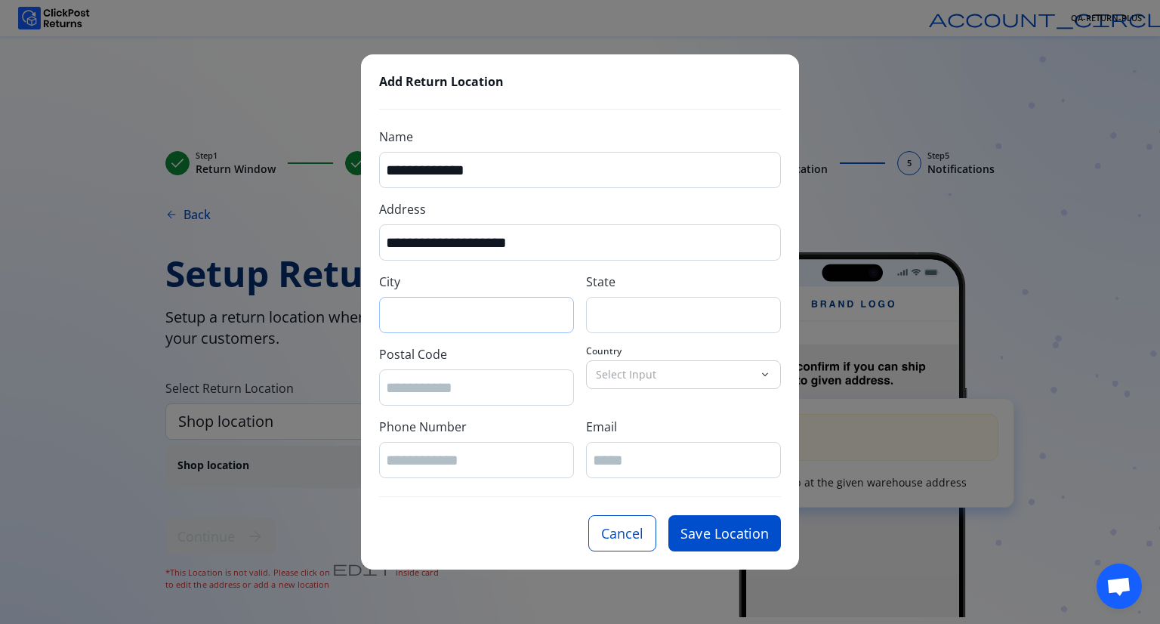
click at [451, 328] on div at bounding box center [476, 315] width 195 height 36
click at [451, 320] on input "City" at bounding box center [476, 315] width 181 height 20
paste input "**********"
type input "**********"
click at [640, 316] on input "State" at bounding box center [683, 315] width 181 height 20
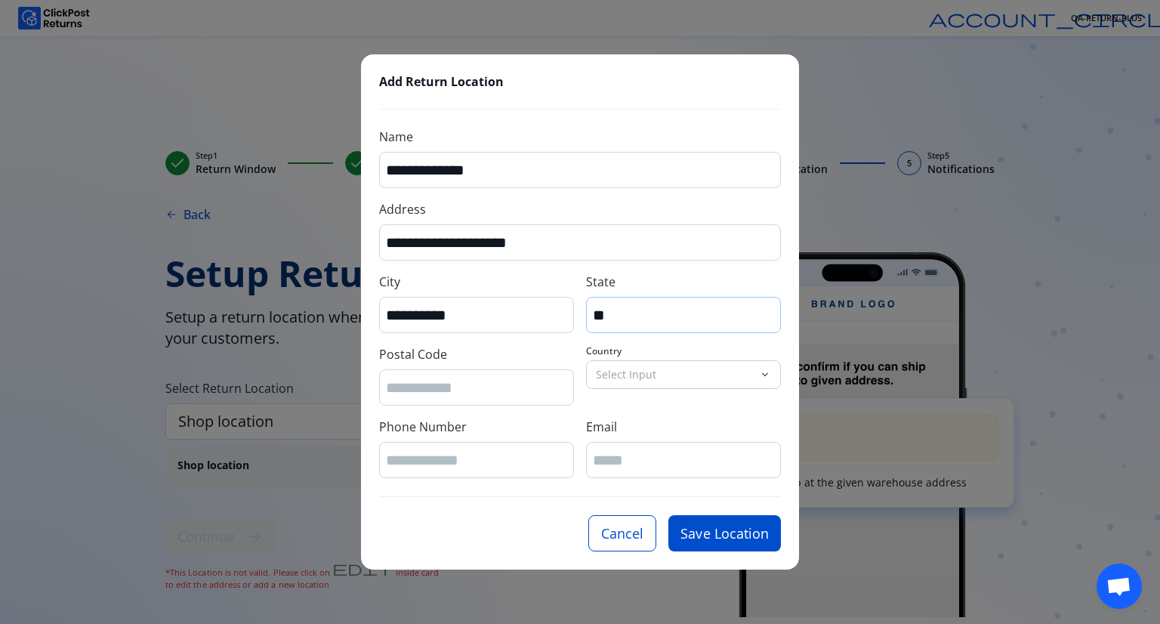
click at [638, 327] on div "**" at bounding box center [683, 315] width 195 height 36
click at [628, 303] on div "**" at bounding box center [683, 315] width 195 height 36
click at [618, 313] on input "**" at bounding box center [683, 315] width 181 height 20
type input "*"
type input "*****"
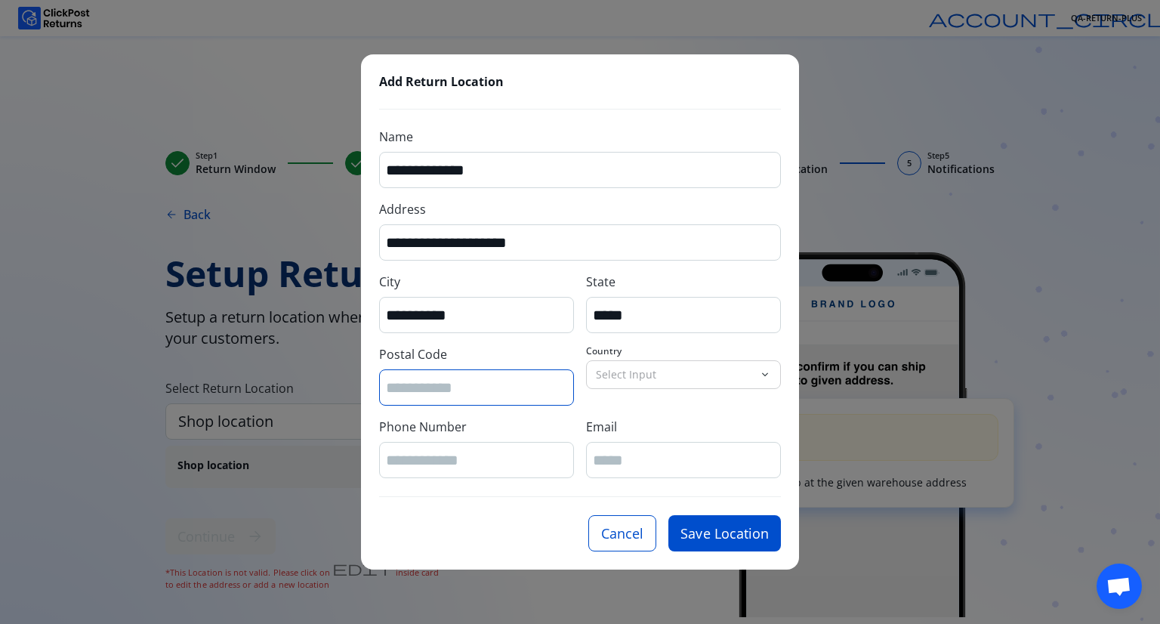
click at [419, 390] on input "Postal Code" at bounding box center [476, 387] width 181 height 20
paste input "*****"
type input "*****"
click at [625, 374] on p "Select Input" at bounding box center [674, 374] width 157 height 15
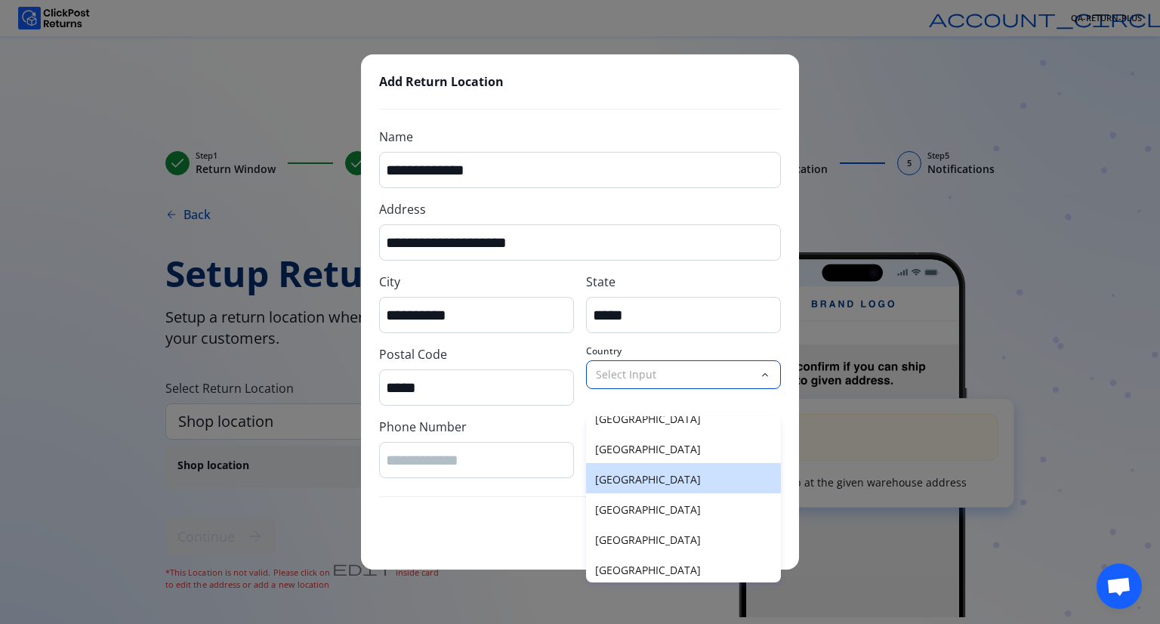
scroll to position [14, 0]
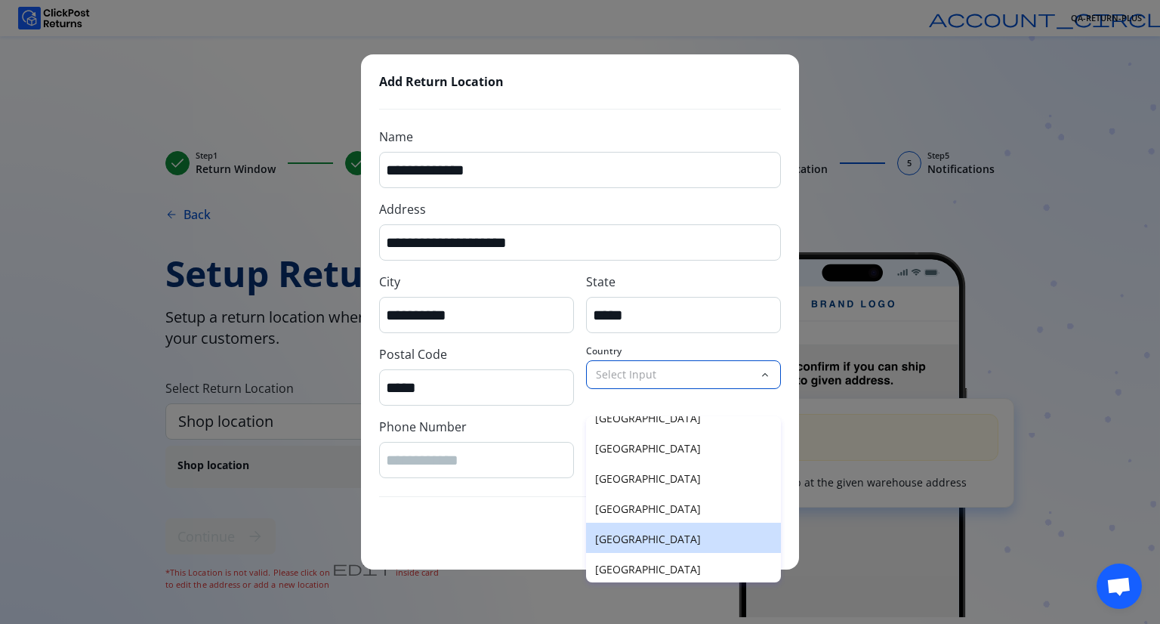
click at [658, 541] on p "United States of America" at bounding box center [683, 538] width 177 height 15
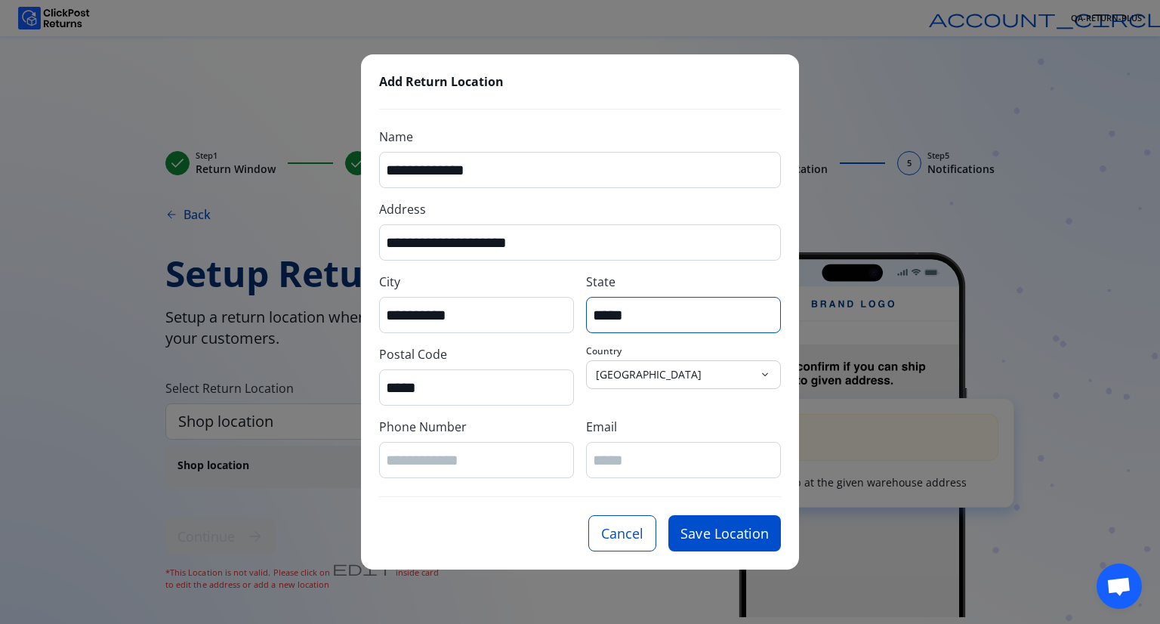
click at [682, 315] on input "*****" at bounding box center [683, 315] width 181 height 20
click at [447, 455] on input "Phone Number" at bounding box center [476, 460] width 181 height 20
type input "*********"
click at [595, 460] on input "Email" at bounding box center [683, 460] width 181 height 20
type input "**********"
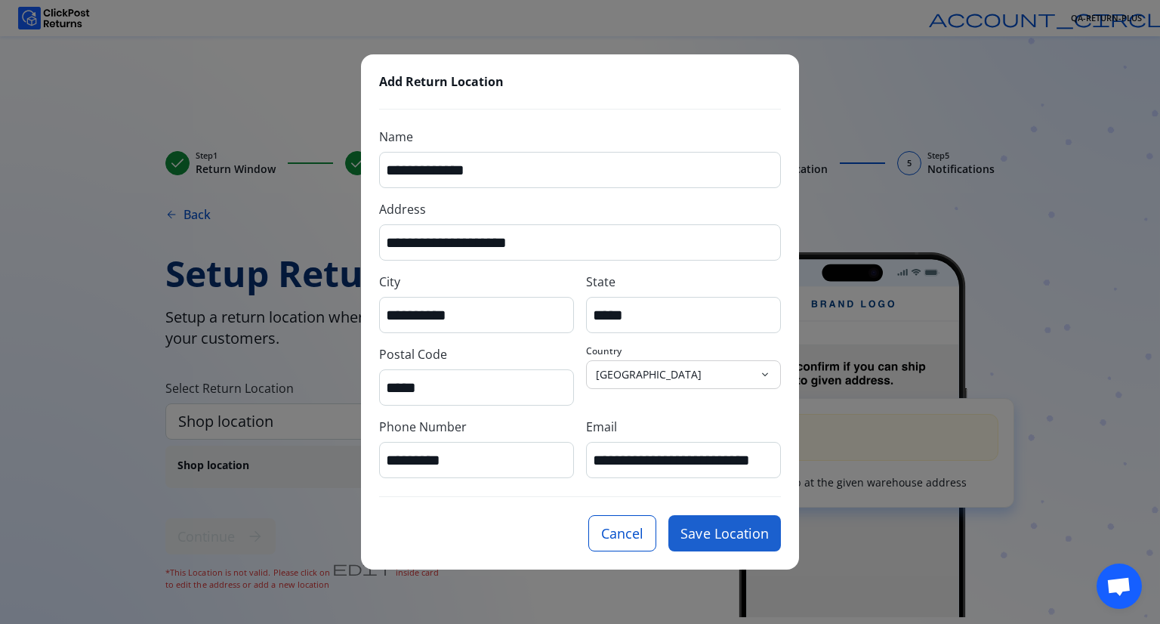
click at [748, 539] on button "Save Location" at bounding box center [724, 533] width 112 height 36
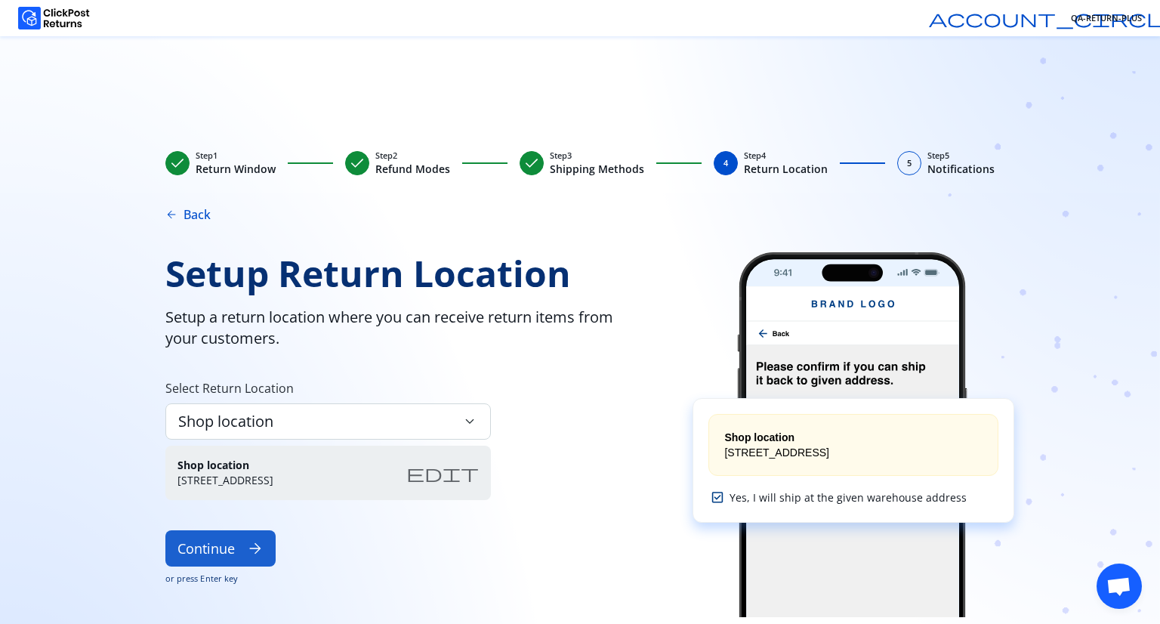
click at [239, 550] on button "Continue arrow_forward" at bounding box center [220, 548] width 110 height 36
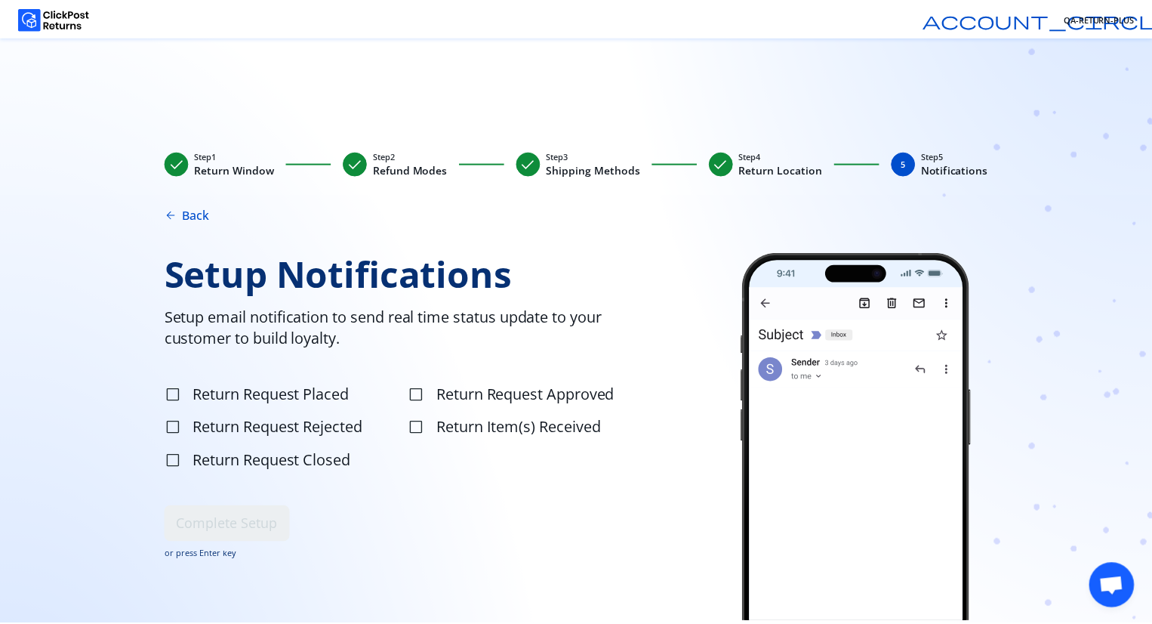
scroll to position [11, 0]
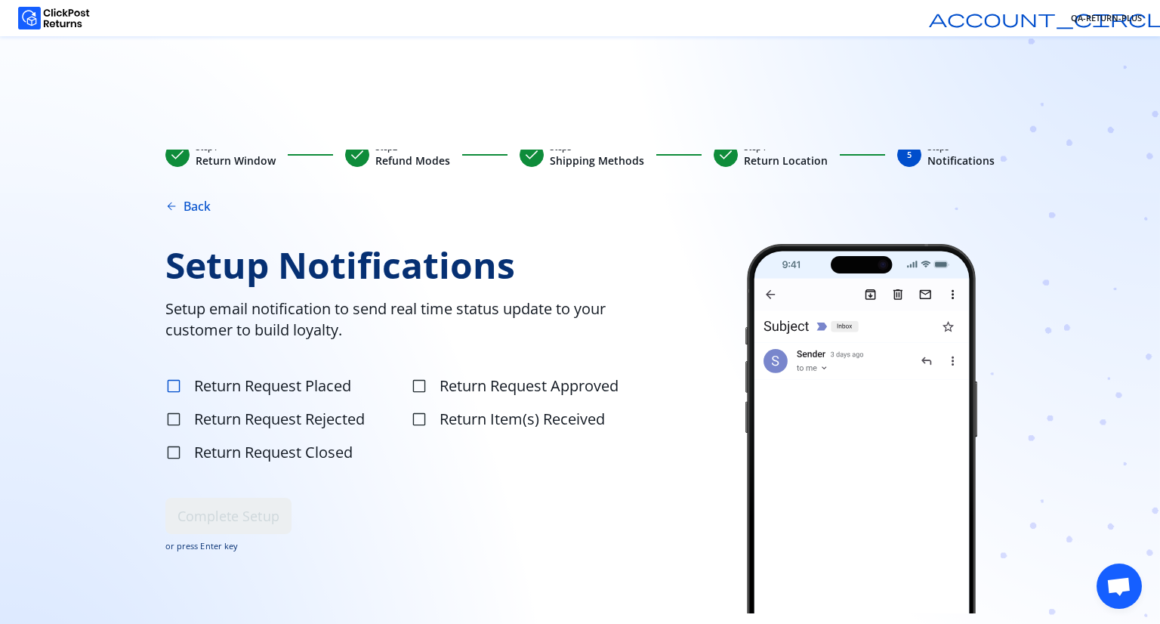
click at [178, 380] on span "check_box_outline_blank" at bounding box center [173, 385] width 17 height 17
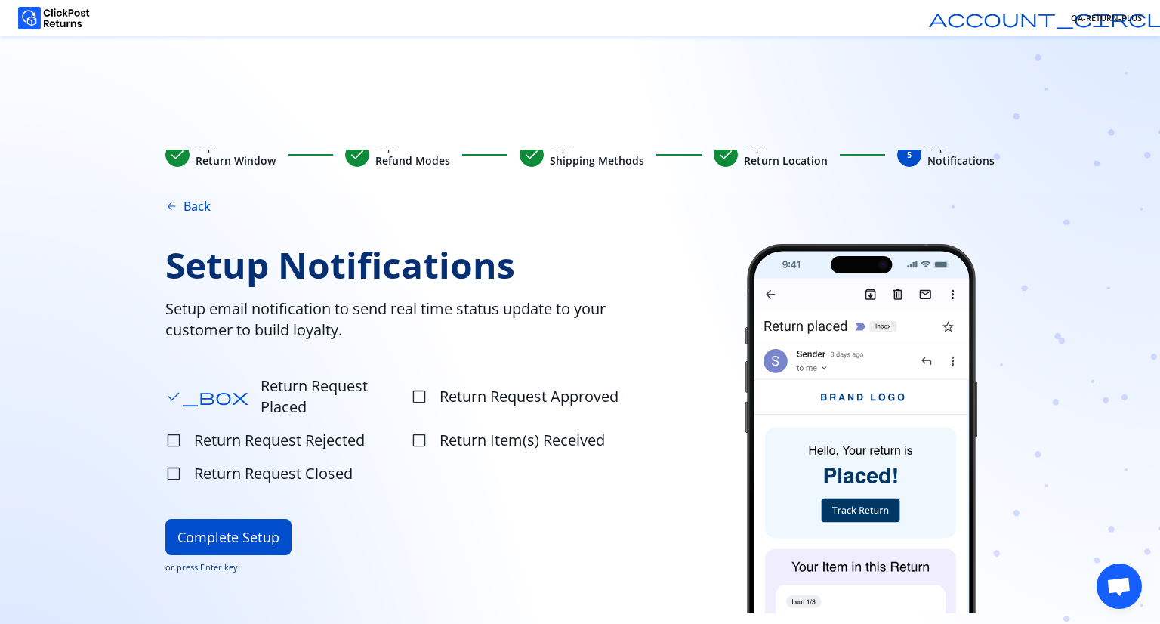
click at [193, 561] on span "or press Enter key" at bounding box center [418, 567] width 506 height 12
click at [420, 388] on span "check_box_outline_blank" at bounding box center [419, 396] width 17 height 17
click at [186, 425] on label "check_box_outline_blank Return Request Rejected" at bounding box center [286, 440] width 242 height 30
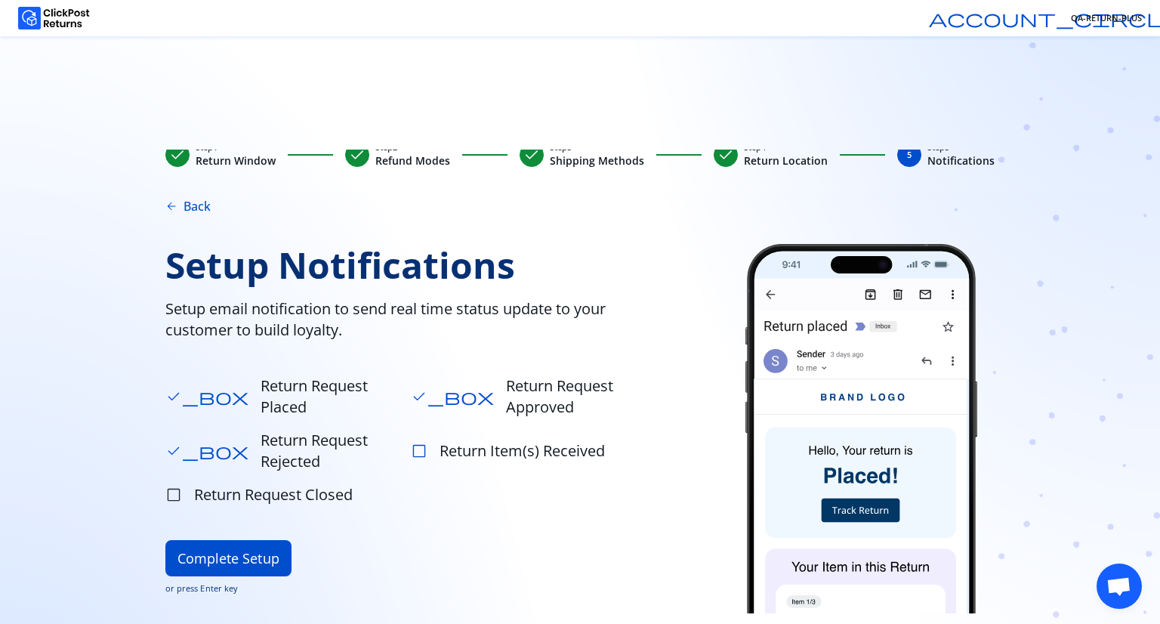
click at [418, 442] on span "check_box_outline_blank" at bounding box center [419, 450] width 17 height 17
click at [301, 484] on span "Return Request Closed" at bounding box center [273, 494] width 159 height 21
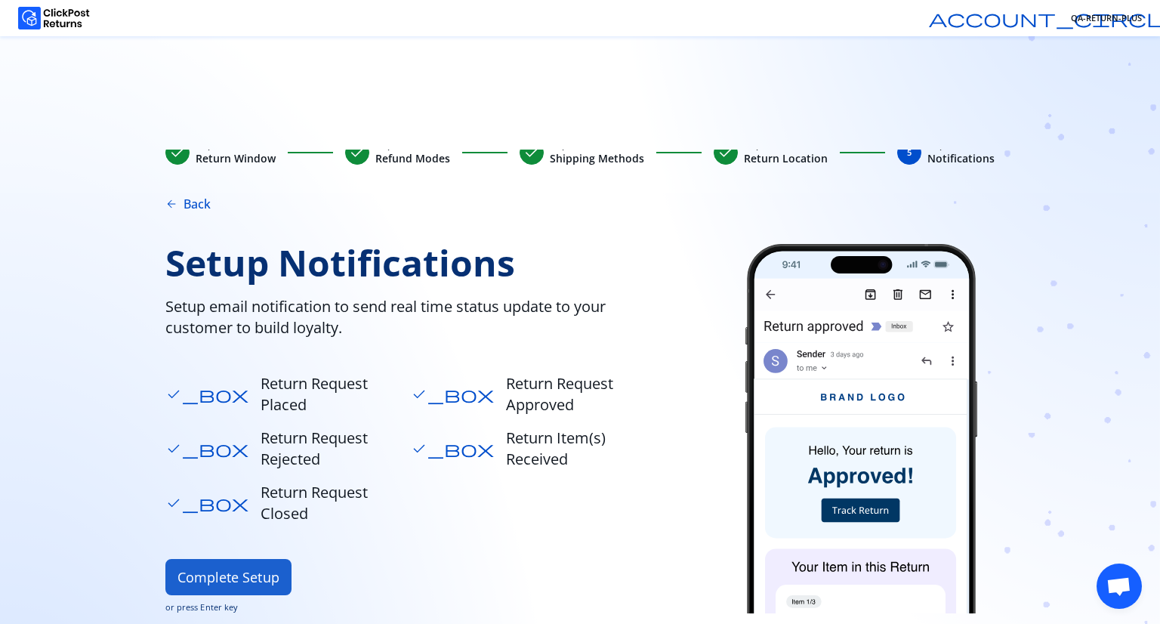
click at [237, 559] on button "Complete Setup" at bounding box center [228, 577] width 126 height 36
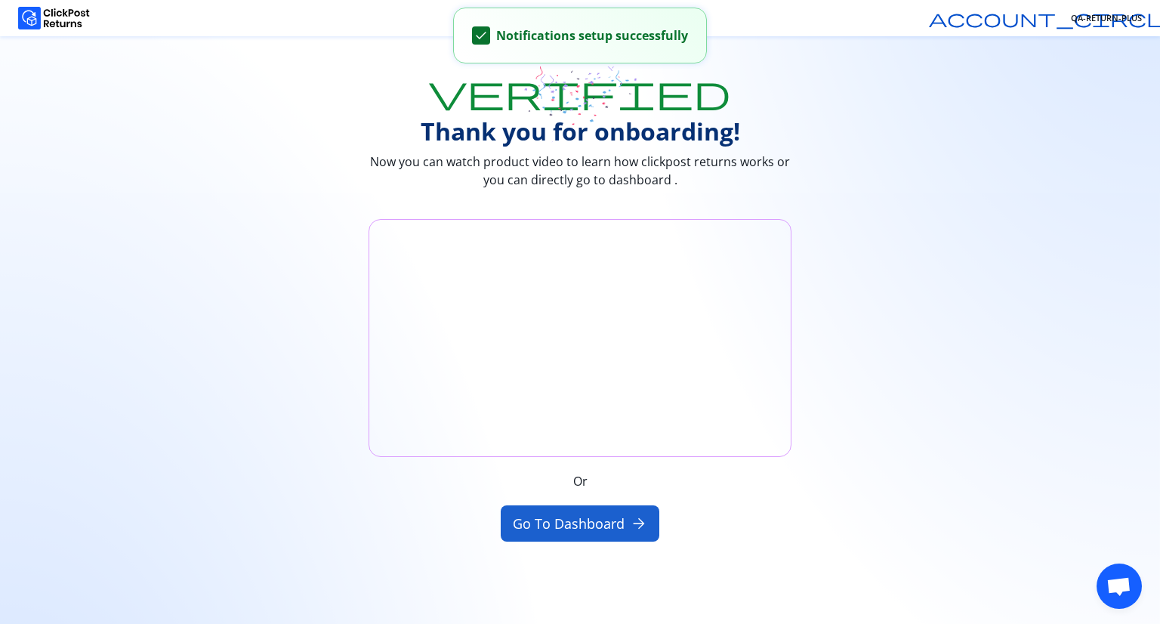
click at [598, 522] on button "Go to Dashboard arrow_forward" at bounding box center [580, 523] width 159 height 36
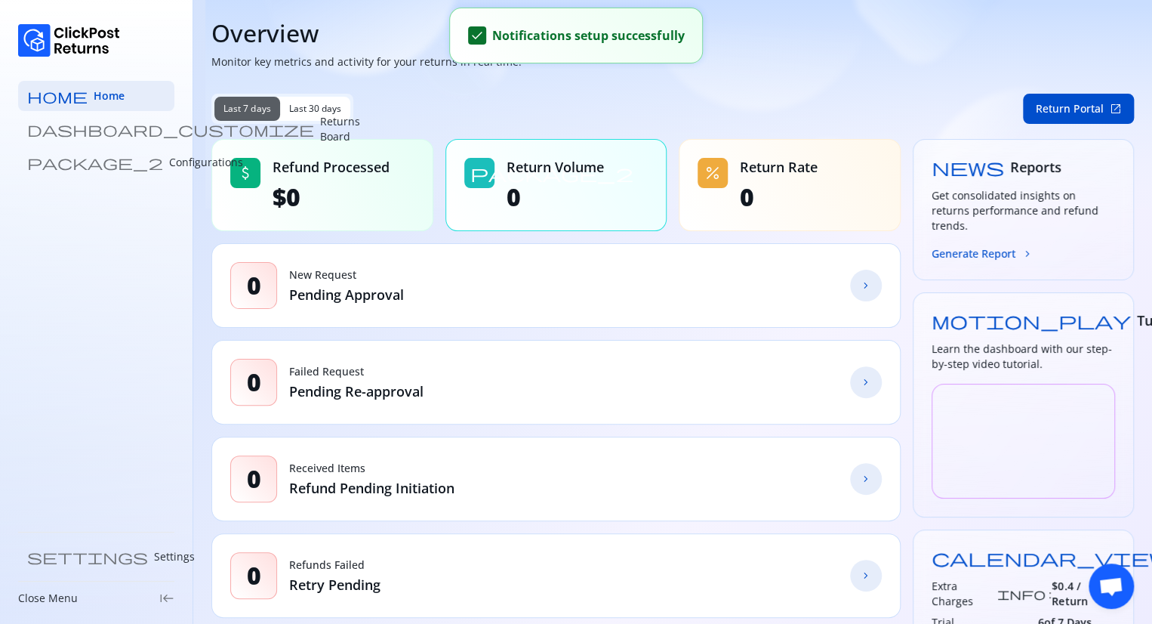
click at [306, 112] on span "Last 30 days" at bounding box center [315, 109] width 53 height 12
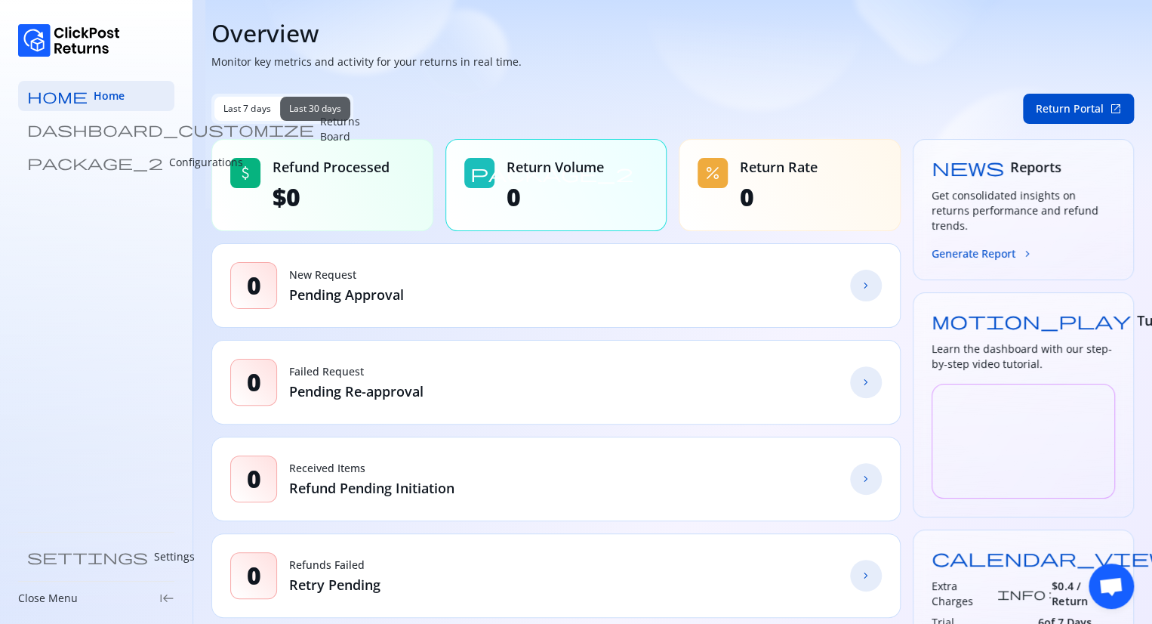
click at [255, 109] on span "Last 7 days" at bounding box center [247, 109] width 48 height 12
click at [132, 131] on link "dashboard_customize Returns Board" at bounding box center [96, 129] width 156 height 30
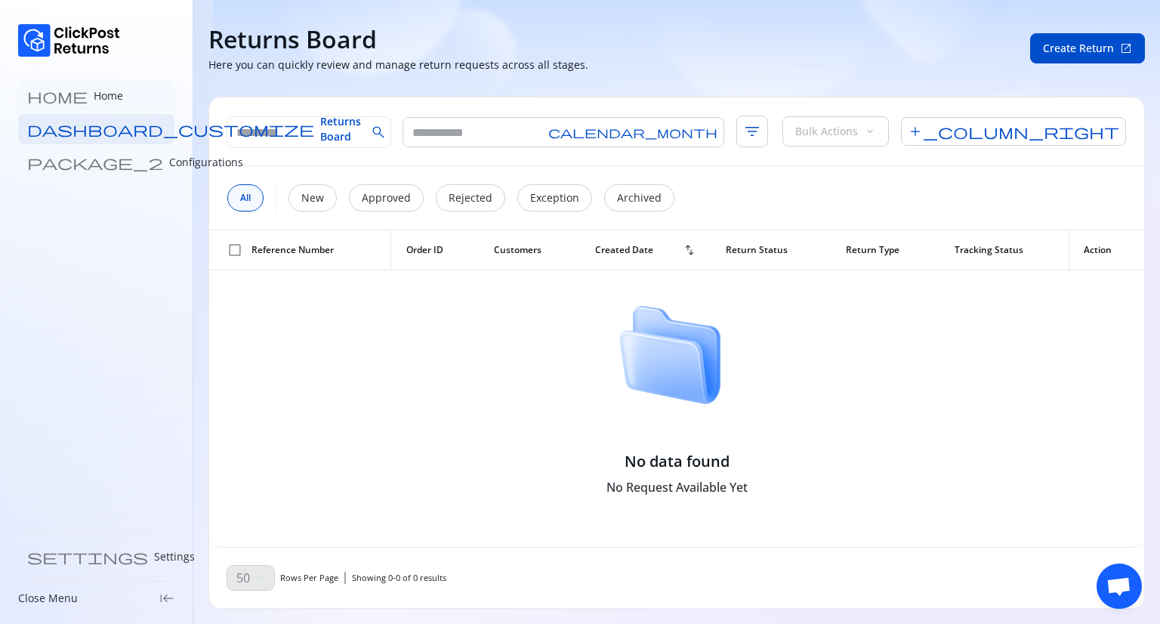
click at [86, 99] on link "home Home" at bounding box center [96, 96] width 156 height 30
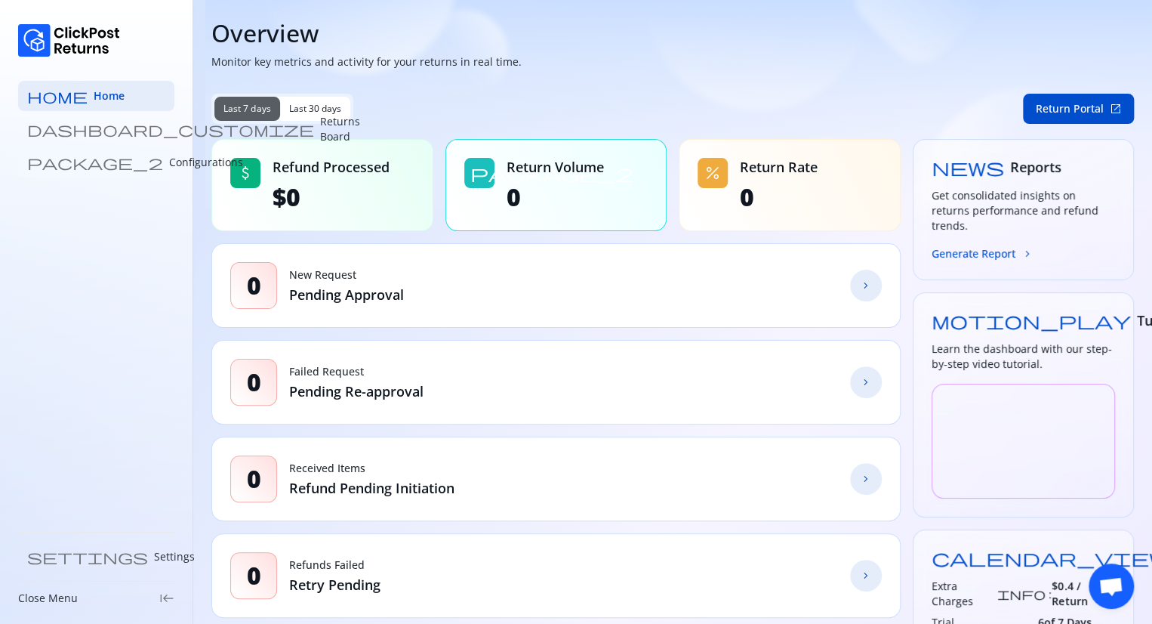
click at [100, 174] on link "package_2 Configurations" at bounding box center [96, 162] width 156 height 30
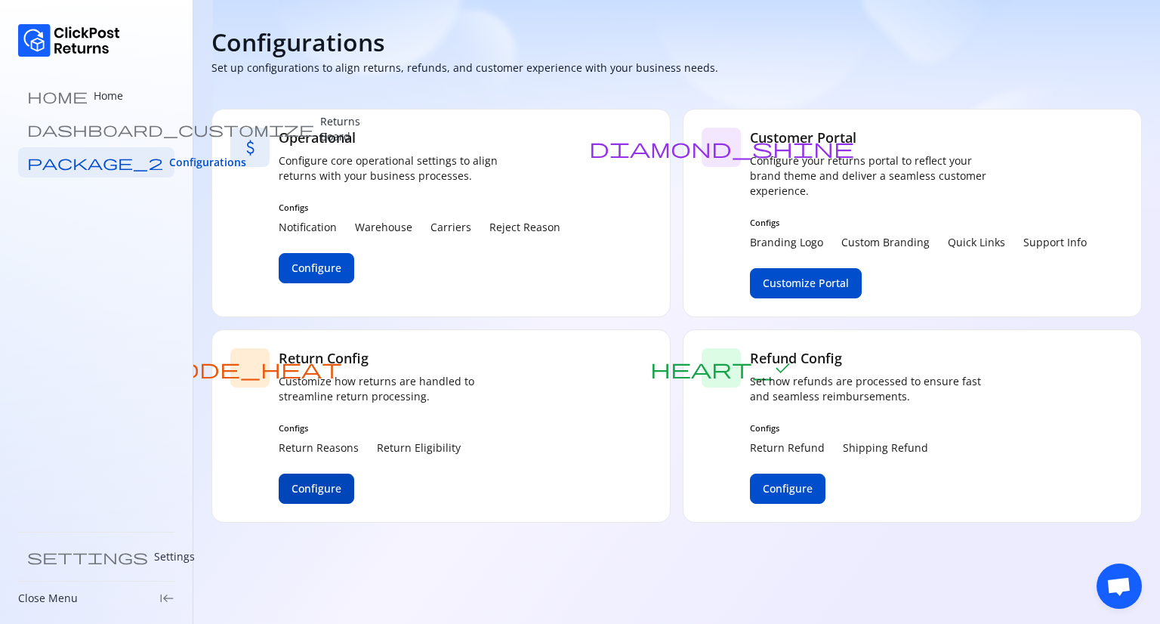
click at [326, 490] on span "Configure" at bounding box center [316, 488] width 50 height 15
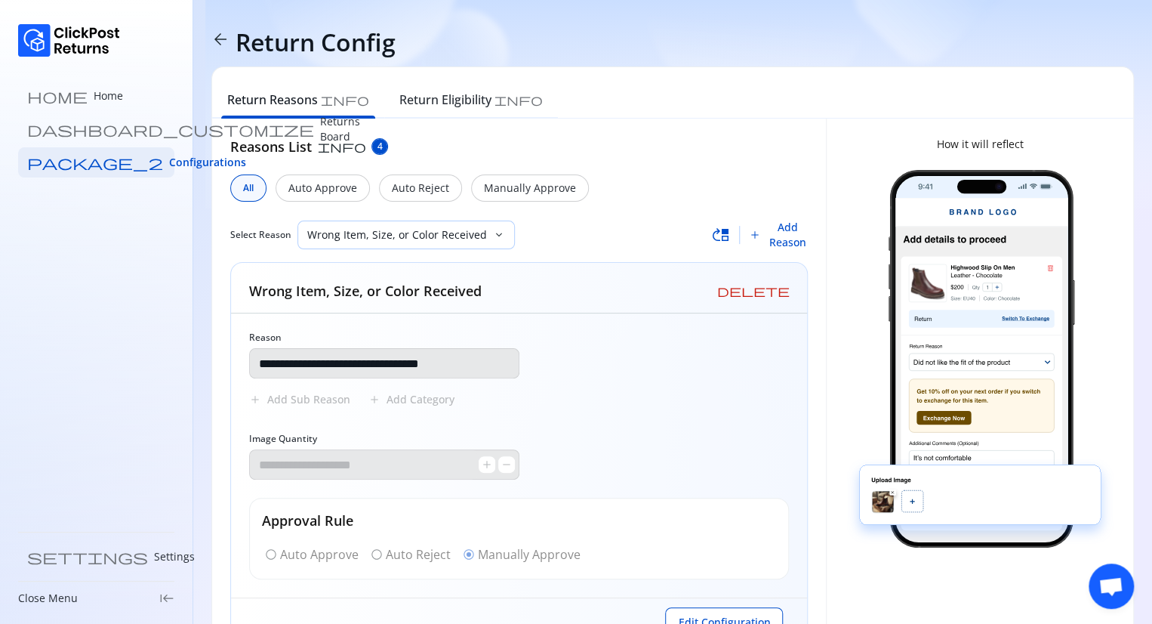
click at [475, 239] on p "Wrong Item, Size, or Color Received" at bounding box center [397, 234] width 180 height 15
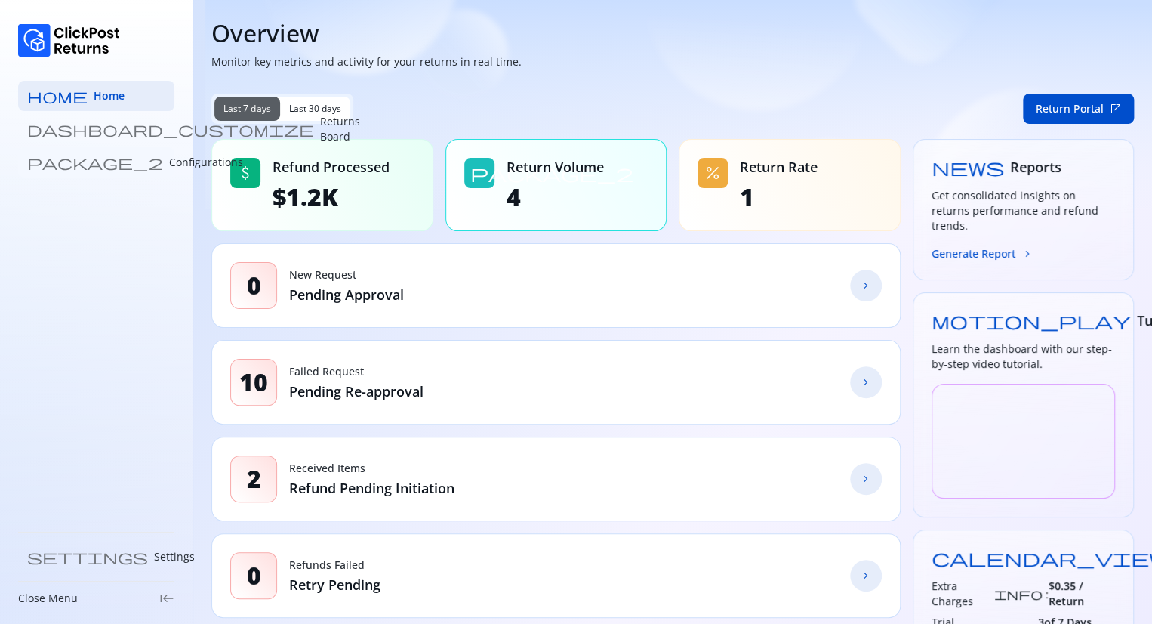
click at [169, 156] on p "Configurations" at bounding box center [206, 162] width 74 height 15
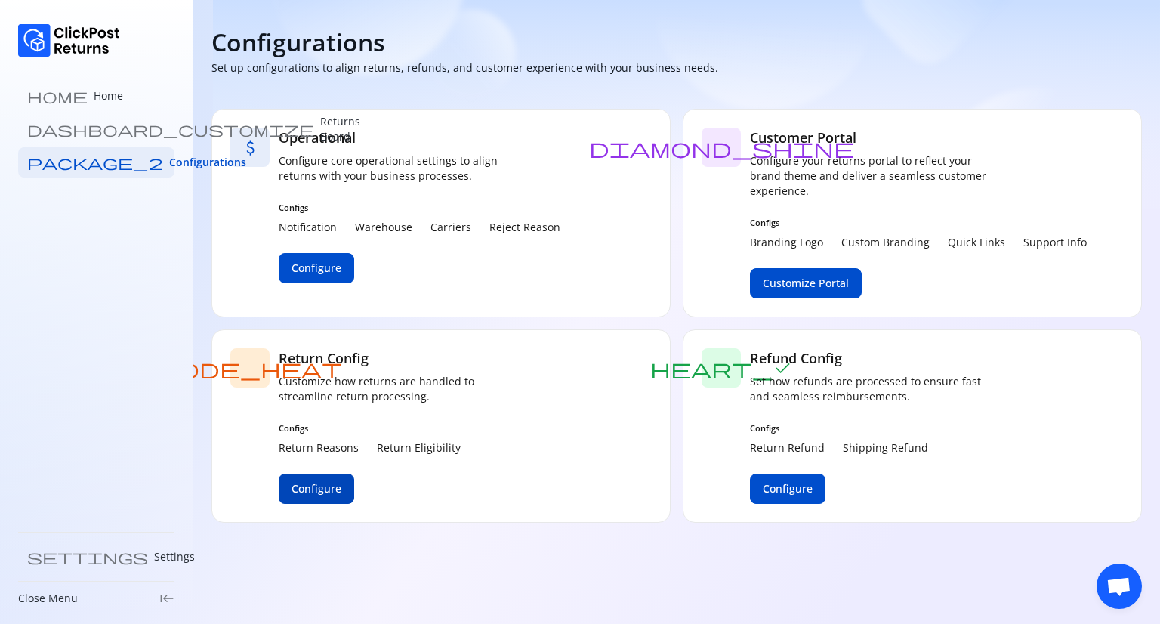
click at [314, 492] on span "Configure" at bounding box center [316, 488] width 50 height 15
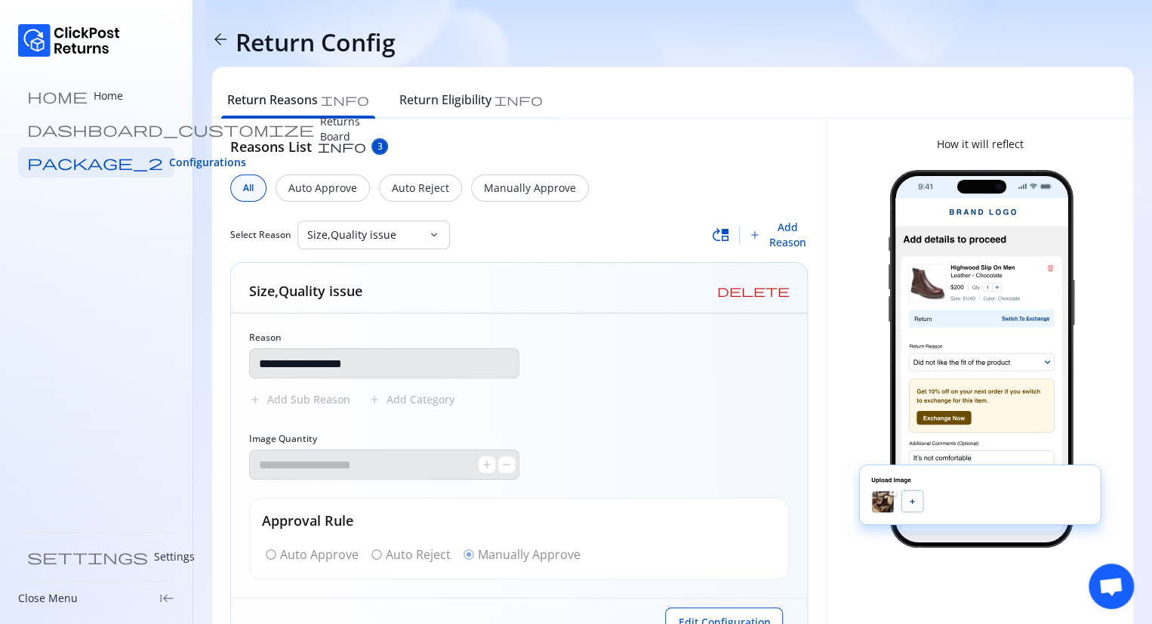
scroll to position [60, 0]
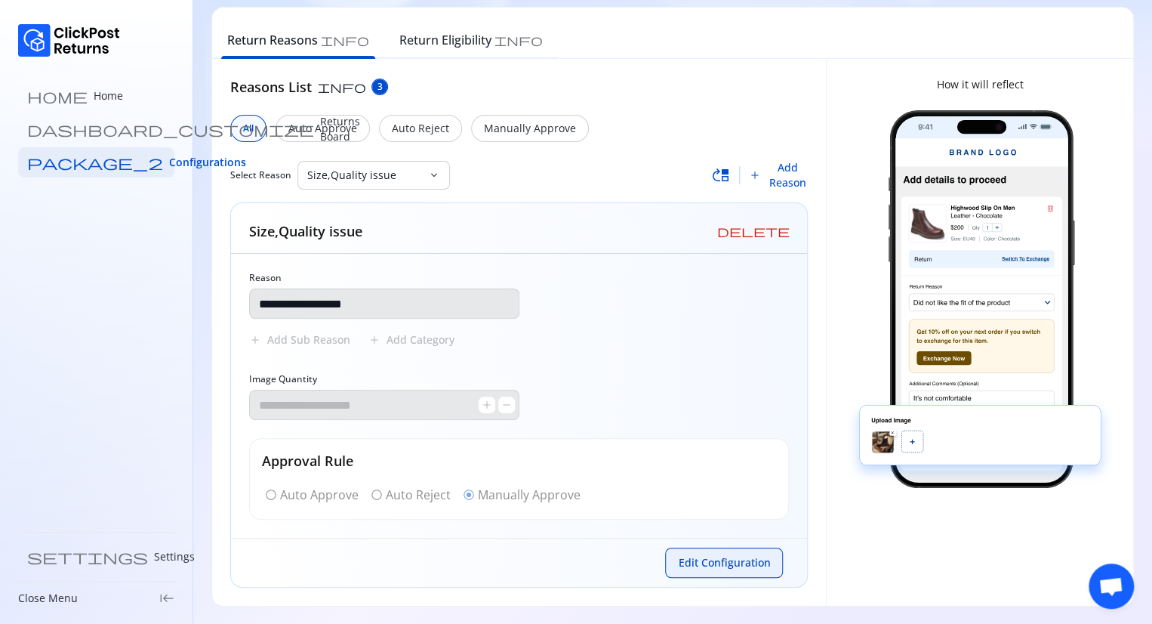
click at [713, 565] on span "Edit Configuration" at bounding box center [724, 562] width 92 height 15
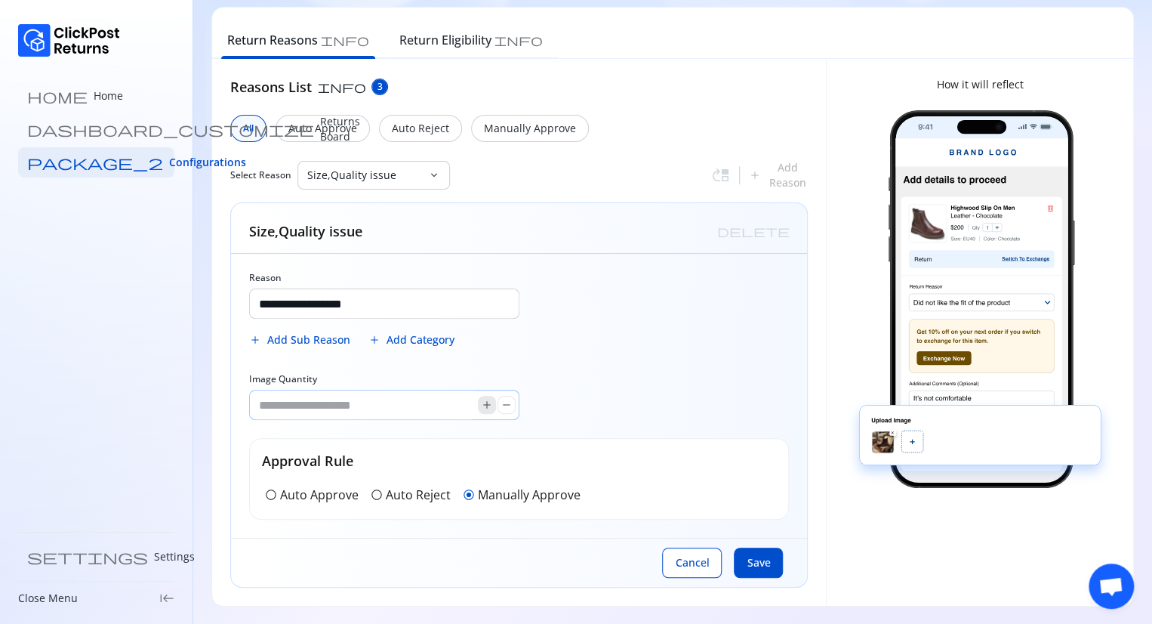
click at [485, 403] on span "add" at bounding box center [487, 405] width 12 height 12
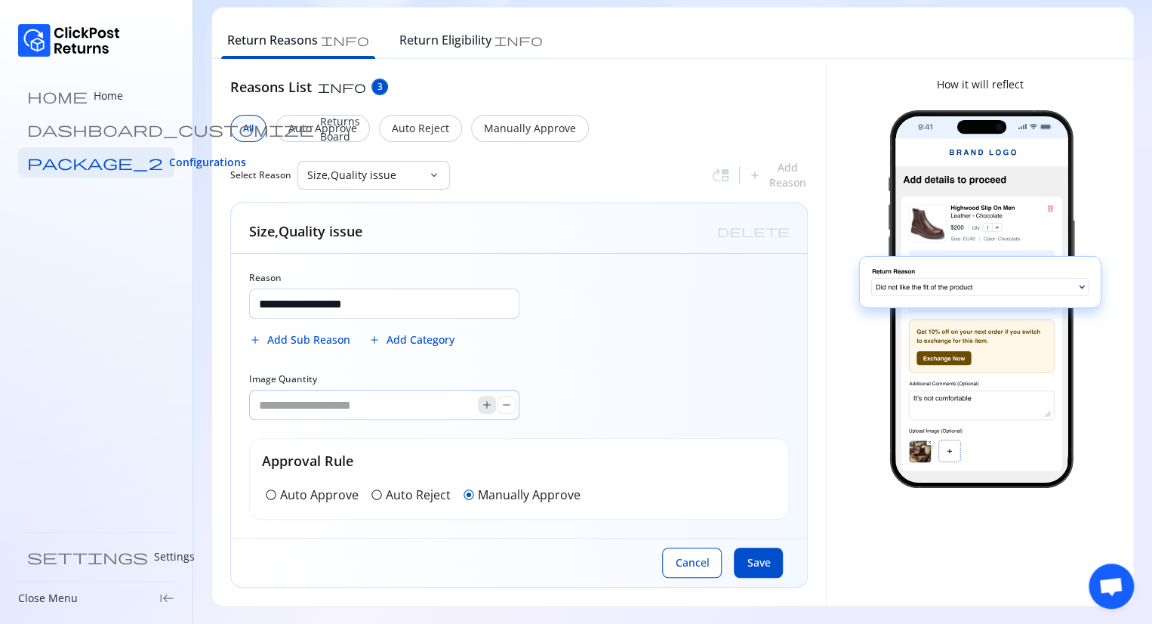
click at [485, 403] on span "add" at bounding box center [487, 405] width 12 height 12
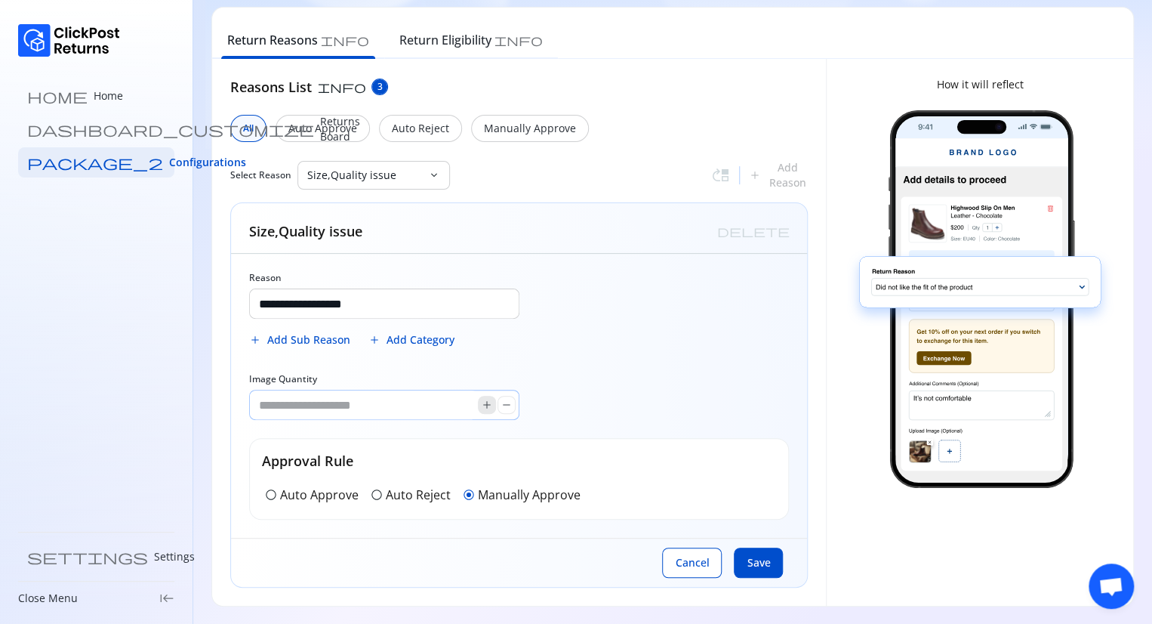
click at [485, 403] on span "add" at bounding box center [487, 405] width 12 height 12
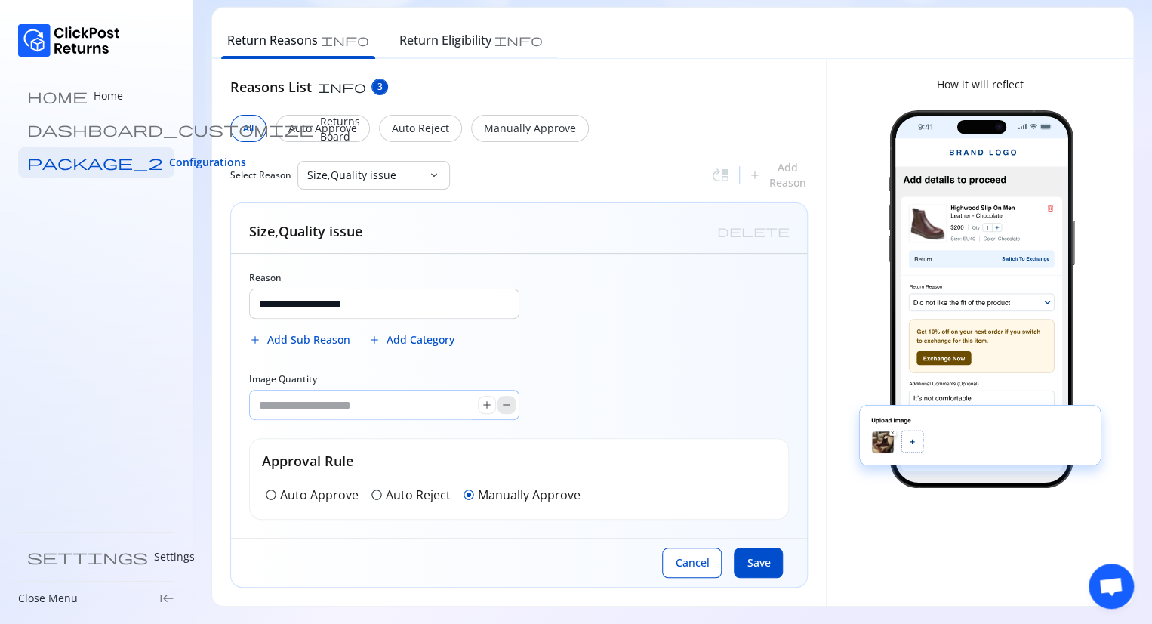
click at [501, 403] on span "remove" at bounding box center [507, 405] width 12 height 12
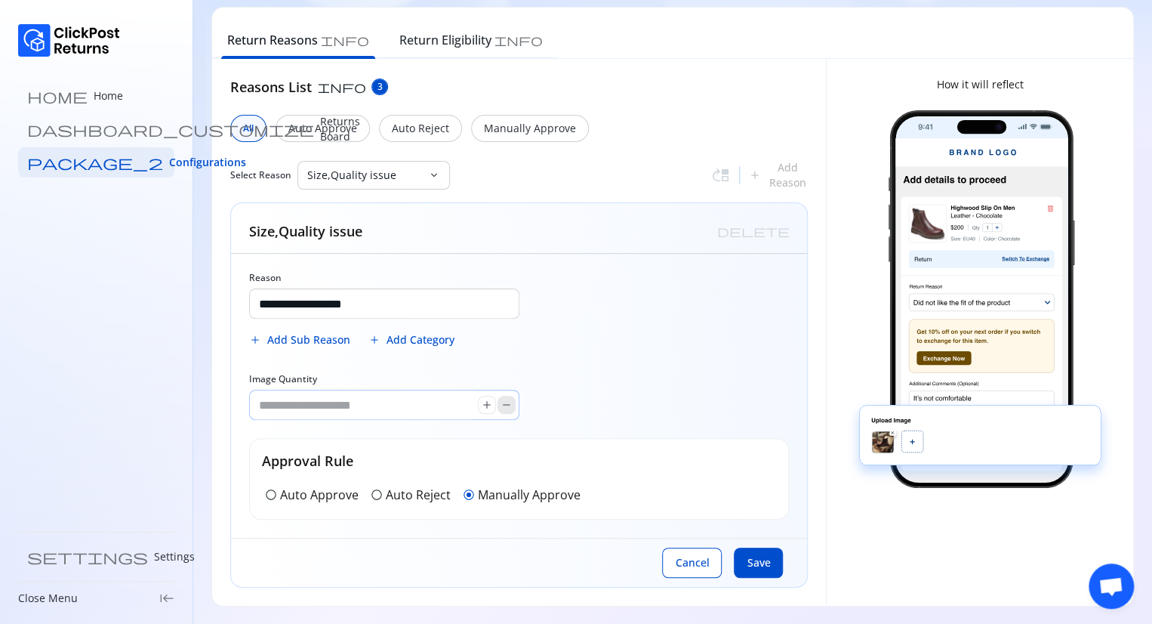
type input "*"
click at [501, 403] on span "remove" at bounding box center [507, 405] width 12 height 12
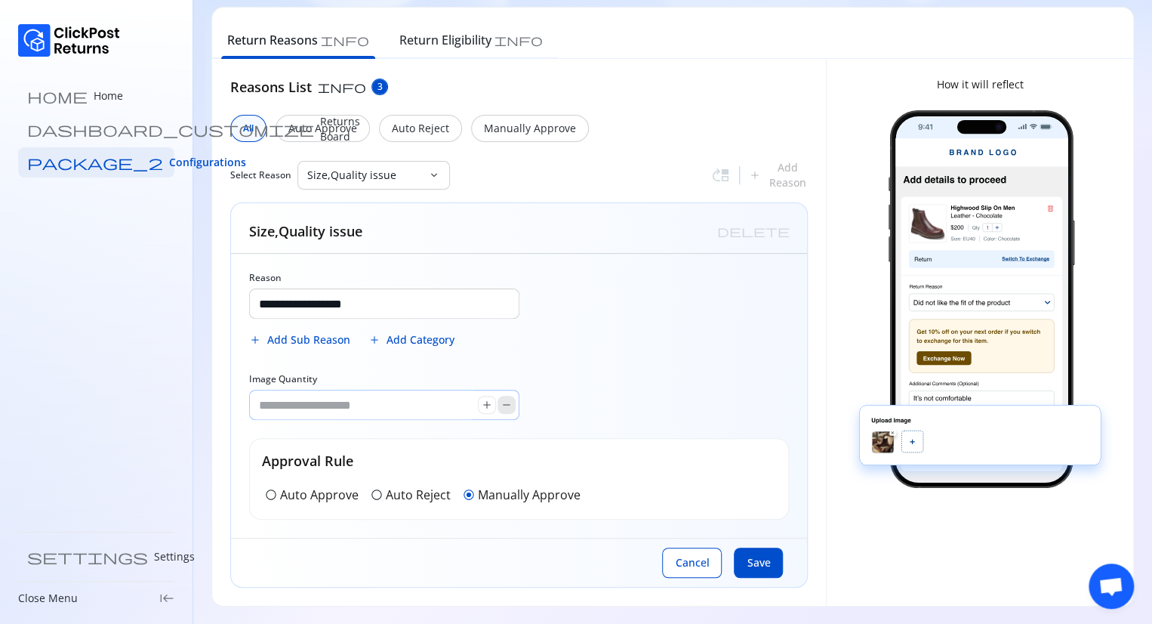
click at [501, 403] on span "remove" at bounding box center [507, 405] width 12 height 12
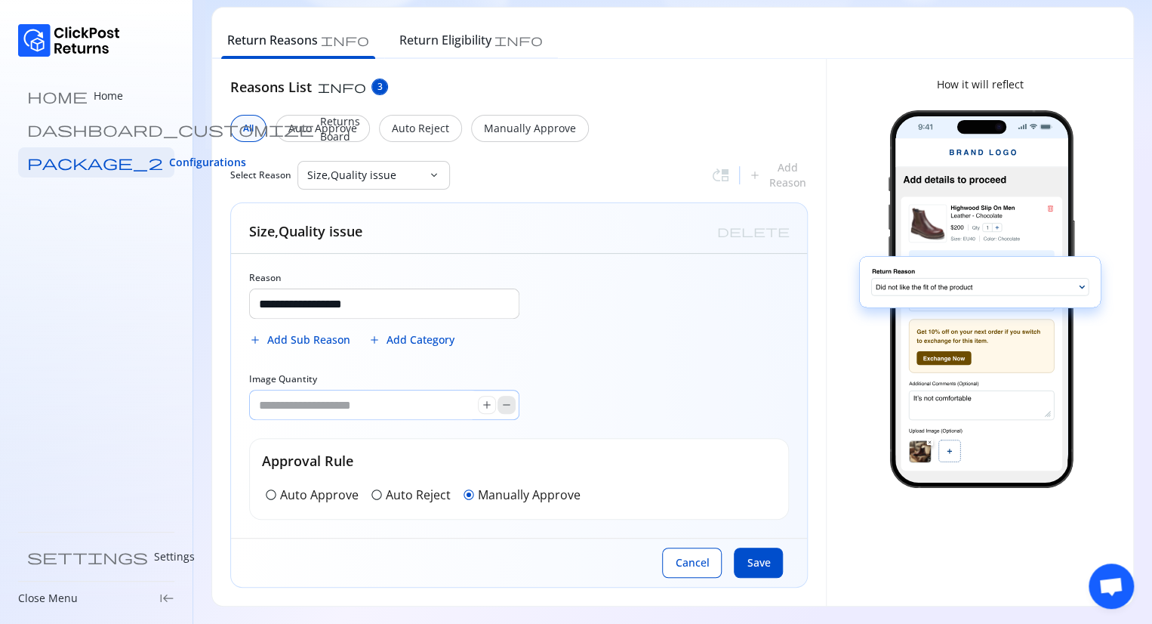
click at [501, 403] on span "remove" at bounding box center [507, 405] width 12 height 12
click at [414, 171] on p "Size,Quality issue" at bounding box center [364, 175] width 115 height 15
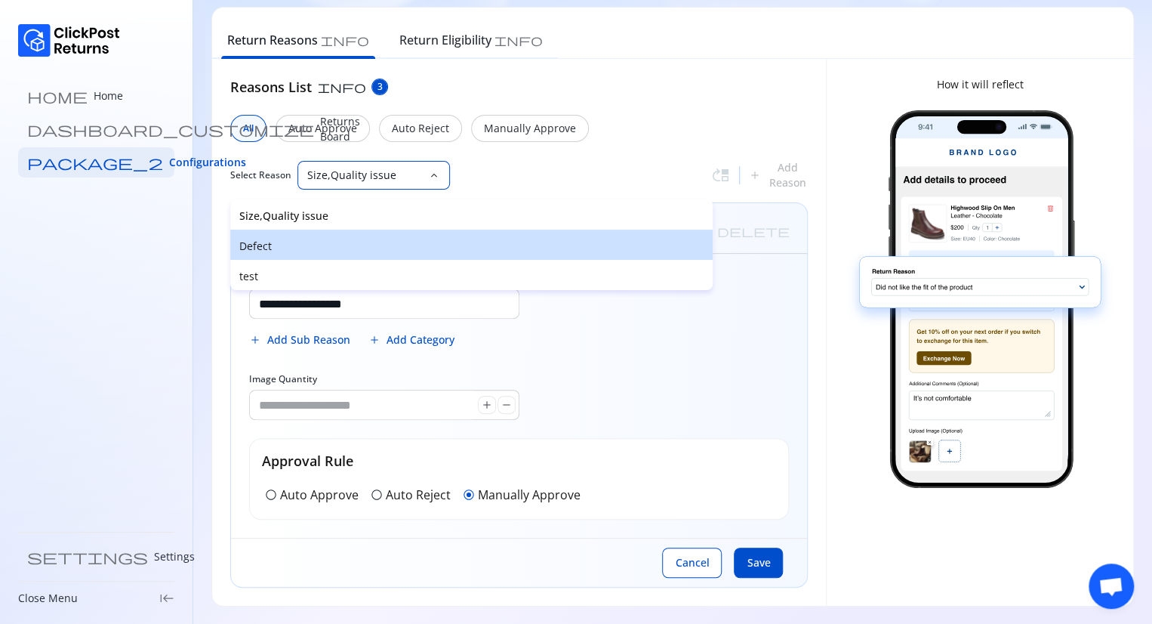
click at [320, 236] on div "Defect" at bounding box center [471, 244] width 482 height 30
type input "******"
type input "*"
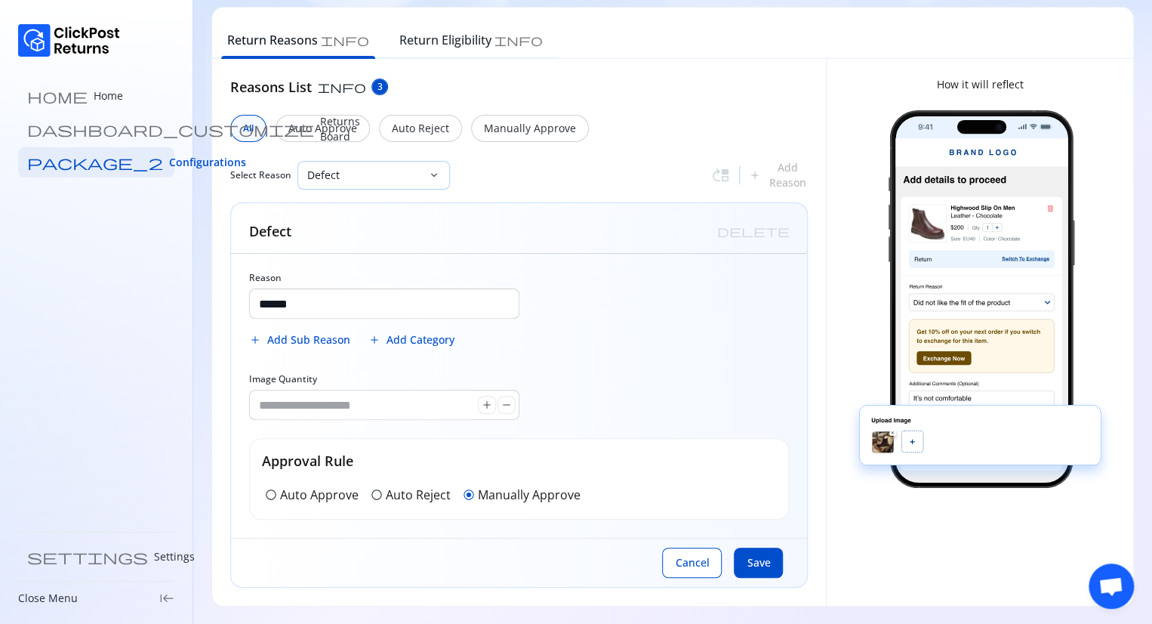
click at [380, 177] on p "Defect" at bounding box center [364, 175] width 115 height 15
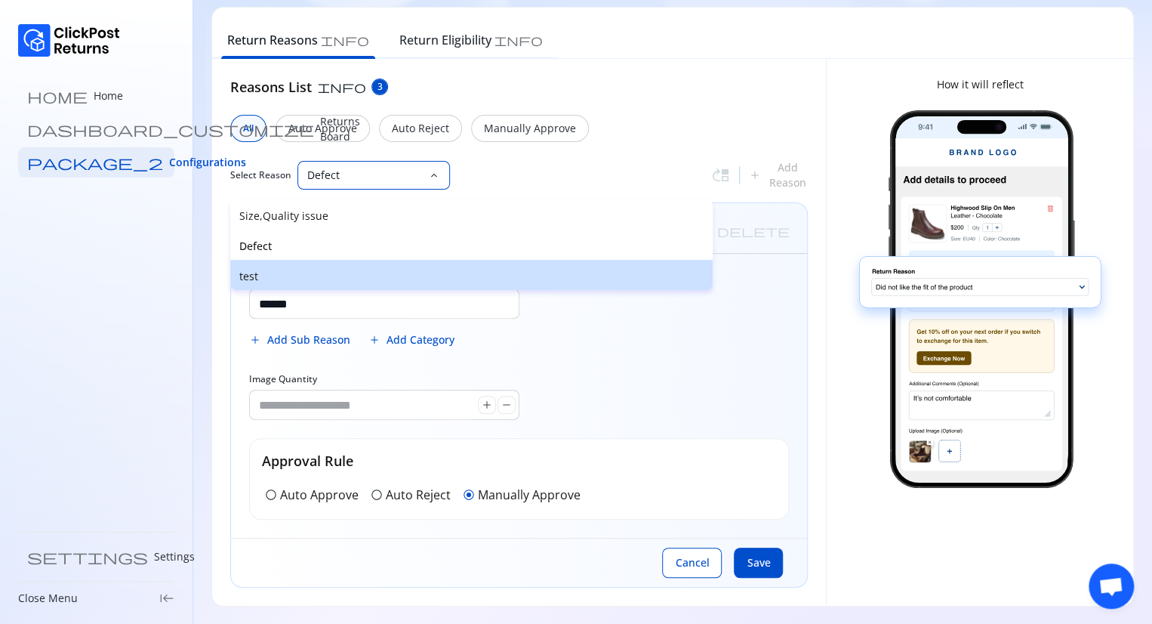
click at [287, 271] on p "test" at bounding box center [471, 276] width 464 height 15
type input "****"
type input "*"
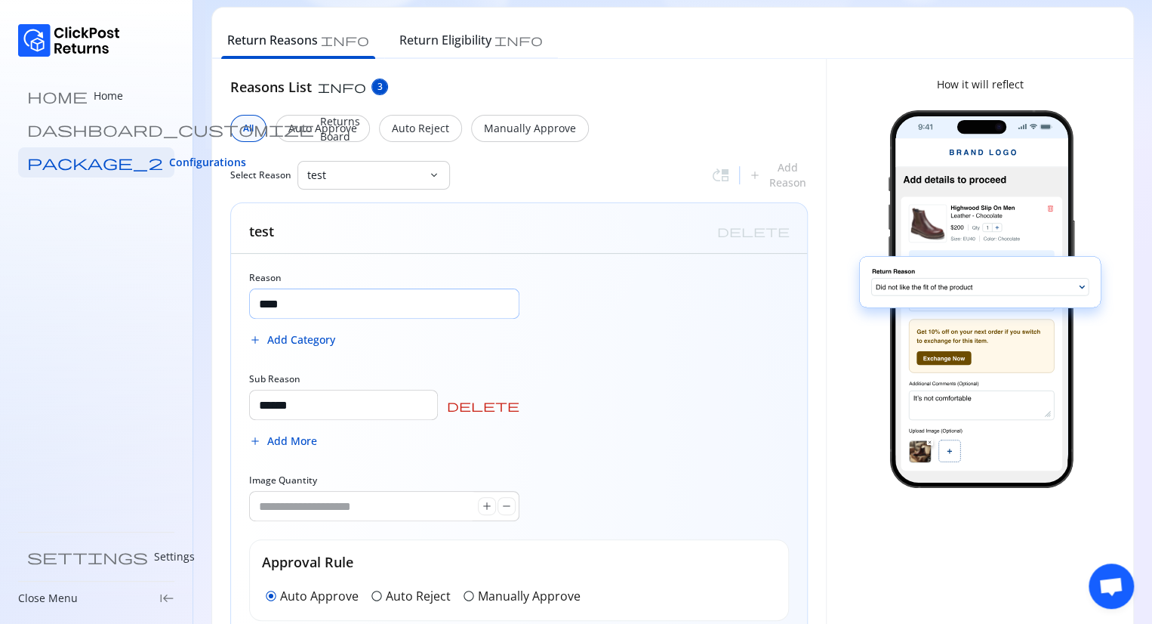
scroll to position [160, 0]
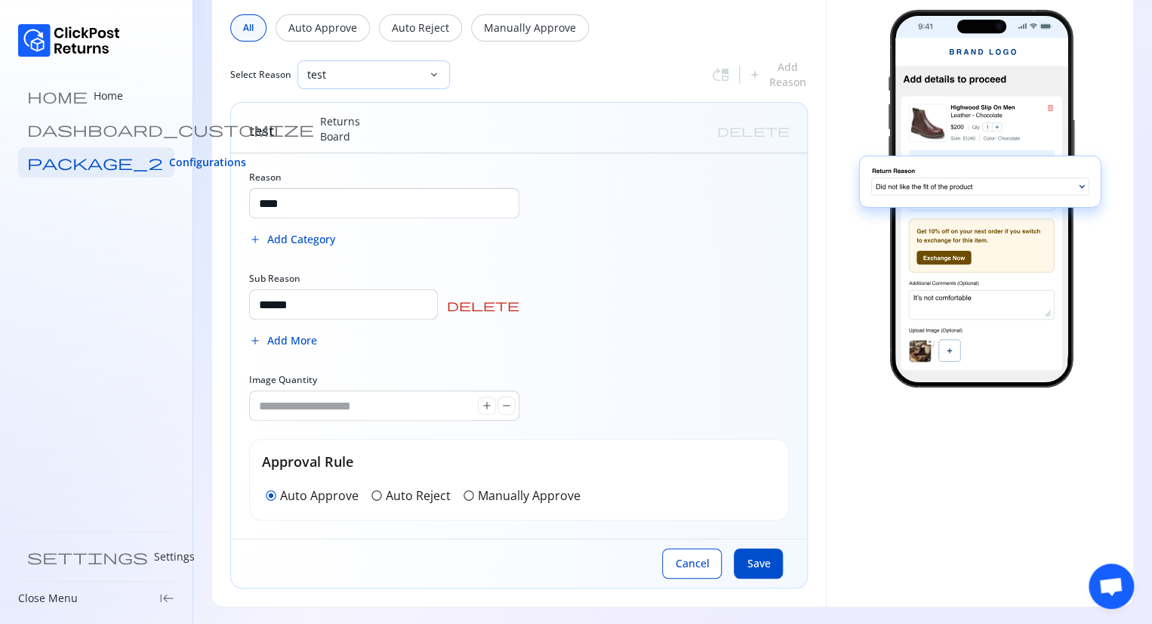
click at [380, 64] on div "test" at bounding box center [363, 74] width 130 height 27
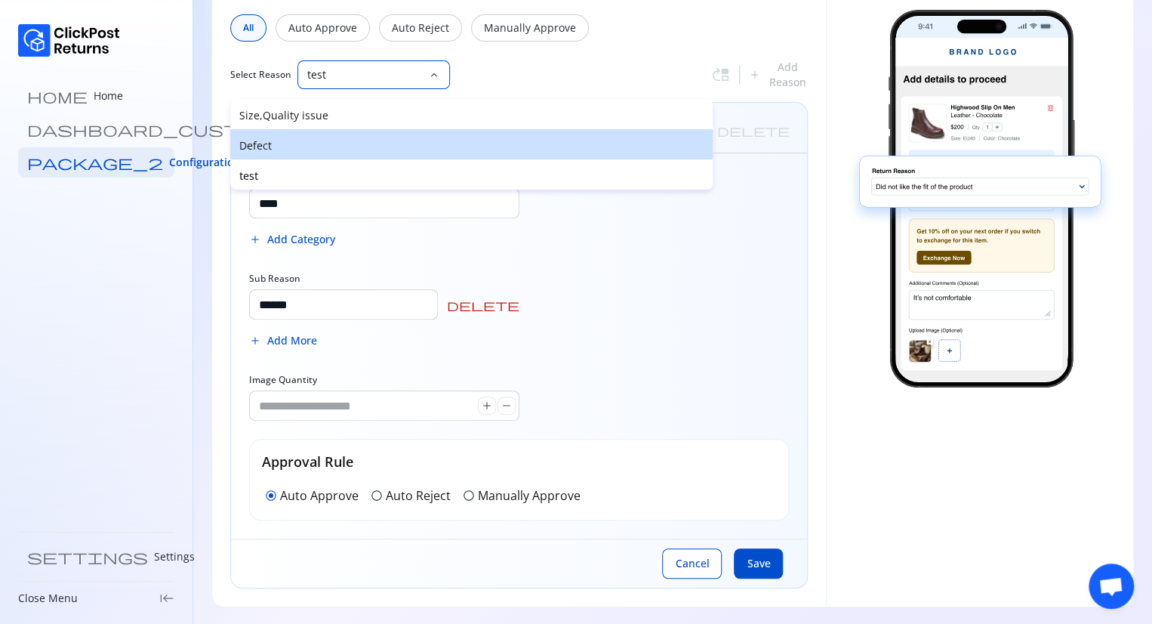
click at [294, 153] on div "Defect" at bounding box center [471, 144] width 482 height 30
type input "******"
type input "*"
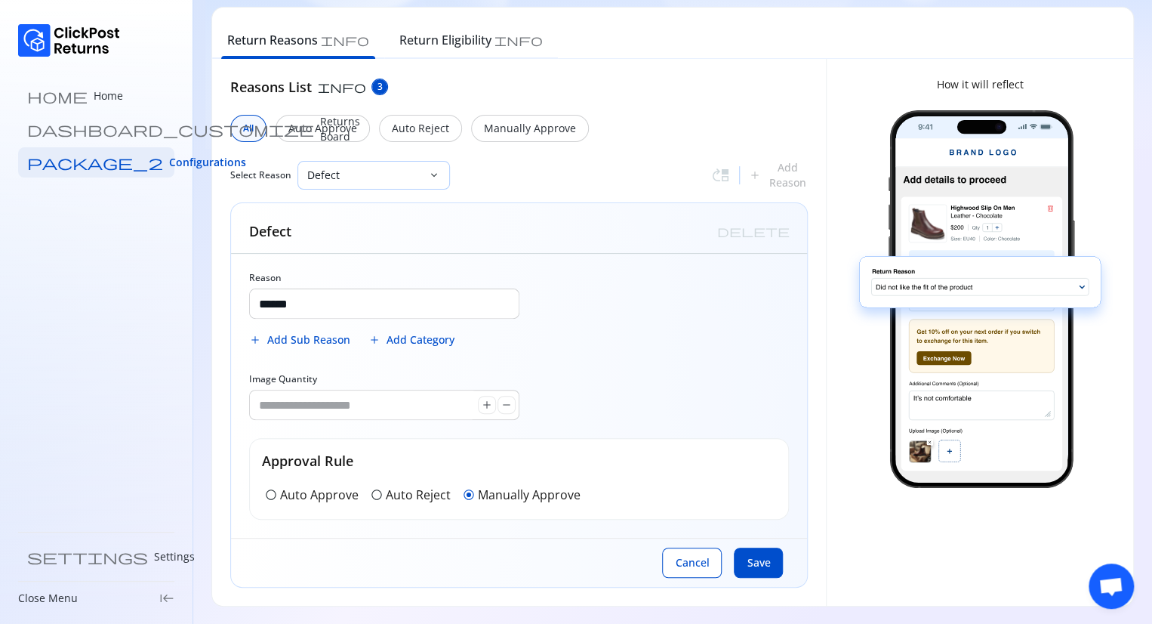
click at [366, 173] on p "Defect" at bounding box center [364, 175] width 115 height 15
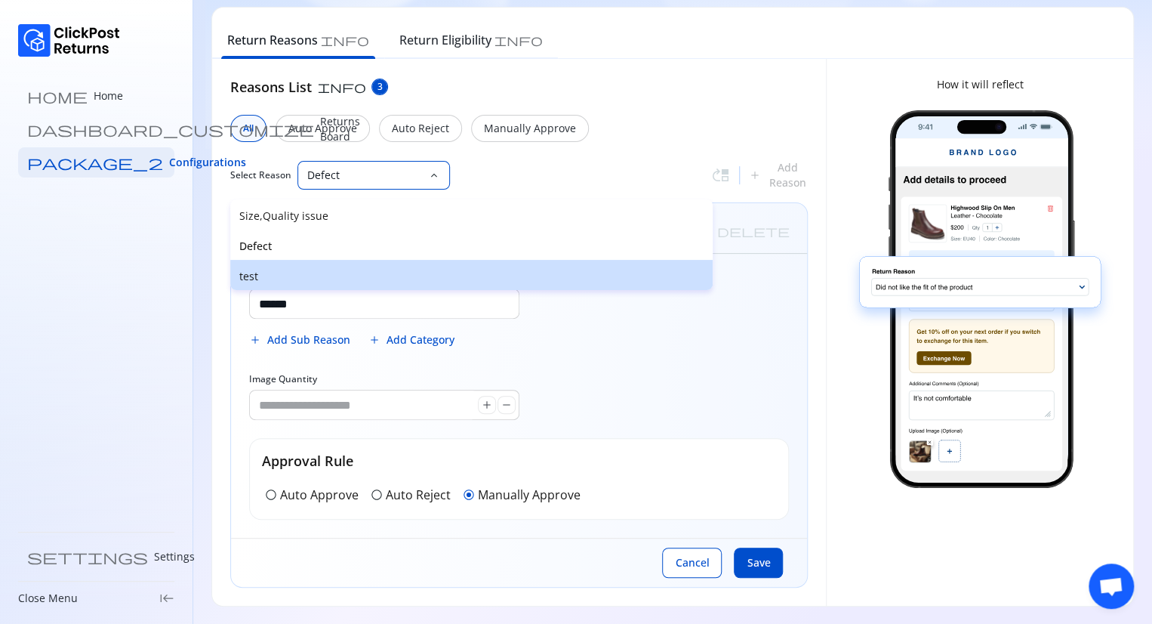
click at [294, 276] on p "test" at bounding box center [471, 276] width 464 height 15
type input "****"
type input "*"
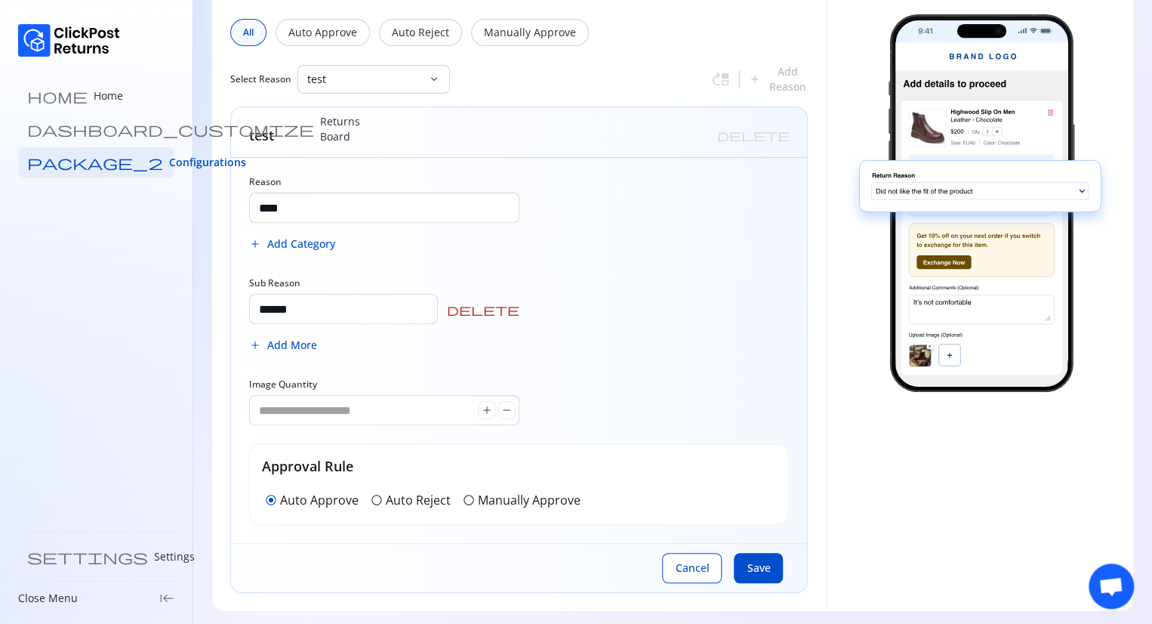
scroll to position [160, 0]
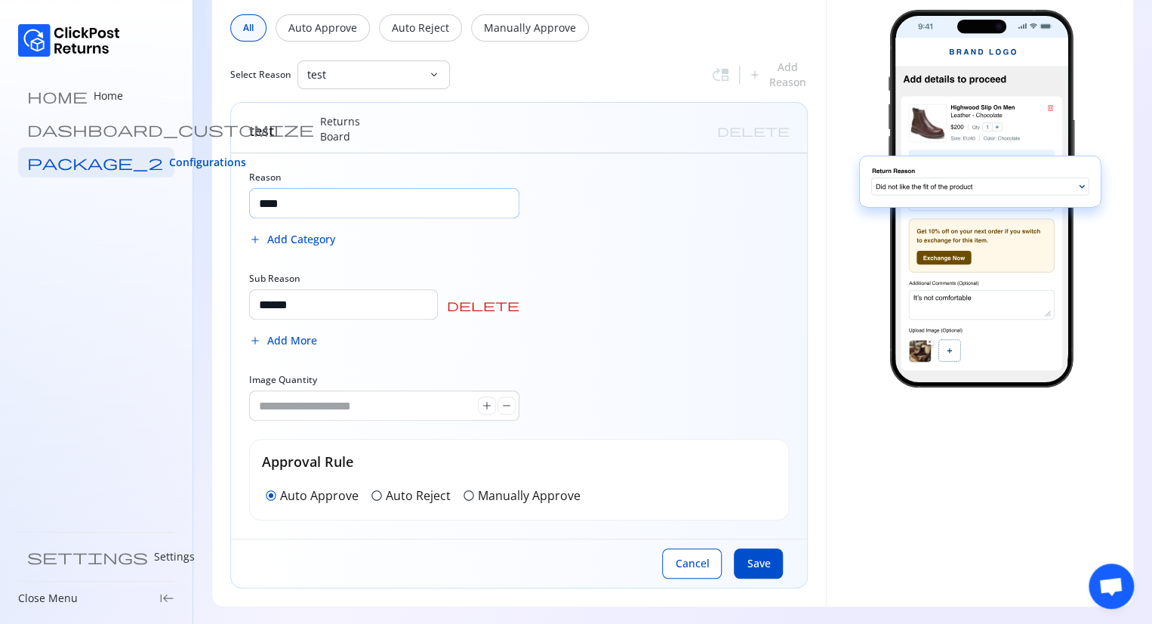
click at [375, 205] on input "****" at bounding box center [384, 203] width 269 height 29
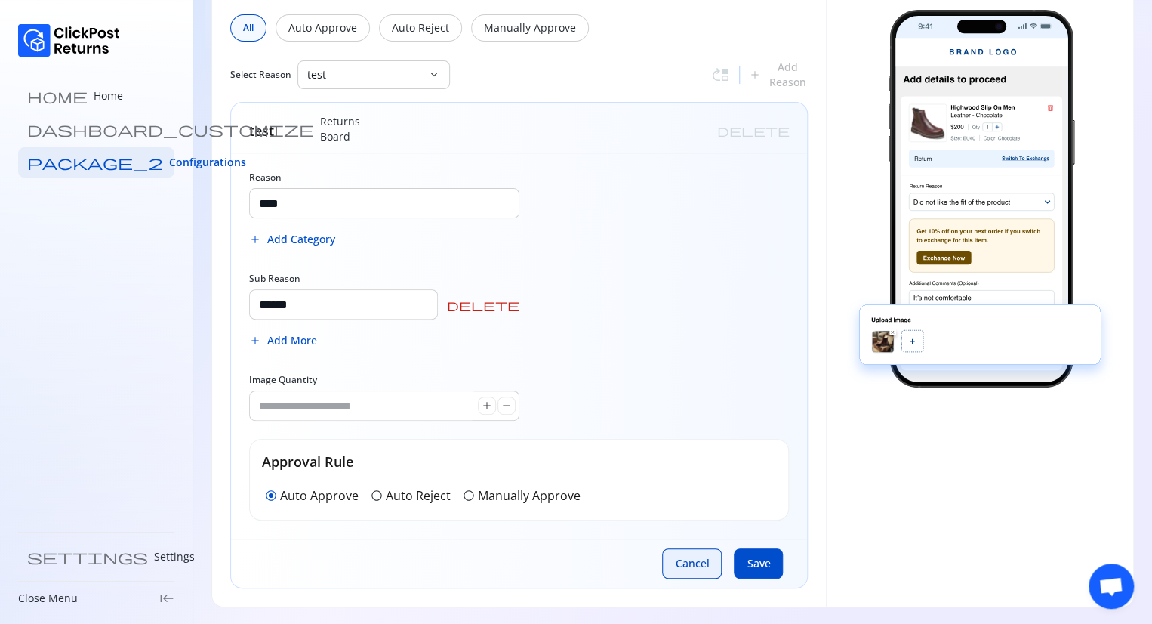
click at [690, 571] on button "Cancel" at bounding box center [692, 563] width 60 height 30
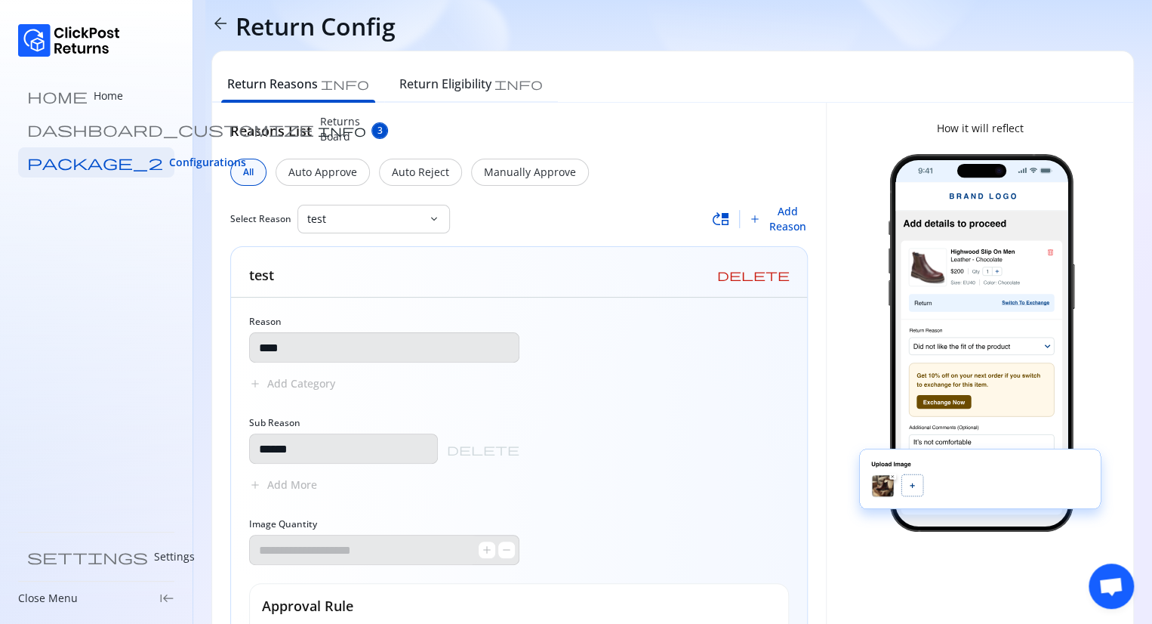
scroll to position [15, 0]
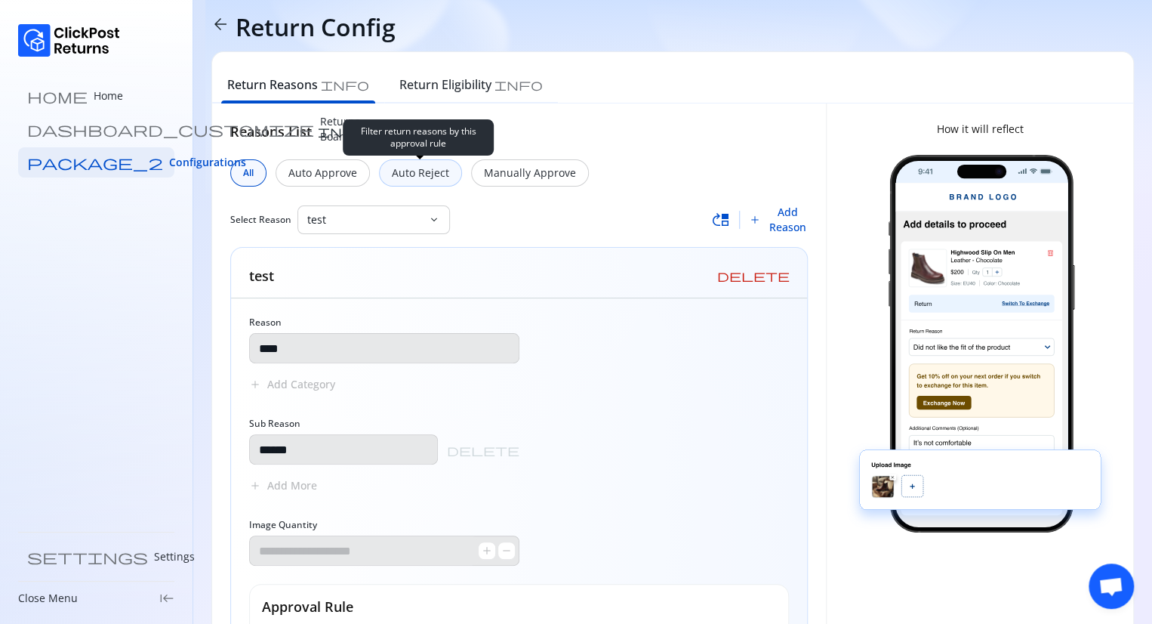
click at [408, 166] on p "Auto Reject" at bounding box center [420, 172] width 57 height 15
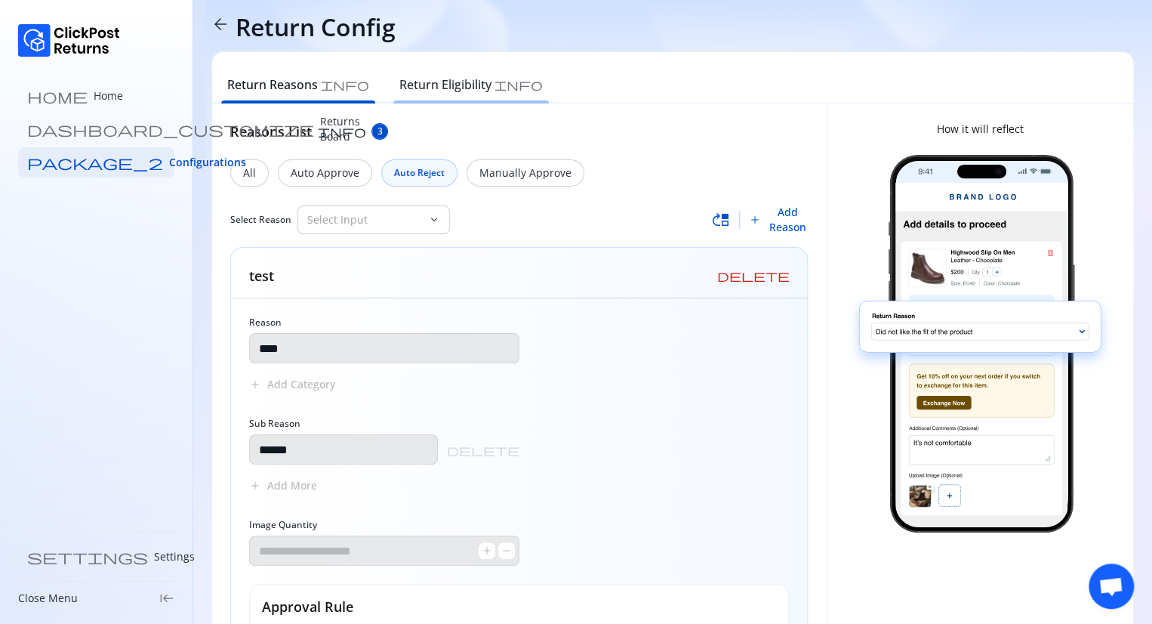
click at [404, 88] on h6 "Return Eligibility" at bounding box center [445, 84] width 92 height 18
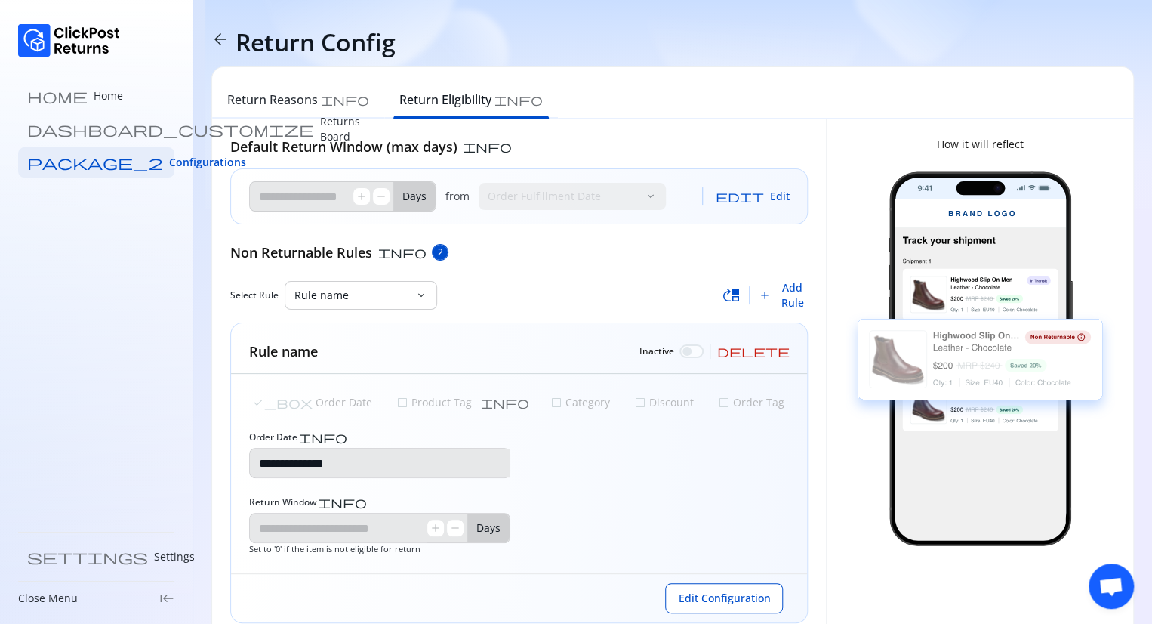
scroll to position [35, 0]
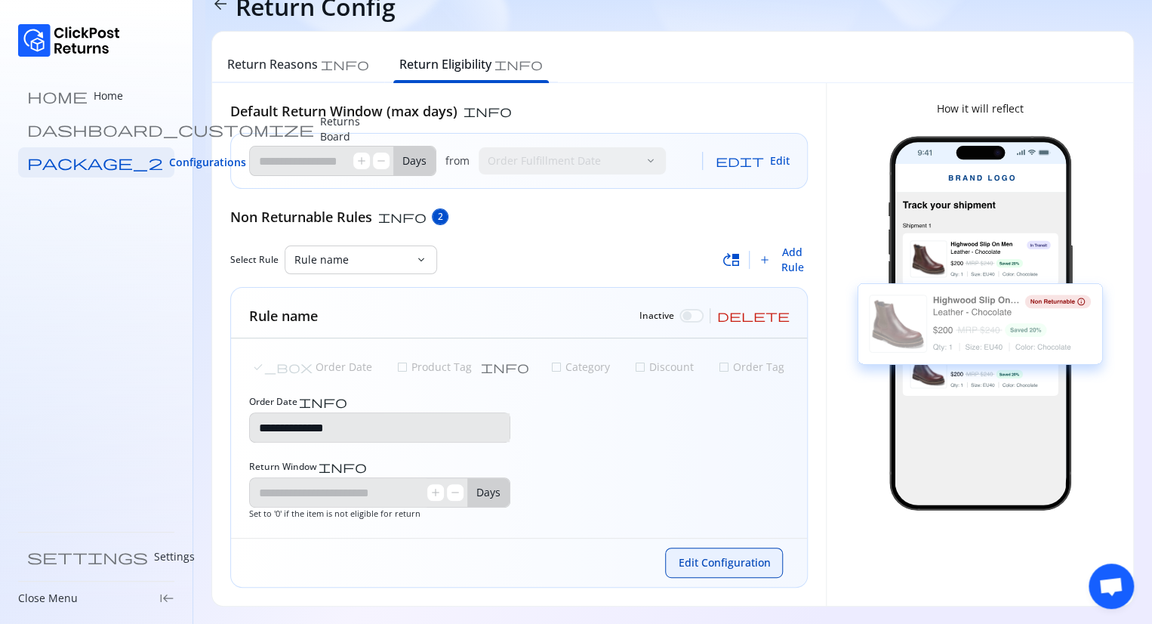
click at [712, 556] on span "Edit Configuration" at bounding box center [724, 562] width 92 height 15
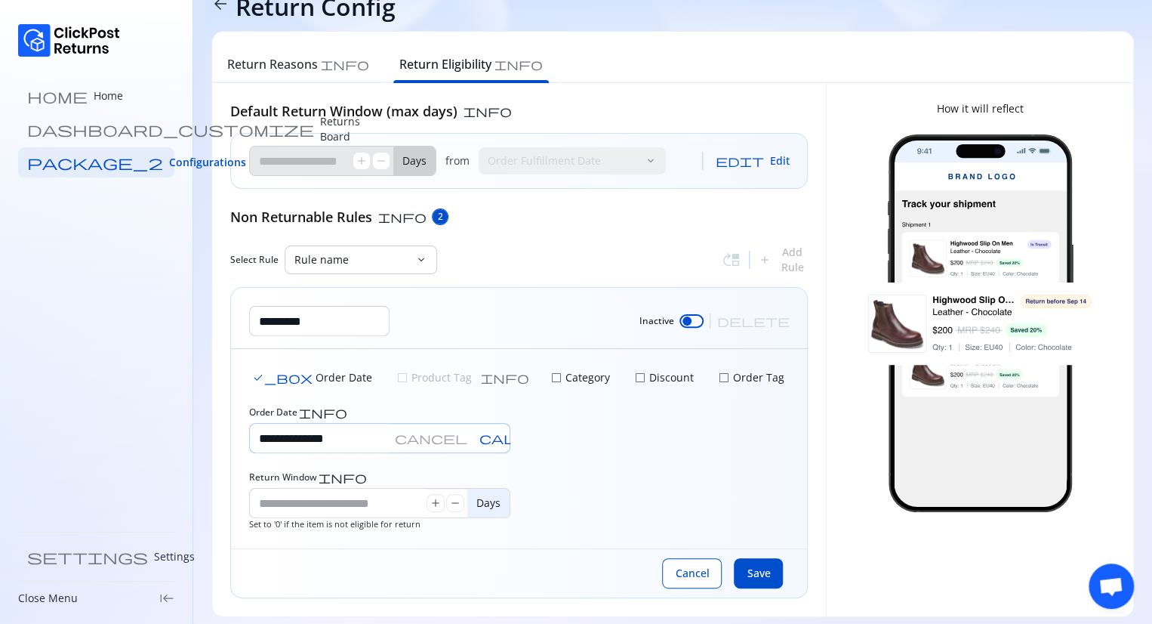
click at [467, 440] on span "cancel" at bounding box center [431, 438] width 72 height 12
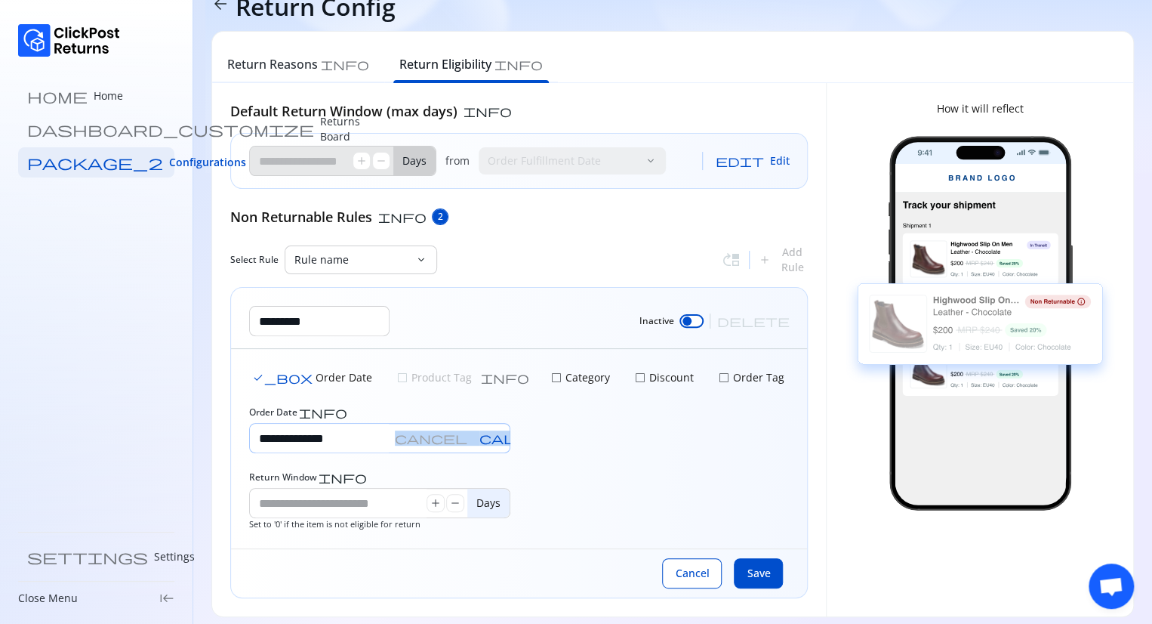
drag, startPoint x: 473, startPoint y: 440, endPoint x: 495, endPoint y: 436, distance: 23.0
click at [495, 436] on div "**********" at bounding box center [379, 438] width 261 height 30
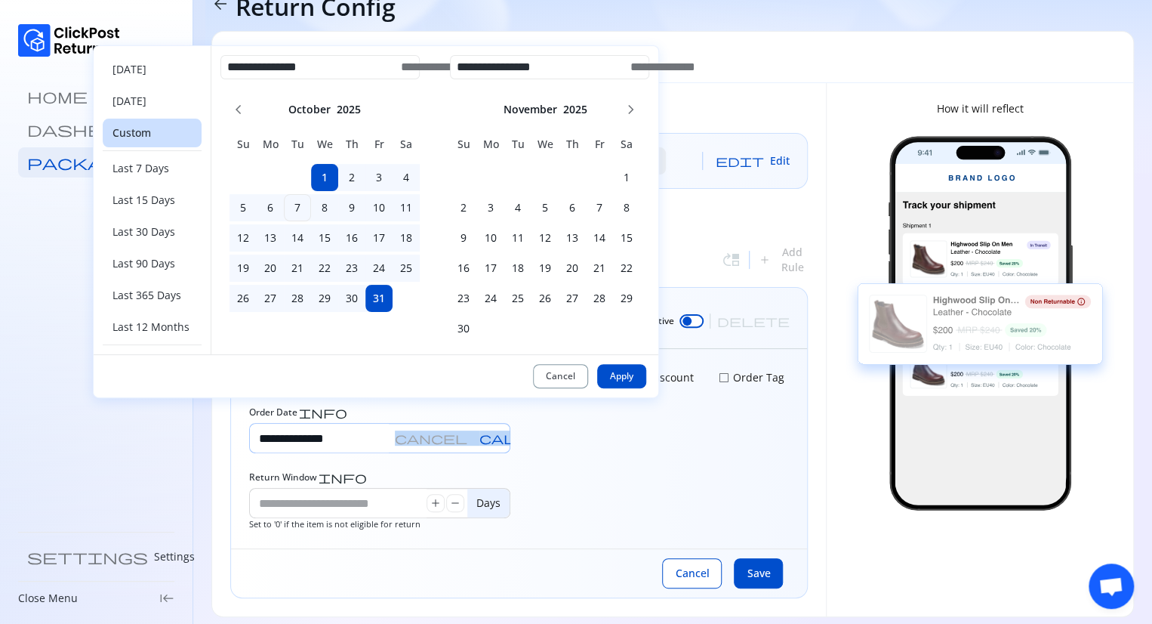
click at [495, 436] on span "calendar_month" at bounding box center [563, 438] width 169 height 12
click at [557, 215] on td "5" at bounding box center [544, 207] width 27 height 27
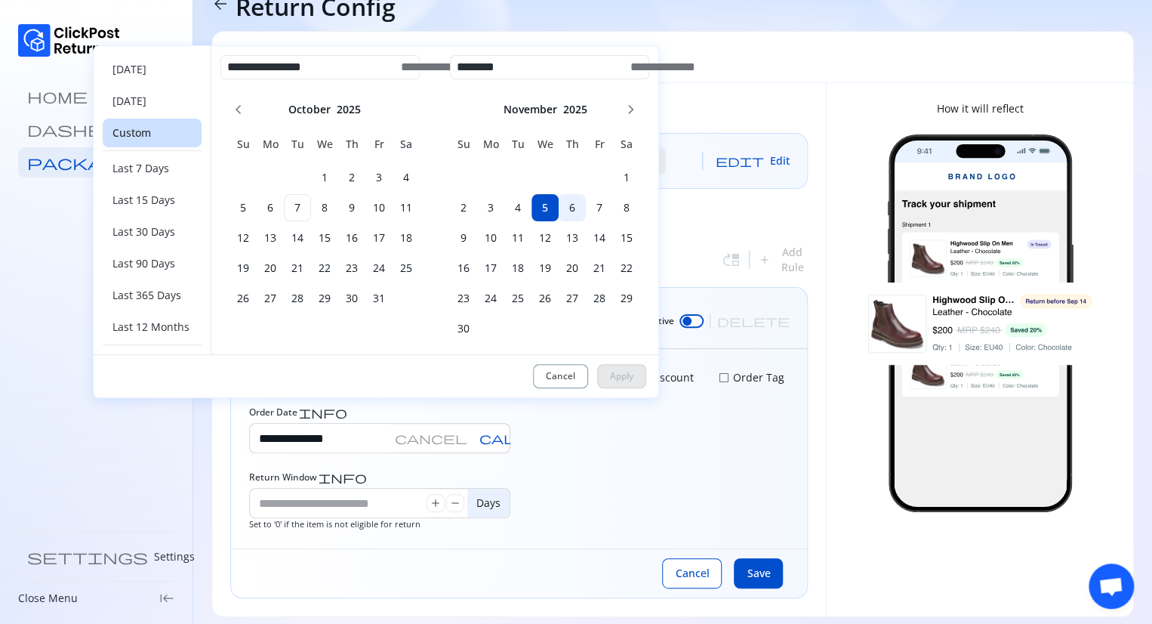
click at [578, 211] on h6 "6" at bounding box center [572, 207] width 27 height 15
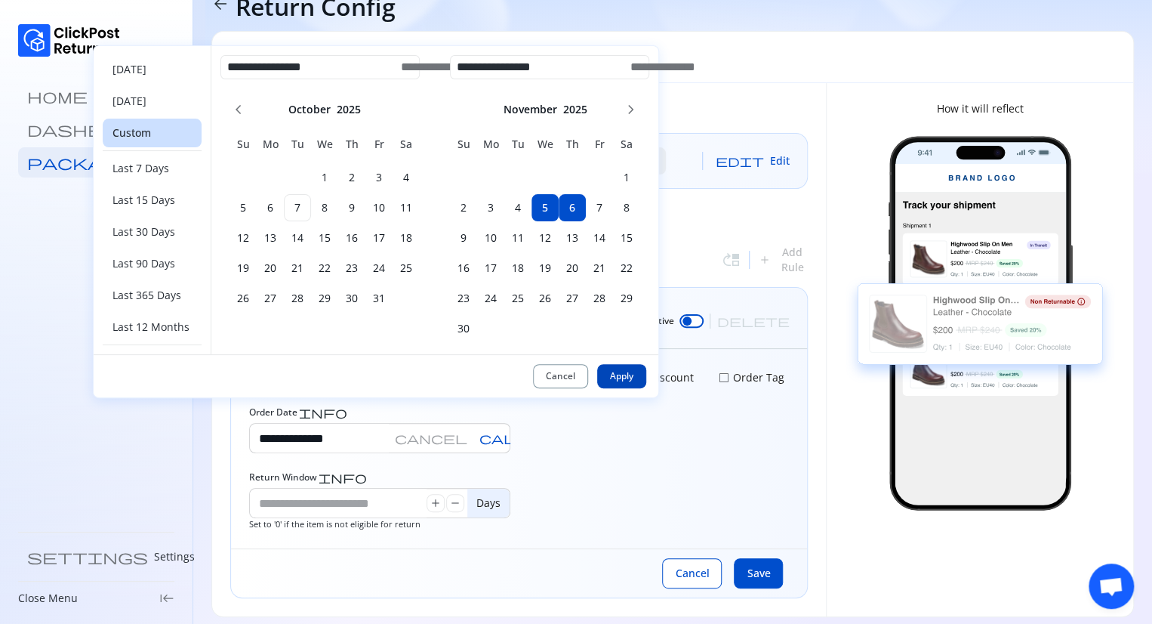
click at [627, 374] on span "Apply" at bounding box center [621, 376] width 23 height 12
type input "**********"
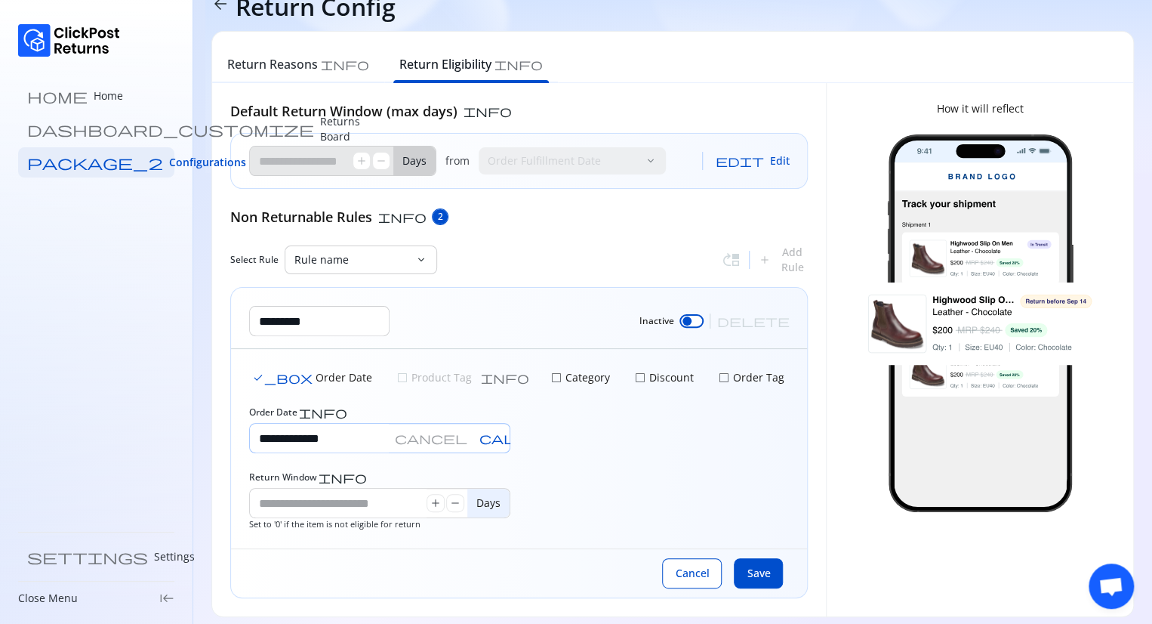
click at [467, 439] on span "cancel" at bounding box center [431, 438] width 72 height 12
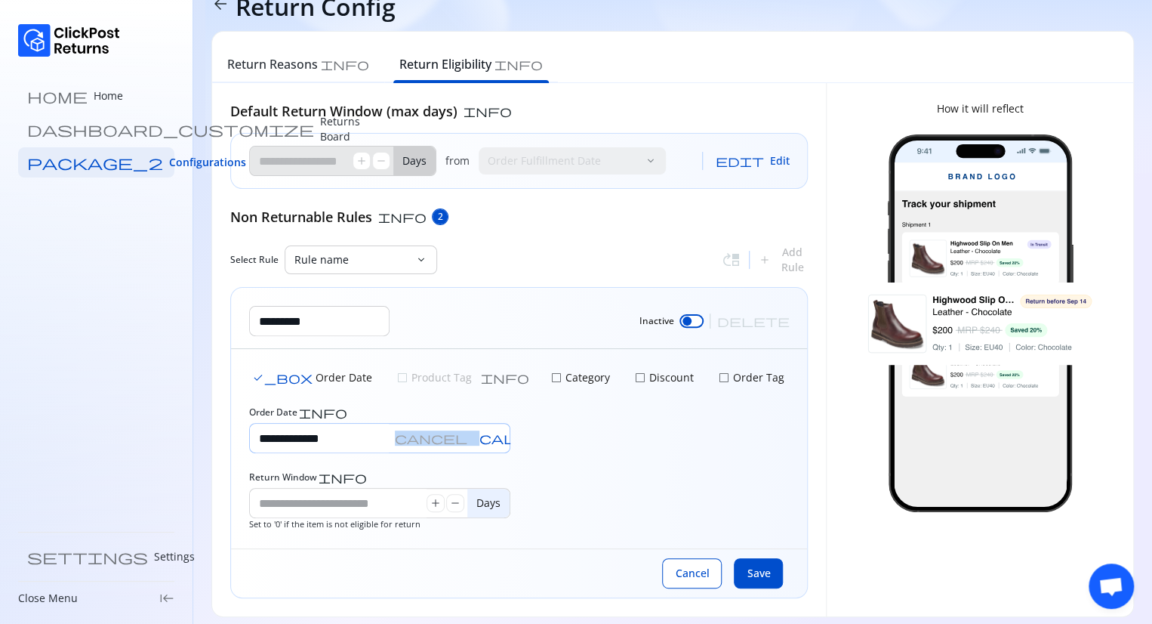
click at [467, 439] on span "cancel" at bounding box center [431, 438] width 72 height 12
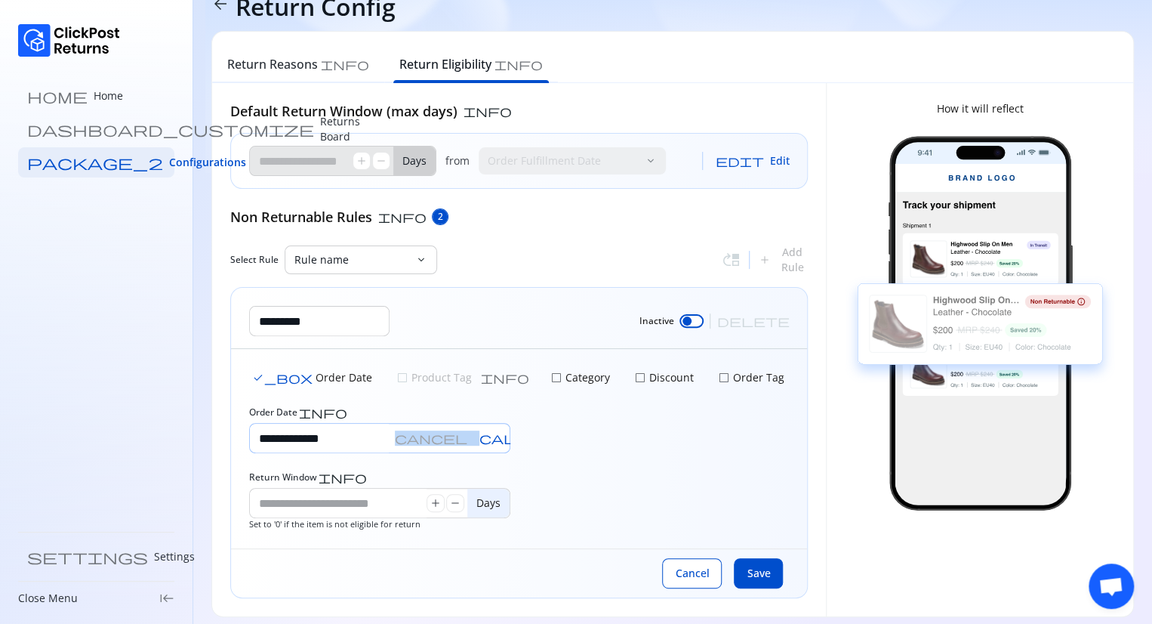
click at [467, 439] on span "cancel" at bounding box center [431, 438] width 72 height 12
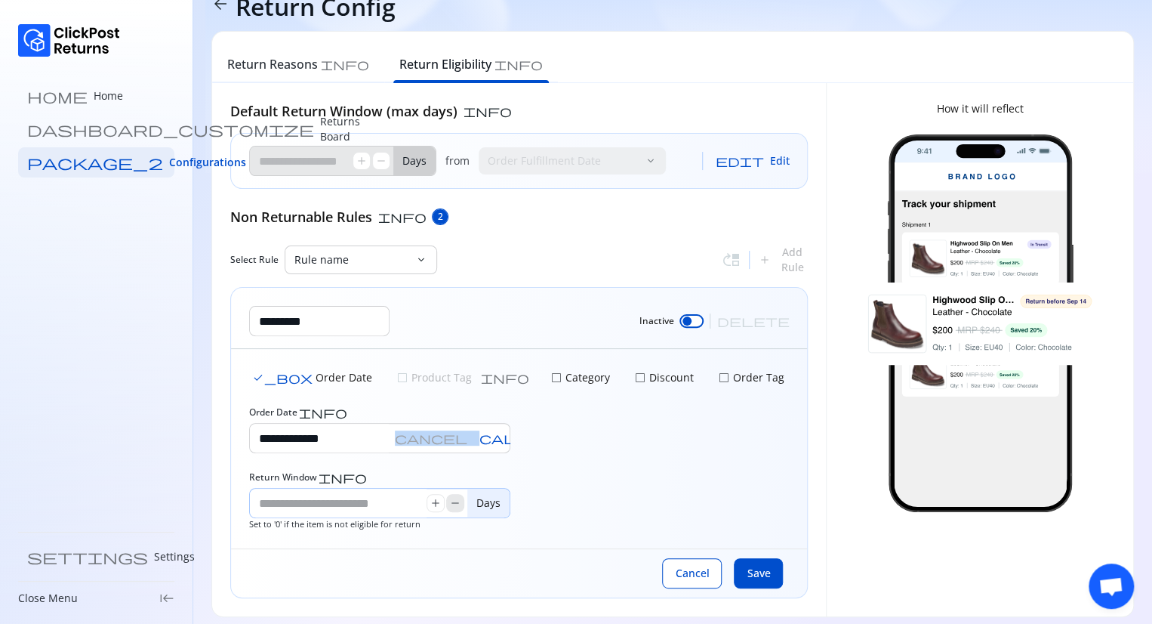
click at [451, 504] on span "remove" at bounding box center [455, 503] width 12 height 12
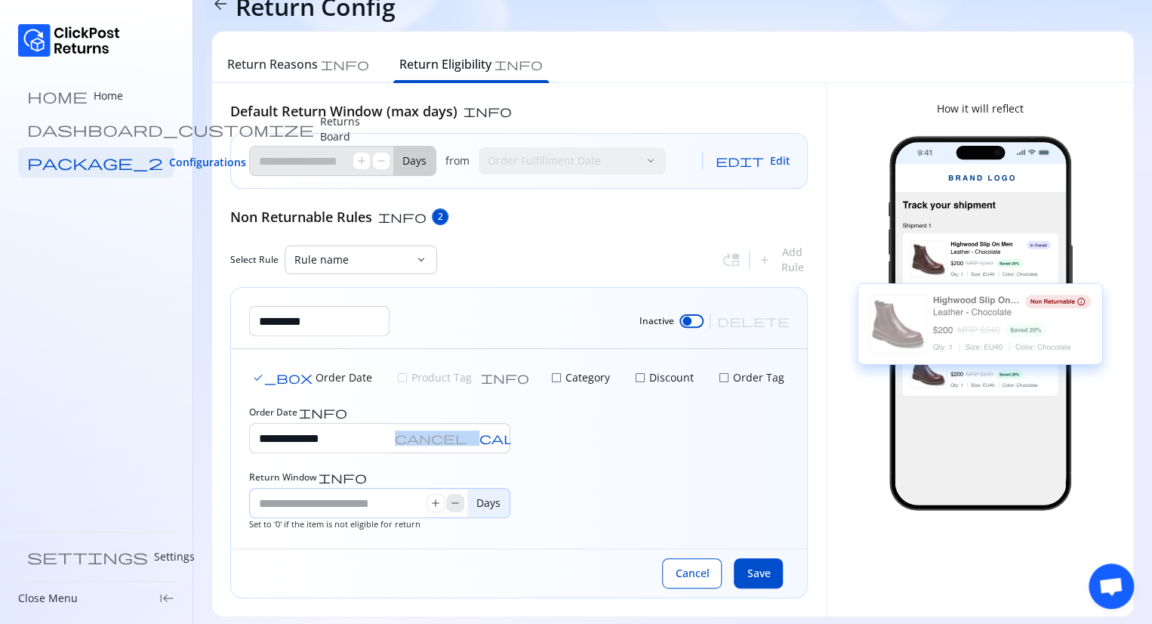
click at [451, 504] on span "remove" at bounding box center [455, 503] width 12 height 12
drag, startPoint x: 451, startPoint y: 504, endPoint x: 441, endPoint y: 504, distance: 9.8
click at [441, 504] on div "add remove" at bounding box center [446, 503] width 38 height 18
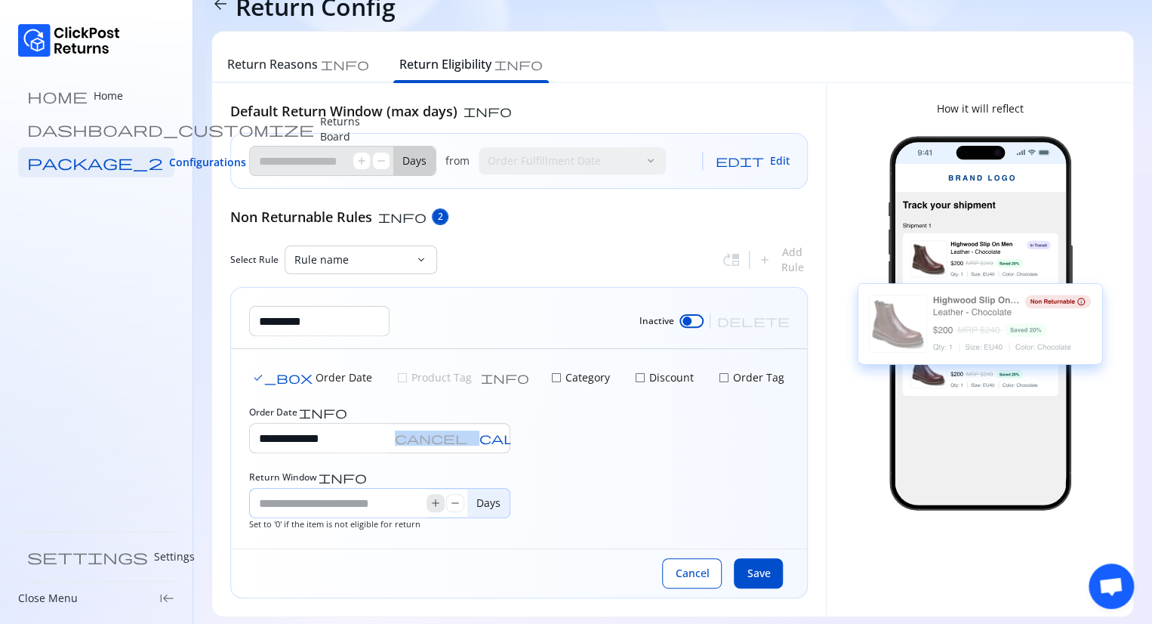
click at [441, 504] on span "add" at bounding box center [436, 503] width 12 height 12
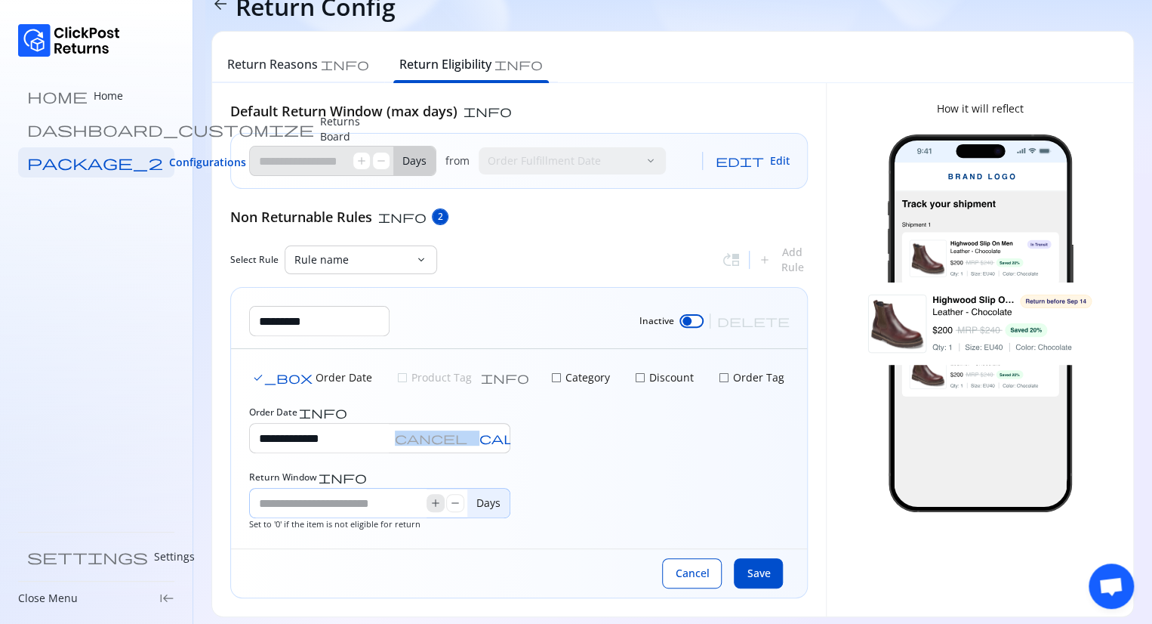
click at [441, 504] on span "add" at bounding box center [436, 503] width 12 height 12
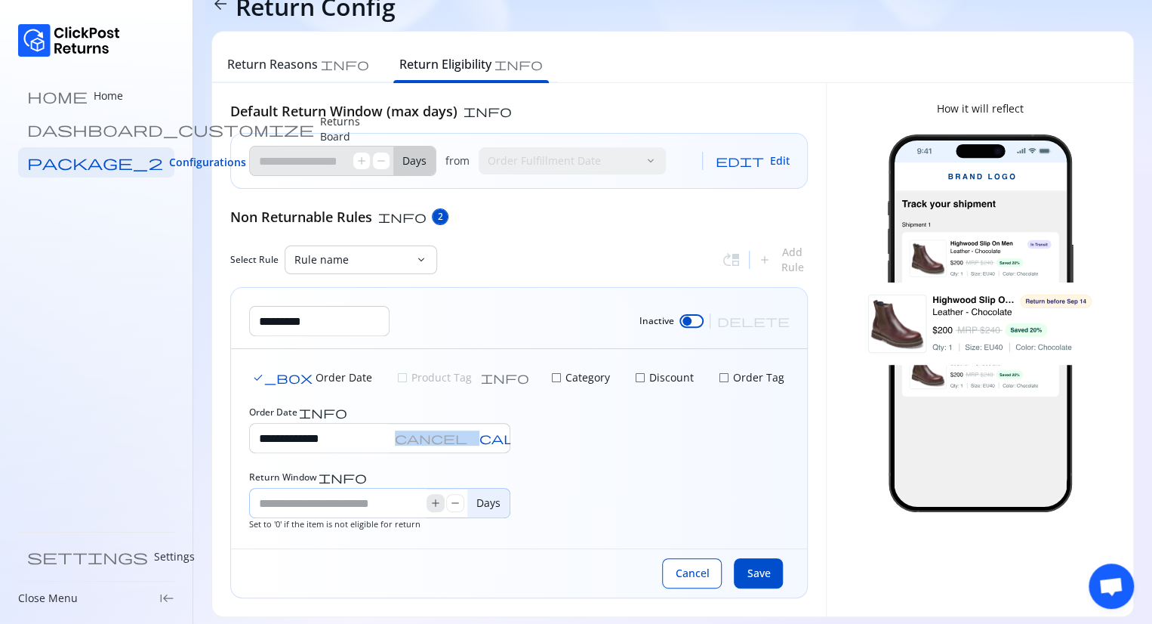
click at [441, 504] on span "add" at bounding box center [436, 503] width 12 height 12
click at [456, 506] on span "remove" at bounding box center [455, 503] width 12 height 12
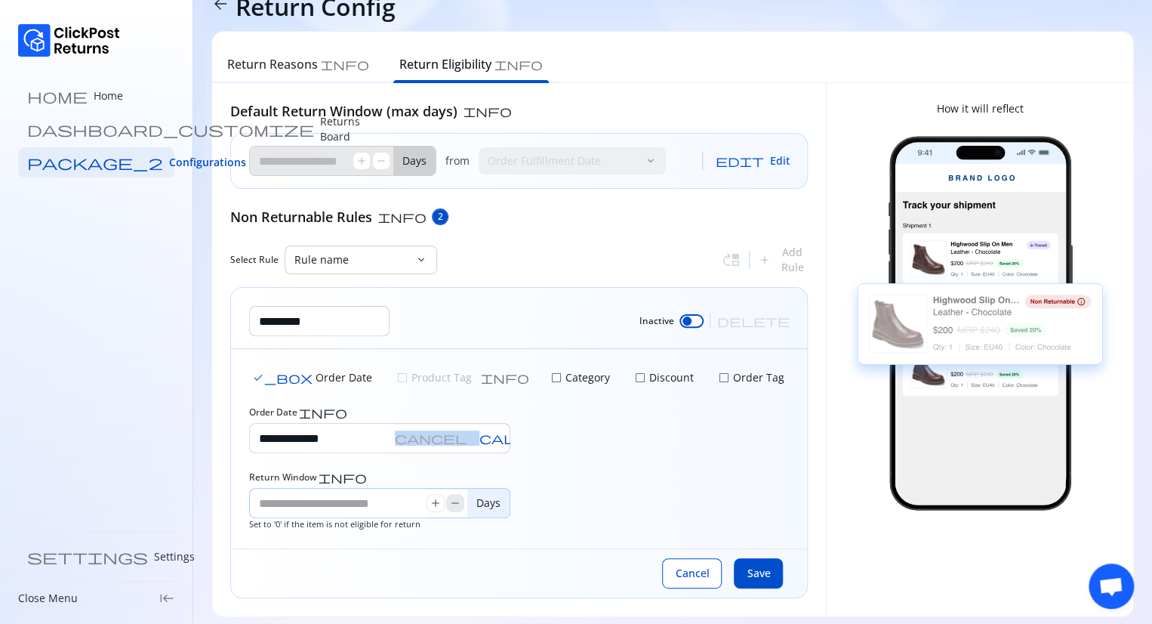
click at [456, 506] on span "remove" at bounding box center [455, 503] width 12 height 12
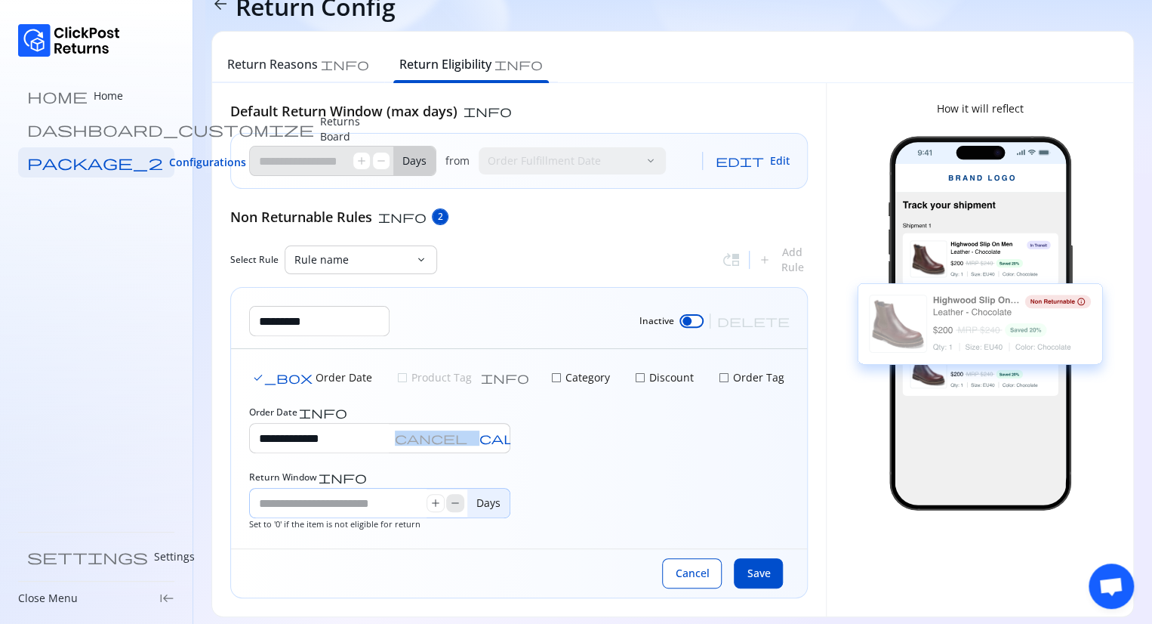
click at [456, 506] on span "remove" at bounding box center [455, 503] width 12 height 12
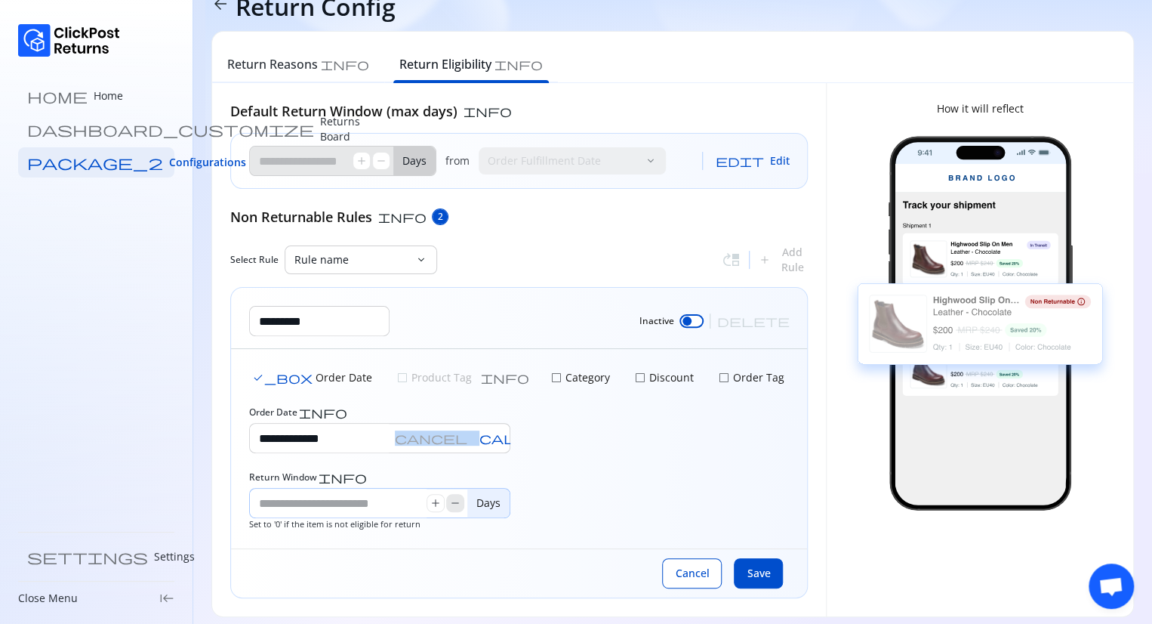
type input "*"
click at [456, 506] on span "remove" at bounding box center [455, 503] width 12 height 12
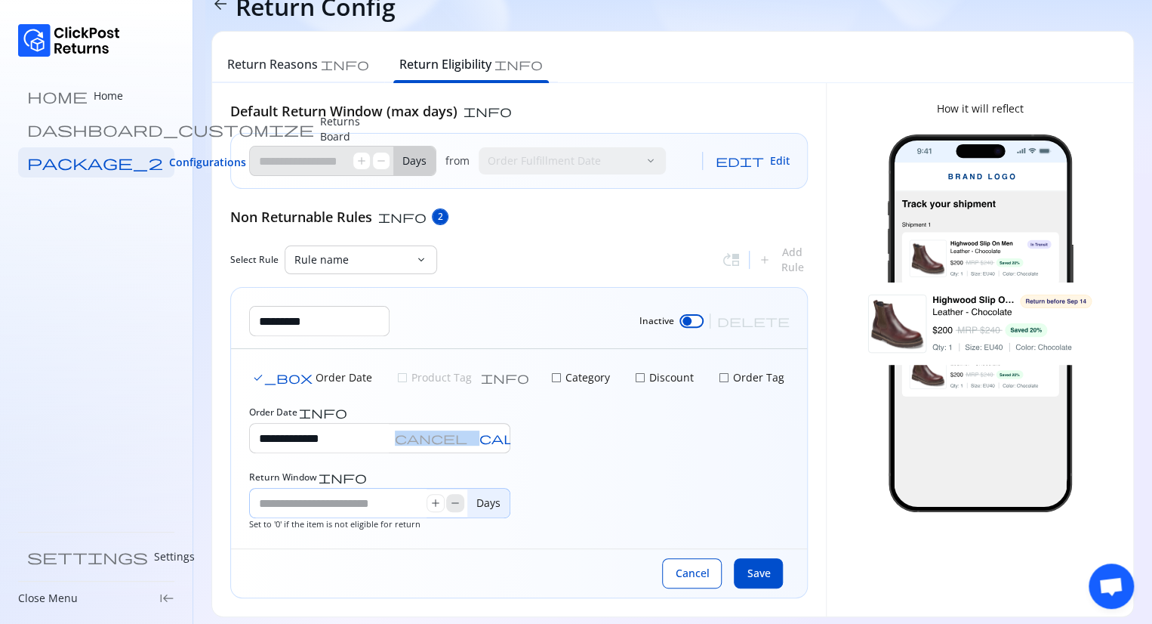
click at [456, 506] on span "remove" at bounding box center [455, 503] width 12 height 12
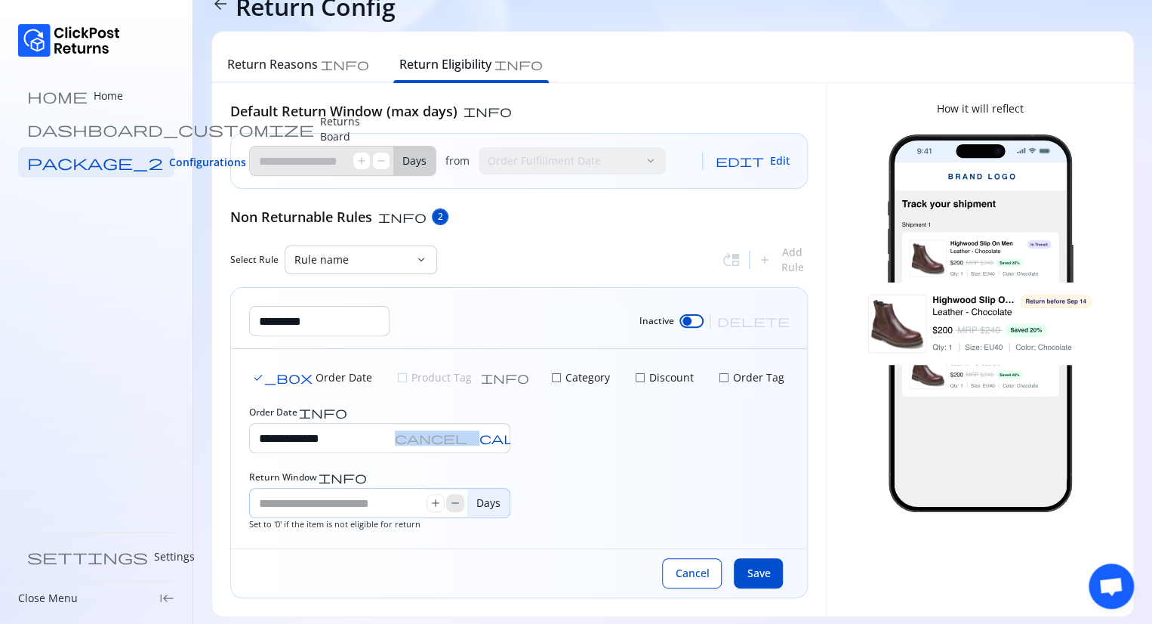
click at [456, 506] on span "remove" at bounding box center [455, 503] width 12 height 12
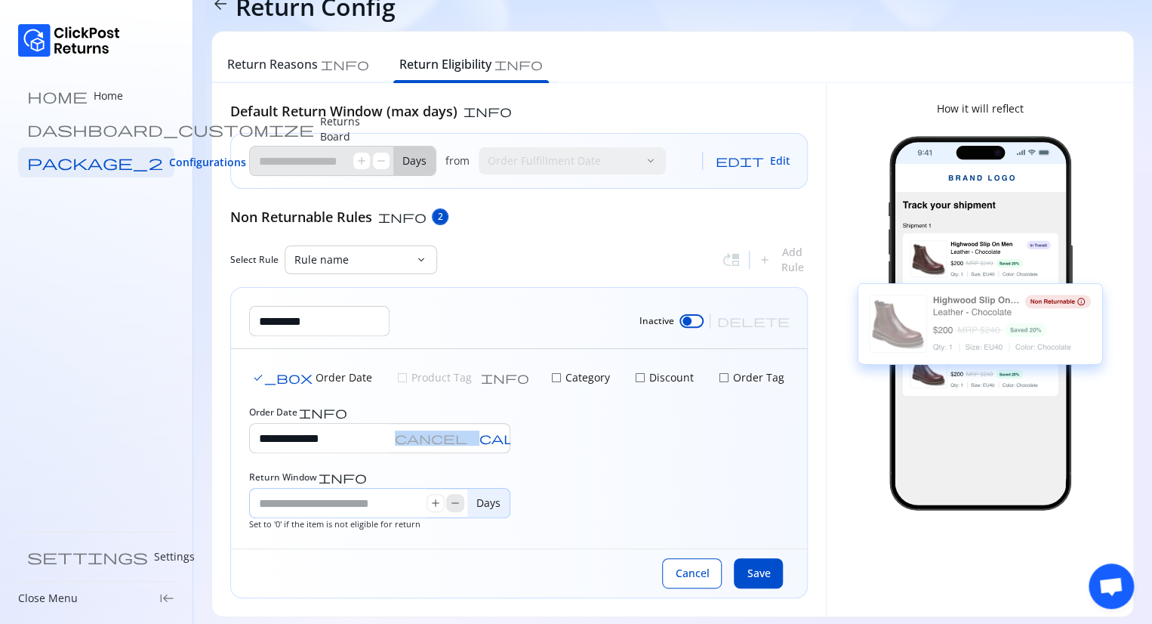
click at [456, 506] on span "remove" at bounding box center [455, 503] width 12 height 12
click at [699, 574] on span "Cancel" at bounding box center [692, 572] width 34 height 15
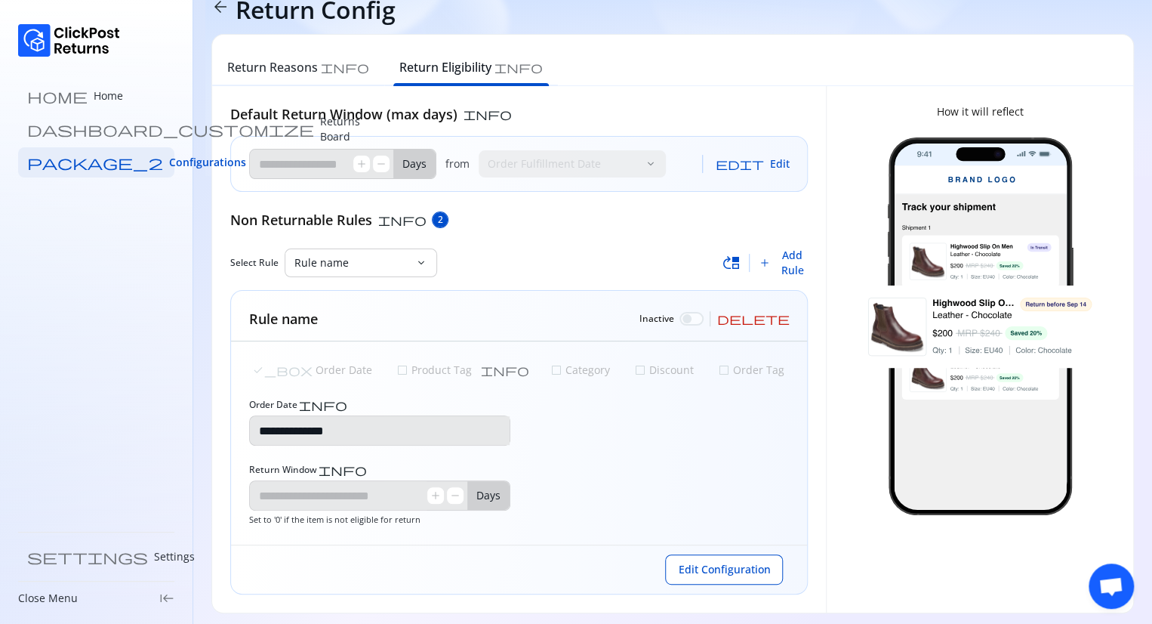
scroll to position [33, 0]
click at [691, 318] on div at bounding box center [686, 317] width 9 height 9
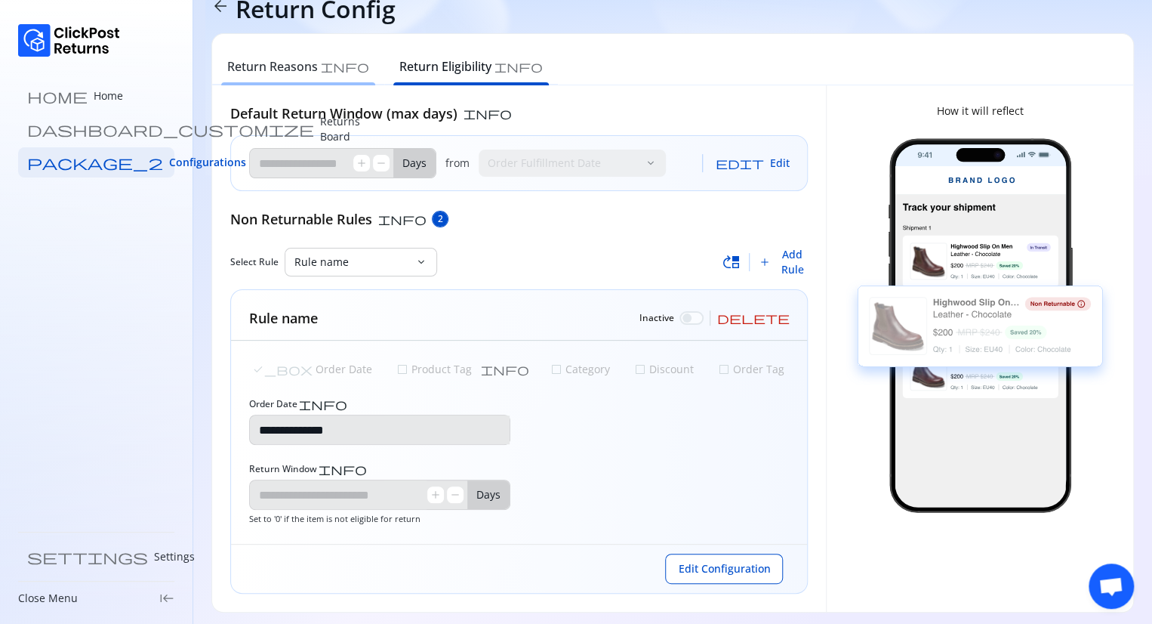
click at [236, 80] on div "Return Reasons info" at bounding box center [298, 68] width 172 height 33
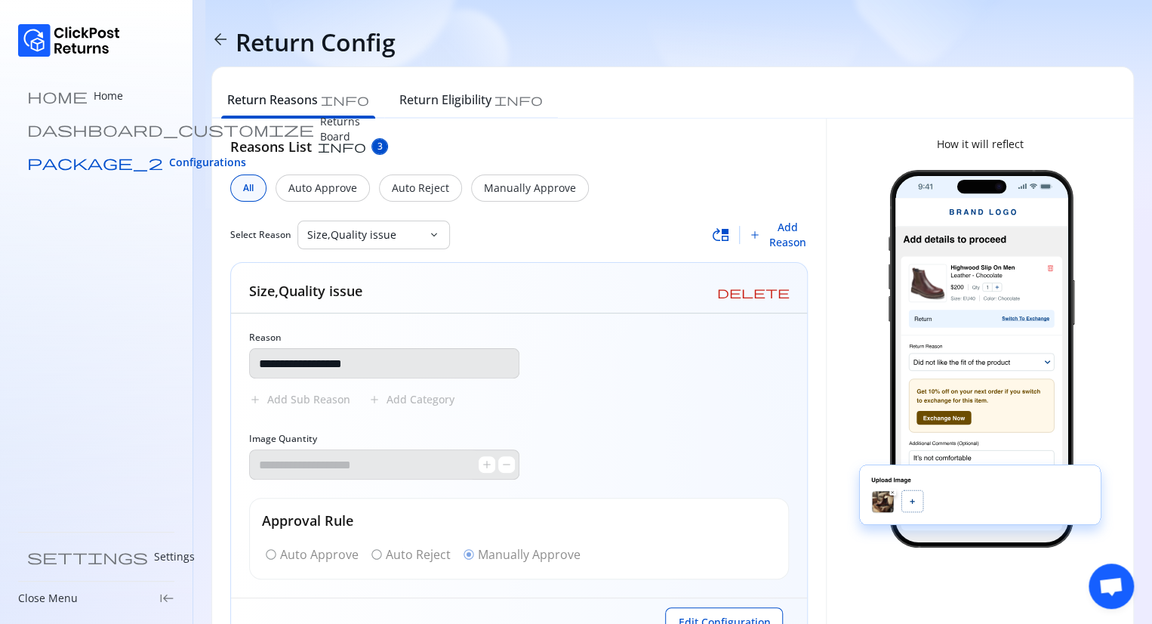
click at [169, 167] on span "Configurations" at bounding box center [207, 162] width 77 height 15
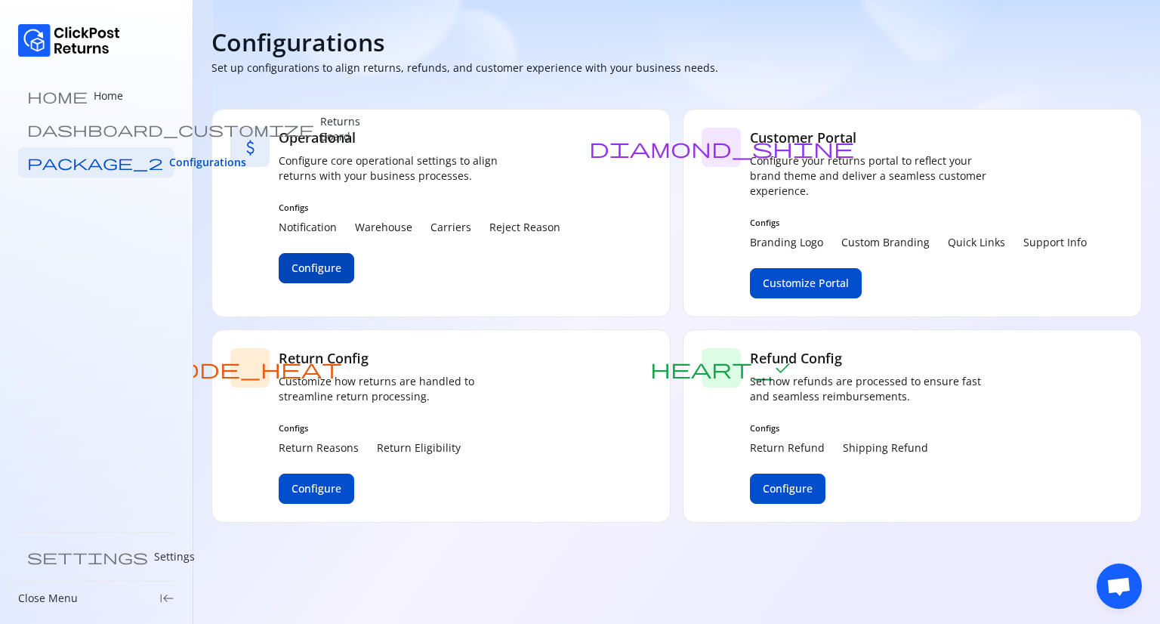
click at [324, 273] on span "Configure" at bounding box center [316, 267] width 50 height 15
